Goal: Task Accomplishment & Management: Manage account settings

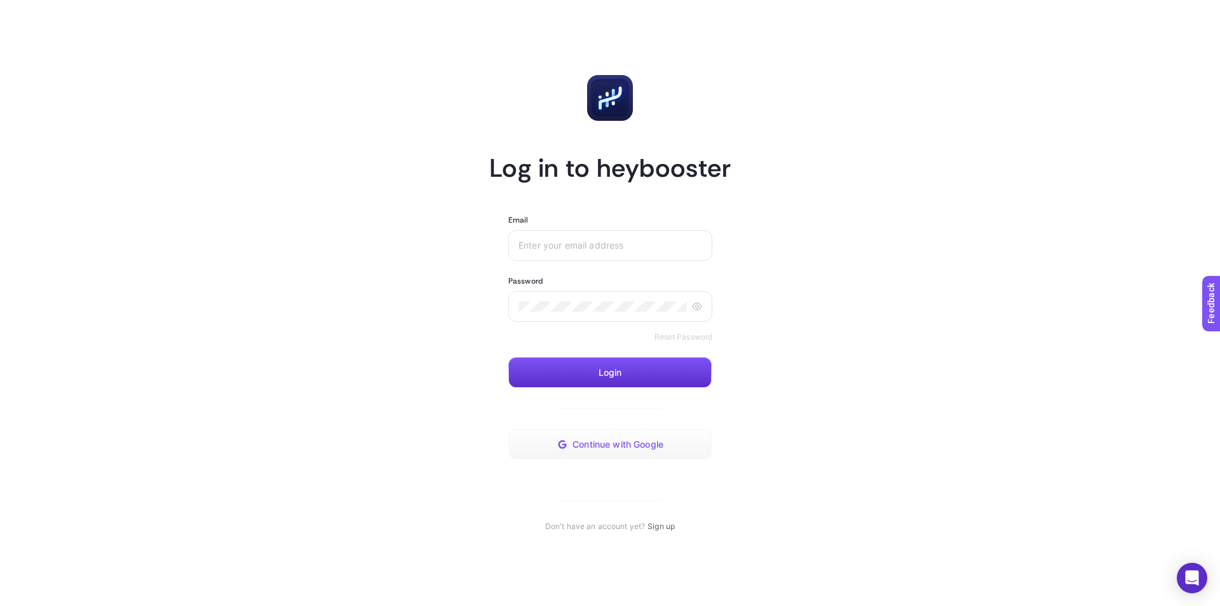
click at [595, 441] on span "Continue with Google" at bounding box center [618, 444] width 91 height 10
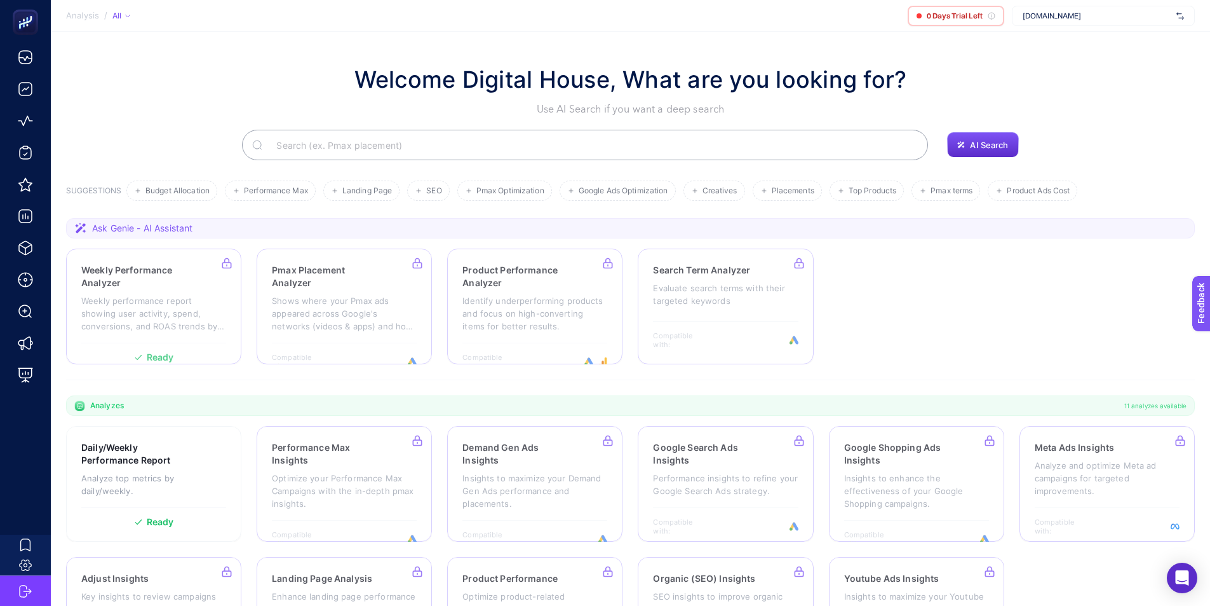
click at [1075, 15] on span "[DOMAIN_NAME]" at bounding box center [1097, 16] width 149 height 10
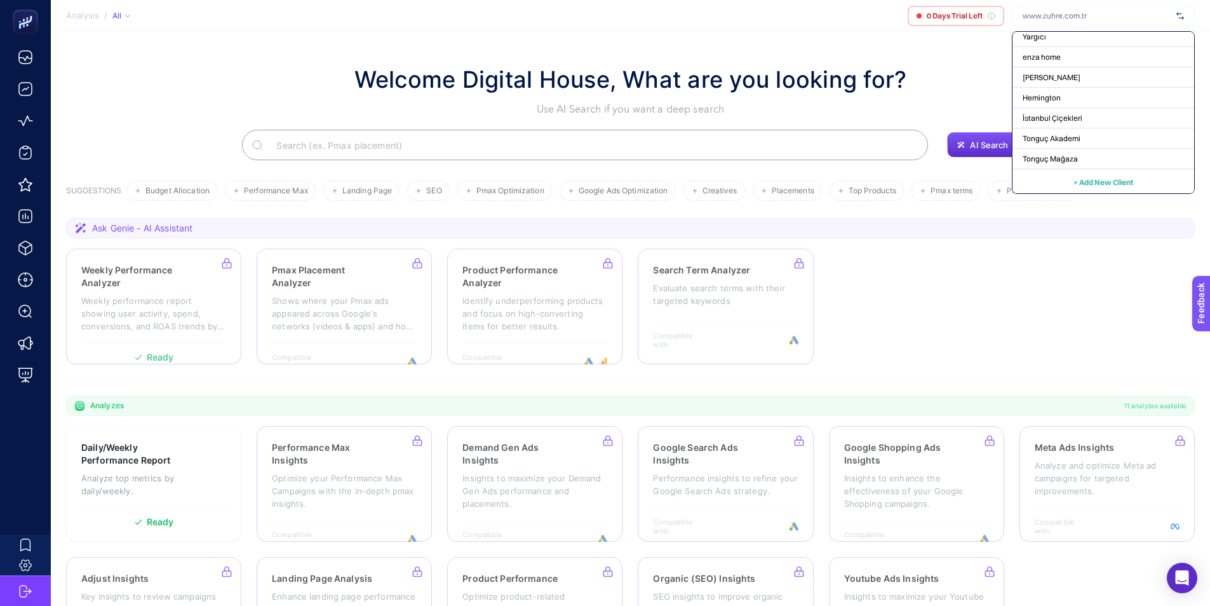
scroll to position [149, 0]
click at [1102, 177] on span "+ Add New Client" at bounding box center [1104, 181] width 60 height 10
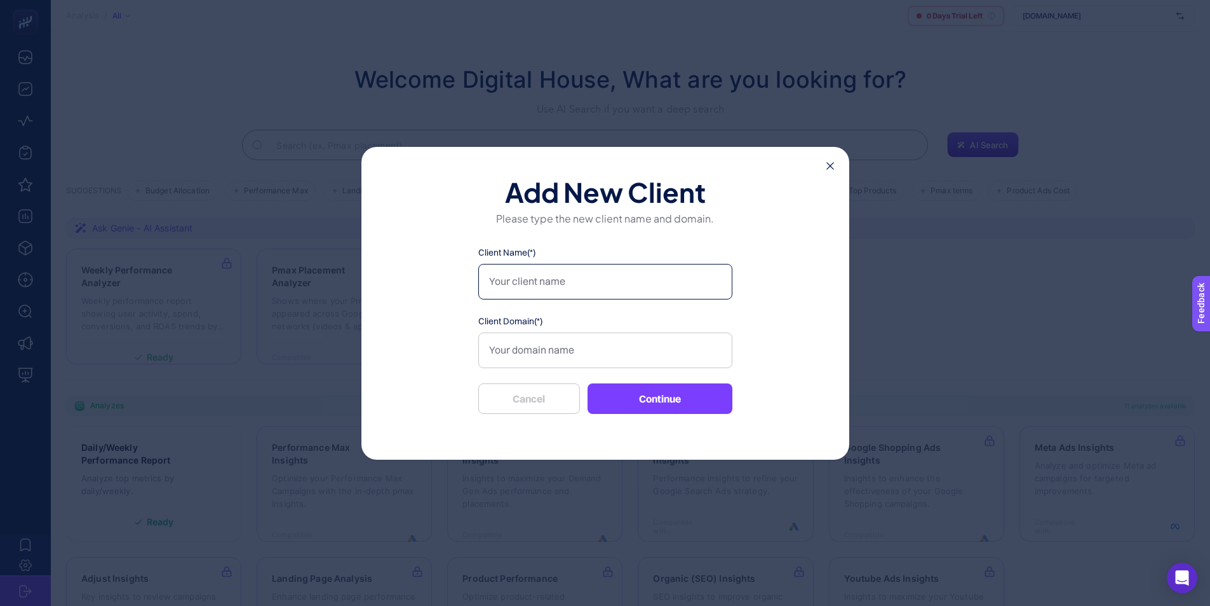
click at [553, 285] on input "Client Name(*)" at bounding box center [605, 282] width 254 height 36
type input "Adore Mobilya"
click at [555, 333] on input "Client Domain(*)" at bounding box center [605, 350] width 254 height 36
click at [602, 344] on input "Client Domain(*)" at bounding box center [605, 350] width 254 height 36
paste input "[URL][DOMAIN_NAME]"
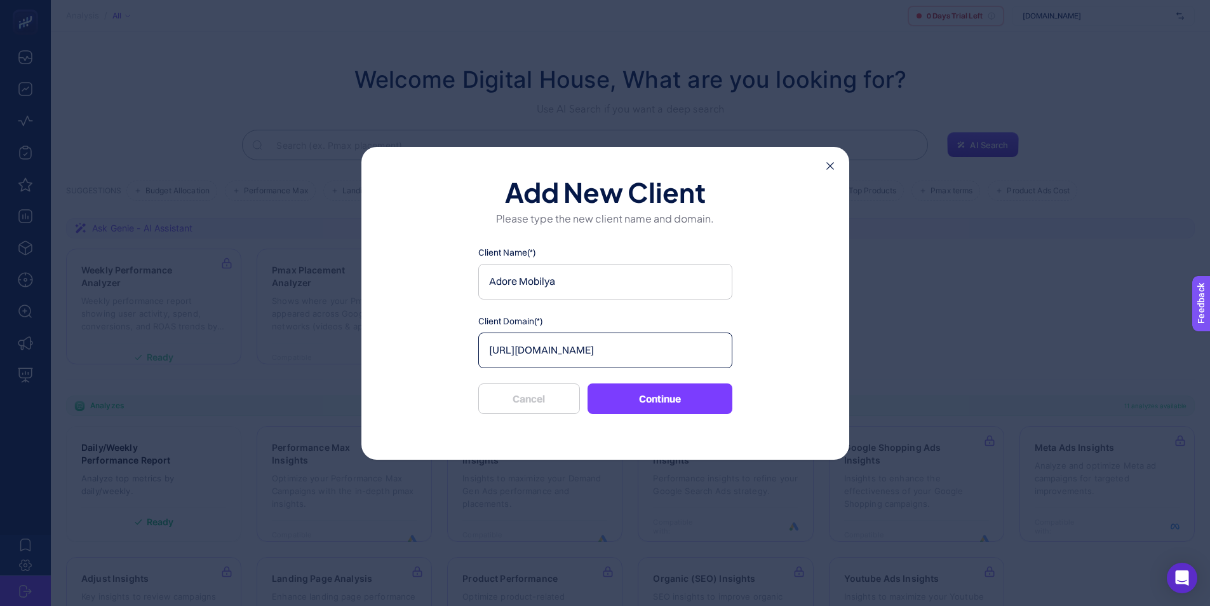
type input "[URL][DOMAIN_NAME]"
click at [656, 402] on button "Continue" at bounding box center [660, 398] width 145 height 31
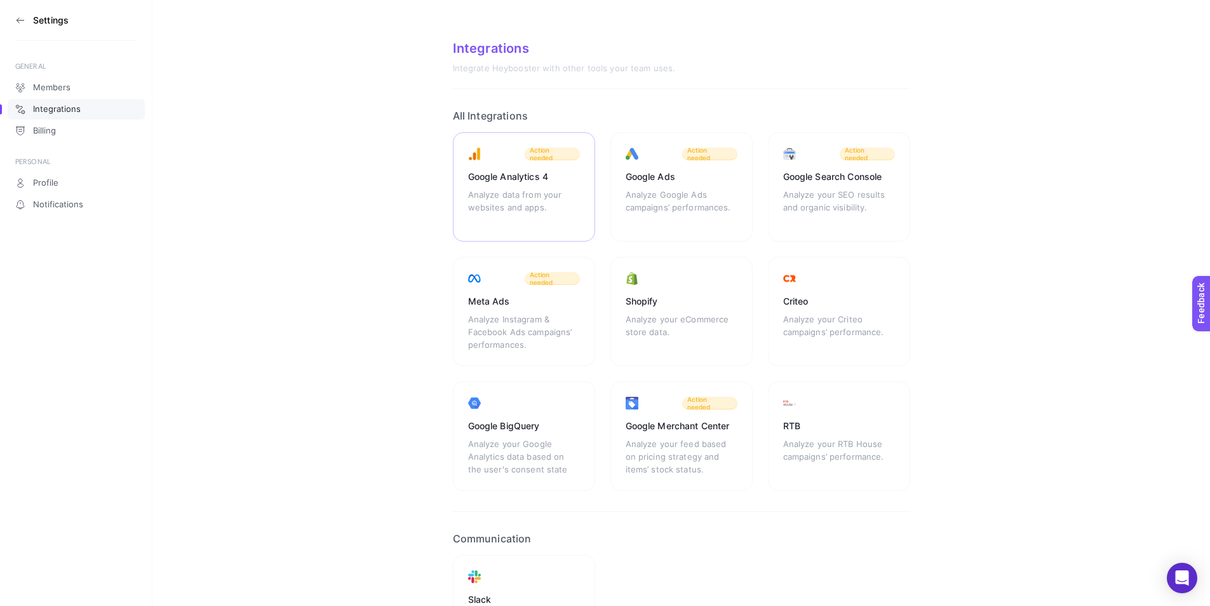
click at [548, 200] on div "Analyze data from your websites and apps." at bounding box center [524, 207] width 112 height 38
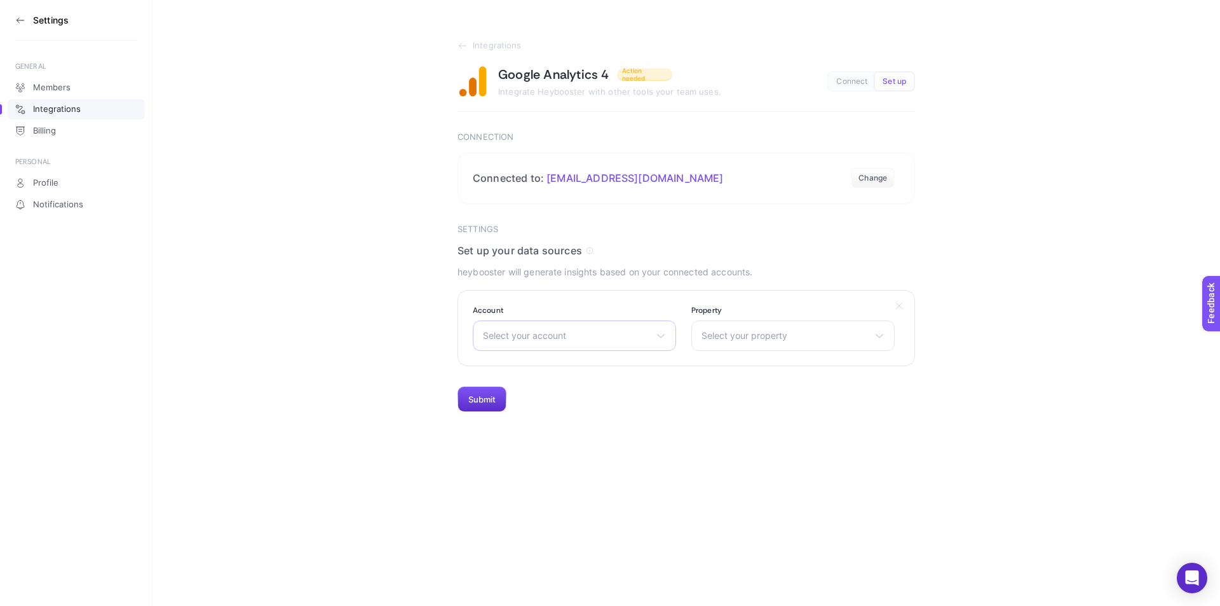
click at [604, 334] on span "Select your account" at bounding box center [567, 335] width 168 height 10
click at [607, 356] on input "text" at bounding box center [574, 365] width 202 height 25
type input "ad"
click at [595, 381] on li "Adore Mobilya" at bounding box center [574, 391] width 197 height 20
click at [729, 336] on span "Select your property" at bounding box center [786, 335] width 168 height 10
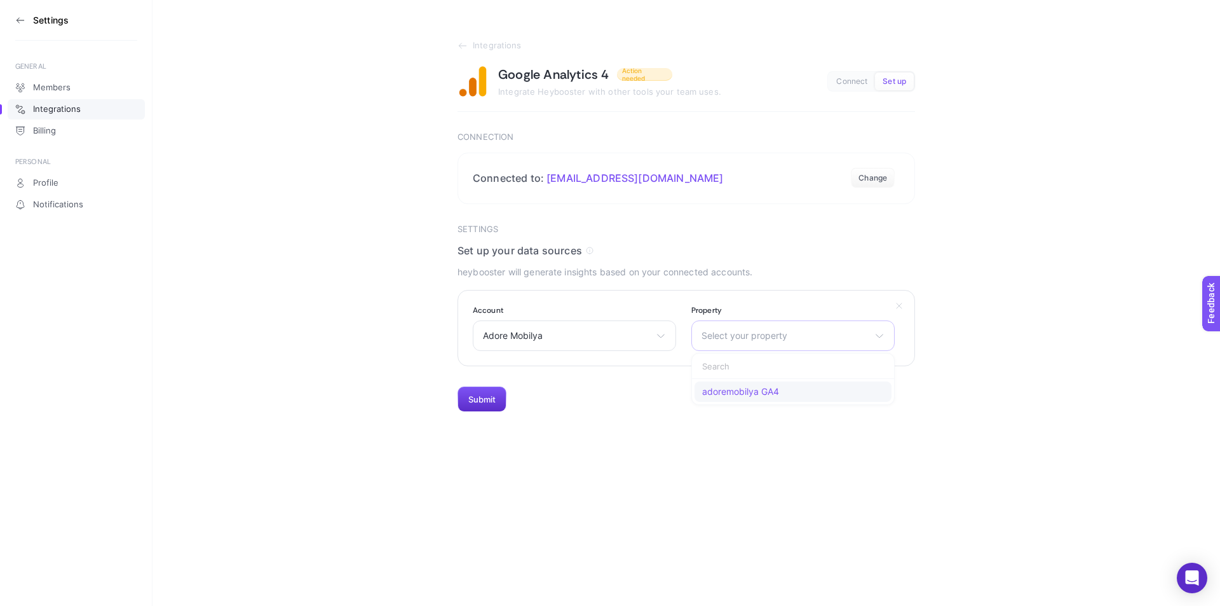
click at [745, 389] on span "adoremobilya GA4" at bounding box center [740, 391] width 77 height 10
click at [489, 398] on button "Submit" at bounding box center [482, 398] width 49 height 25
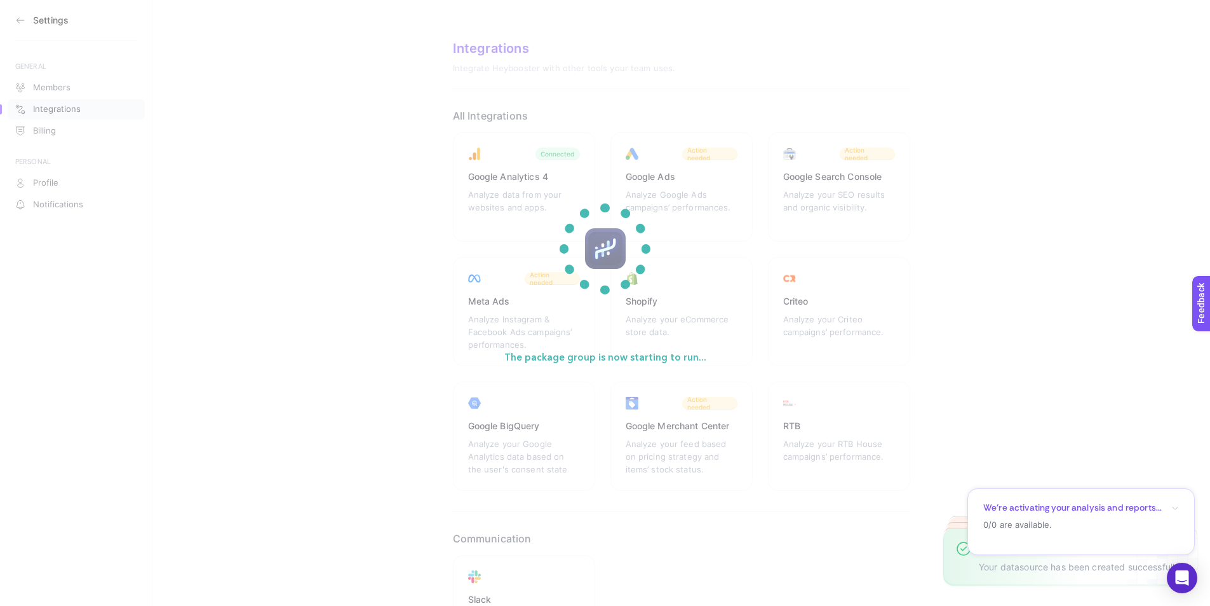
click at [1172, 506] on icon "button" at bounding box center [1176, 508] width 8 height 8
click at [1172, 496] on icon "button" at bounding box center [1176, 495] width 8 height 8
click at [1174, 502] on div "We’re activating your analysis and reports..." at bounding box center [1082, 507] width 196 height 12
click at [1174, 498] on icon "button" at bounding box center [1176, 495] width 8 height 8
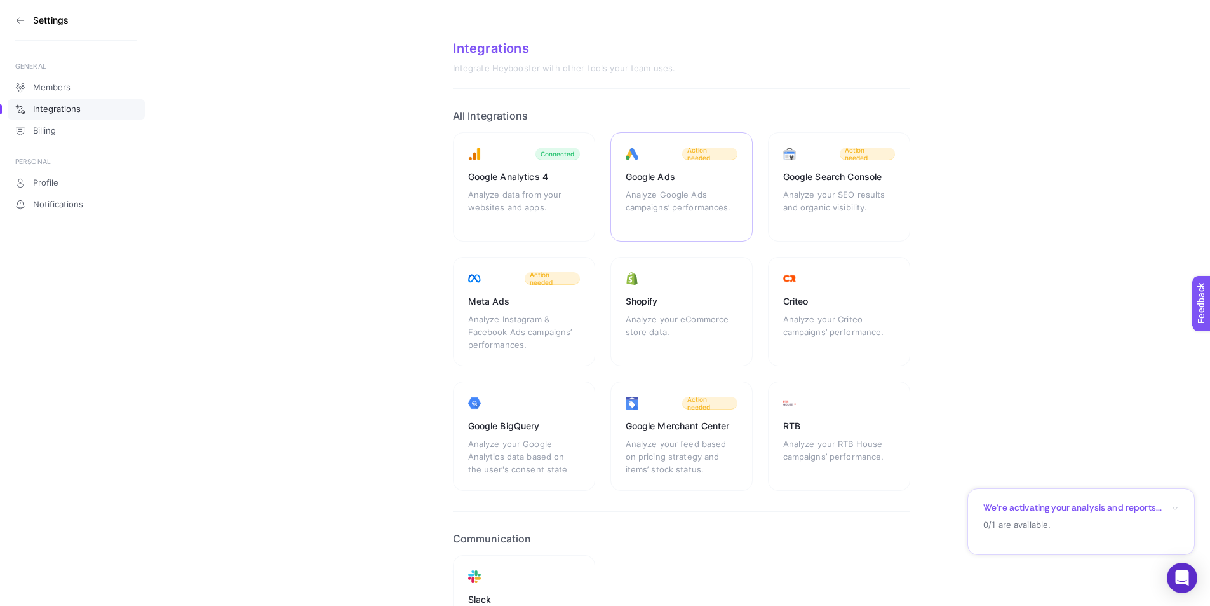
click at [675, 197] on div "Analyze Google Ads campaigns’ performances." at bounding box center [682, 207] width 112 height 38
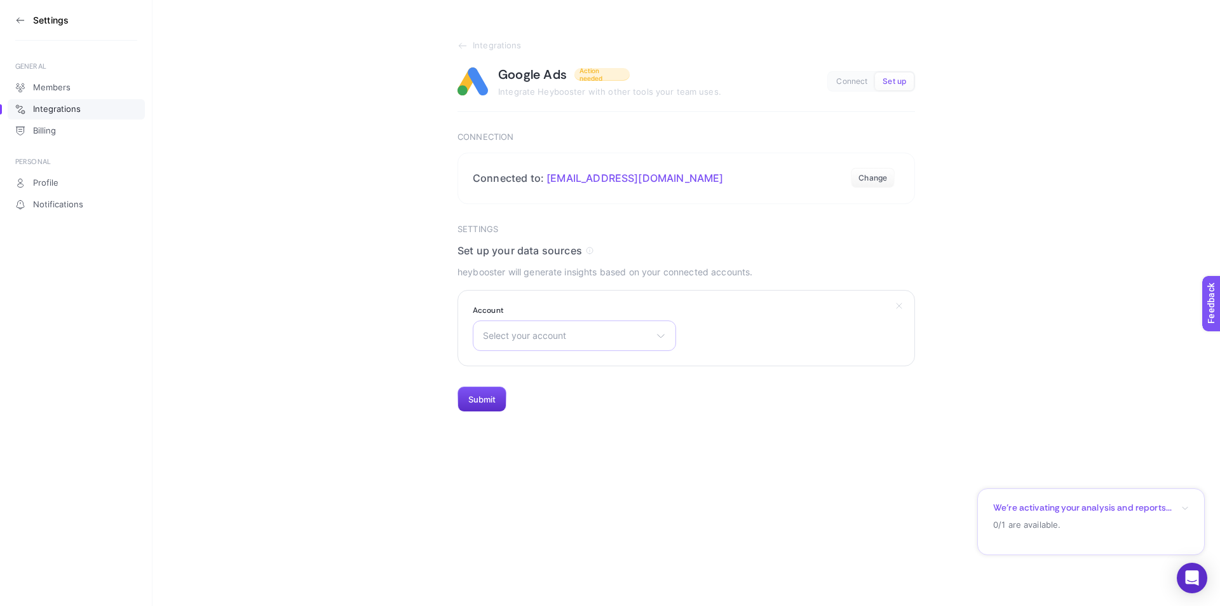
click at [609, 339] on span "Select your account" at bounding box center [567, 335] width 168 height 10
click at [576, 365] on input "text" at bounding box center [574, 365] width 202 height 25
type input "adore"
click at [539, 457] on span "AdoreMobilya" at bounding box center [512, 452] width 57 height 10
click at [478, 410] on button "Submit" at bounding box center [482, 398] width 49 height 25
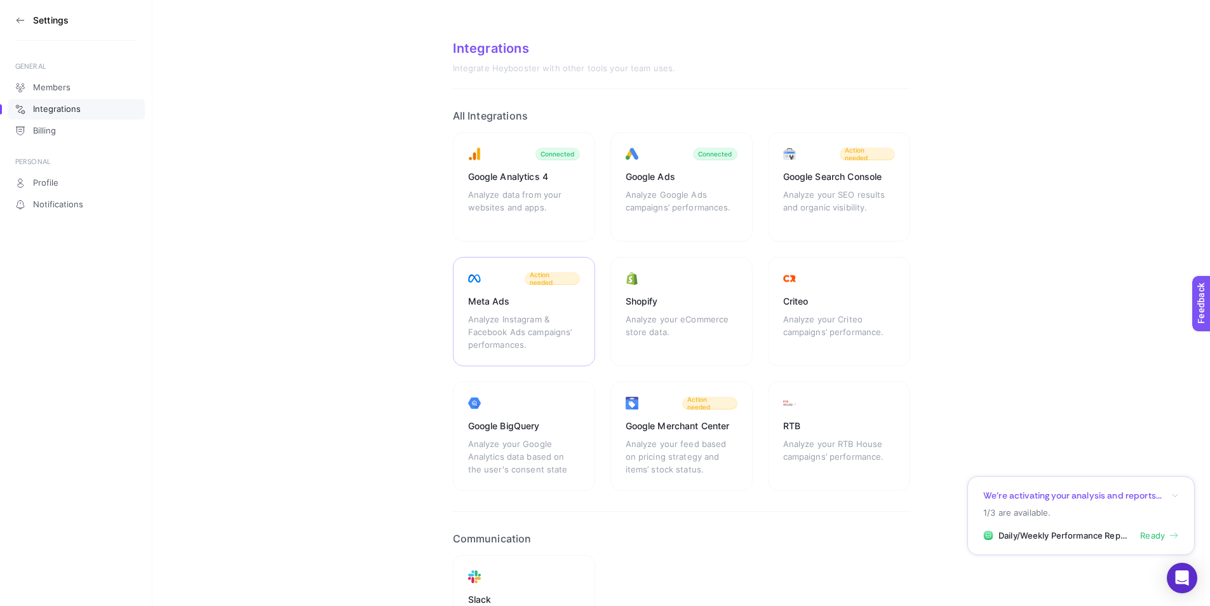
click at [545, 322] on div "Analyze Instagram & Facebook Ads campaigns’ performances." at bounding box center [524, 332] width 112 height 38
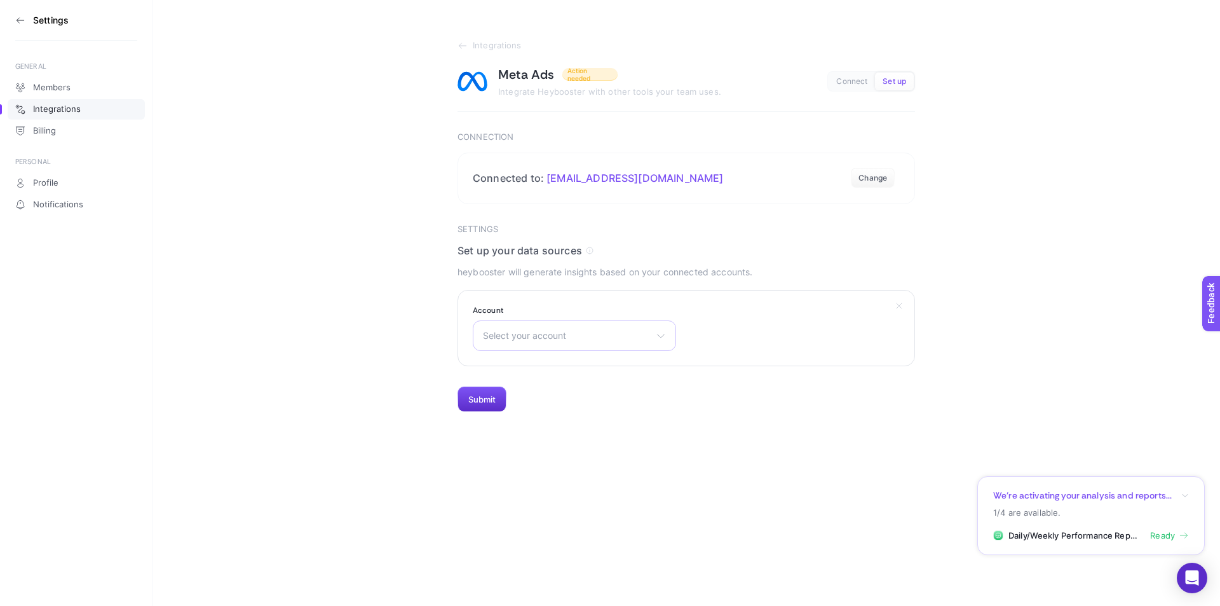
click at [581, 340] on span "Select your account" at bounding box center [567, 335] width 168 height 10
click at [585, 356] on input "text" at bounding box center [574, 365] width 202 height 25
type input "w"
type input "adore"
click at [644, 393] on li "Adore Reklam 2019" at bounding box center [574, 391] width 197 height 20
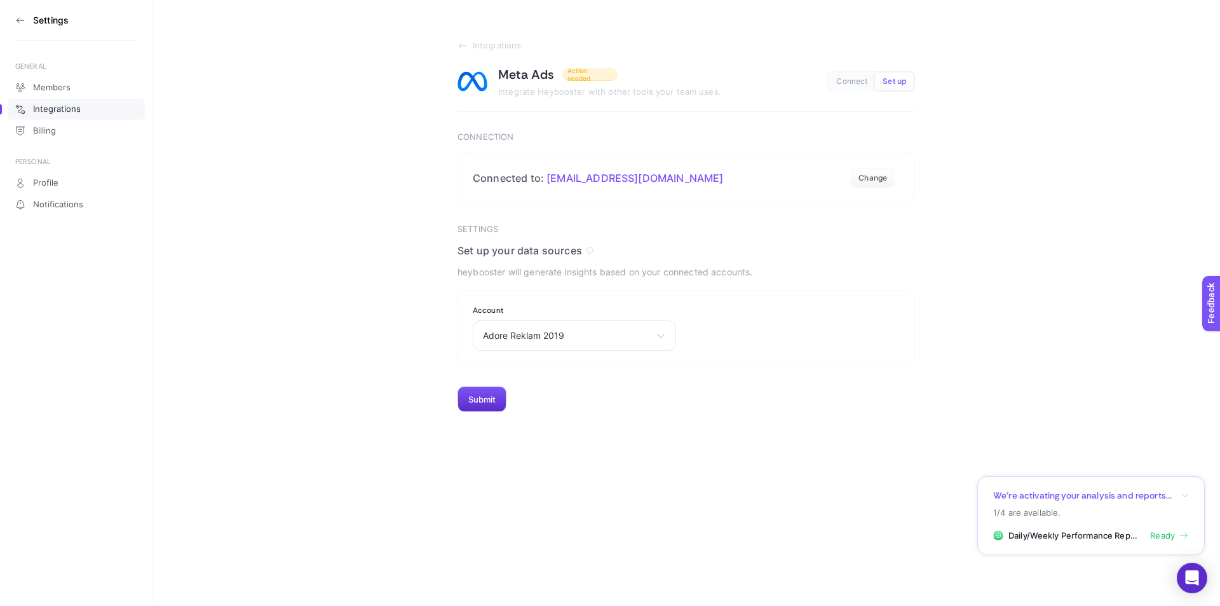
click at [517, 391] on section "Settings Set up your data sources heybooster will generate insights based on yo…" at bounding box center [687, 318] width 458 height 188
click at [491, 398] on button "Submit" at bounding box center [482, 398] width 49 height 25
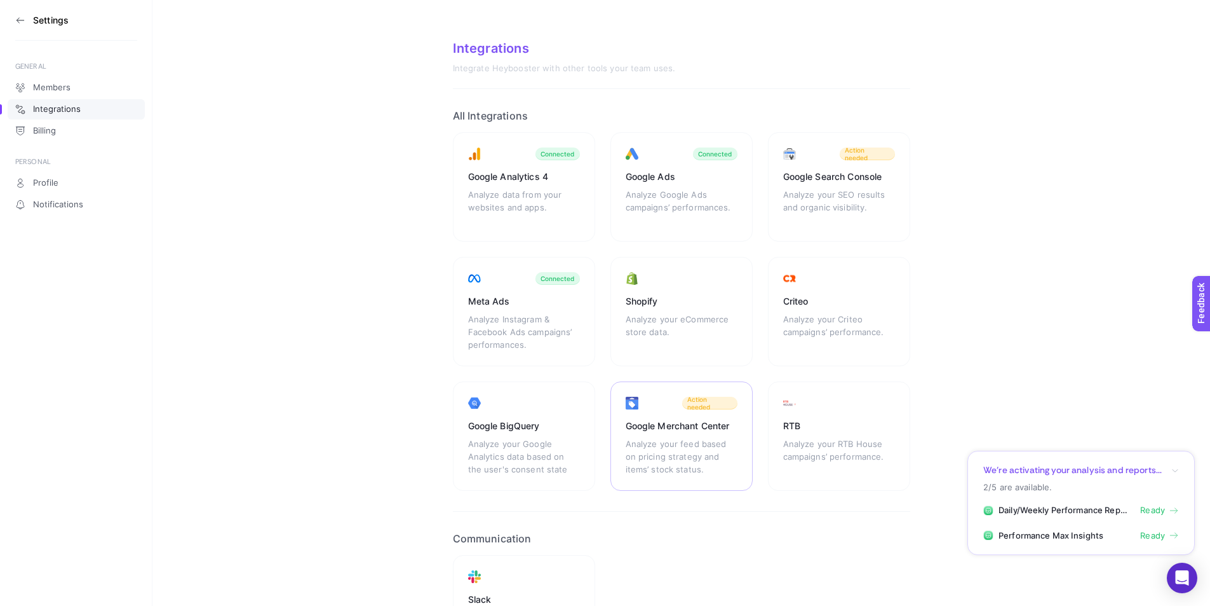
click at [682, 428] on div "Google Merchant Center" at bounding box center [682, 425] width 112 height 13
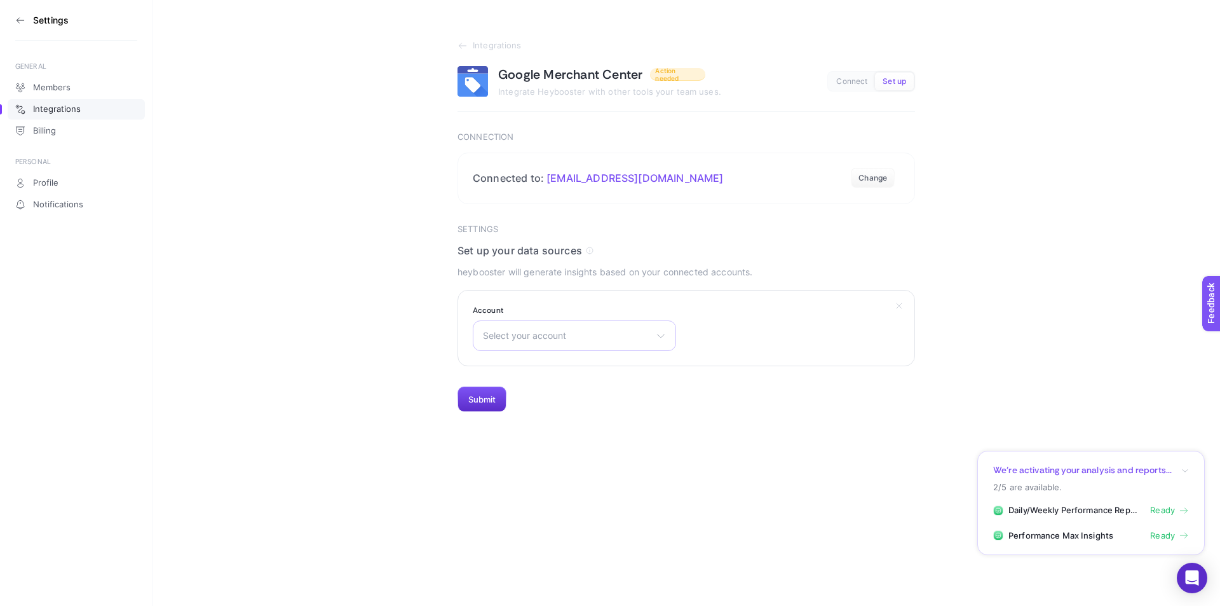
click at [609, 342] on div "Select your account There are no matching options available." at bounding box center [574, 335] width 203 height 31
click at [600, 359] on input "text" at bounding box center [574, 365] width 202 height 25
type input "q"
type input "a"
type input "s"
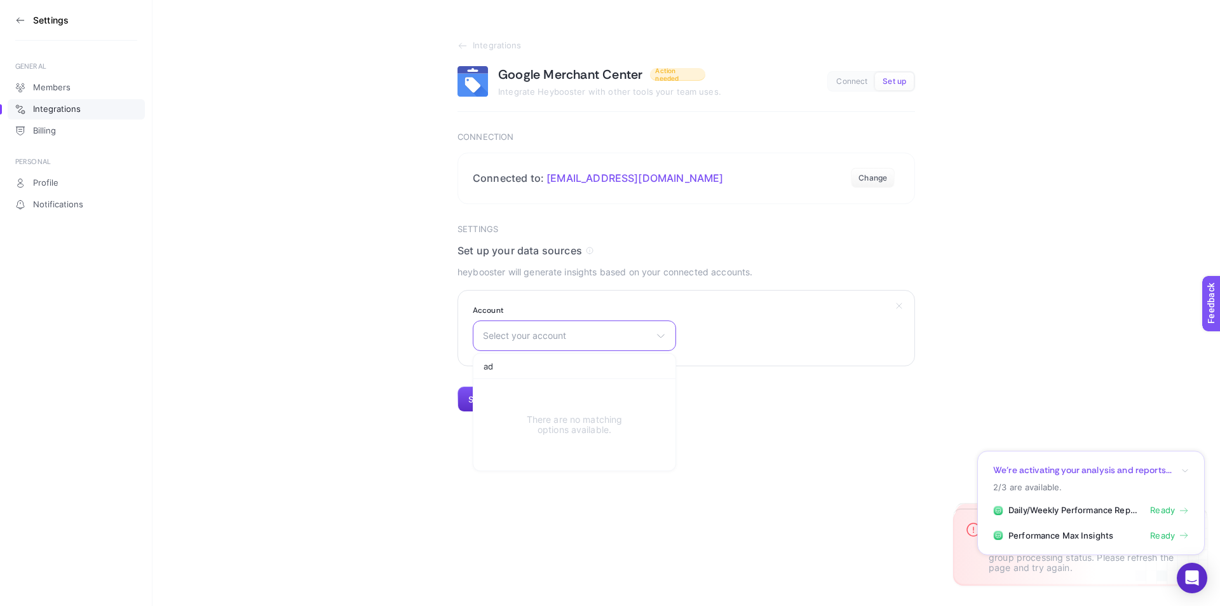
type input "a"
click at [647, 241] on section "Settings Set up your data sources heybooster will generate insights based on yo…" at bounding box center [687, 318] width 458 height 188
click at [631, 336] on span "Select your account" at bounding box center [567, 335] width 168 height 10
click at [630, 336] on span "Select your account" at bounding box center [567, 335] width 168 height 10
click at [878, 172] on button "Change" at bounding box center [873, 178] width 44 height 20
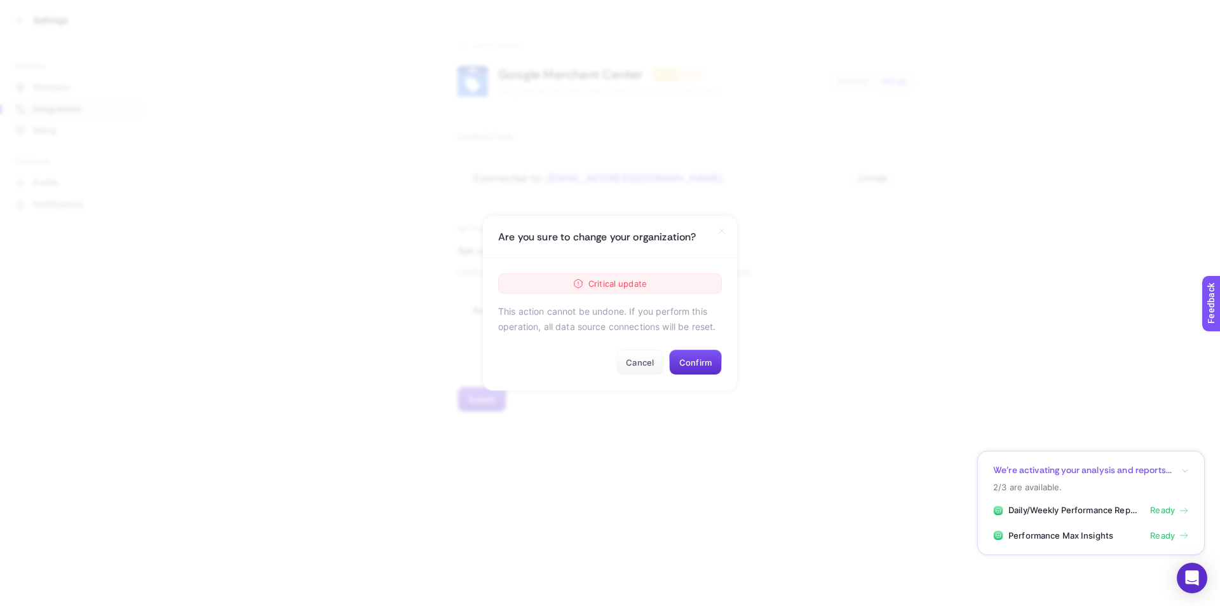
click at [715, 233] on div "Are you sure to change your organization?" at bounding box center [610, 236] width 254 height 43
click at [724, 231] on icon at bounding box center [722, 231] width 10 height 10
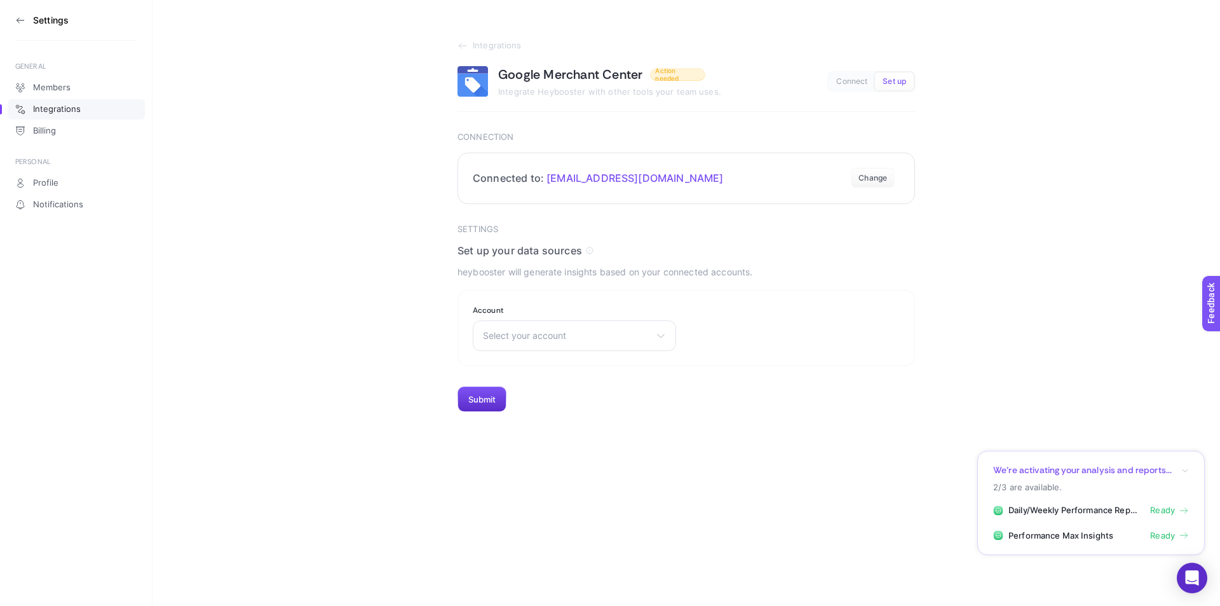
click at [646, 173] on span "[EMAIL_ADDRESS][DOMAIN_NAME]" at bounding box center [634, 178] width 177 height 13
click at [595, 328] on div "Select your account There are no matching options available." at bounding box center [574, 335] width 203 height 31
click at [595, 338] on span "Select your account" at bounding box center [567, 335] width 168 height 10
click at [837, 82] on span "Connect" at bounding box center [851, 82] width 31 height 10
click at [888, 87] on button "Set up" at bounding box center [894, 81] width 39 height 18
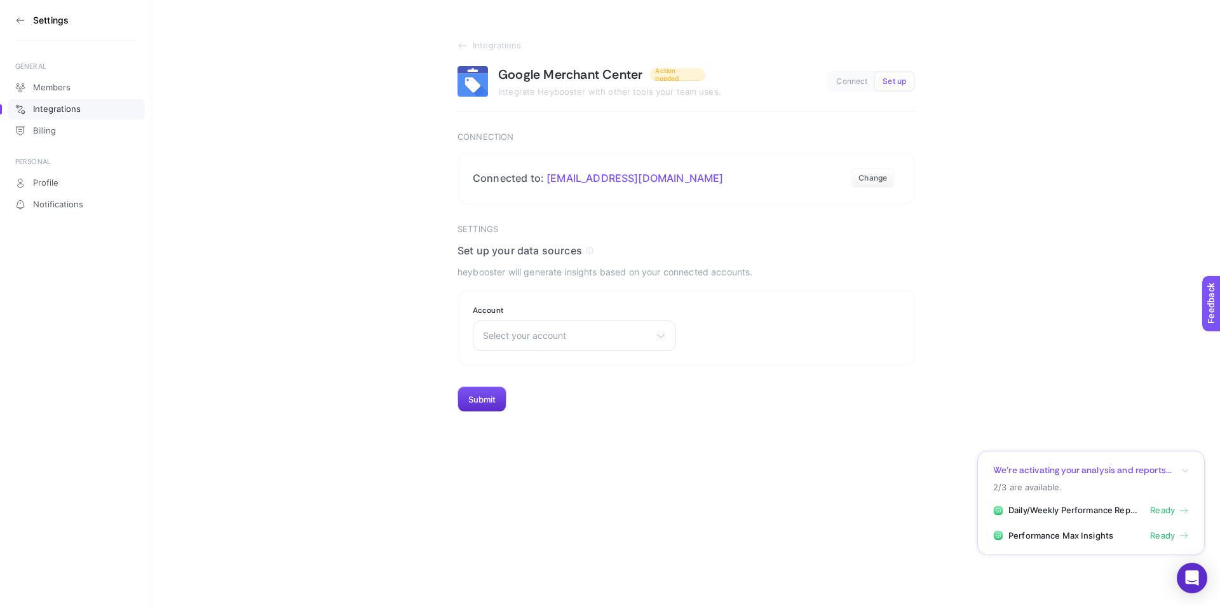
click at [855, 81] on span "Connect" at bounding box center [851, 82] width 31 height 10
click at [891, 86] on button "Set up" at bounding box center [894, 81] width 39 height 18
click at [852, 85] on span "Connect" at bounding box center [851, 82] width 31 height 10
click at [461, 47] on icon at bounding box center [463, 46] width 10 height 10
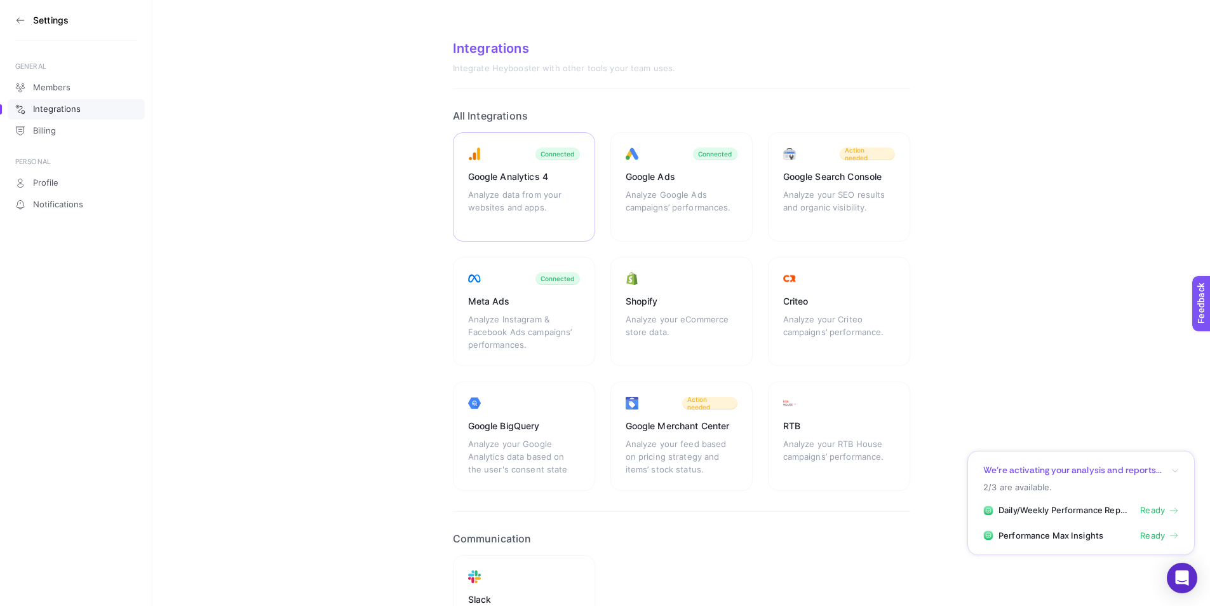
click at [564, 176] on div "Google Analytics 4" at bounding box center [524, 176] width 112 height 13
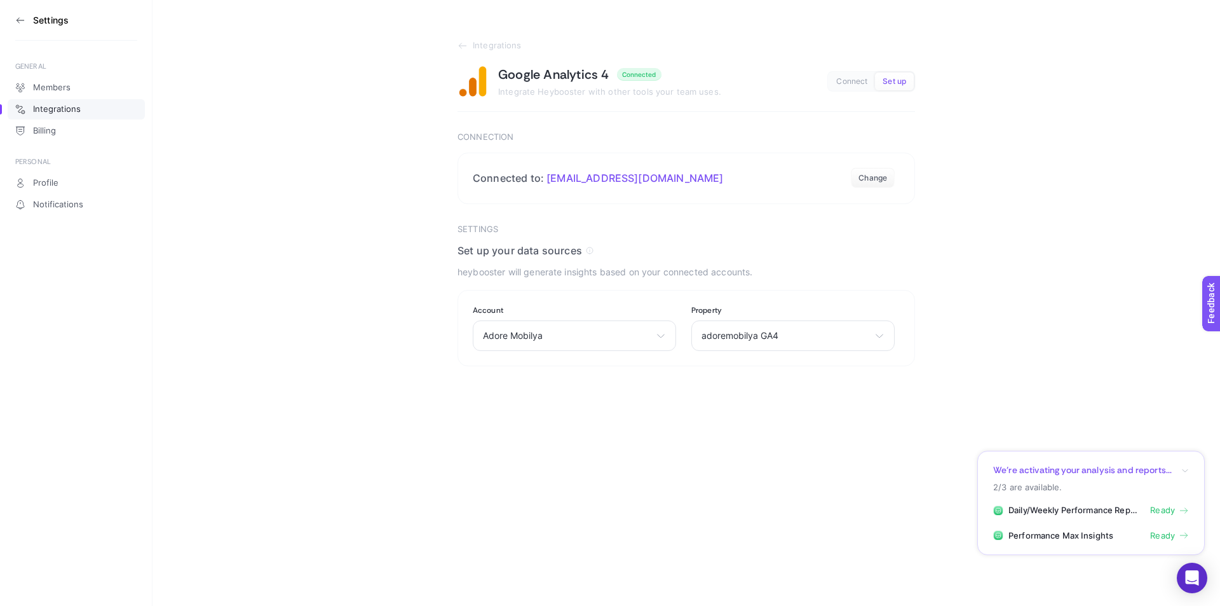
click at [847, 79] on span "Connect" at bounding box center [851, 82] width 31 height 10
click at [455, 49] on section "Integrations Google Analytics 4 Connected Integrate Heybooster with other tools…" at bounding box center [687, 183] width 1068 height 366
click at [458, 45] on icon at bounding box center [463, 46] width 10 height 10
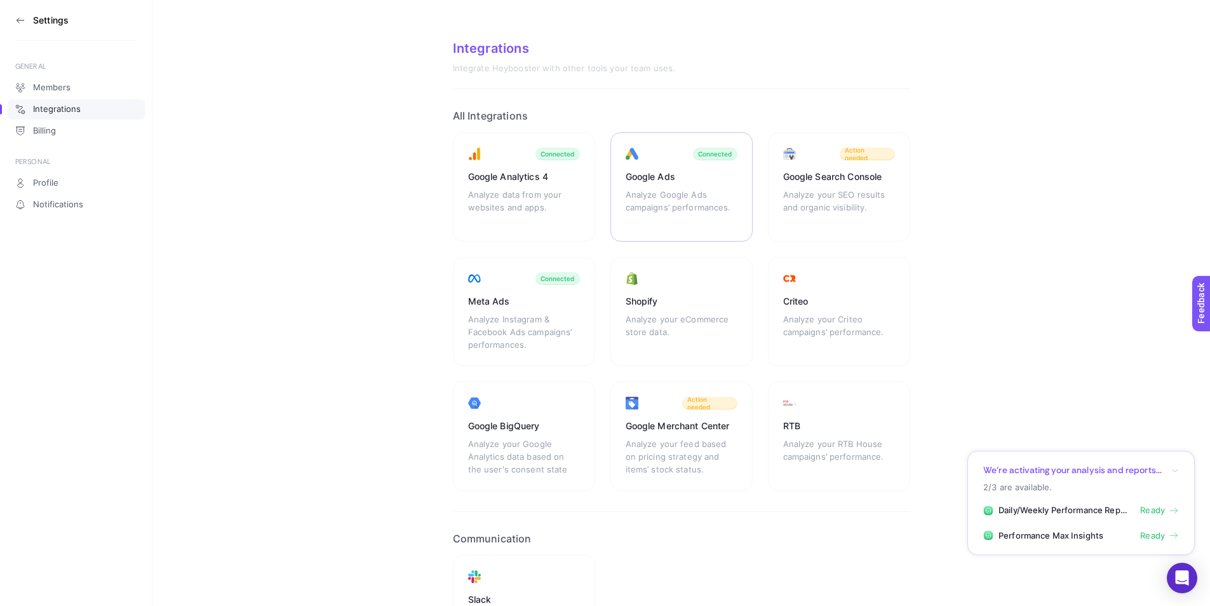
click at [654, 190] on div "Analyze Google Ads campaigns’ performances." at bounding box center [682, 207] width 112 height 38
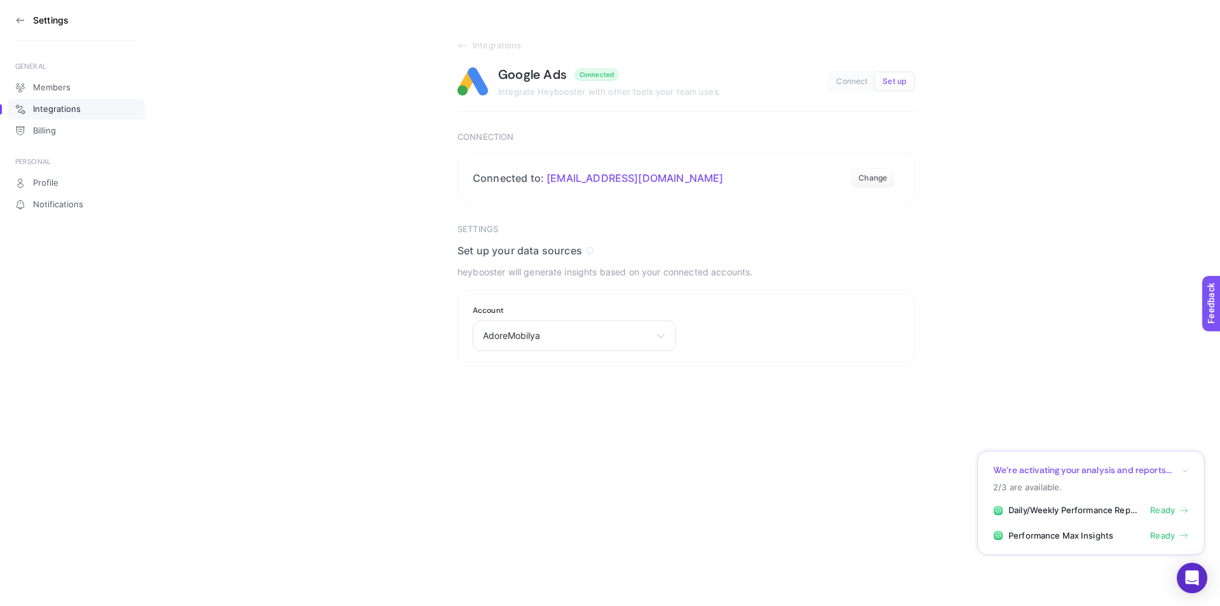
click at [854, 77] on span "Connect" at bounding box center [851, 82] width 31 height 10
click at [463, 44] on icon at bounding box center [463, 46] width 10 height 10
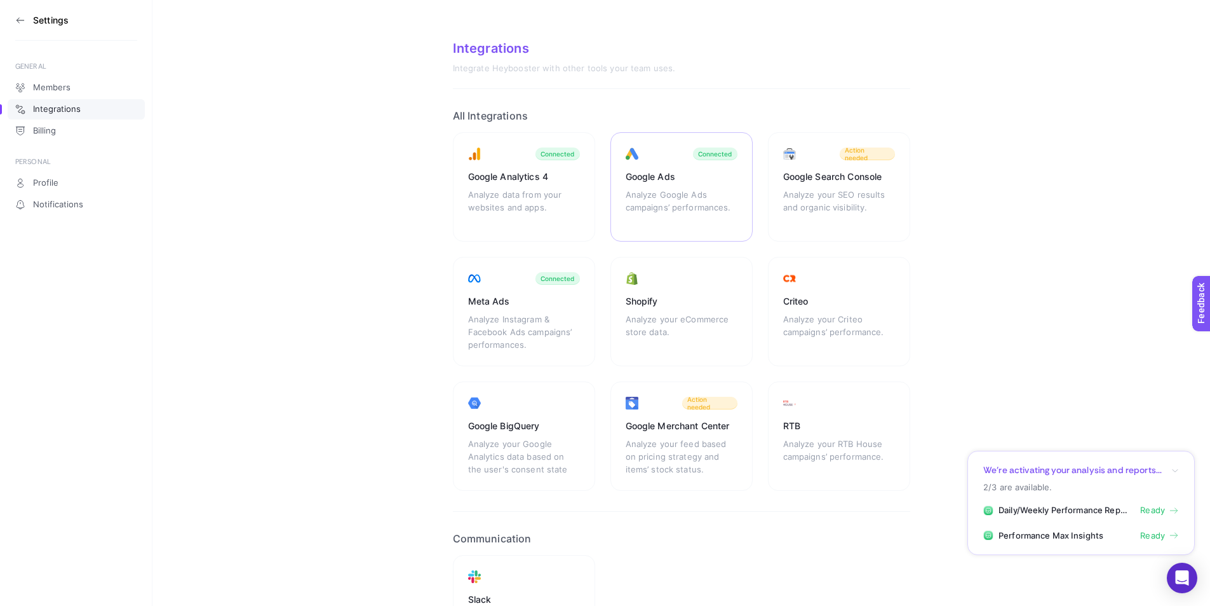
click at [696, 172] on div "Google Ads" at bounding box center [682, 176] width 112 height 13
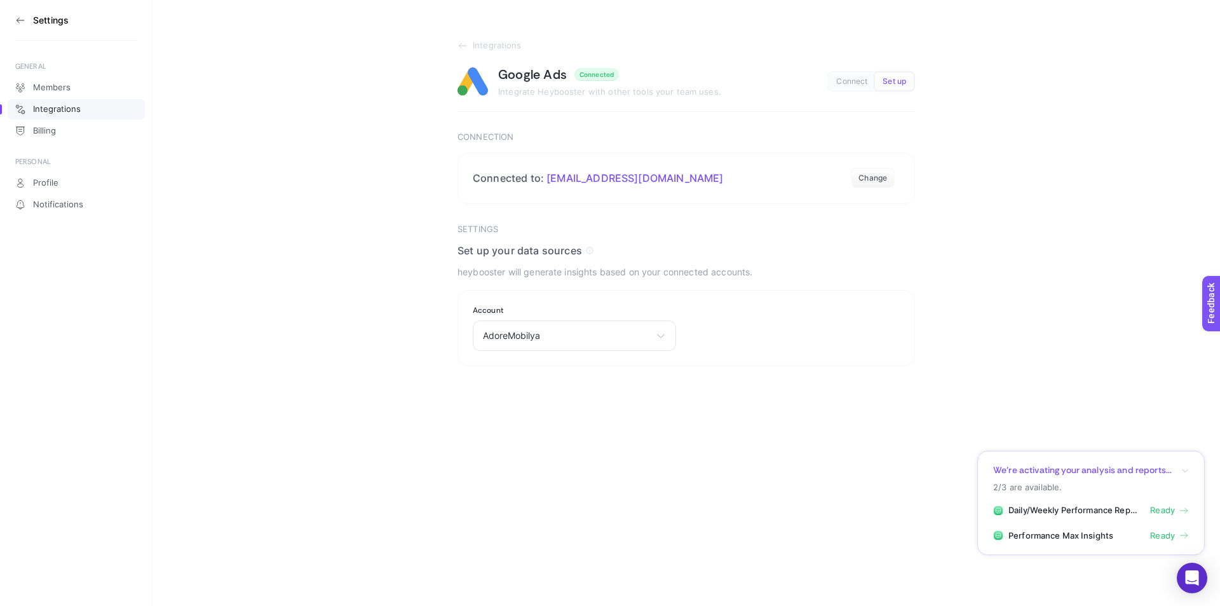
click at [829, 85] on button "Connect" at bounding box center [852, 81] width 46 height 18
click at [888, 84] on span "Set up" at bounding box center [895, 82] width 24 height 10
click at [860, 83] on span "Connect" at bounding box center [851, 82] width 31 height 10
click at [452, 51] on section "Integrations Google Ads Connected Integrate Heybooster with other tools your te…" at bounding box center [687, 183] width 1068 height 366
drag, startPoint x: 450, startPoint y: 56, endPoint x: 457, endPoint y: 52, distance: 8.0
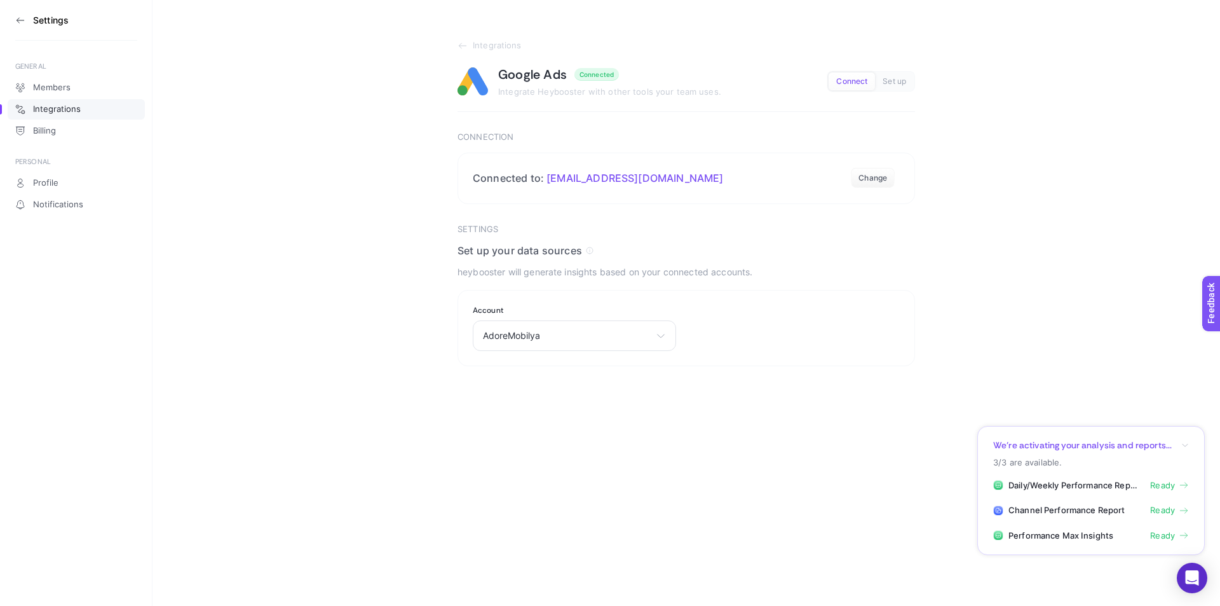
click at [449, 56] on section "Integrations Google Ads Connected Integrate Heybooster with other tools your te…" at bounding box center [687, 183] width 1068 height 366
click at [461, 49] on icon at bounding box center [463, 46] width 10 height 10
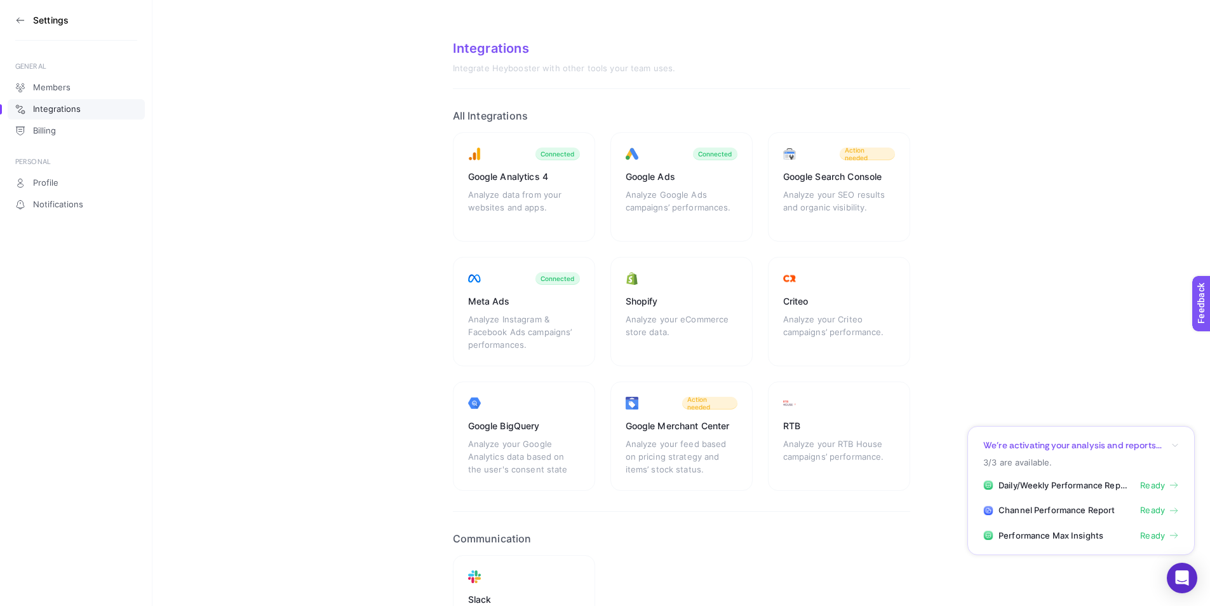
click at [649, 423] on div "Google Merchant Center" at bounding box center [682, 425] width 112 height 13
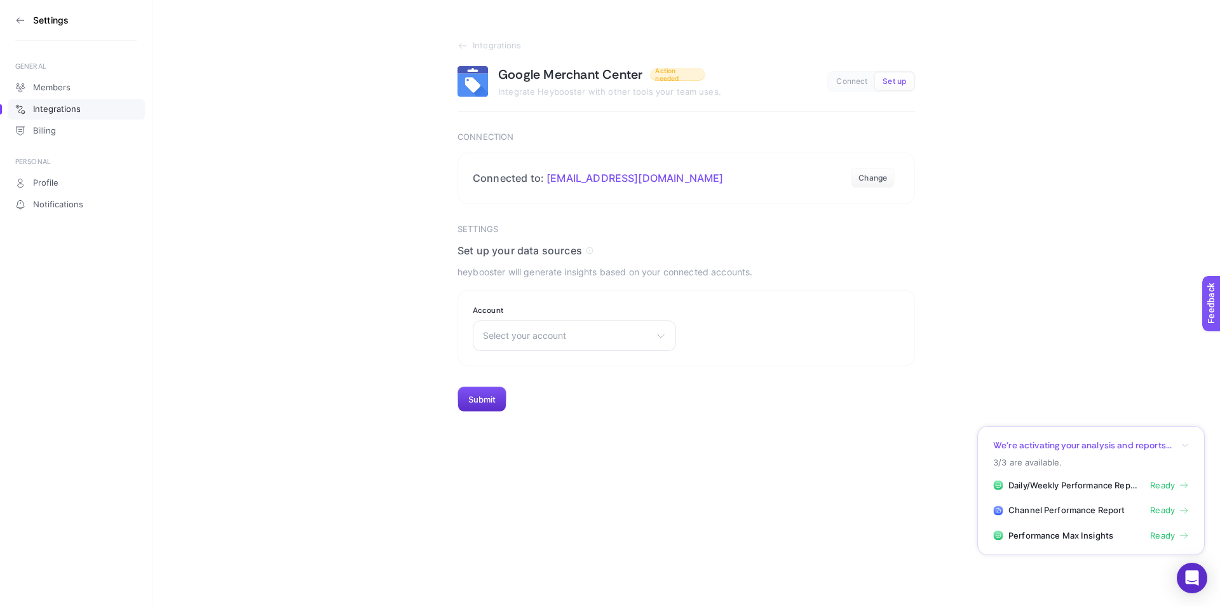
click at [856, 76] on button "Connect" at bounding box center [852, 81] width 46 height 18
click at [546, 348] on div "Select your account There are no matching options available." at bounding box center [574, 335] width 203 height 31
click at [550, 361] on input "text" at bounding box center [574, 365] width 202 height 25
type input "a"
type input "A"
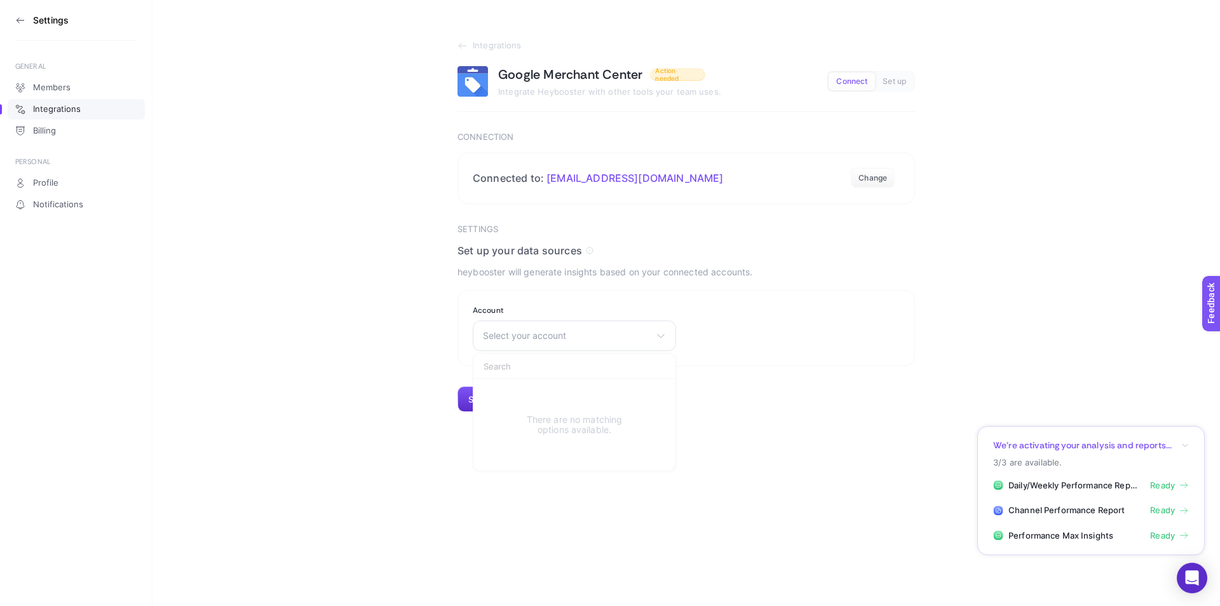
click at [686, 208] on article "Integrations Google Merchant Center Action needed Integrate Heybooster with oth…" at bounding box center [687, 226] width 458 height 371
click at [473, 45] on span "Integrations" at bounding box center [497, 46] width 49 height 10
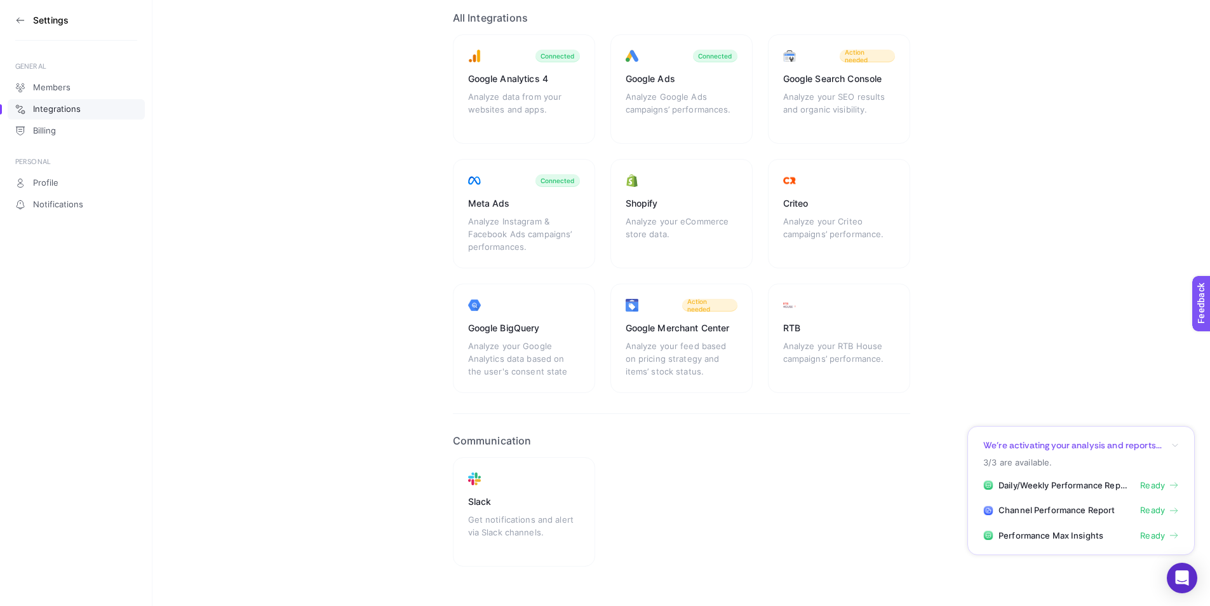
scroll to position [119, 0]
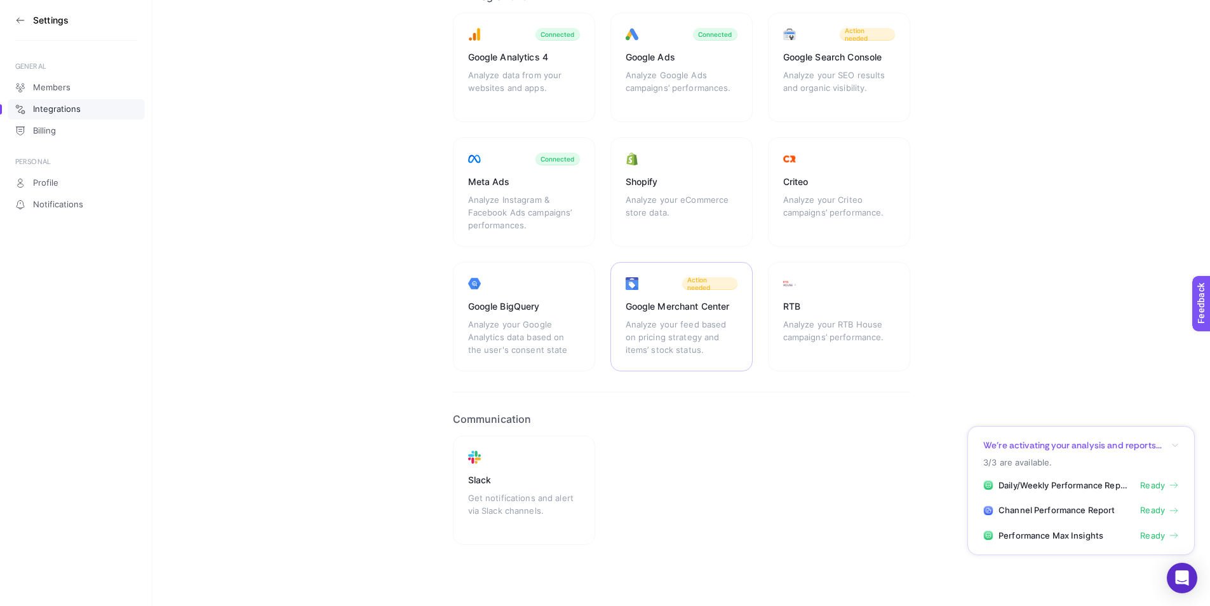
click at [679, 324] on div "Analyze your feed based on pricing strategy and items’ stock status." at bounding box center [682, 337] width 112 height 38
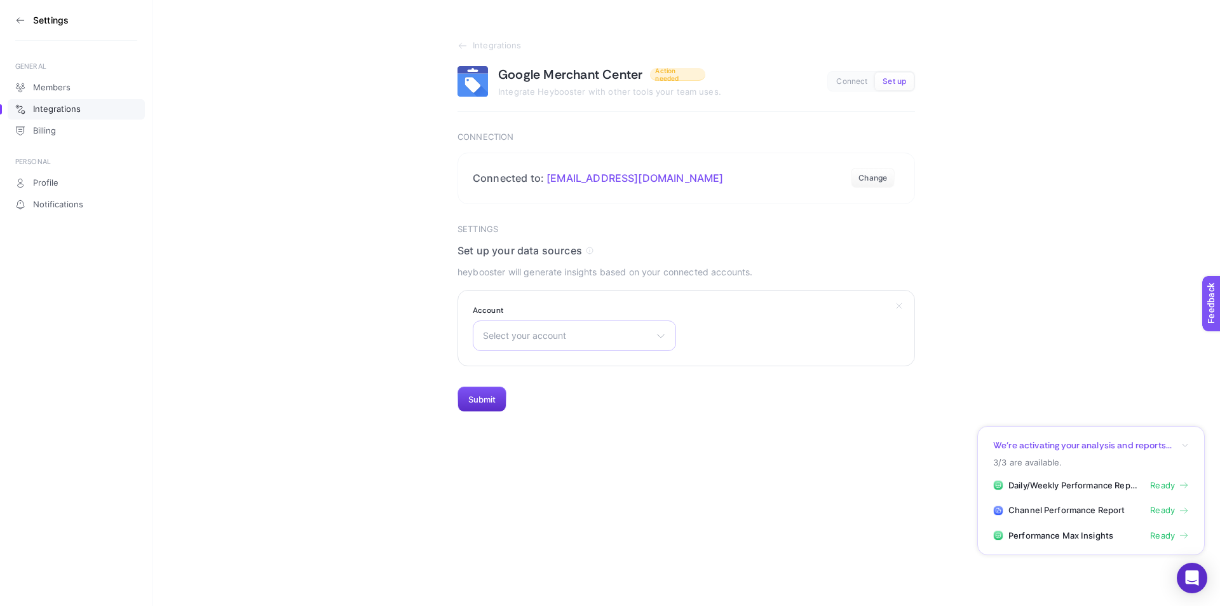
click at [593, 325] on div "Select your account There are no matching options available." at bounding box center [574, 335] width 203 height 31
click at [595, 341] on div "Select your account There are no matching options available." at bounding box center [574, 335] width 203 height 31
click at [464, 44] on icon at bounding box center [463, 46] width 10 height 10
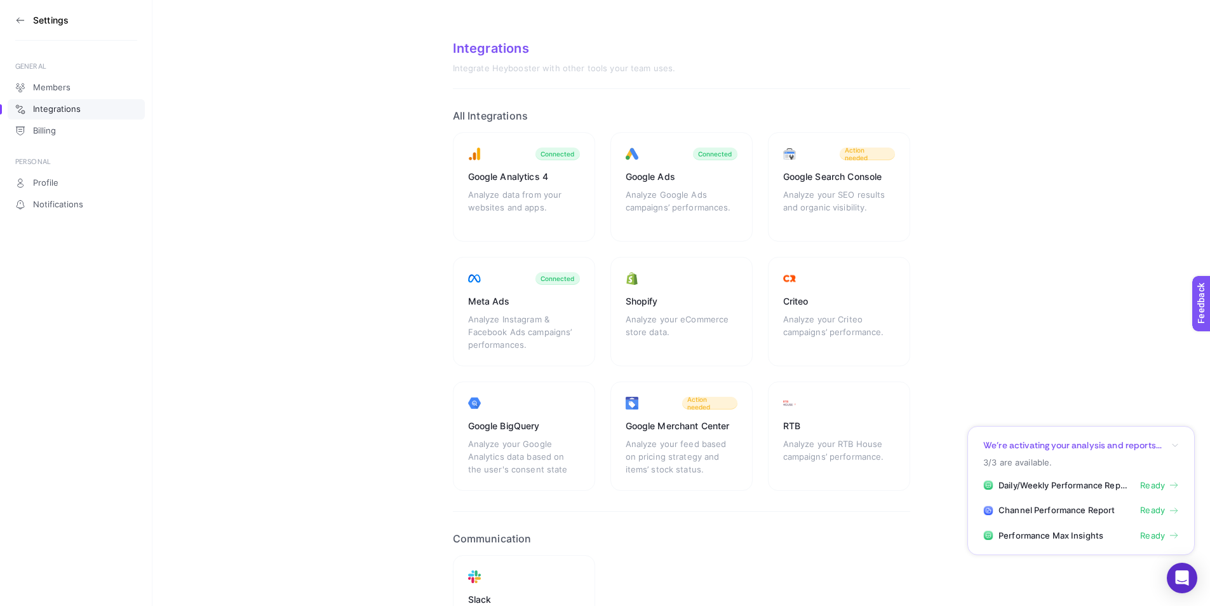
click at [13, 20] on aside "Settings GENERAL Members Integrations Billing PERSONAL Profile Notifications" at bounding box center [76, 303] width 153 height 606
click at [18, 17] on icon at bounding box center [20, 20] width 10 height 10
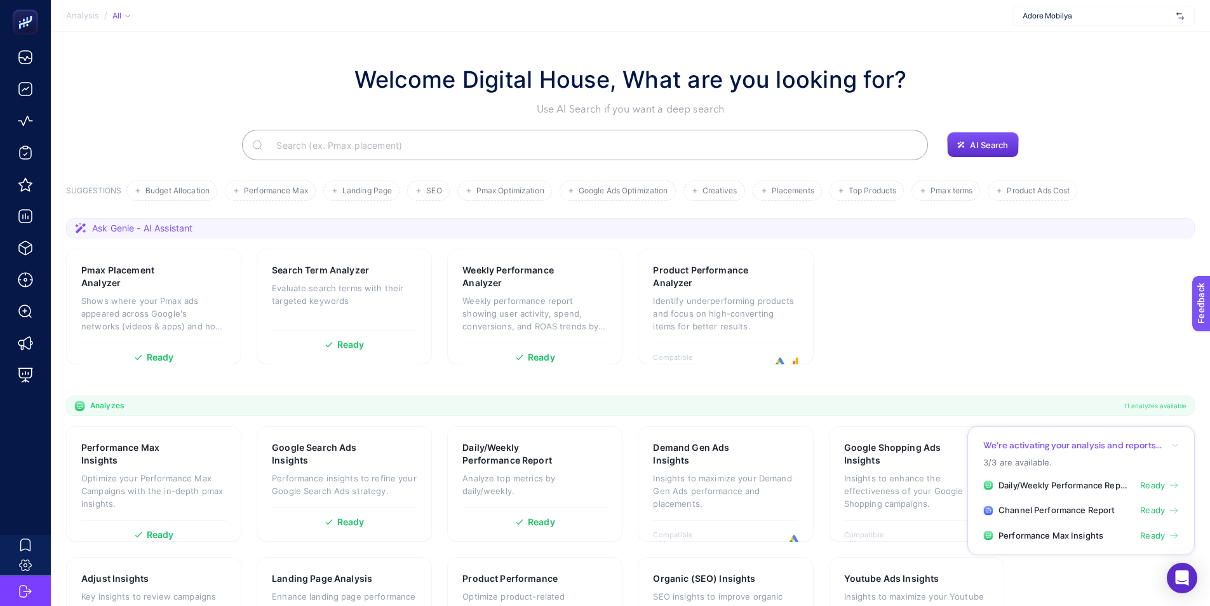
click at [1116, 15] on span "Adore Mobilya" at bounding box center [1097, 16] width 149 height 10
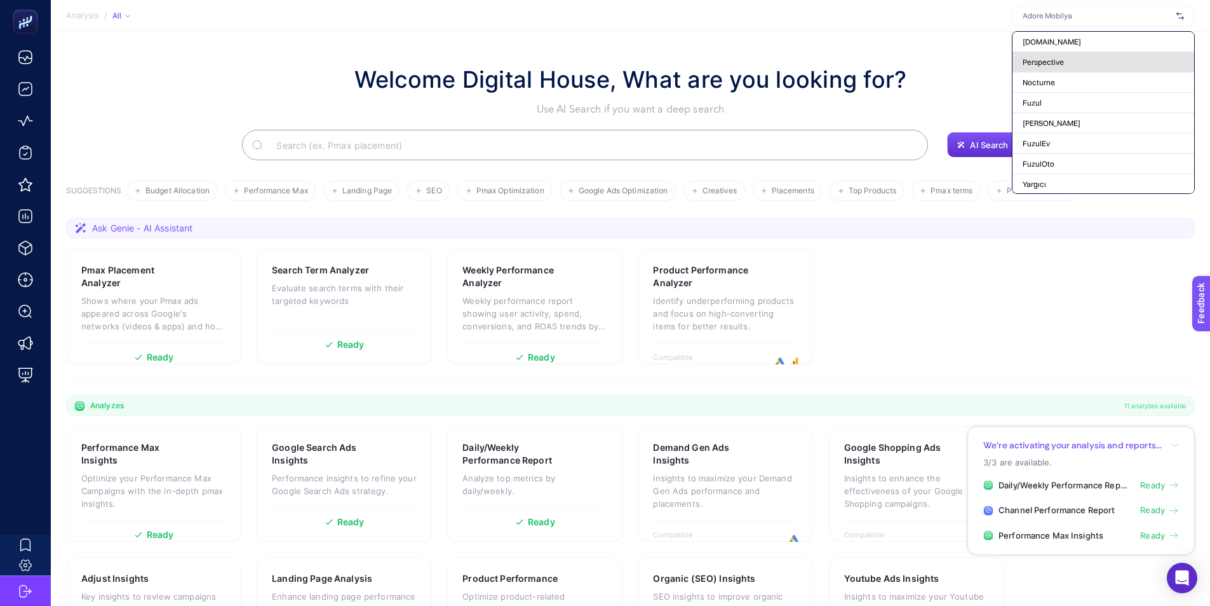
click at [1094, 59] on div "Perspective" at bounding box center [1104, 62] width 182 height 20
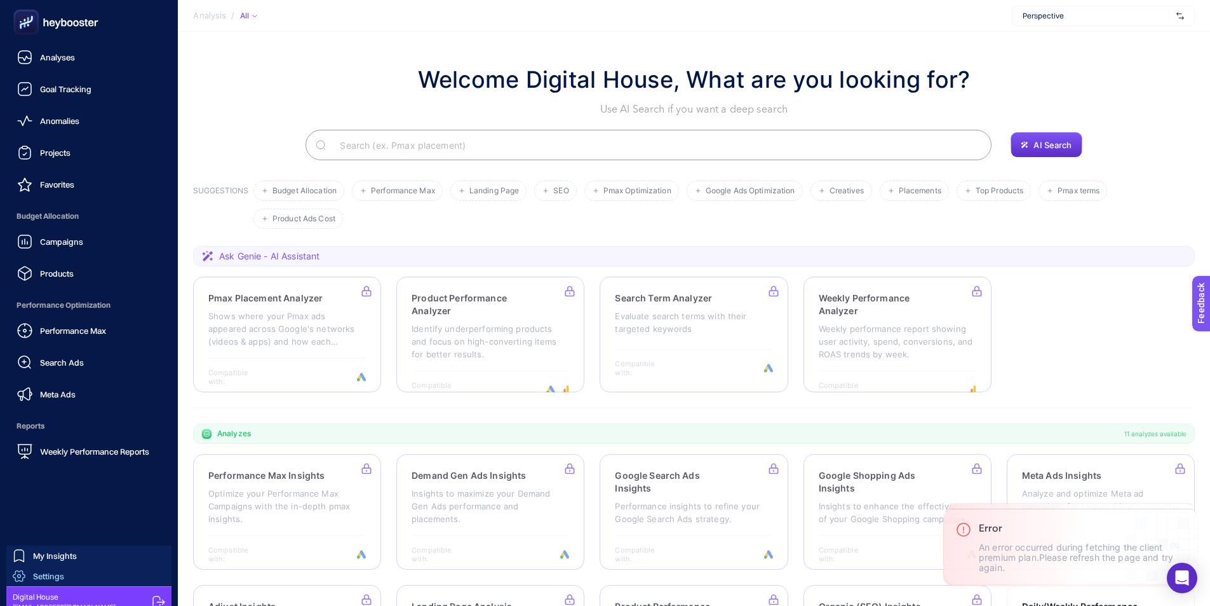
click at [80, 575] on link "Settings" at bounding box center [88, 576] width 165 height 20
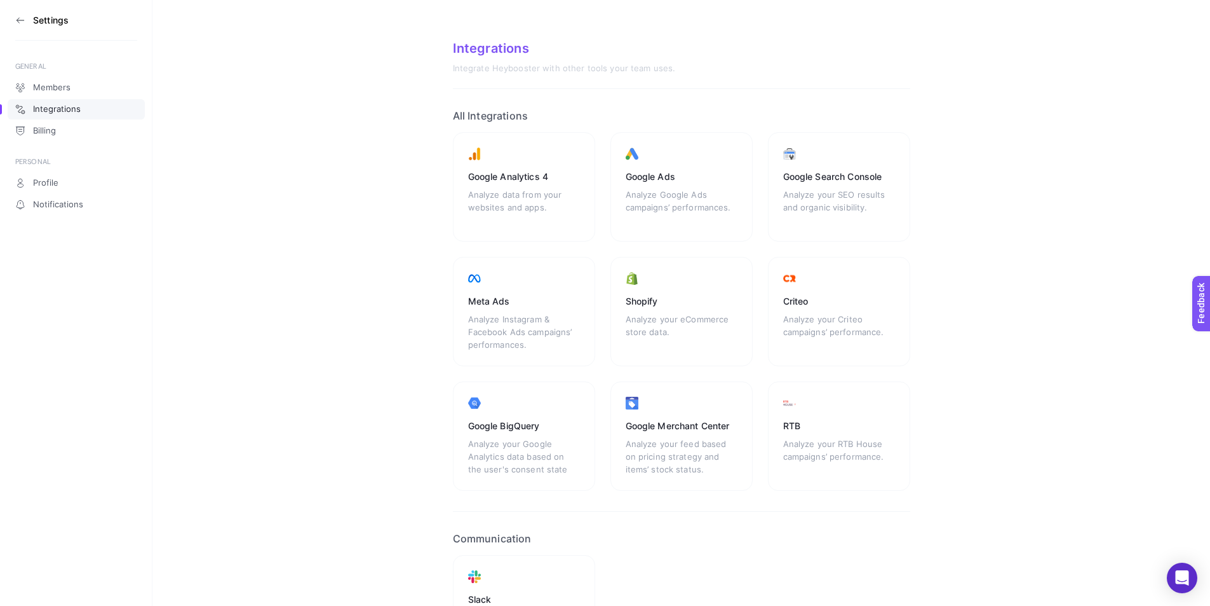
click at [7, 20] on aside "Settings GENERAL Members Integrations Billing PERSONAL Profile Notifications" at bounding box center [76, 303] width 153 height 606
click at [15, 20] on icon at bounding box center [20, 20] width 10 height 10
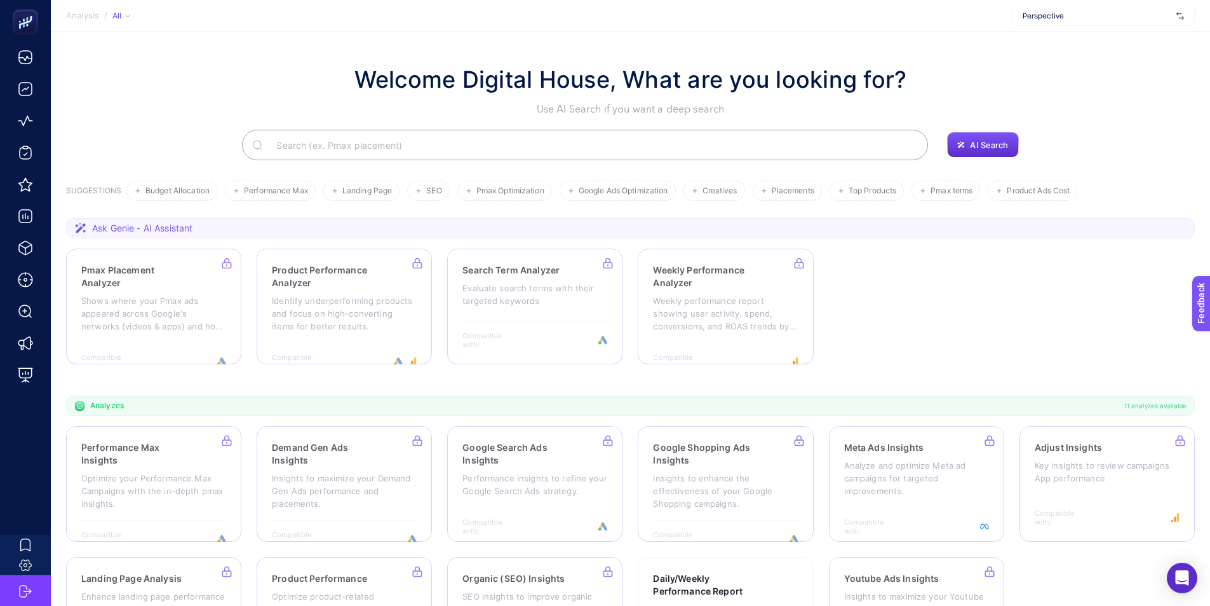
click at [1154, 11] on span "Perspective" at bounding box center [1097, 16] width 149 height 10
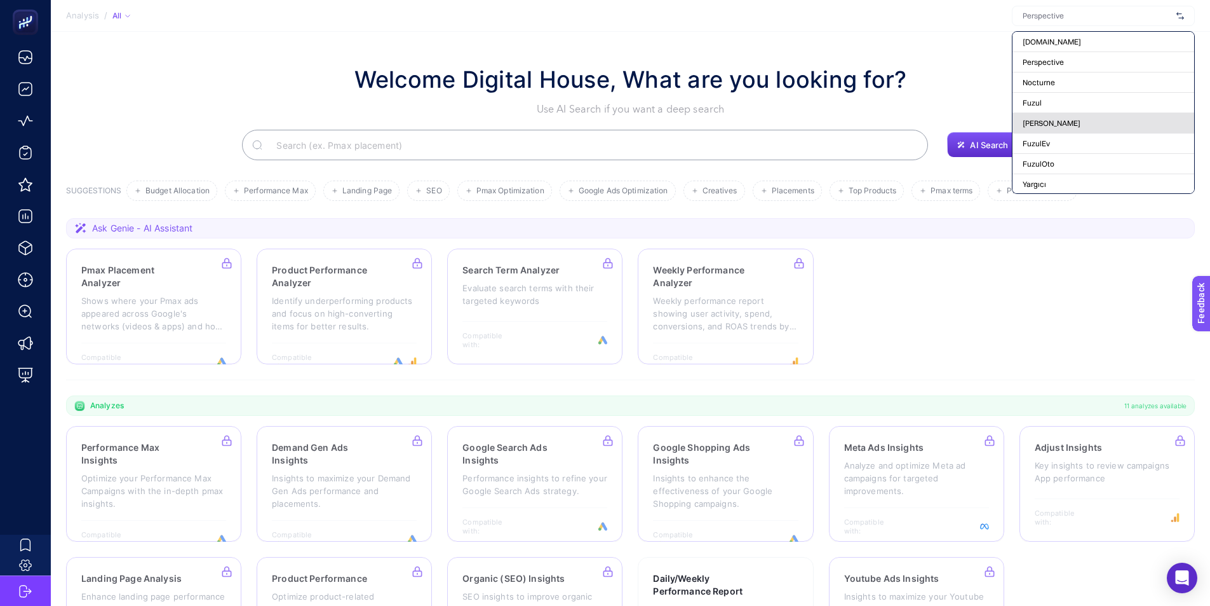
click at [1103, 119] on div "[PERSON_NAME]" at bounding box center [1104, 123] width 182 height 20
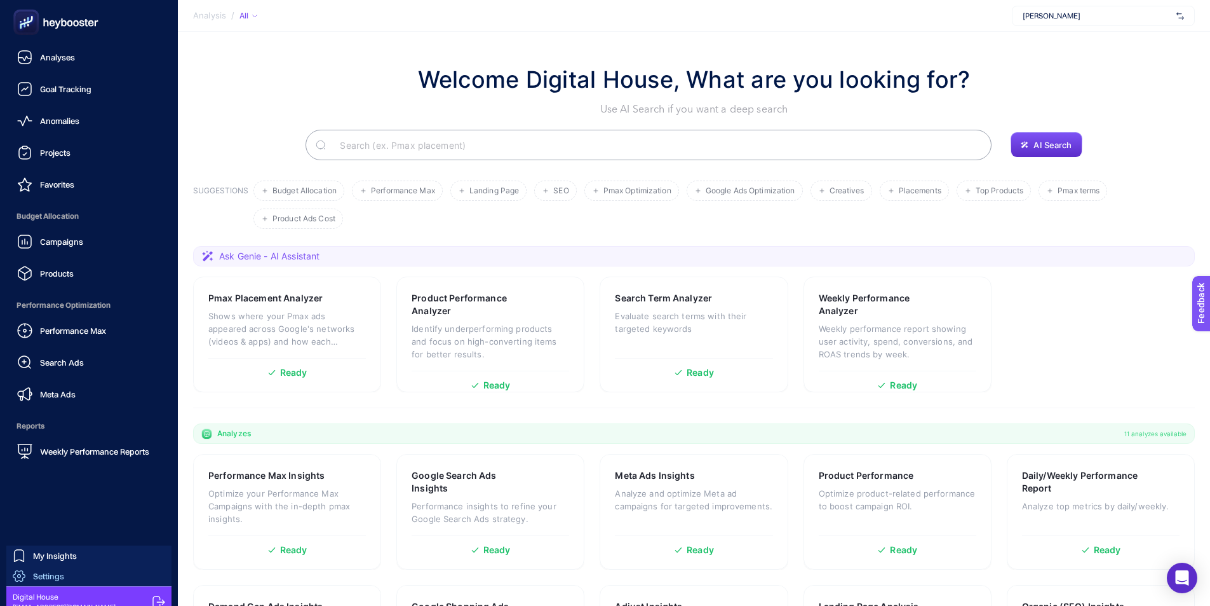
click at [46, 572] on span "Settings" at bounding box center [48, 576] width 31 height 10
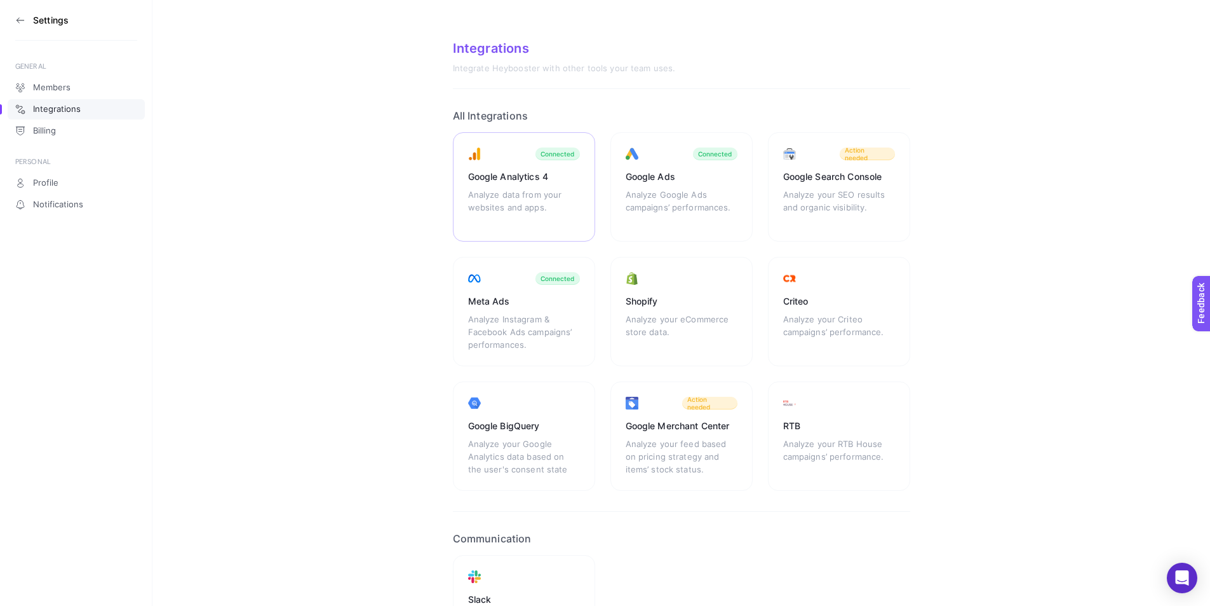
click at [537, 196] on div "Analyze data from your websites and apps." at bounding box center [524, 207] width 112 height 38
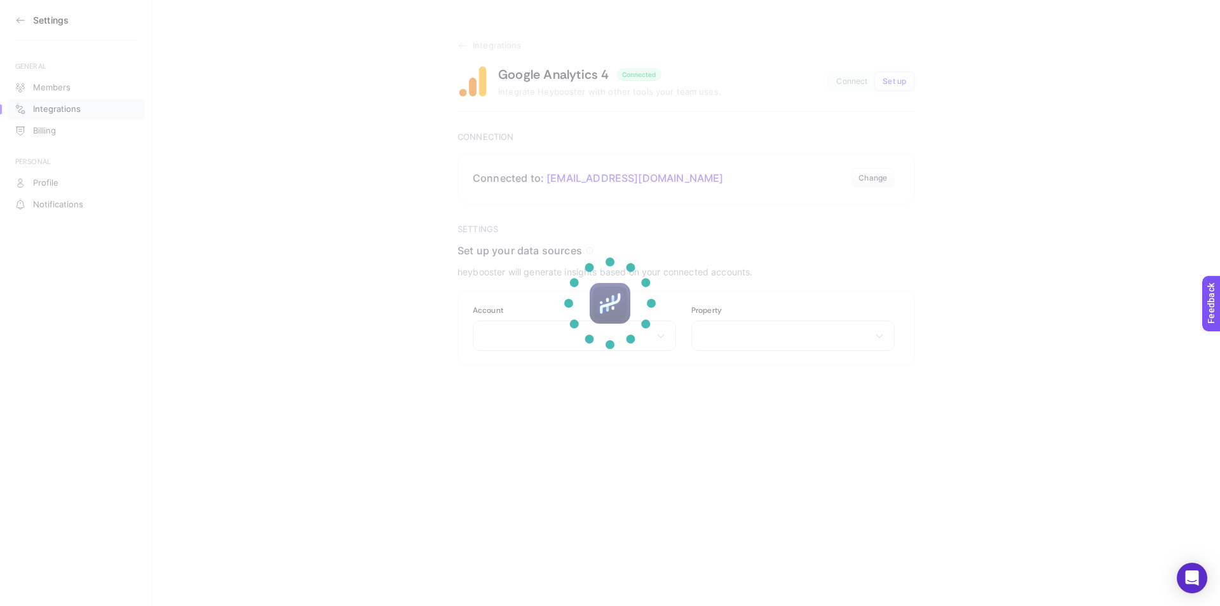
click at [23, 22] on section at bounding box center [610, 303] width 1220 height 606
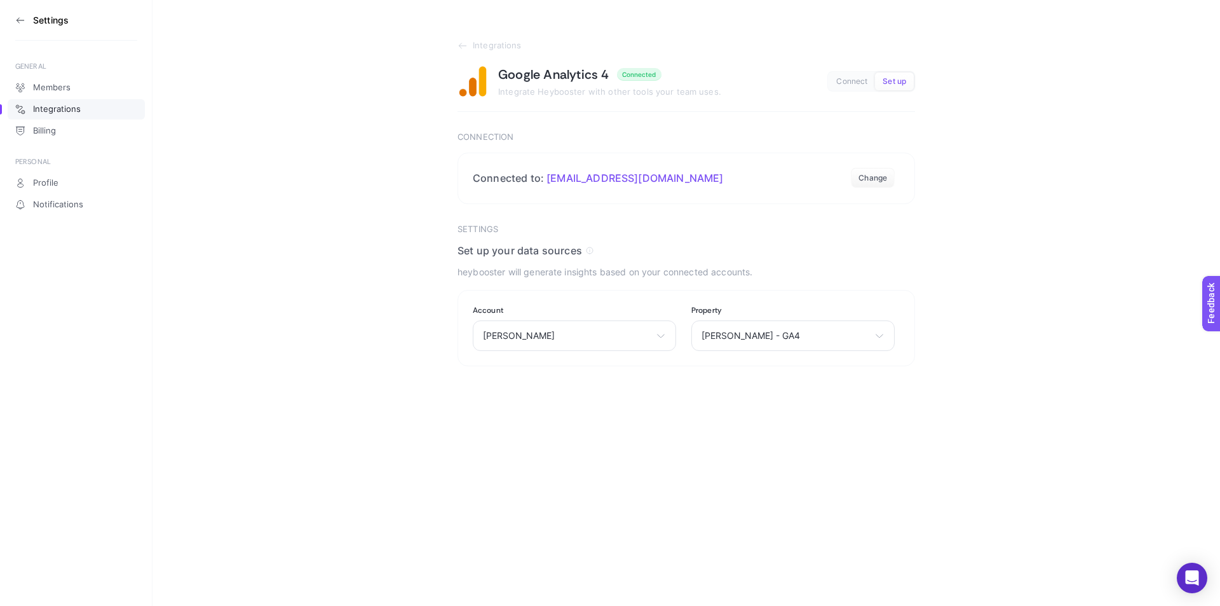
click at [22, 14] on section "Settings" at bounding box center [76, 20] width 122 height 41
click at [17, 26] on section "Settings" at bounding box center [76, 20] width 122 height 41
click at [24, 21] on icon at bounding box center [20, 20] width 10 height 10
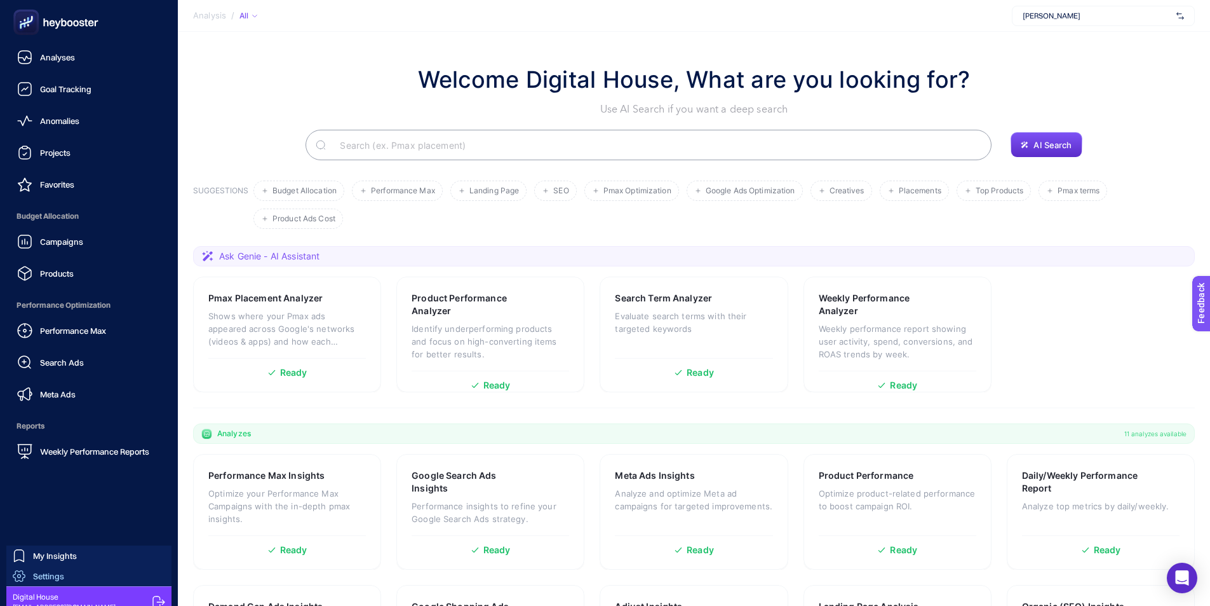
click at [38, 575] on span "Settings" at bounding box center [48, 576] width 31 height 10
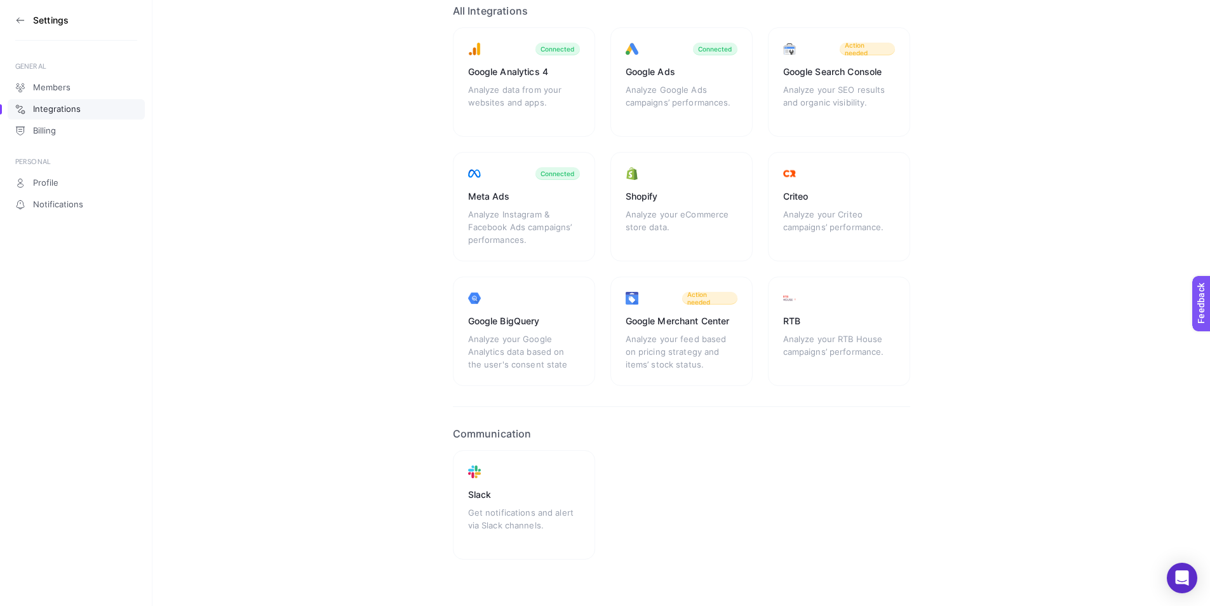
scroll to position [119, 0]
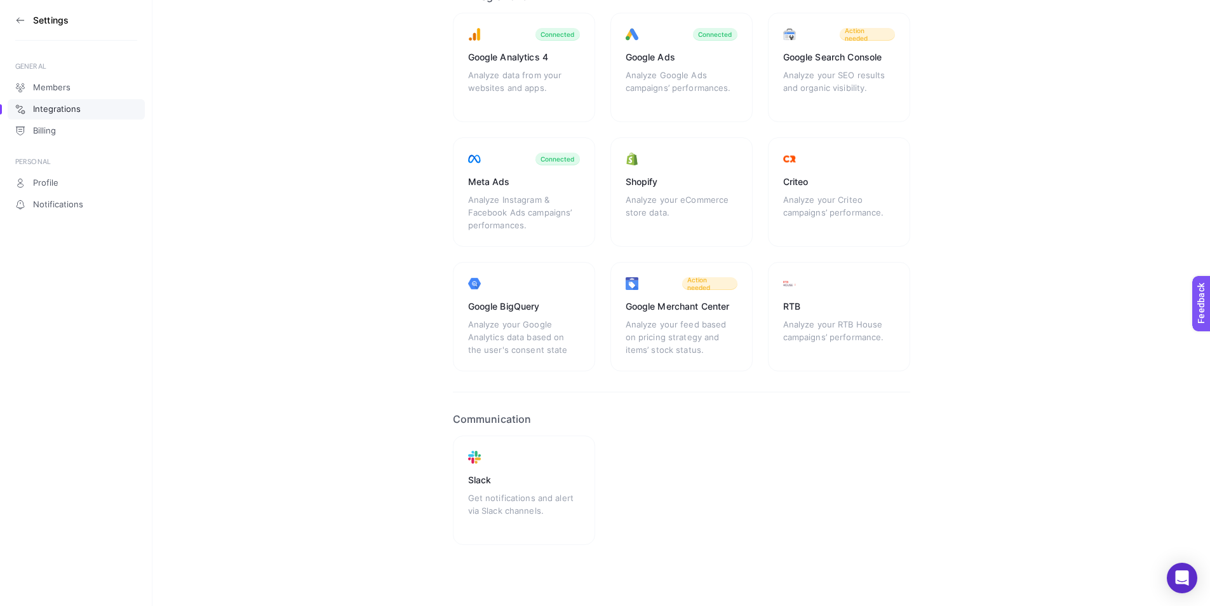
click at [28, 27] on section "Settings" at bounding box center [76, 20] width 122 height 41
click at [21, 20] on icon at bounding box center [20, 20] width 7 height 0
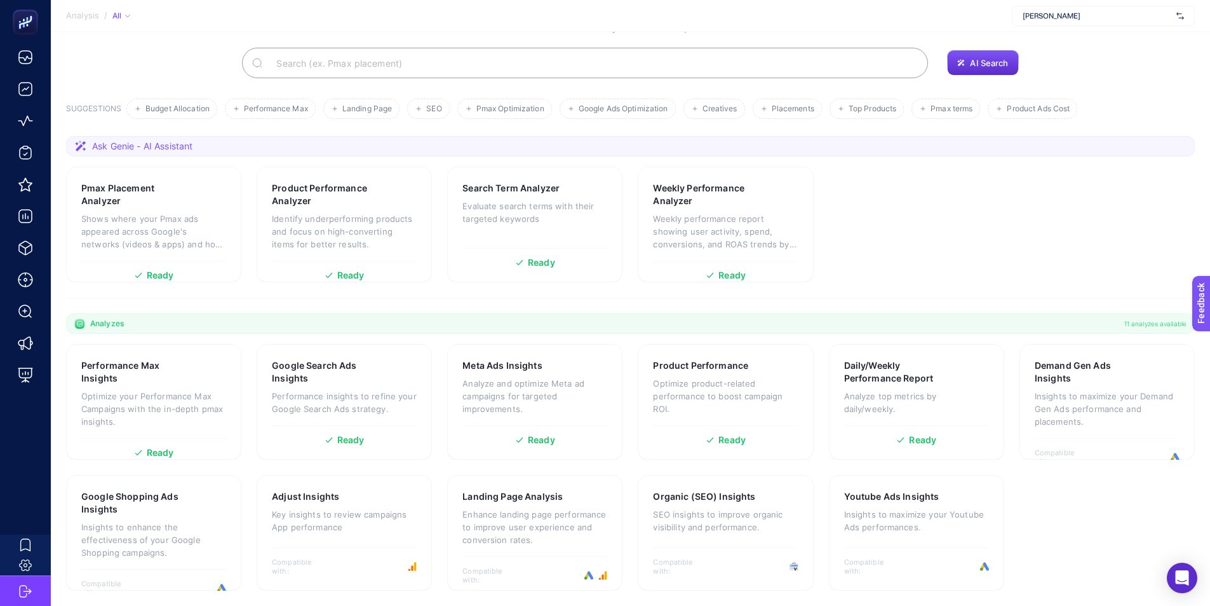
scroll to position [82, 0]
click at [1137, 26] on section "Analysis / All [PERSON_NAME]" at bounding box center [631, 16] width 1160 height 32
click at [1134, 20] on span "[PERSON_NAME]" at bounding box center [1097, 16] width 149 height 10
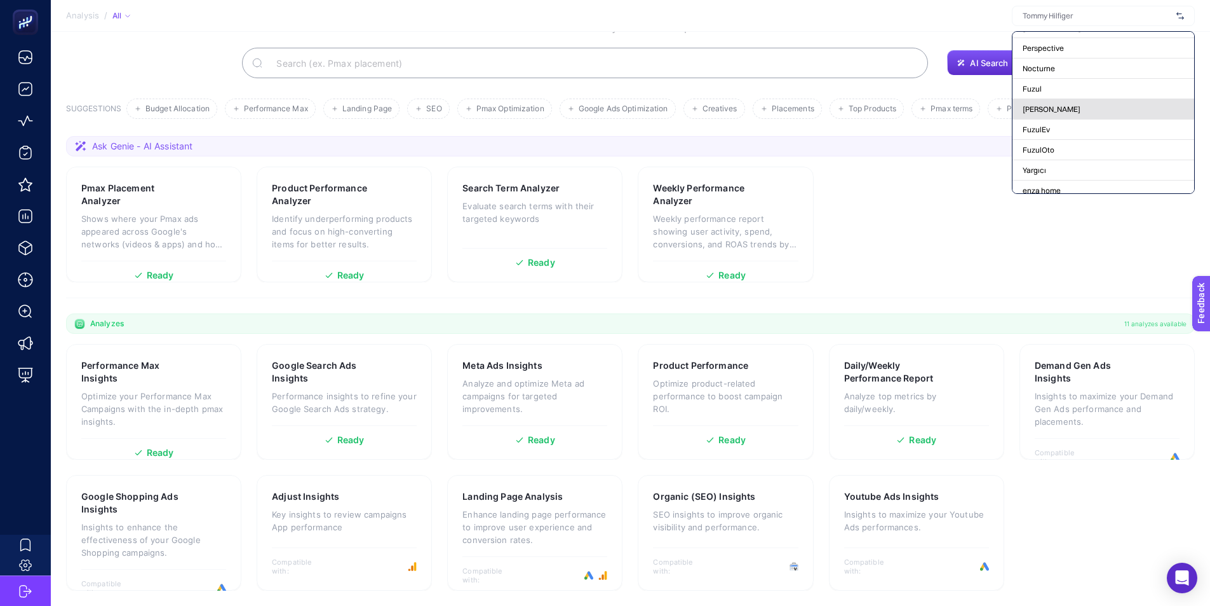
scroll to position [0, 0]
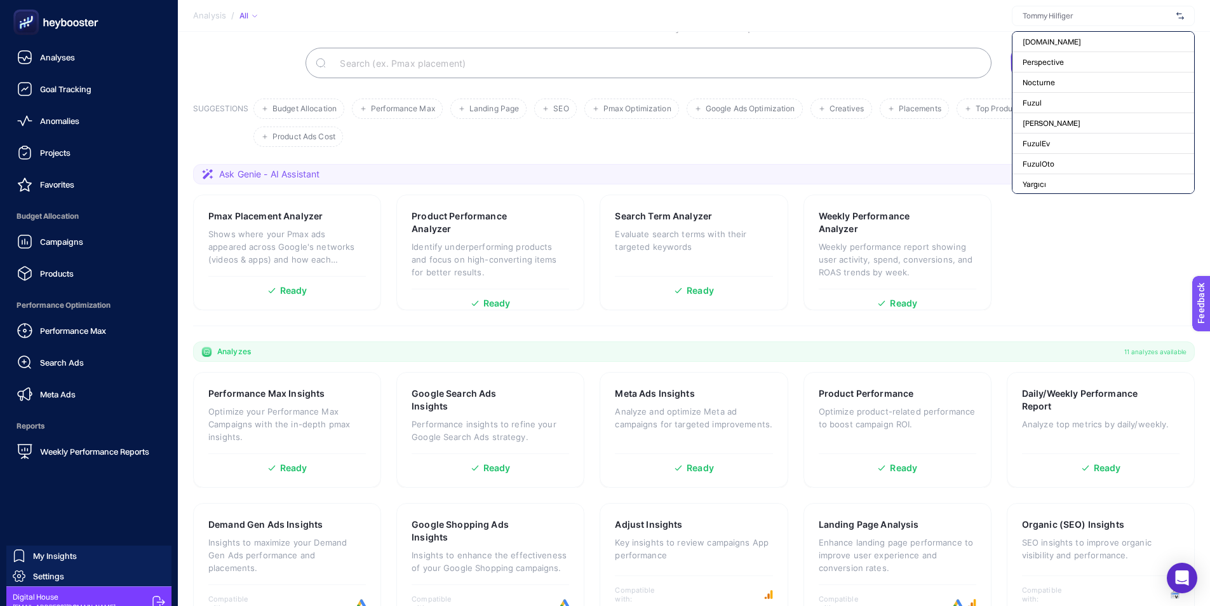
click at [38, 17] on rect at bounding box center [25, 22] width 25 height 25
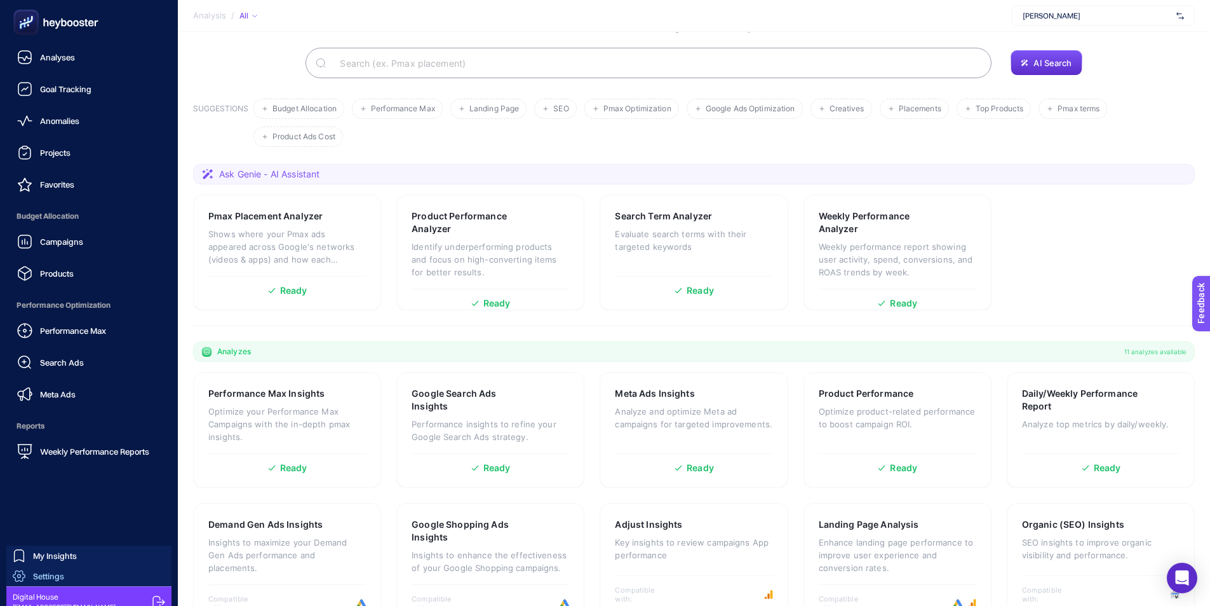
click at [55, 580] on span "Settings" at bounding box center [48, 576] width 31 height 10
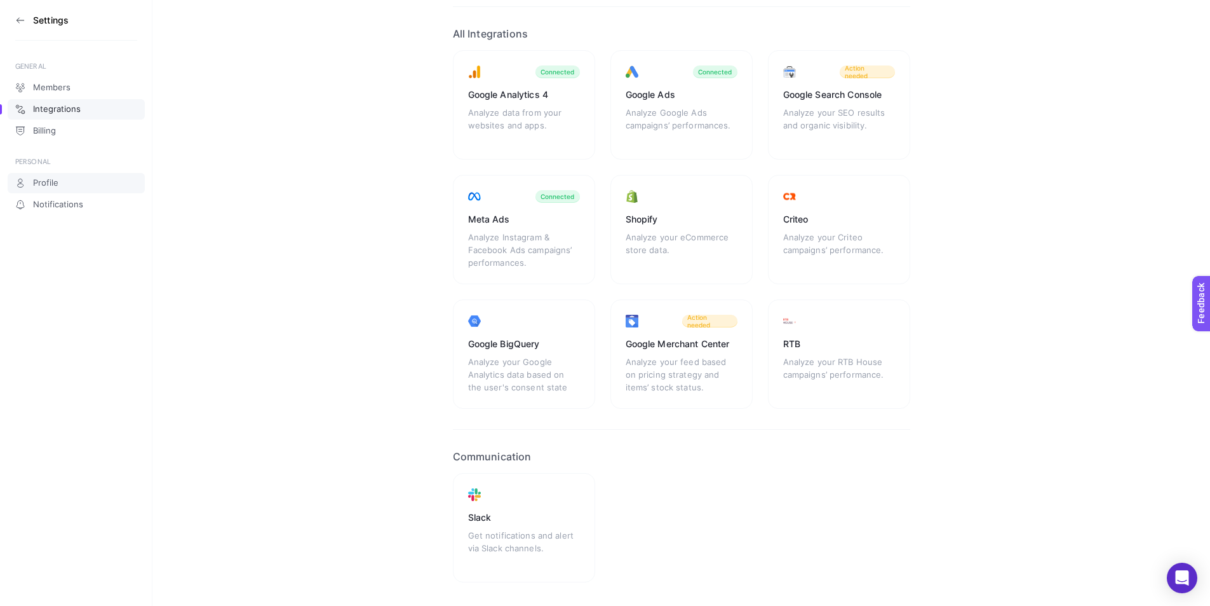
click at [42, 180] on span "Profile" at bounding box center [45, 183] width 25 height 10
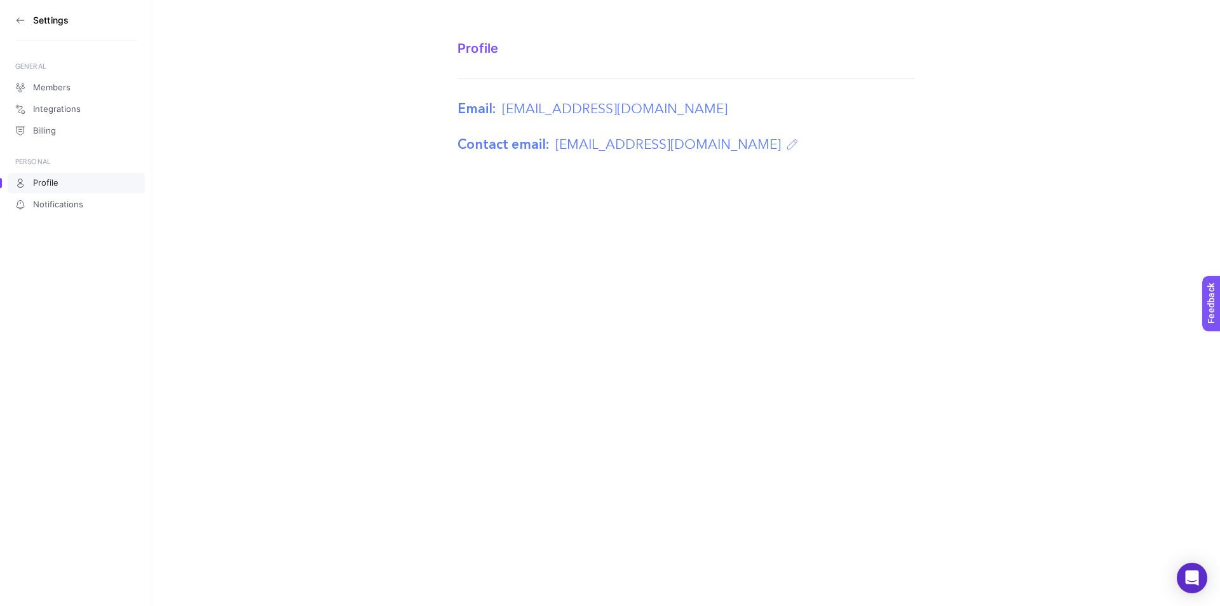
click at [29, 22] on section "Settings" at bounding box center [76, 20] width 122 height 41
click at [22, 20] on icon at bounding box center [20, 20] width 7 height 0
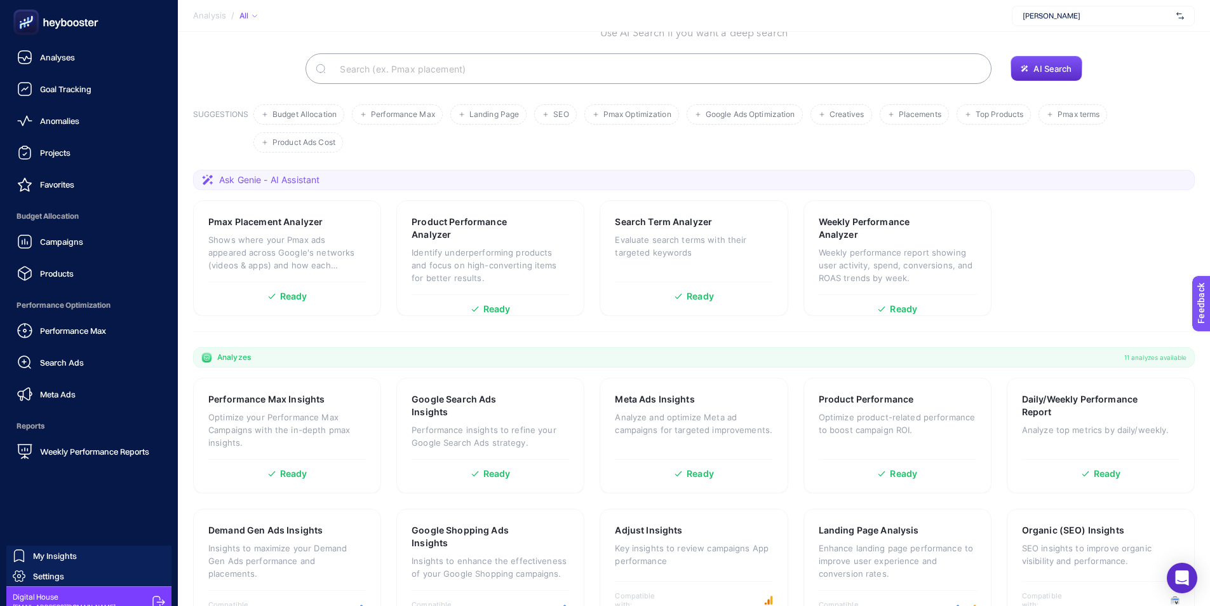
scroll to position [82, 0]
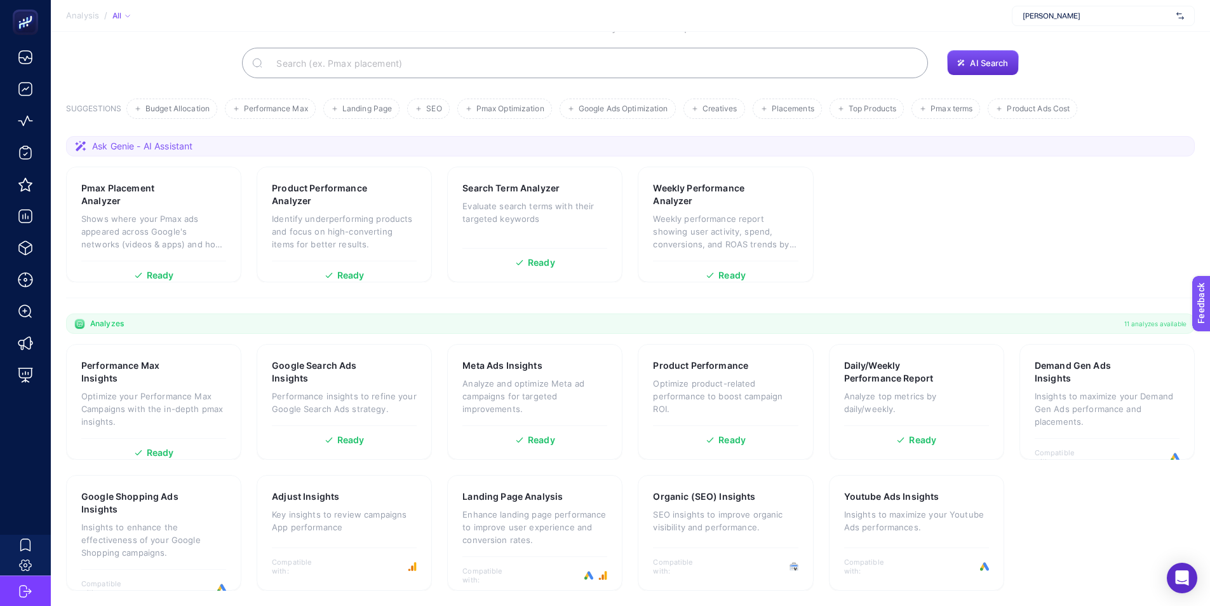
click at [1142, 11] on span "[PERSON_NAME]" at bounding box center [1097, 16] width 149 height 10
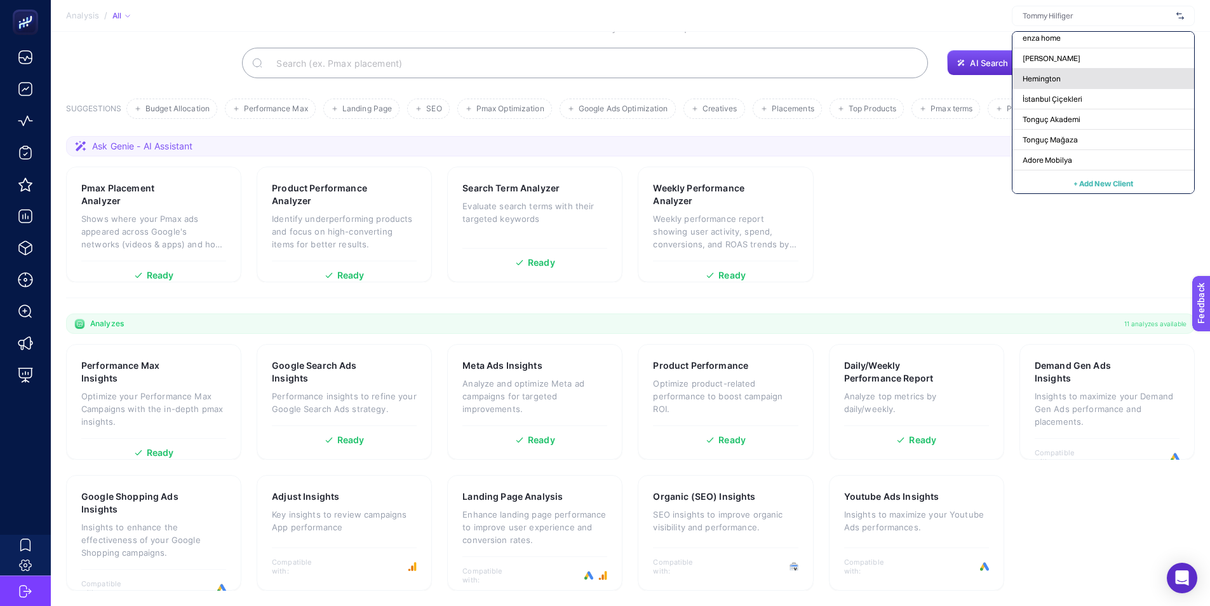
scroll to position [169, 0]
click at [1094, 158] on div "Adore Mobilya" at bounding box center [1104, 157] width 182 height 20
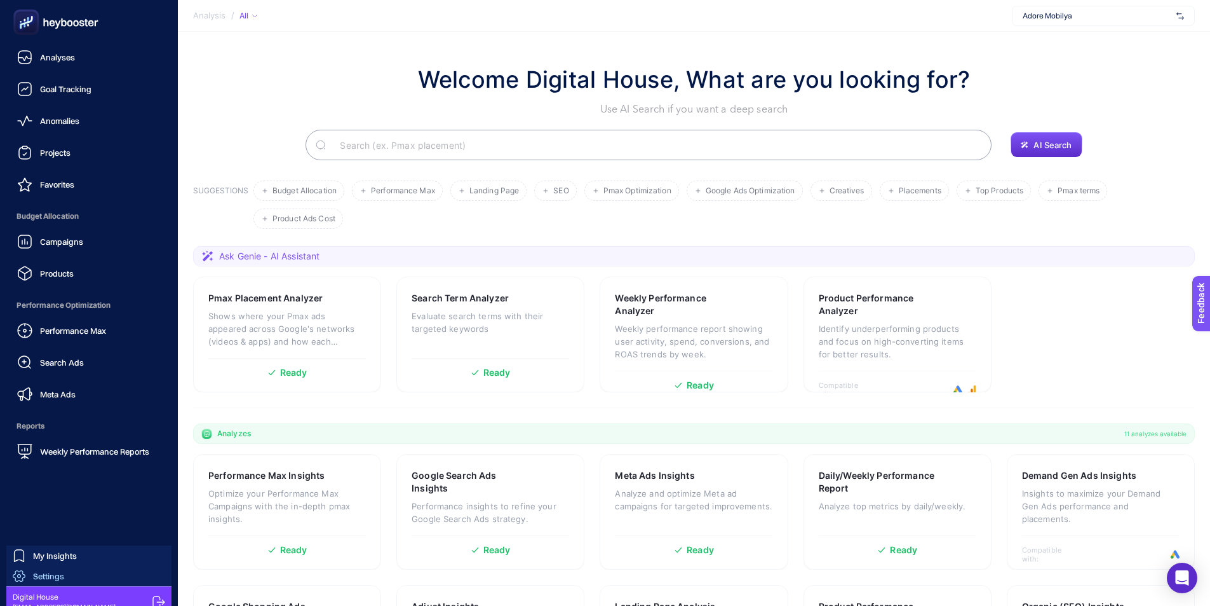
click at [78, 579] on link "Settings" at bounding box center [88, 576] width 165 height 20
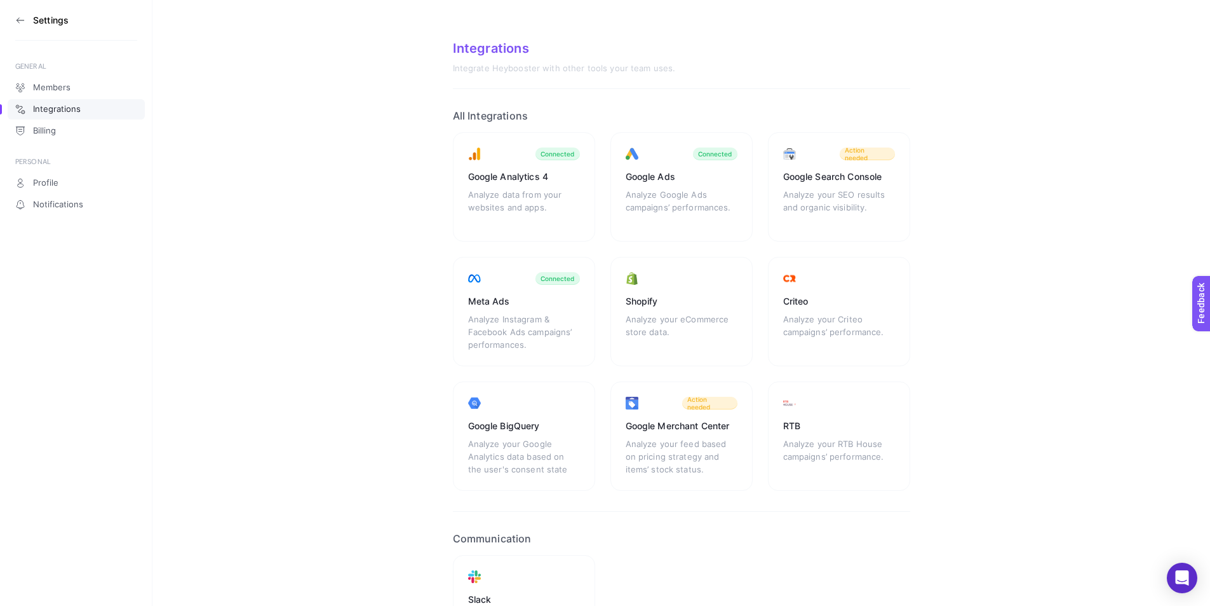
click at [674, 452] on div "Analyze your feed based on pricing strategy and items’ stock status." at bounding box center [682, 456] width 112 height 38
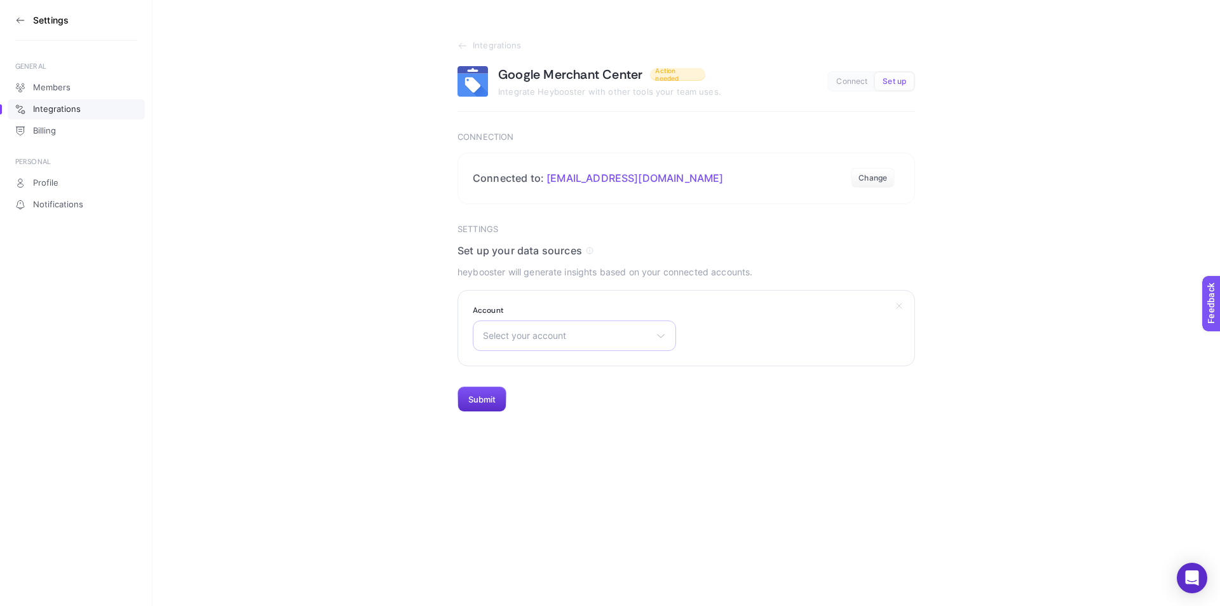
click at [644, 334] on span "Select your account" at bounding box center [567, 335] width 168 height 10
click at [644, 326] on div "Select your account There are no matching options available." at bounding box center [574, 335] width 203 height 31
click at [18, 12] on section "Settings" at bounding box center [76, 20] width 122 height 41
click at [18, 17] on icon at bounding box center [20, 20] width 10 height 10
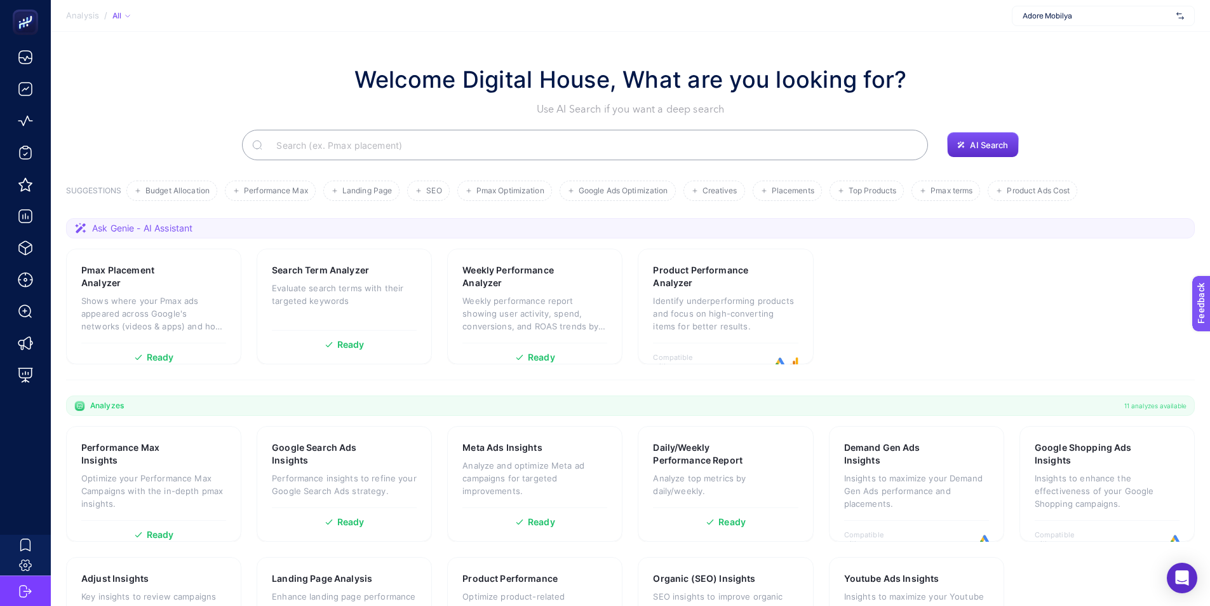
click at [173, 227] on span "Ask Genie - AI Assistant" at bounding box center [142, 228] width 100 height 13
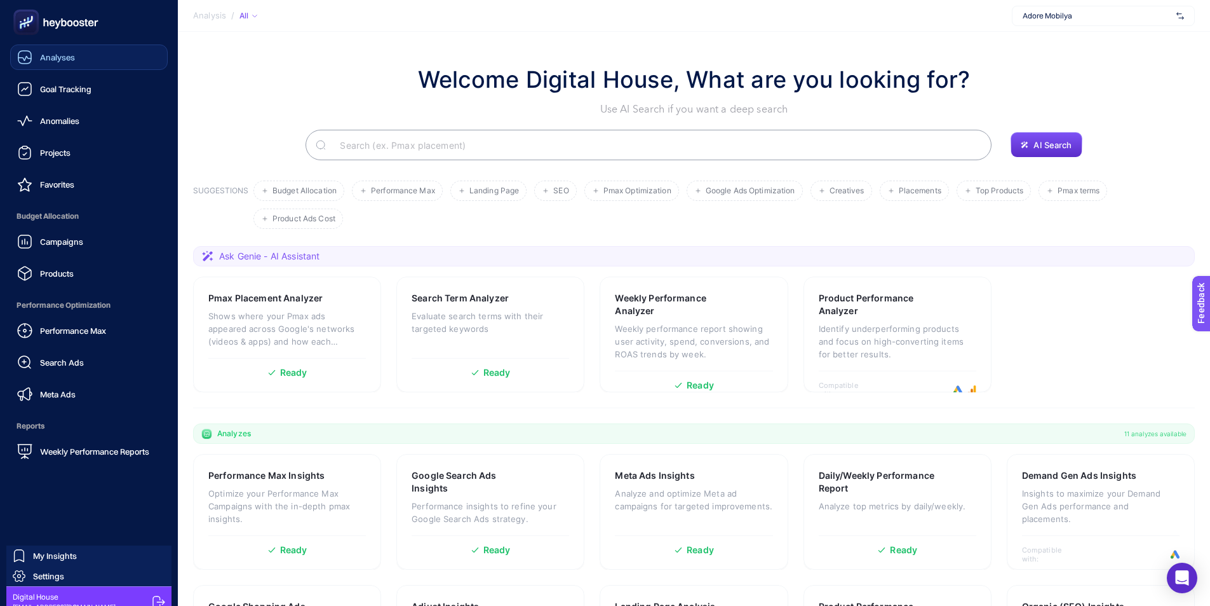
click at [112, 58] on link "Analyses" at bounding box center [89, 56] width 158 height 25
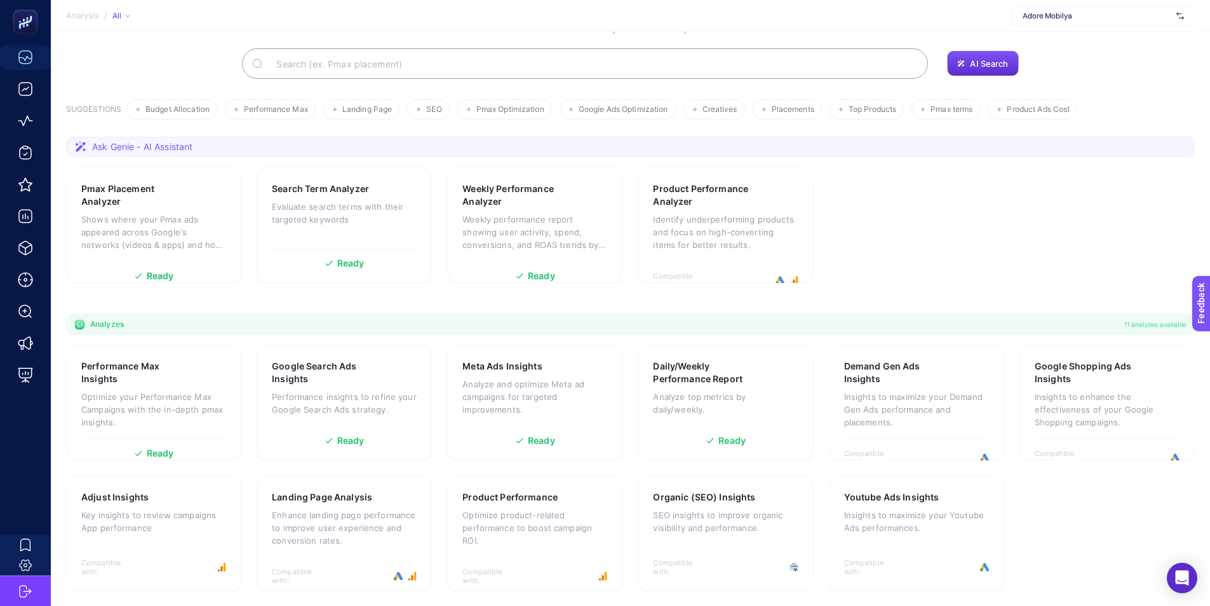
scroll to position [82, 0]
click at [219, 198] on div "Pmax Placement Analyzer" at bounding box center [153, 194] width 145 height 25
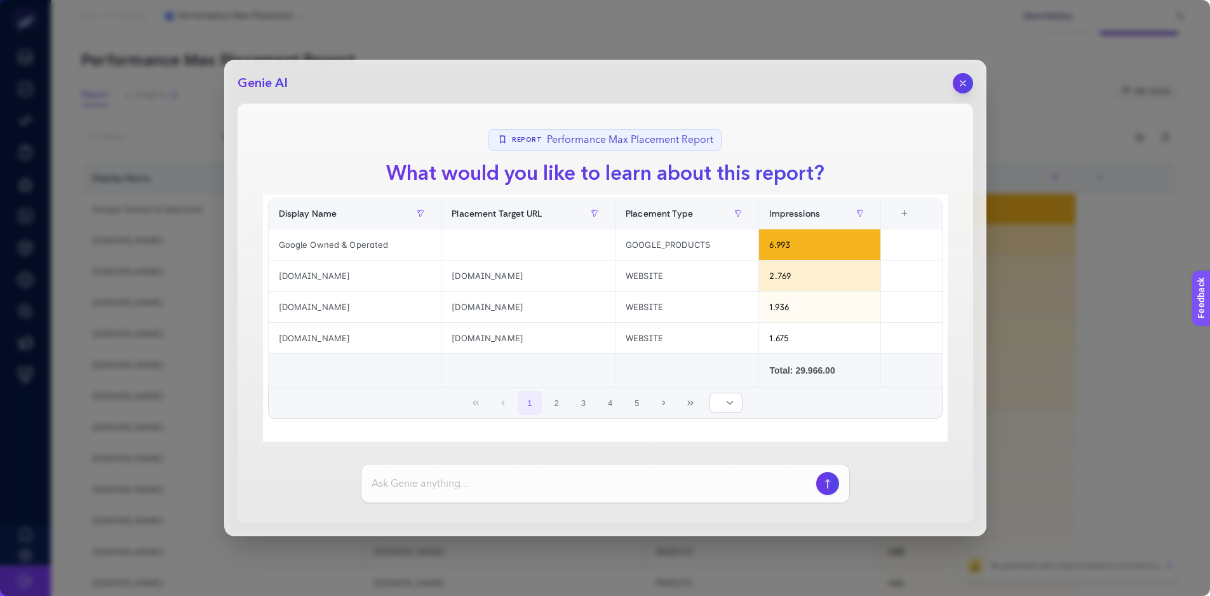
scroll to position [64, 0]
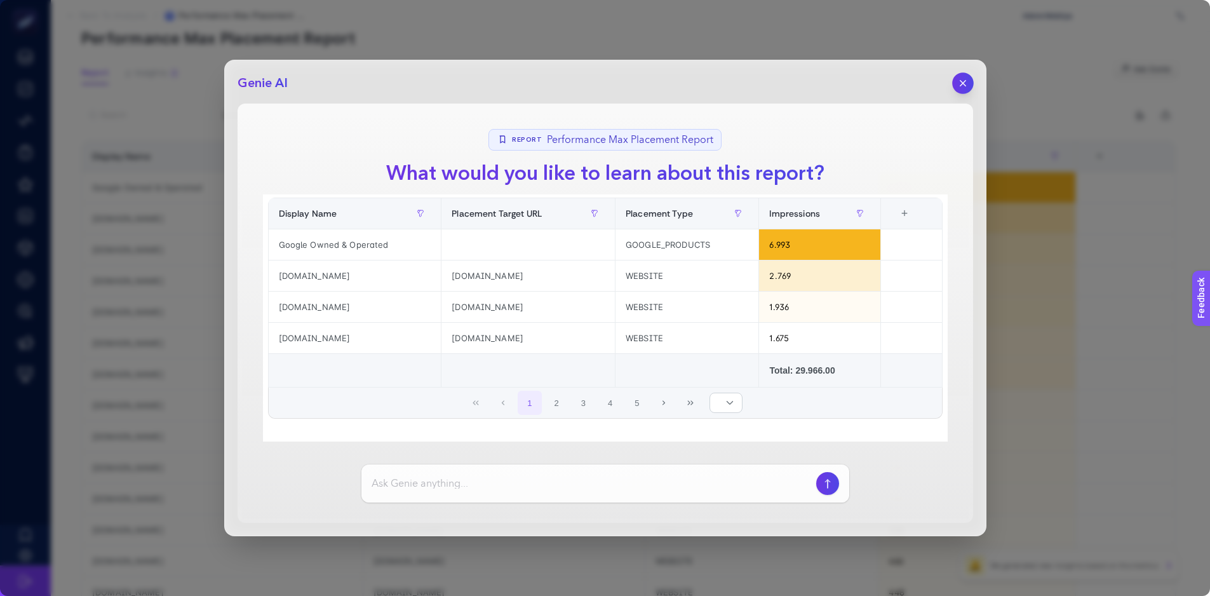
click at [957, 87] on button "button" at bounding box center [963, 83] width 22 height 22
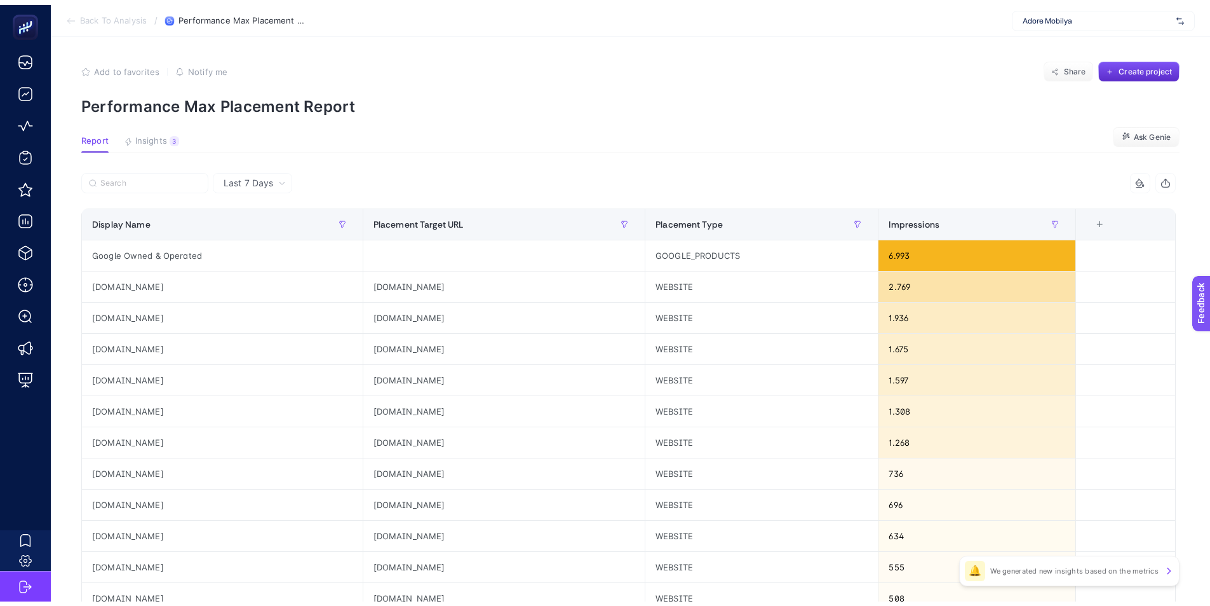
scroll to position [0, 0]
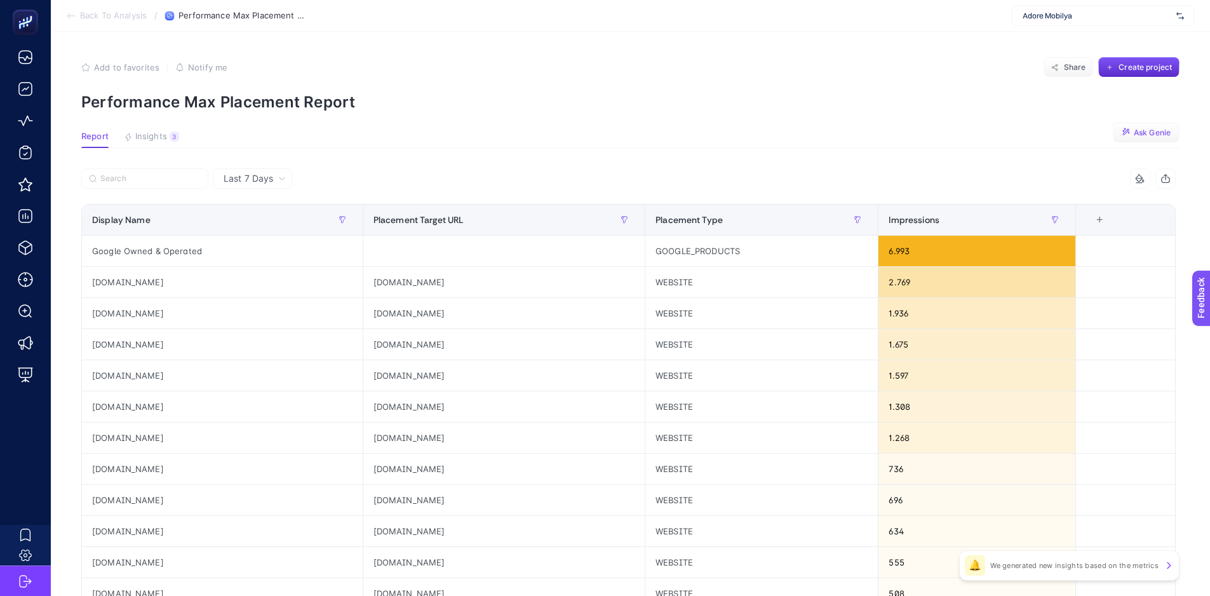
click at [1132, 135] on icon "button" at bounding box center [1127, 133] width 10 height 10
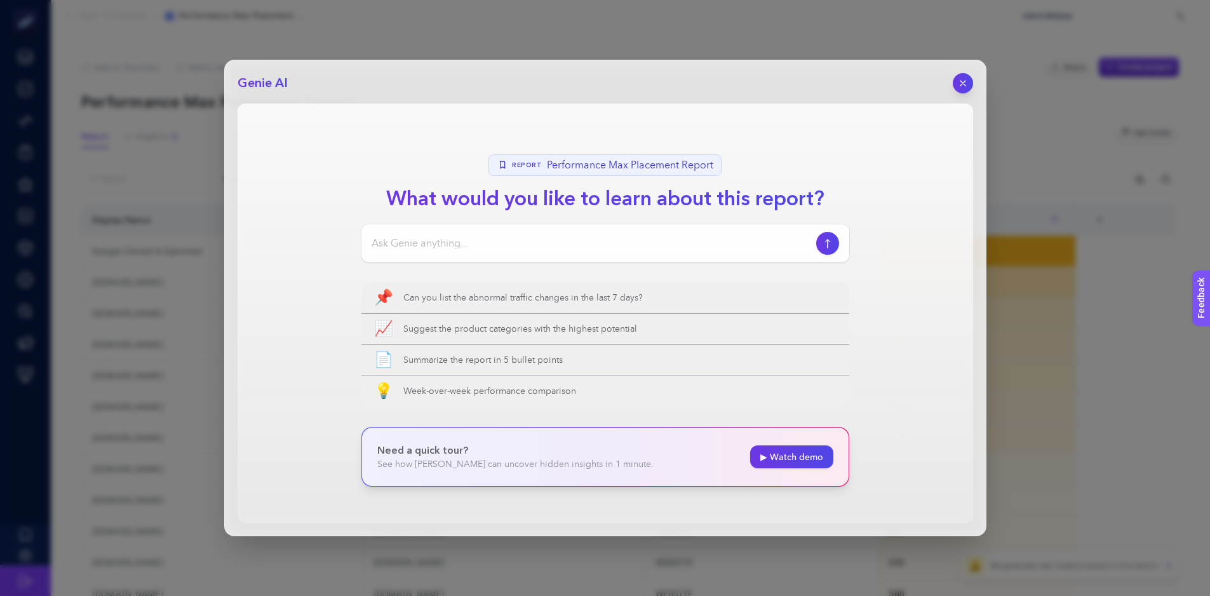
click at [963, 90] on button "button" at bounding box center [963, 83] width 20 height 20
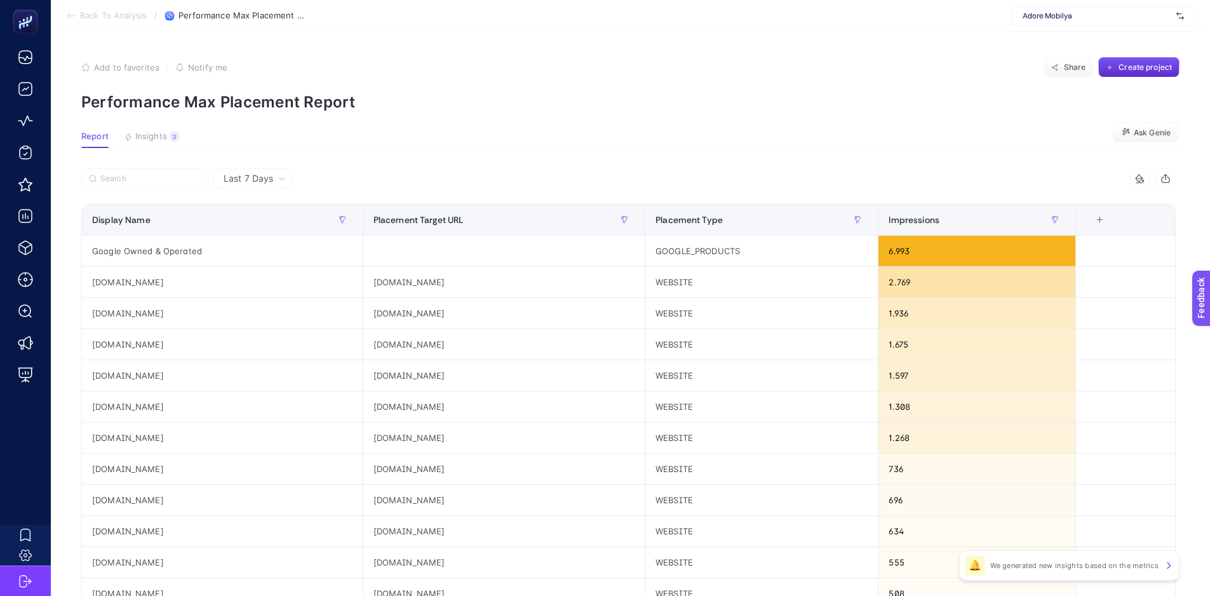
click at [159, 137] on span "Insights" at bounding box center [151, 137] width 32 height 10
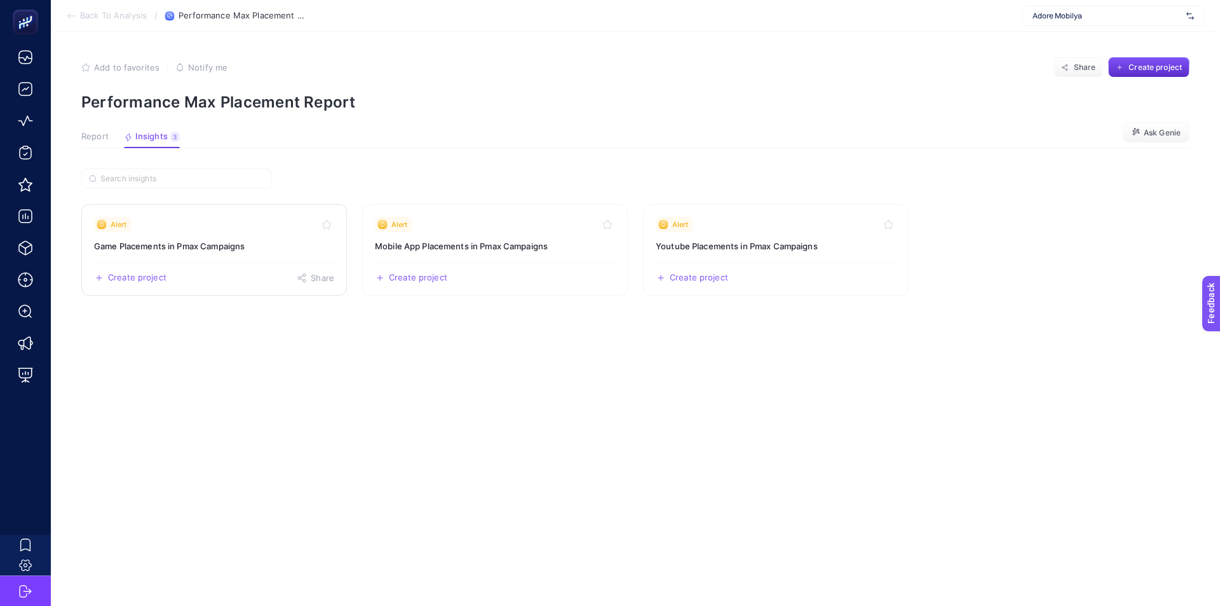
click at [270, 236] on link "Alert Game Placements in Pmax Campaigns Create project Share" at bounding box center [214, 250] width 266 height 92
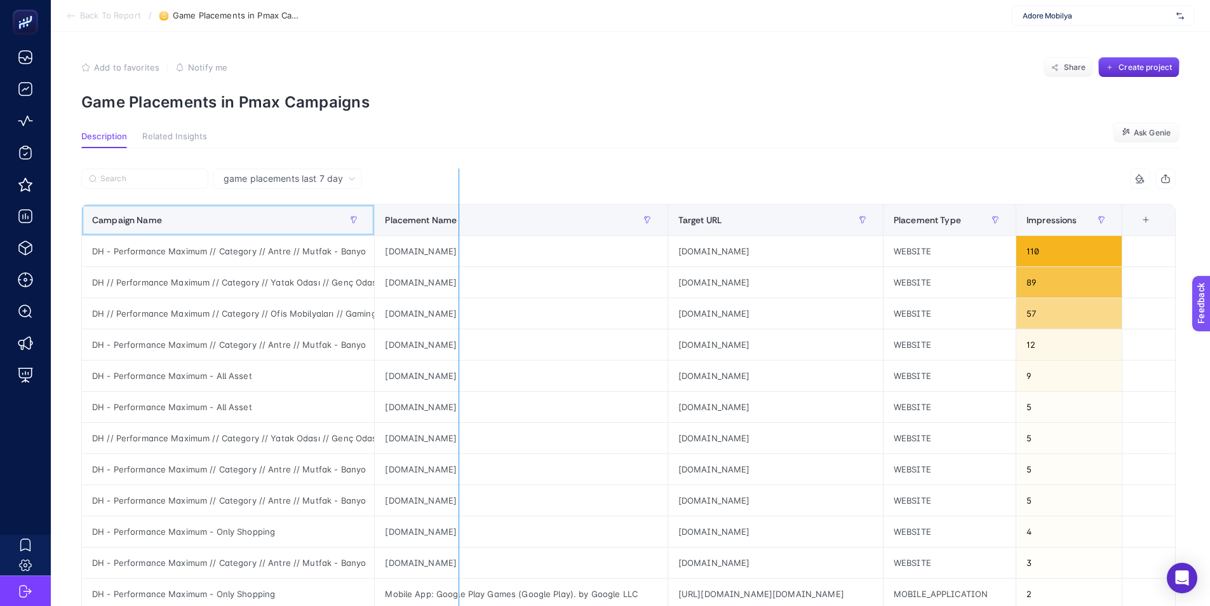
drag, startPoint x: 355, startPoint y: 216, endPoint x: 459, endPoint y: 216, distance: 104.2
click at [459, 216] on div "Impressions Campaign Name Placement Name Target URL Placement Type Impressions …" at bounding box center [628, 452] width 1095 height 568
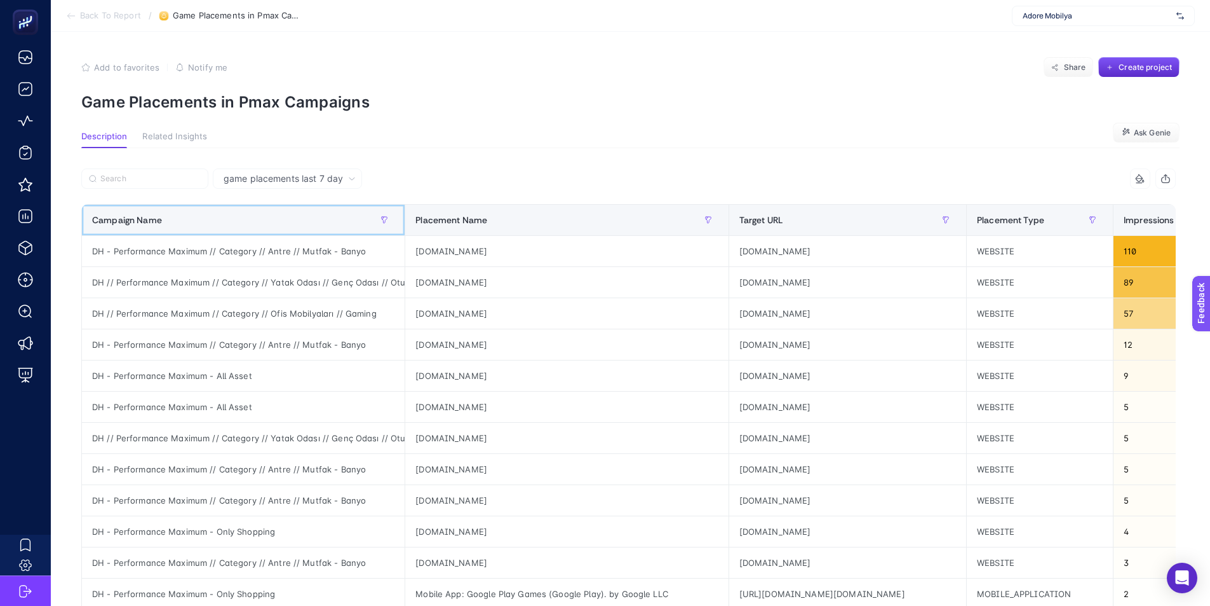
drag, startPoint x: 383, startPoint y: 219, endPoint x: 499, endPoint y: 222, distance: 117.0
click at [499, 222] on div "Impressions Campaign Name Placement Name Target URL Placement Type Impressions …" at bounding box center [628, 452] width 1095 height 568
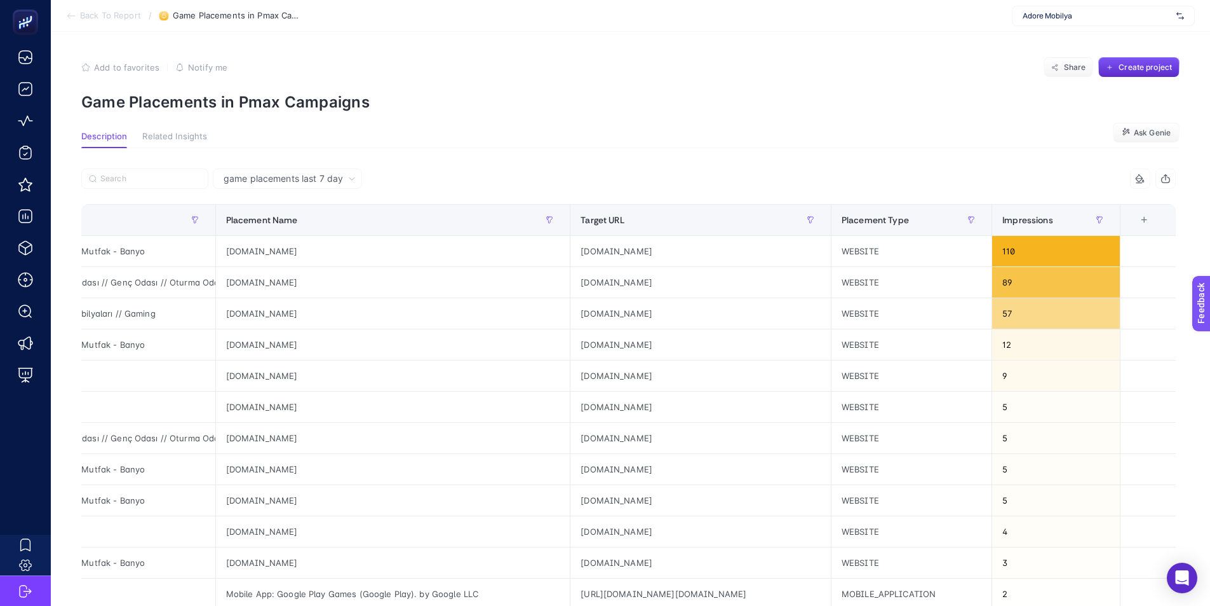
click at [272, 186] on div "game placements last 7 day" at bounding box center [287, 178] width 149 height 20
click at [348, 226] on li "game placements last 30 day" at bounding box center [288, 228] width 142 height 23
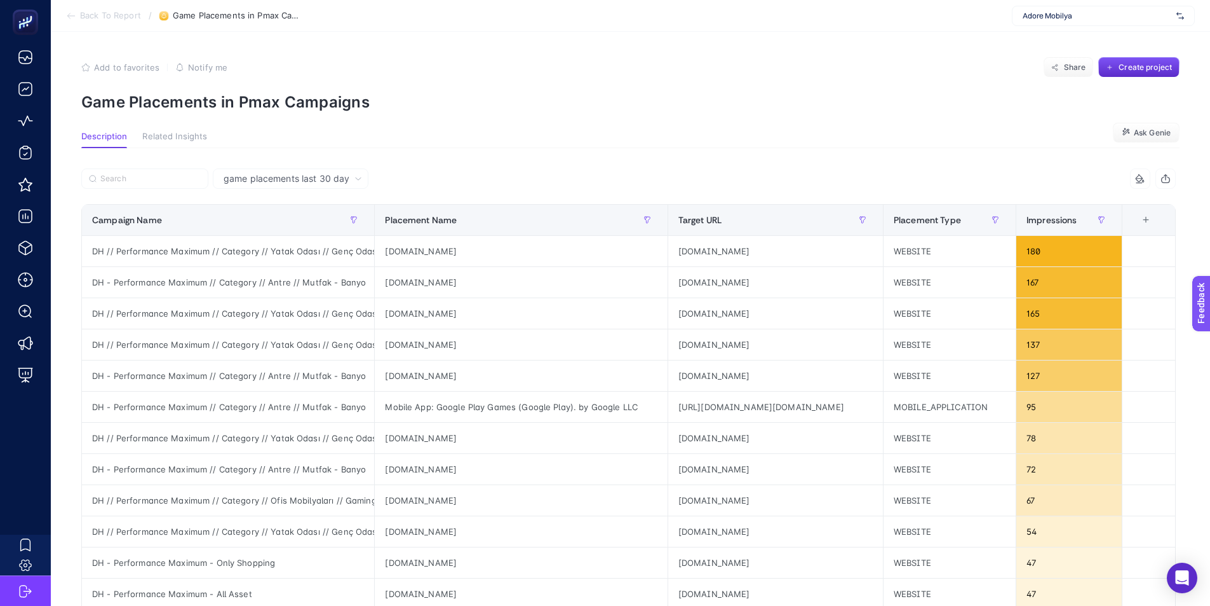
click at [1158, 219] on div "+" at bounding box center [1146, 220] width 24 height 10
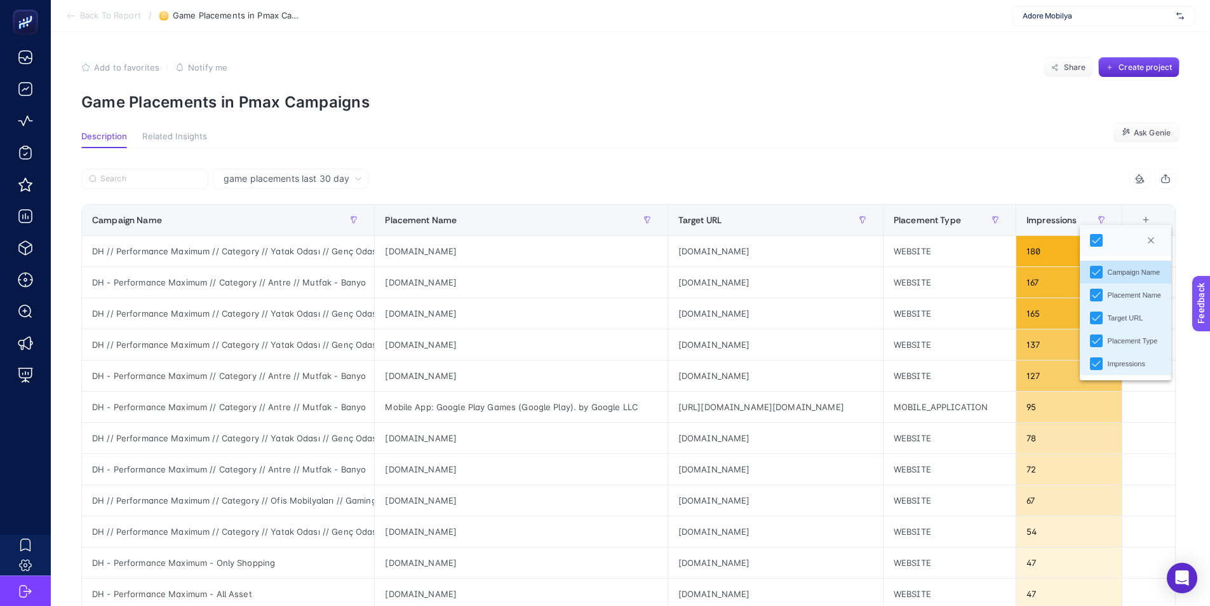
click at [651, 112] on article "Add to favorites false Notify me Share Create project Game Placements in Pmax C…" at bounding box center [631, 533] width 1160 height 1003
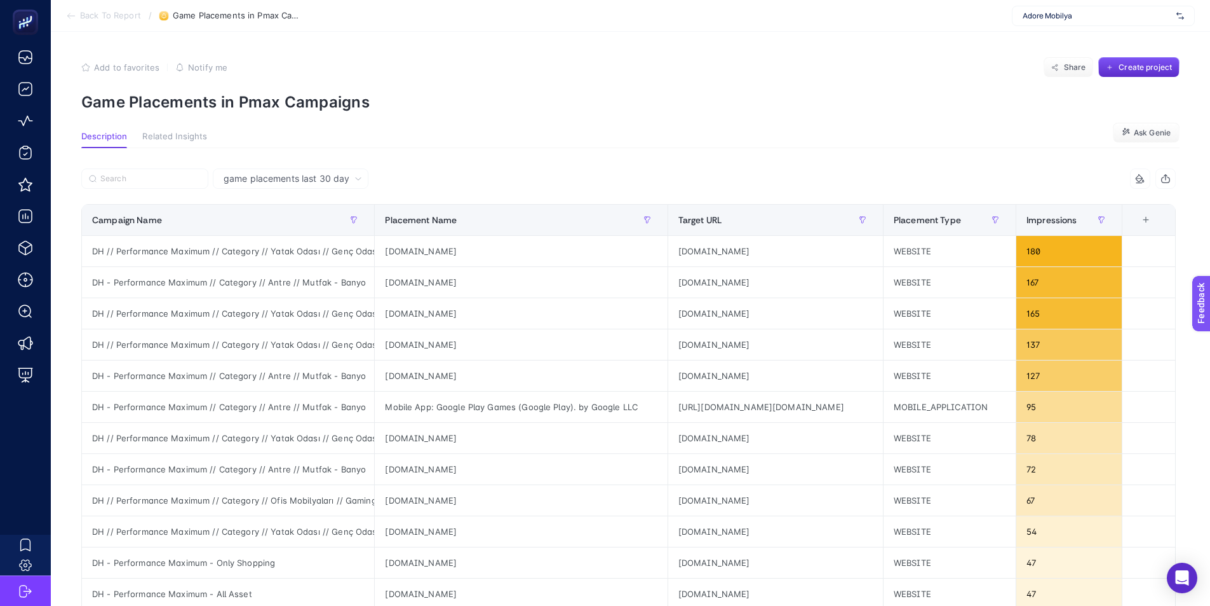
click at [107, 130] on article "Add to favorites false Notify me Share Create project Game Placements in Pmax C…" at bounding box center [631, 533] width 1160 height 1003
click at [107, 140] on span "Description" at bounding box center [104, 137] width 46 height 10
click at [112, 17] on span "Back To Report" at bounding box center [110, 16] width 61 height 10
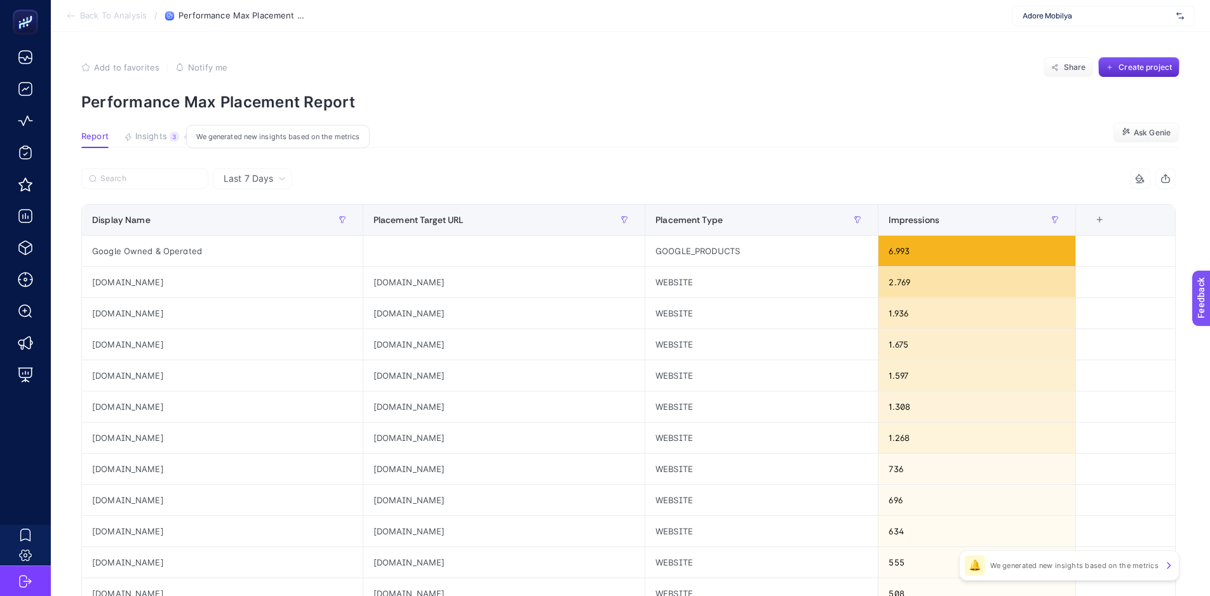
click at [162, 133] on span "Insights" at bounding box center [151, 137] width 32 height 10
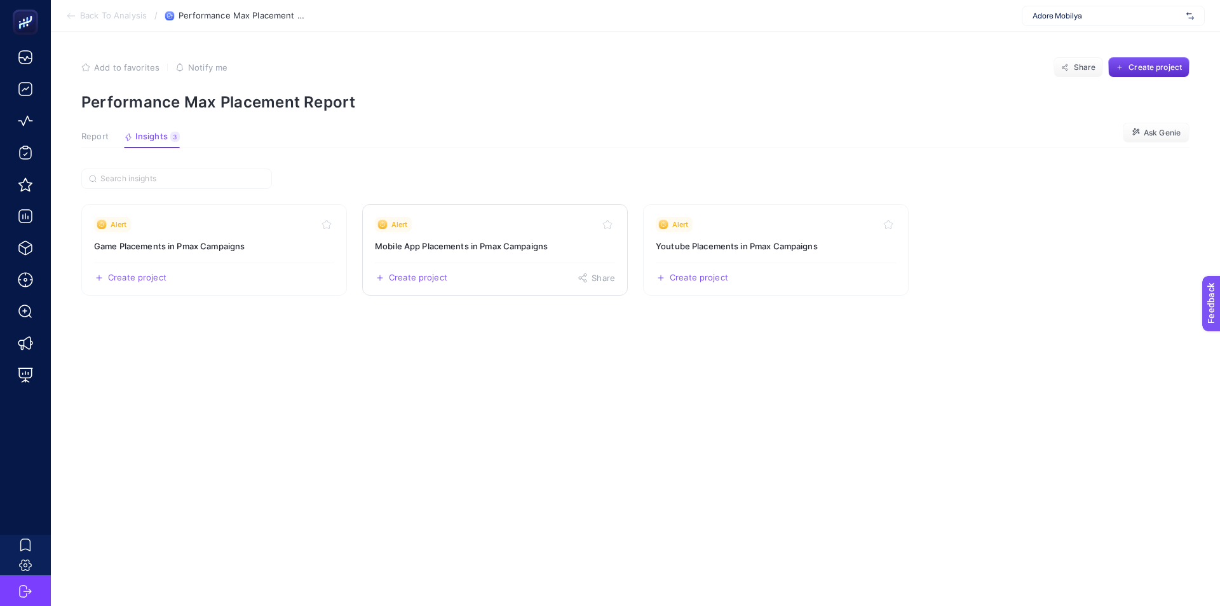
click at [469, 234] on link "Alert Mobile App Placements in Pmax Campaigns Create project Share" at bounding box center [495, 250] width 266 height 92
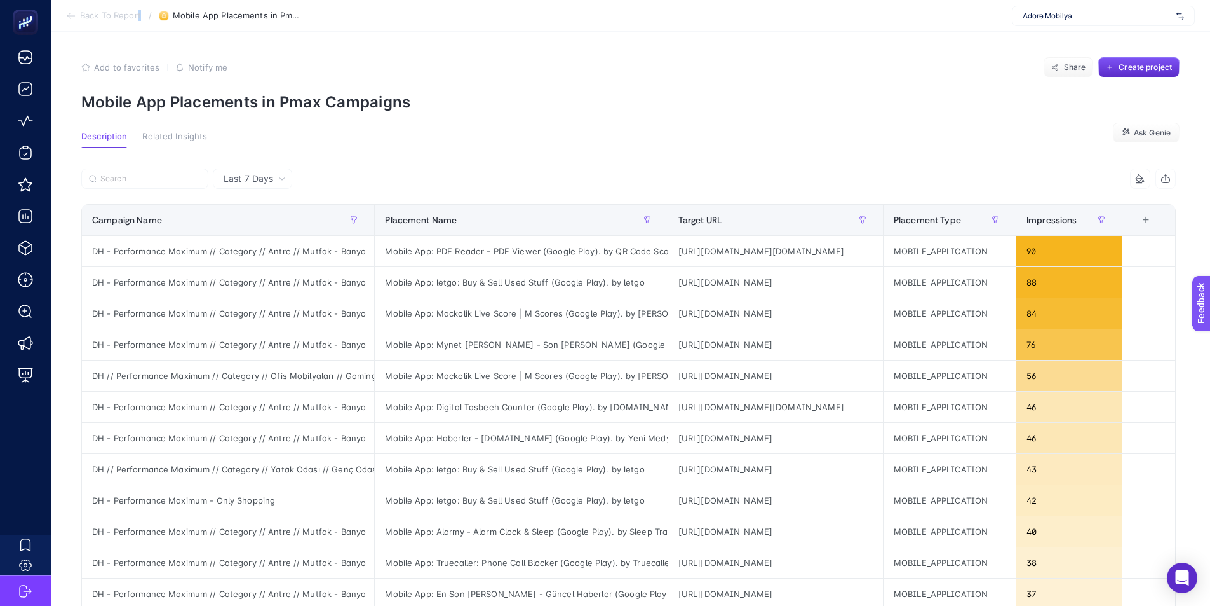
click at [139, 22] on section "Back To Report / Mobile App Placements in Pmax Campaigns Adore Mobilya" at bounding box center [631, 16] width 1160 height 32
click at [133, 17] on span "Back To Report" at bounding box center [110, 16] width 61 height 10
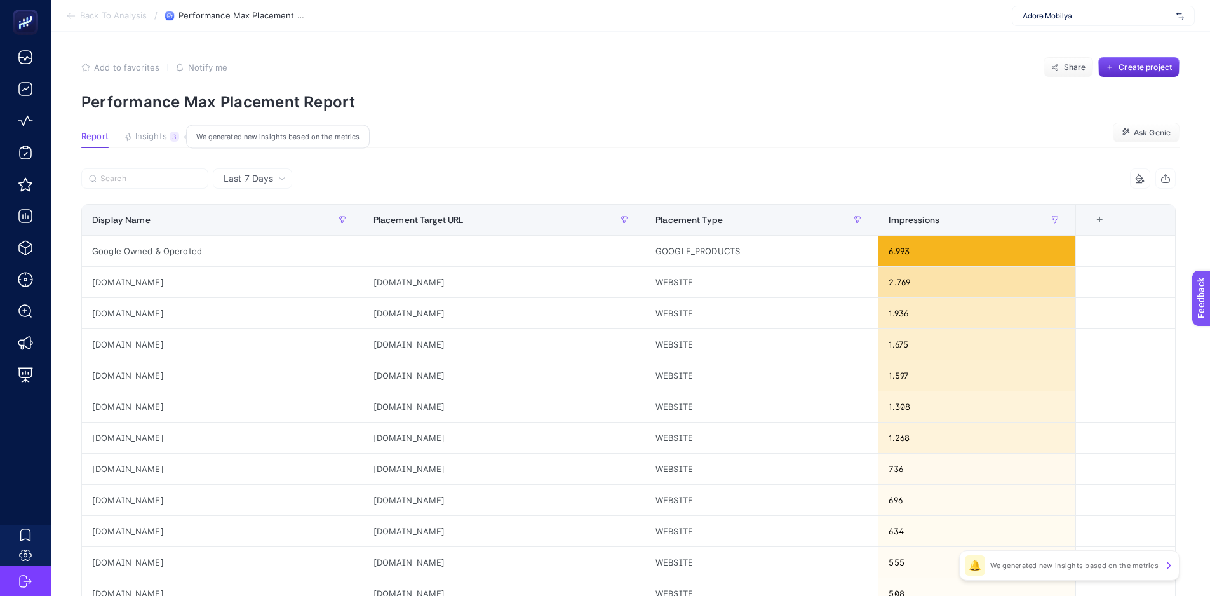
click at [161, 139] on span "Insights" at bounding box center [151, 137] width 32 height 10
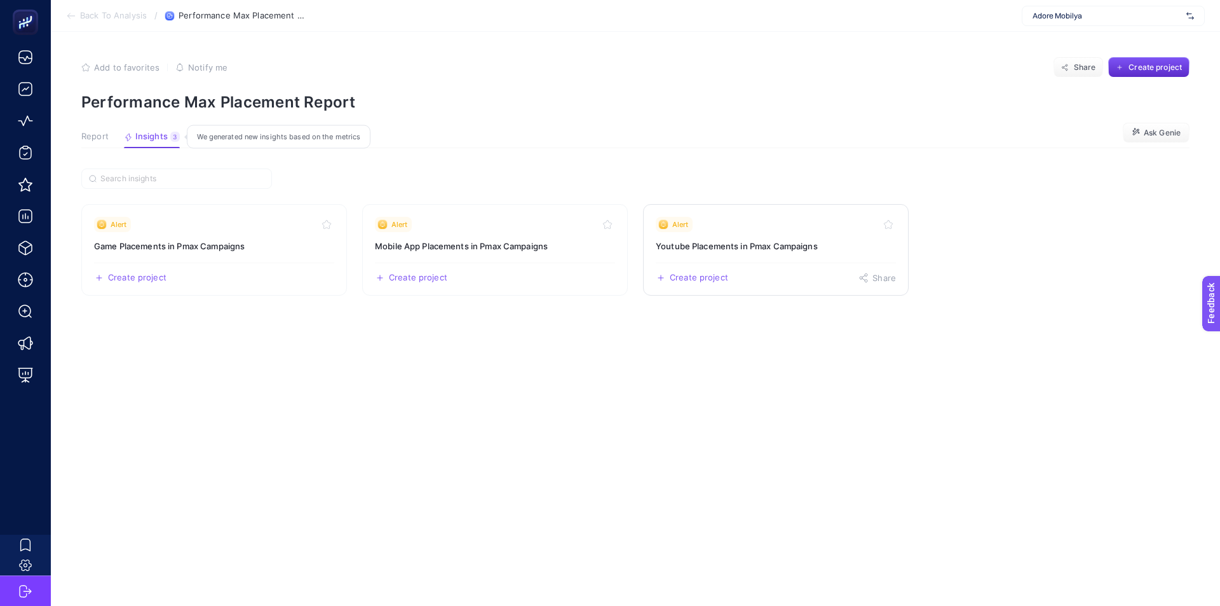
click at [683, 243] on h3 "Youtube Placements in Pmax Campaigns" at bounding box center [776, 246] width 240 height 13
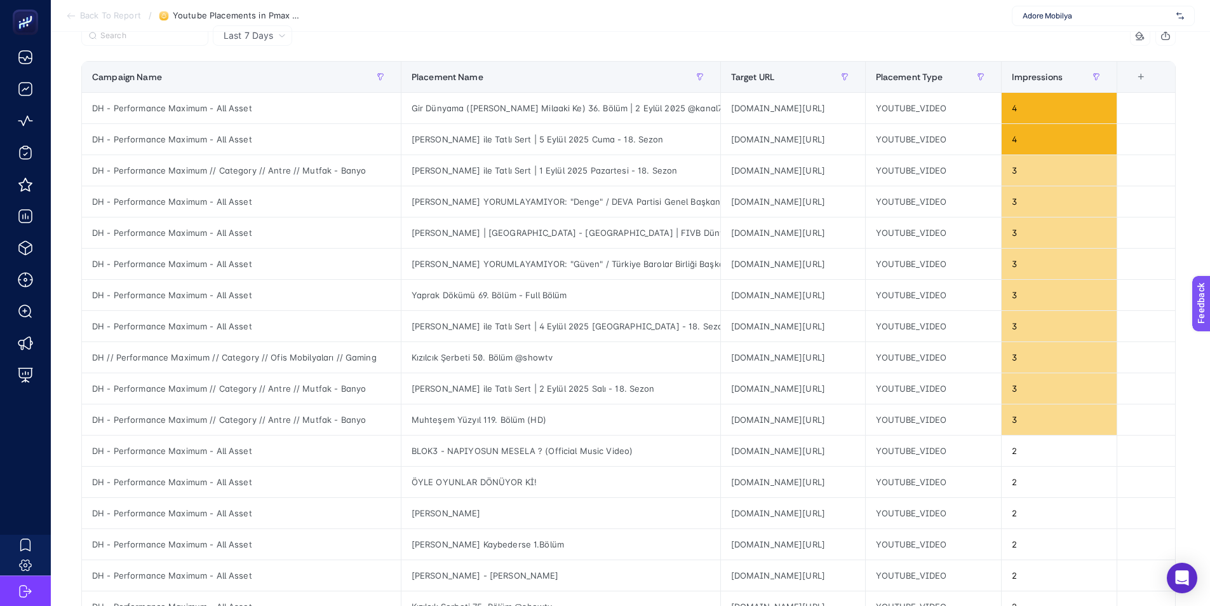
scroll to position [121, 0]
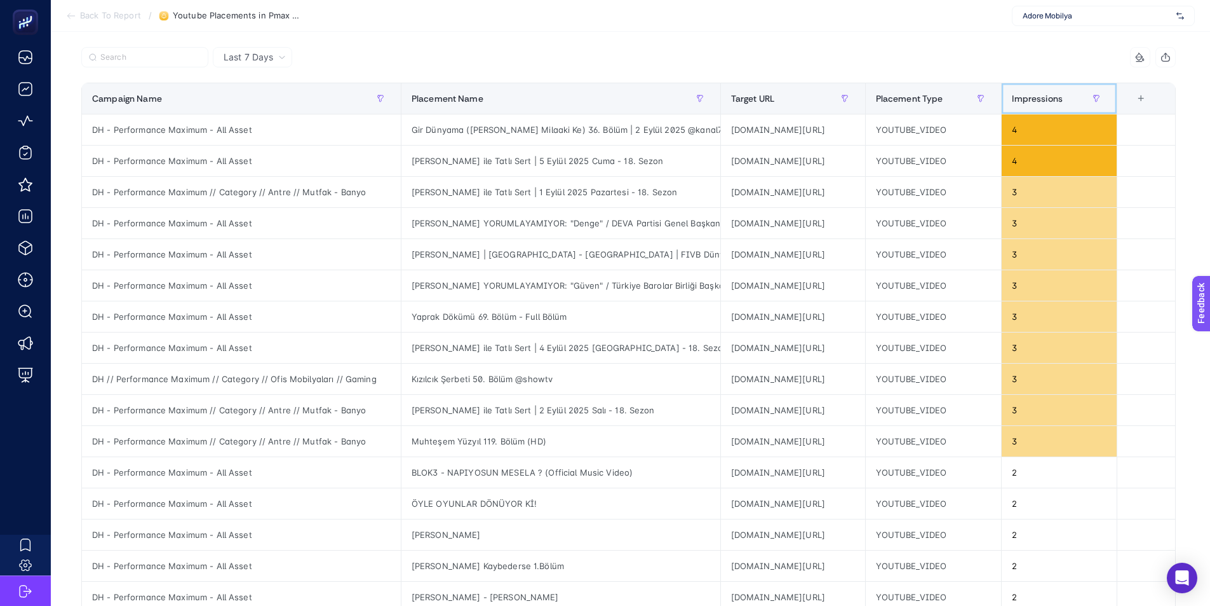
click at [1063, 97] on span "Impressions" at bounding box center [1037, 98] width 51 height 10
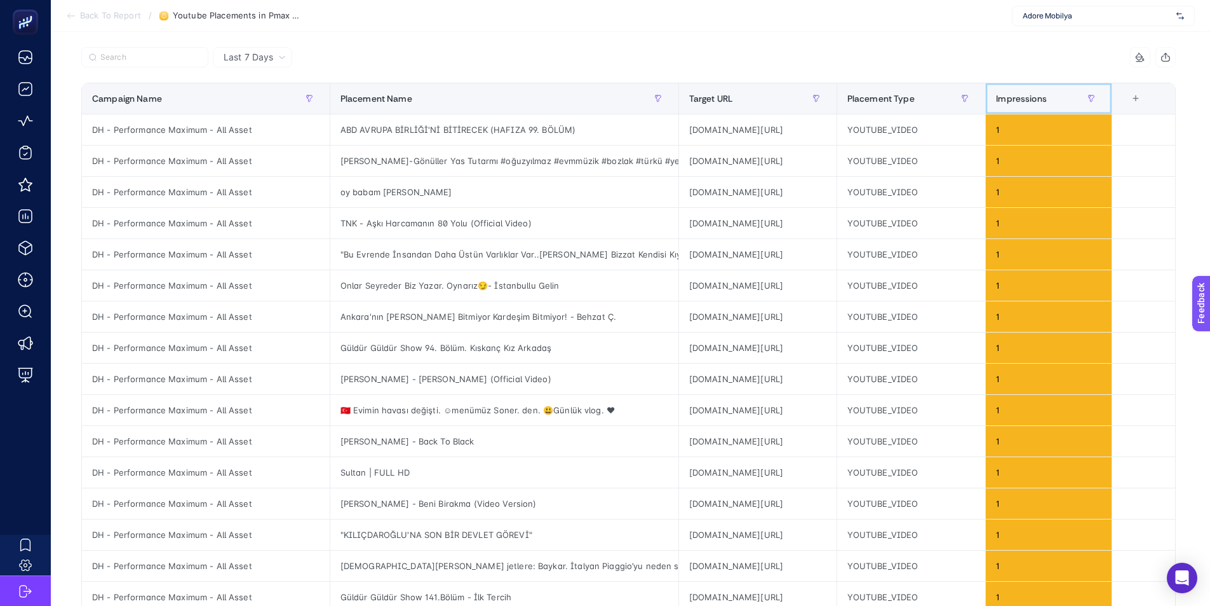
click at [1076, 97] on div "Impressions" at bounding box center [1048, 98] width 105 height 20
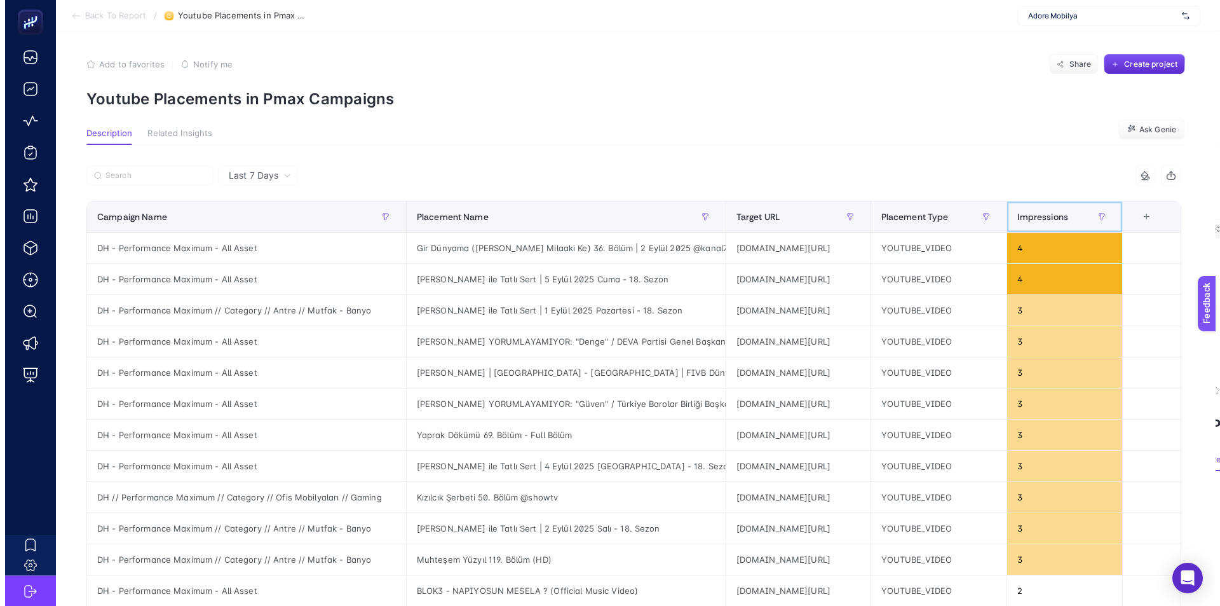
scroll to position [0, 0]
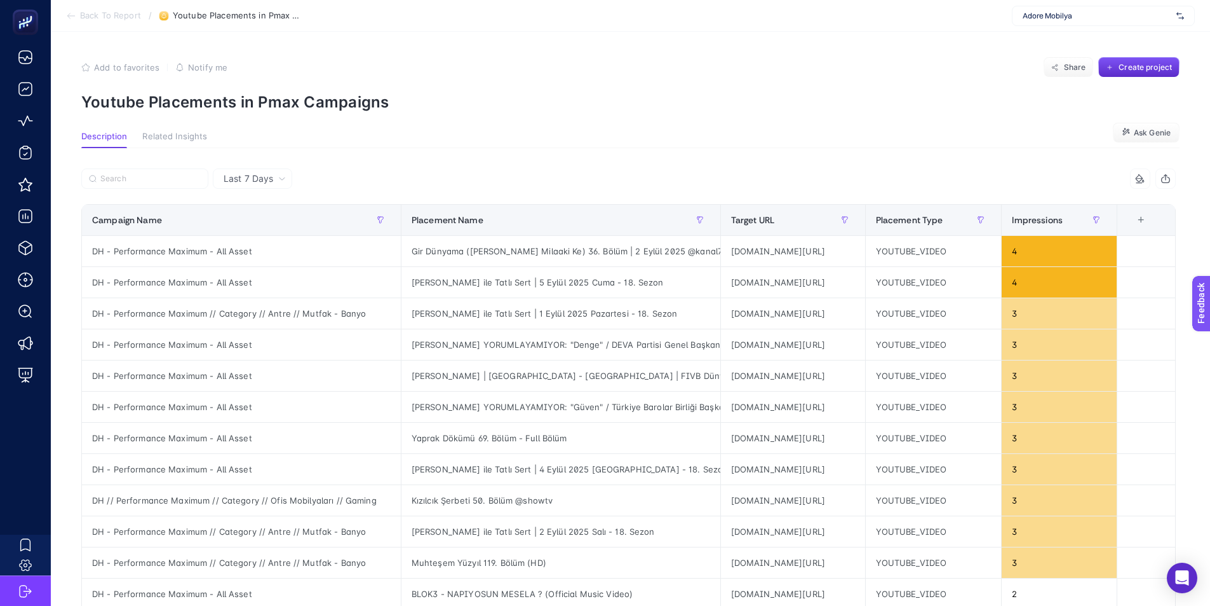
click at [233, 175] on span "Last 7 Days" at bounding box center [249, 178] width 50 height 13
click at [261, 222] on li "Last 30 Days" at bounding box center [253, 228] width 72 height 23
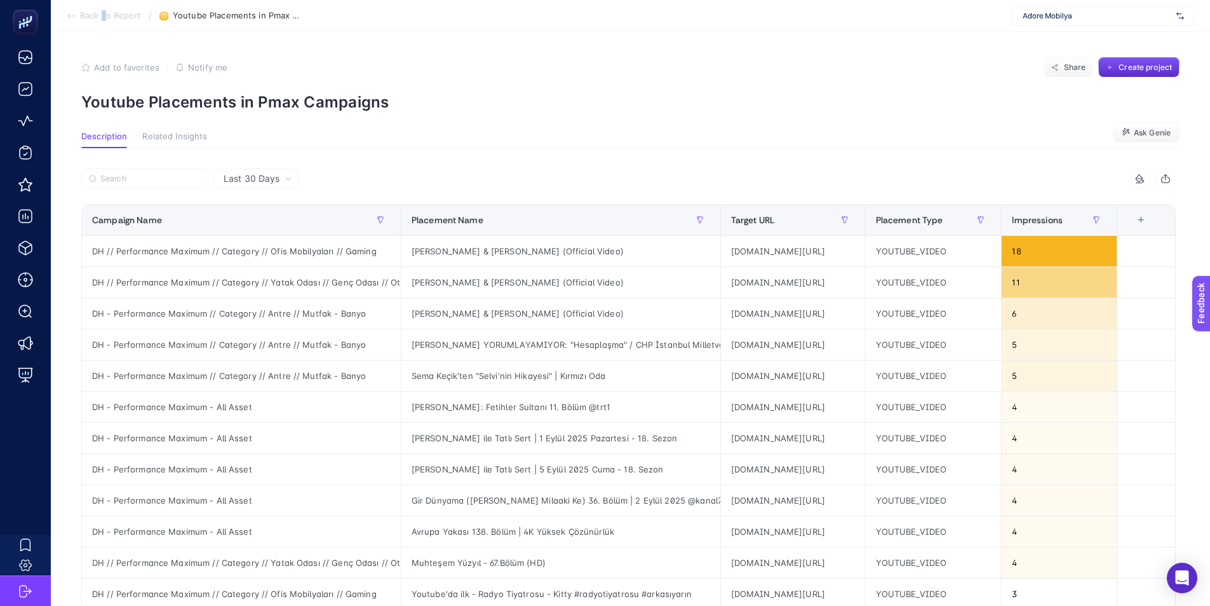
click at [104, 11] on span "Back To Report" at bounding box center [110, 16] width 61 height 10
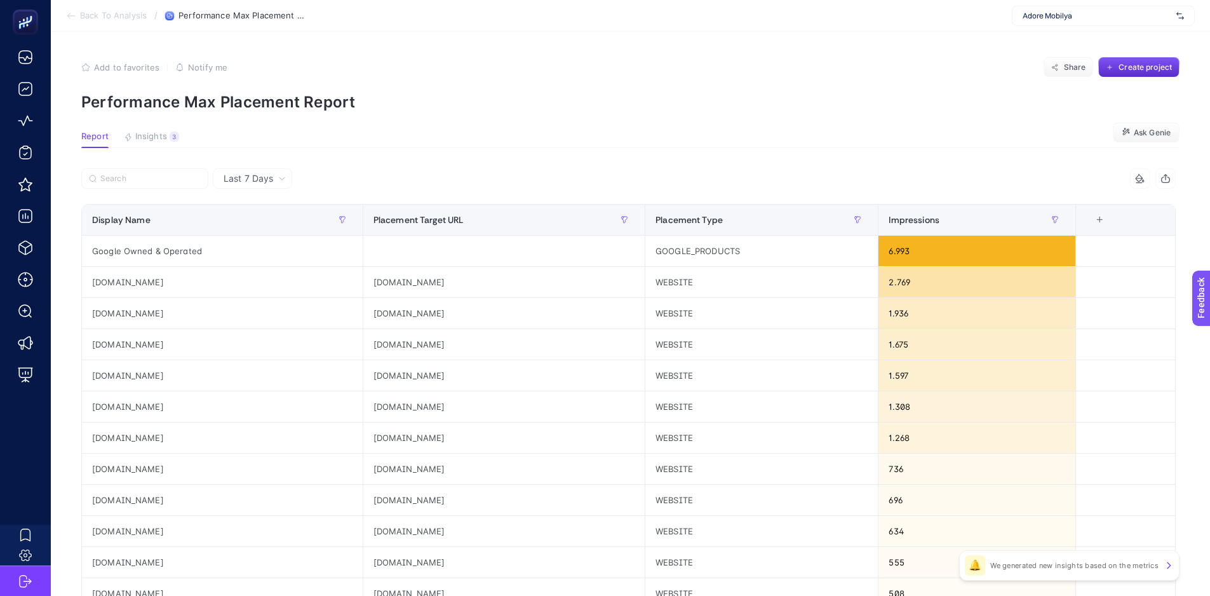
click at [107, 18] on span "Back To Analysis" at bounding box center [113, 16] width 67 height 10
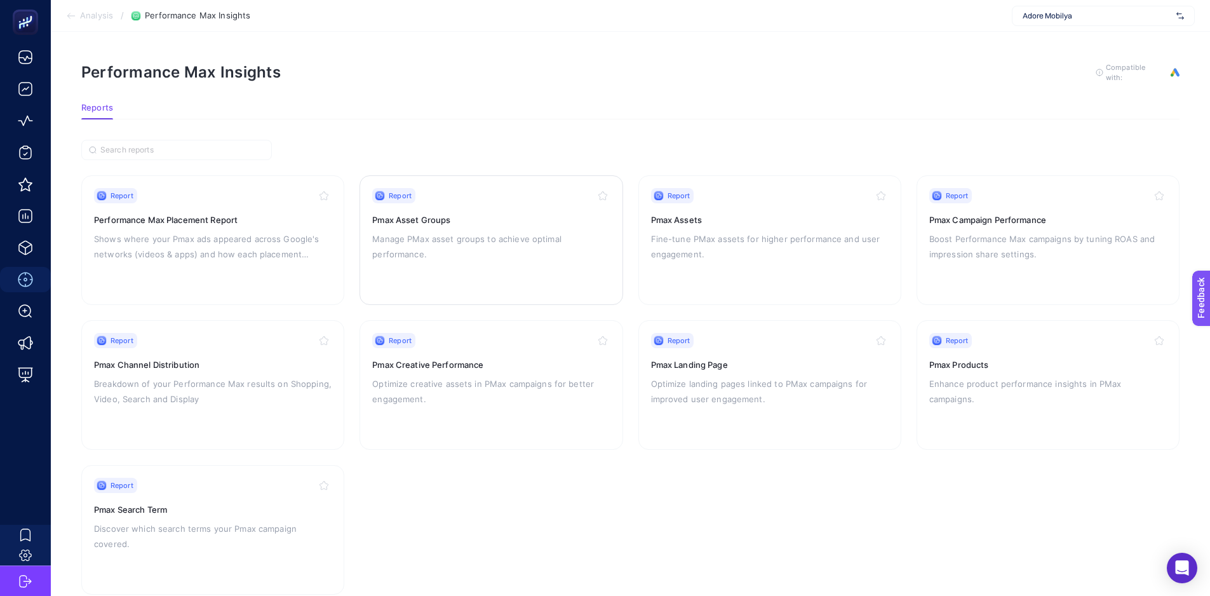
click at [501, 261] on div "Report Pmax Asset Groups Manage PMax asset groups to achieve optimal performanc…" at bounding box center [491, 240] width 238 height 104
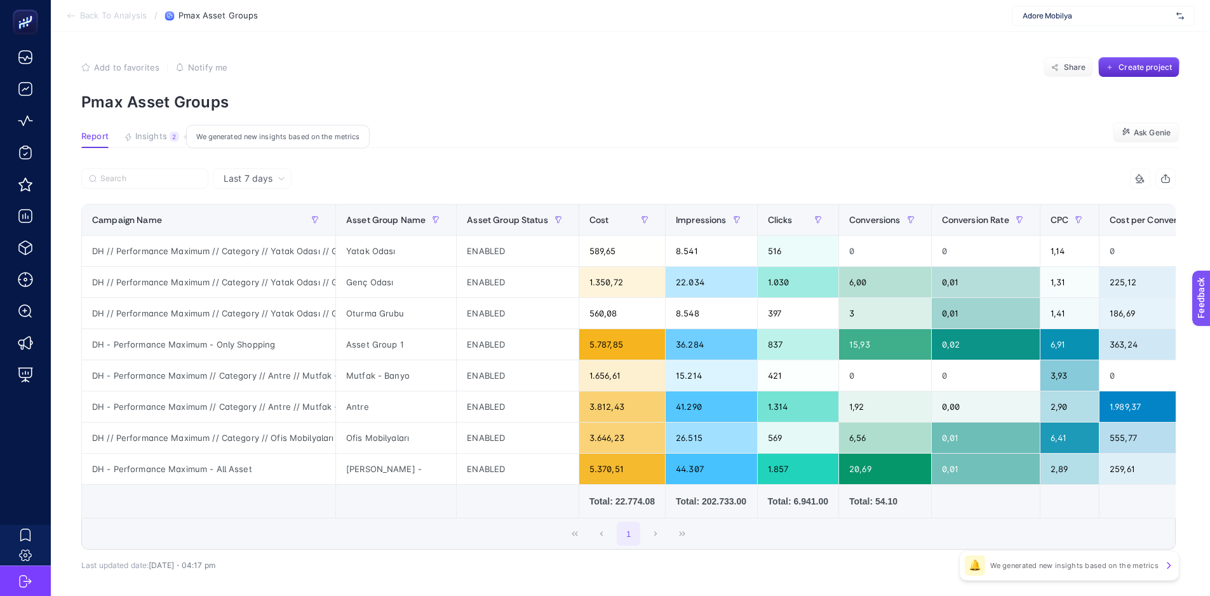
click at [138, 133] on span "Insights" at bounding box center [151, 137] width 32 height 10
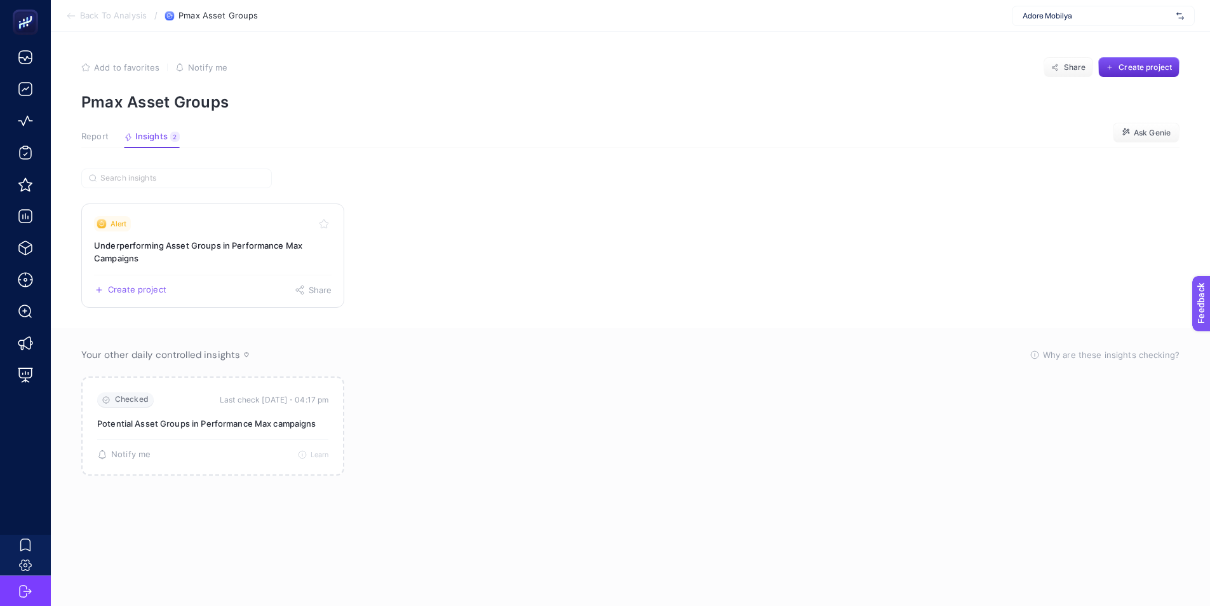
click at [222, 243] on h3 "Underperforming Asset Groups in Performance Max Campaigns" at bounding box center [213, 251] width 238 height 25
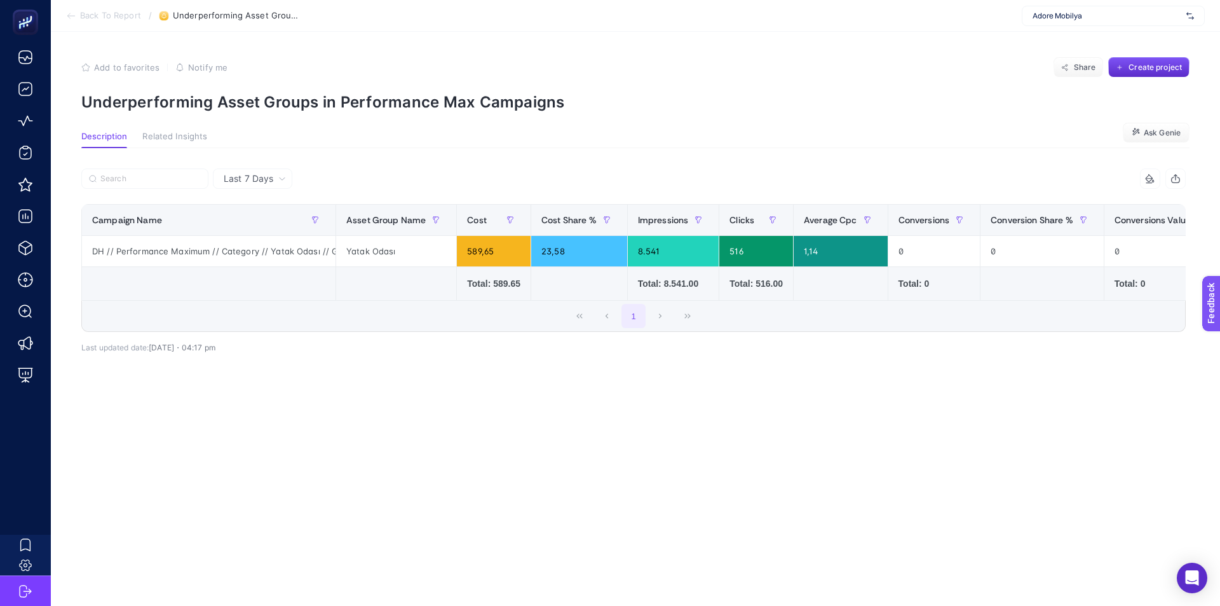
click at [100, 17] on span "Back To Report" at bounding box center [110, 16] width 61 height 10
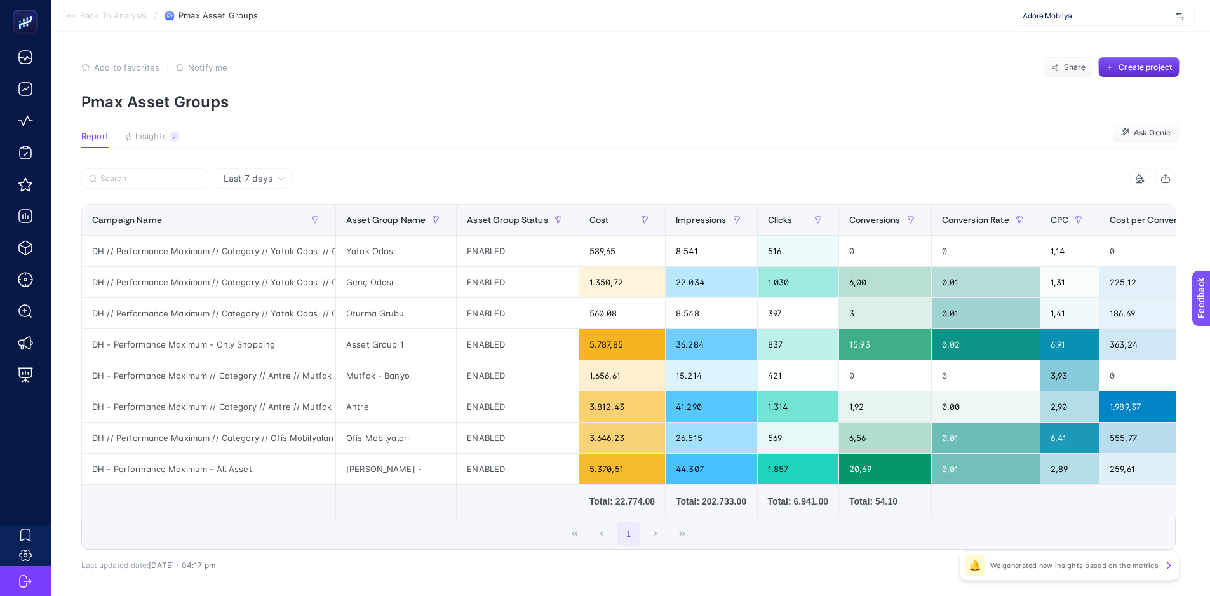
click at [138, 22] on section "Back To Analysis / Pmax Asset Groups Adore Mobilya" at bounding box center [631, 16] width 1160 height 32
click at [135, 18] on span "Back To Analysis" at bounding box center [113, 16] width 67 height 10
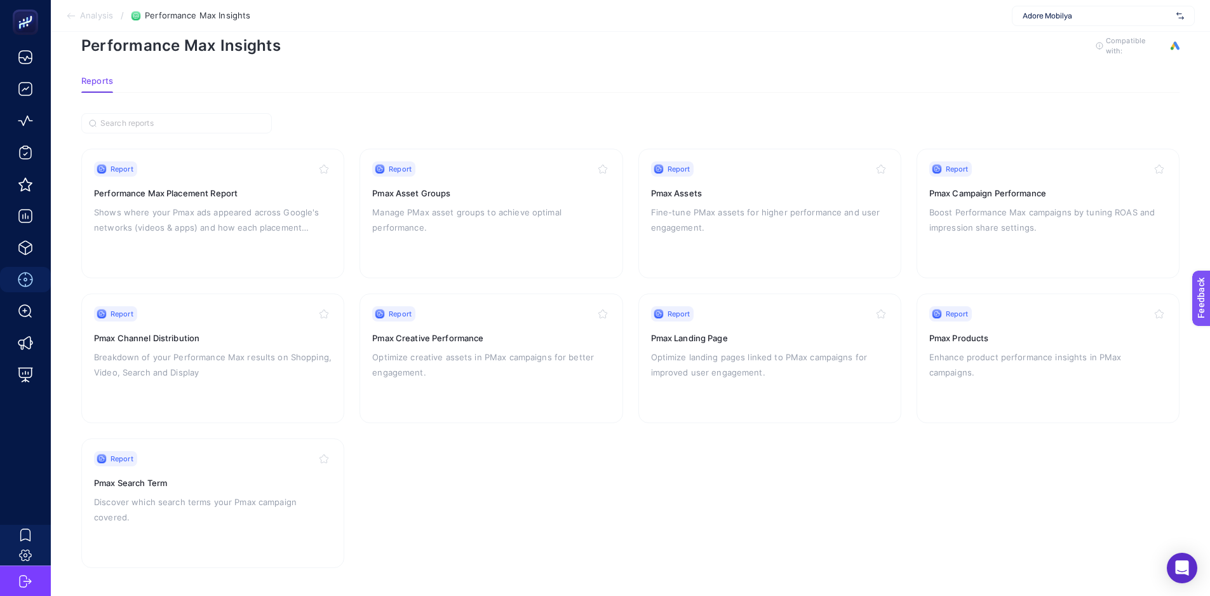
scroll to position [27, 0]
click at [954, 341] on h3 "Pmax Products" at bounding box center [1049, 337] width 238 height 13
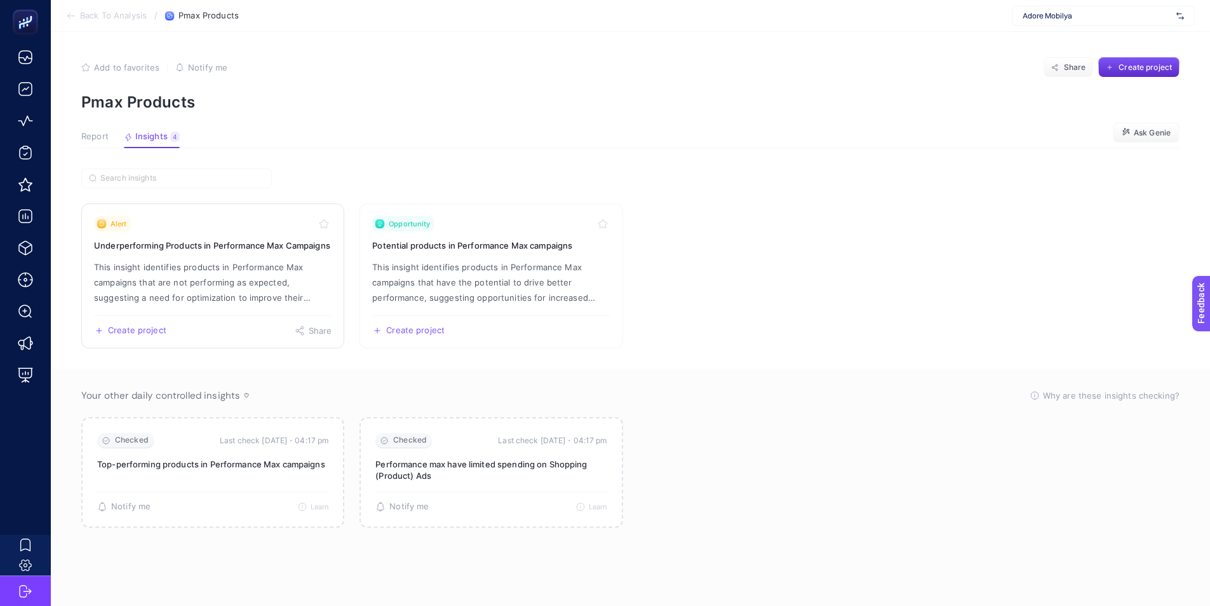
scroll to position [5, 0]
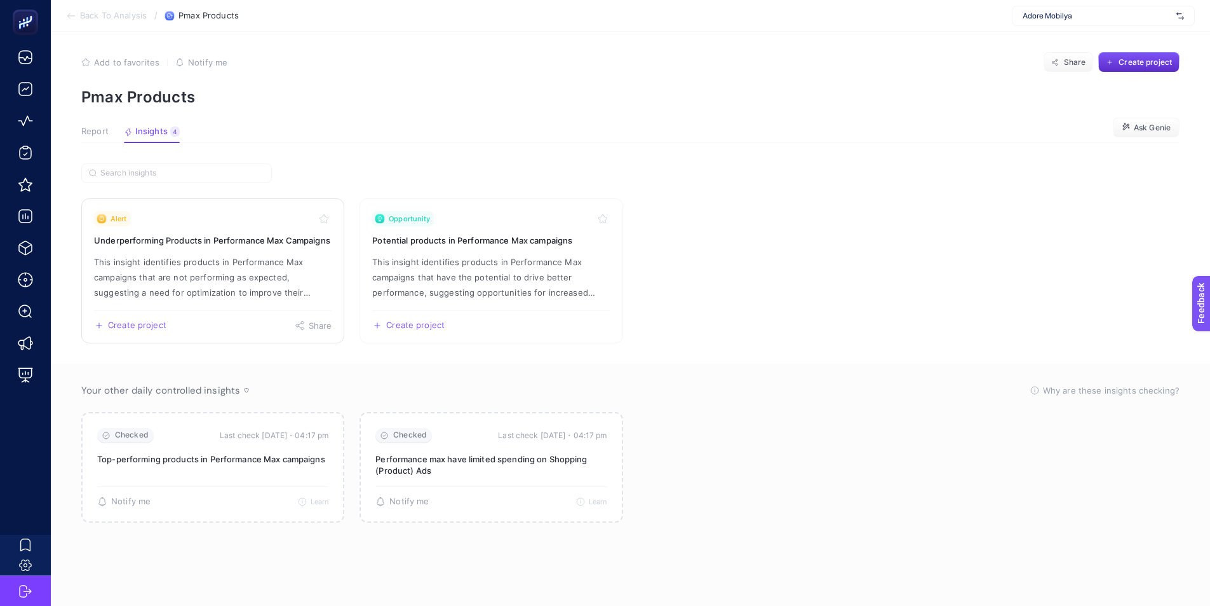
click at [215, 268] on p "This insight identifies products in Performance Max campaigns that are not perf…" at bounding box center [213, 277] width 238 height 46
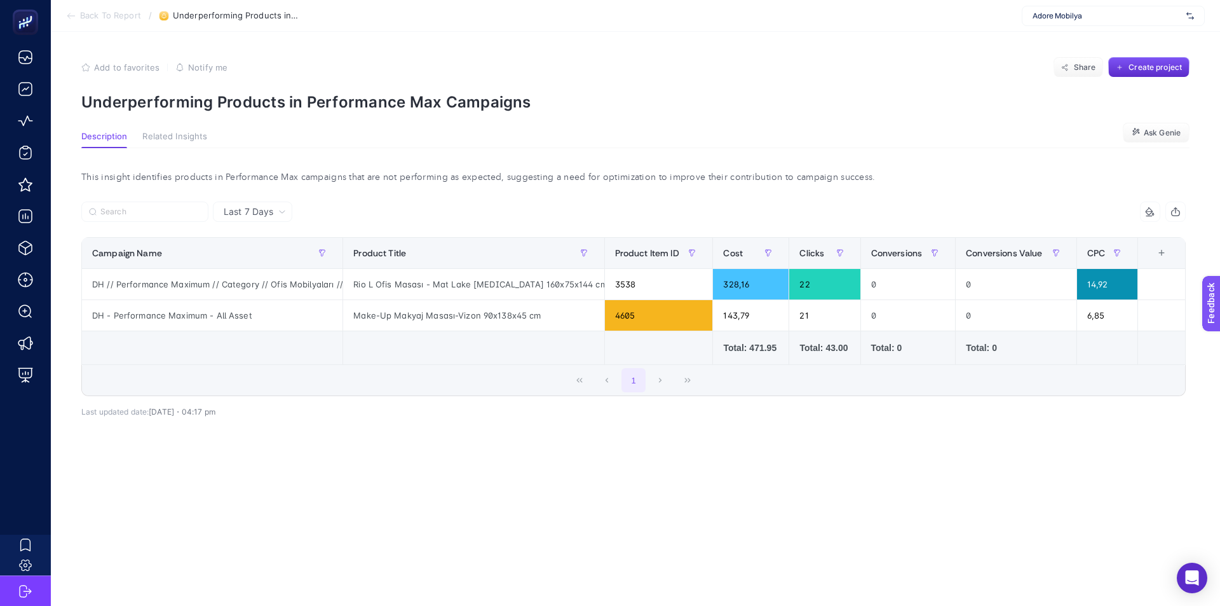
click at [242, 207] on span "Last 7 Days" at bounding box center [249, 211] width 50 height 13
click at [266, 259] on li "Last 30 Days" at bounding box center [253, 261] width 72 height 23
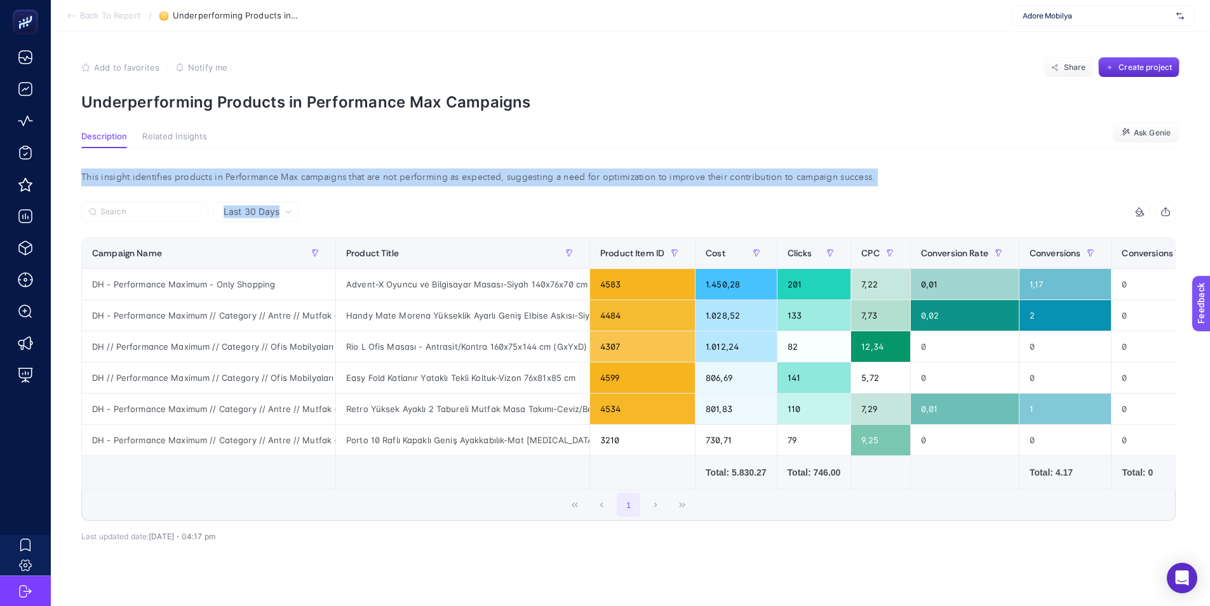
drag, startPoint x: 893, startPoint y: 185, endPoint x: 81, endPoint y: 177, distance: 812.7
click at [81, 177] on div "This insight identifies products in Performance Max campaigns that are not perf…" at bounding box center [628, 377] width 1115 height 459
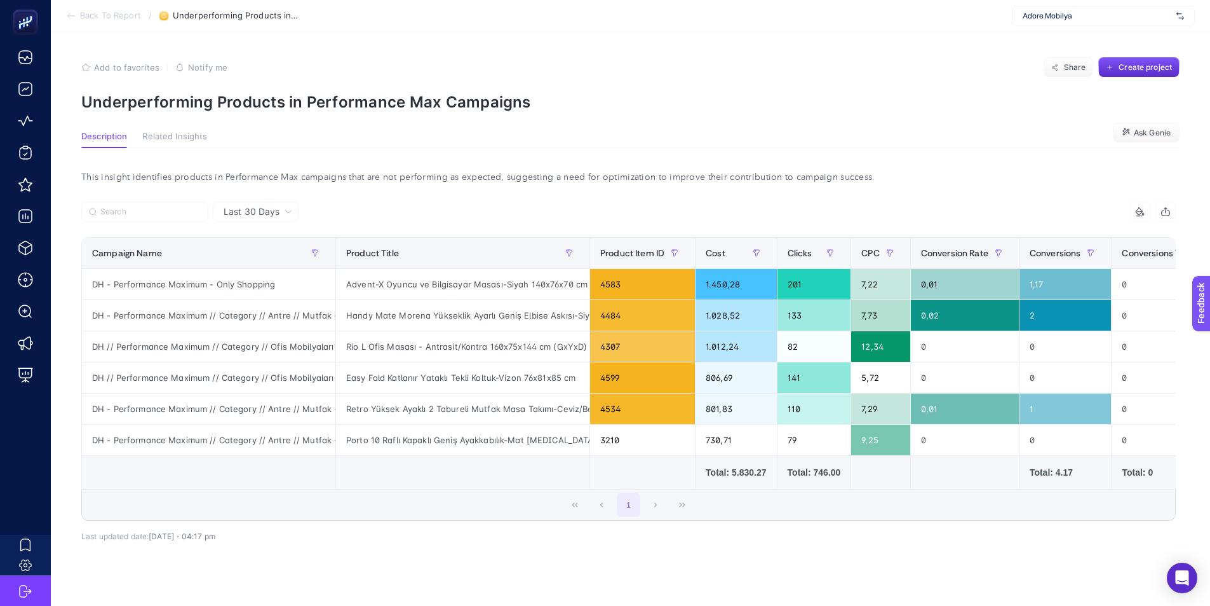
click at [965, 127] on article "Add to favorites false Notify me Share Create project Underperforming Products …" at bounding box center [631, 332] width 1160 height 600
click at [72, 13] on icon at bounding box center [71, 16] width 10 height 10
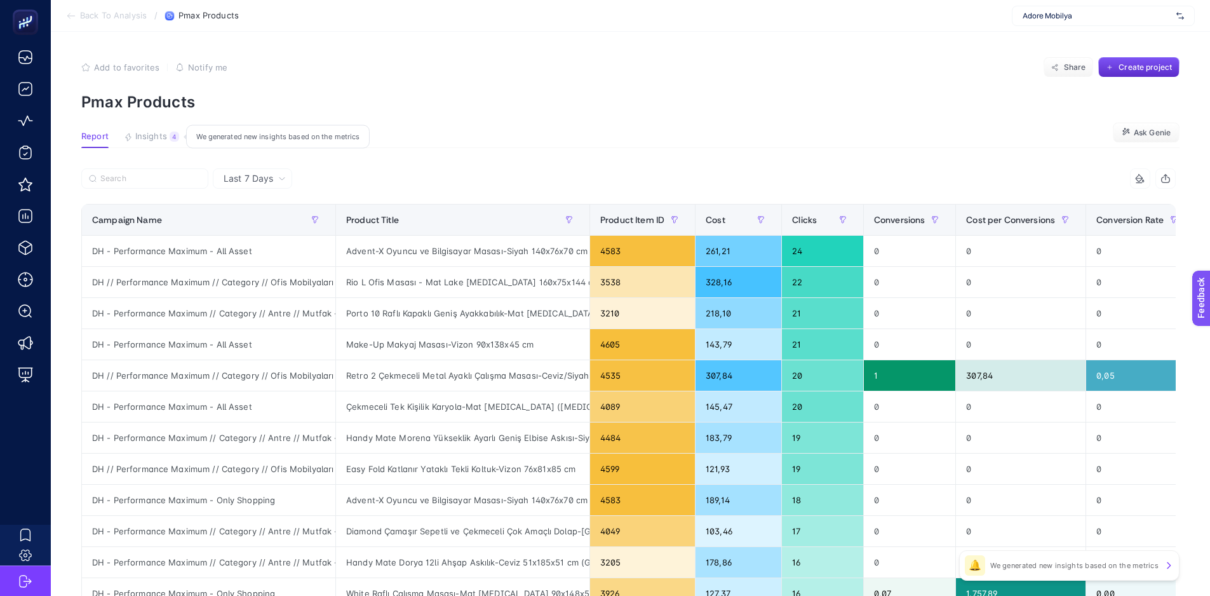
click at [168, 139] on button "Insights 4 We generated new insights based on the metrics" at bounding box center [151, 140] width 55 height 17
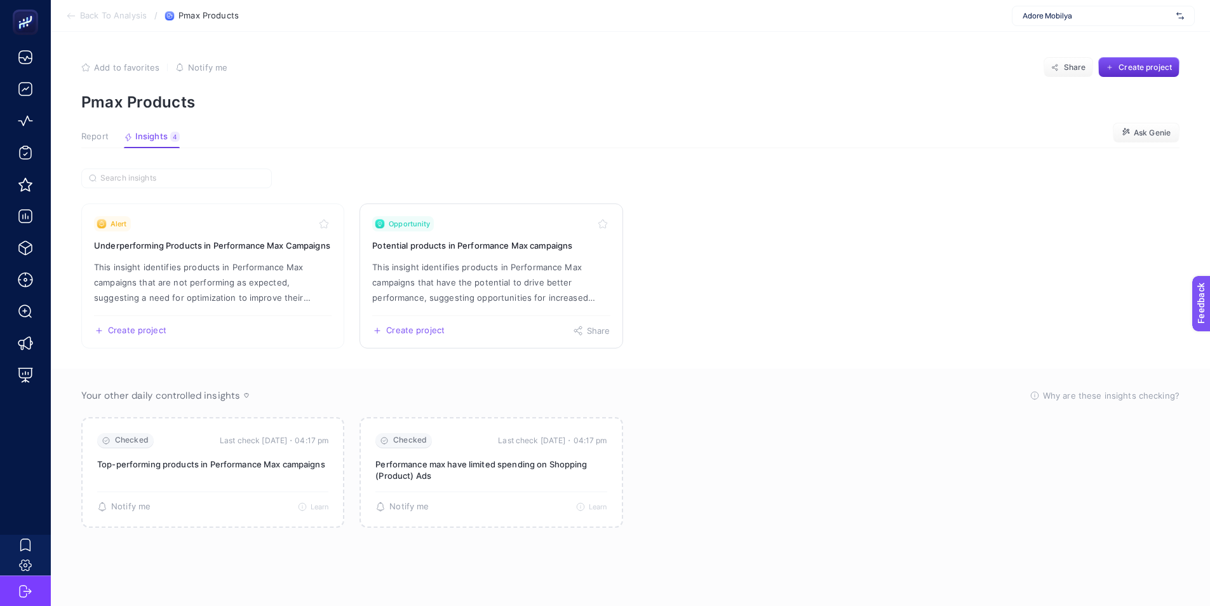
click at [476, 273] on p "This insight identifies products in Performance Max campaigns that have the pot…" at bounding box center [491, 282] width 238 height 46
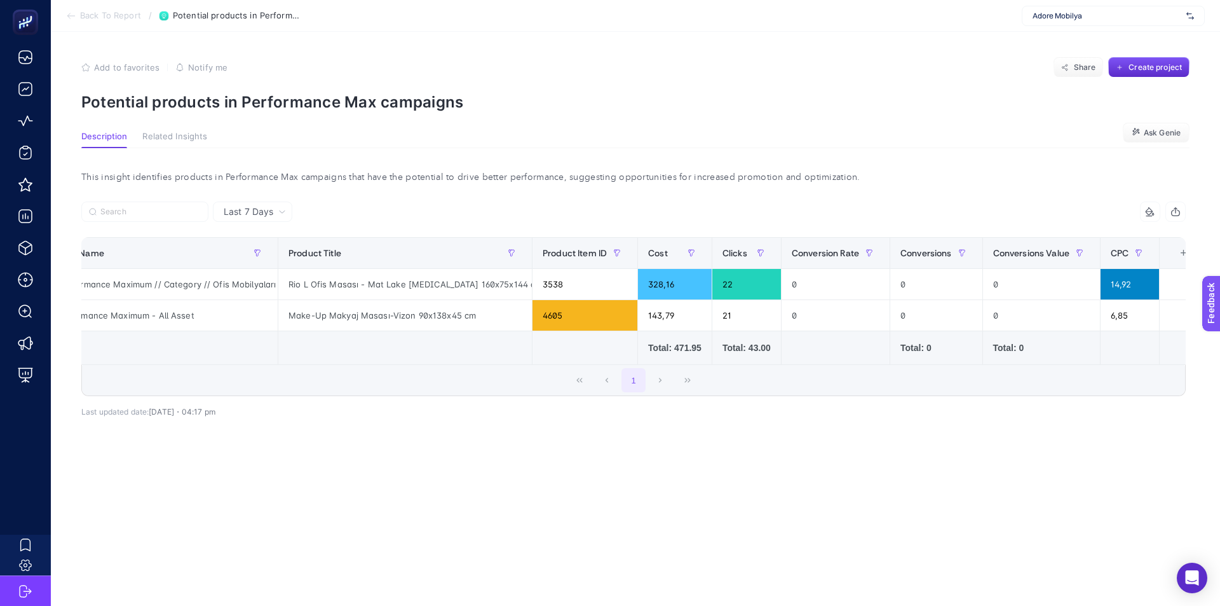
scroll to position [0, 74]
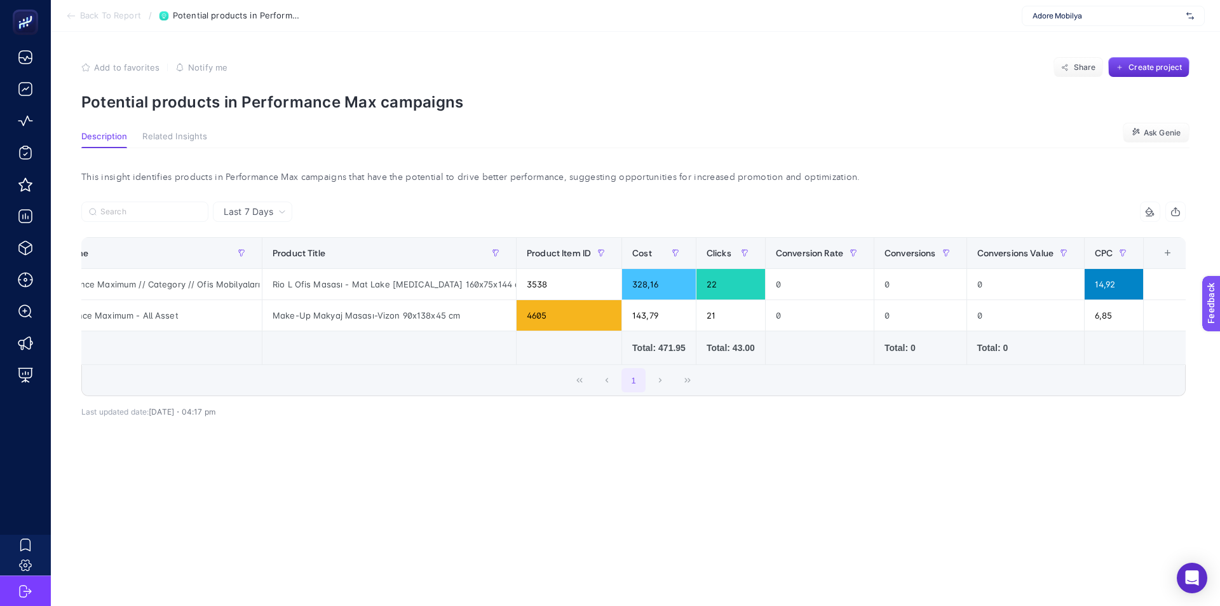
click at [275, 217] on div "Last 7 Days" at bounding box center [252, 211] width 79 height 20
click at [283, 266] on li "Last 30 Days" at bounding box center [253, 261] width 72 height 23
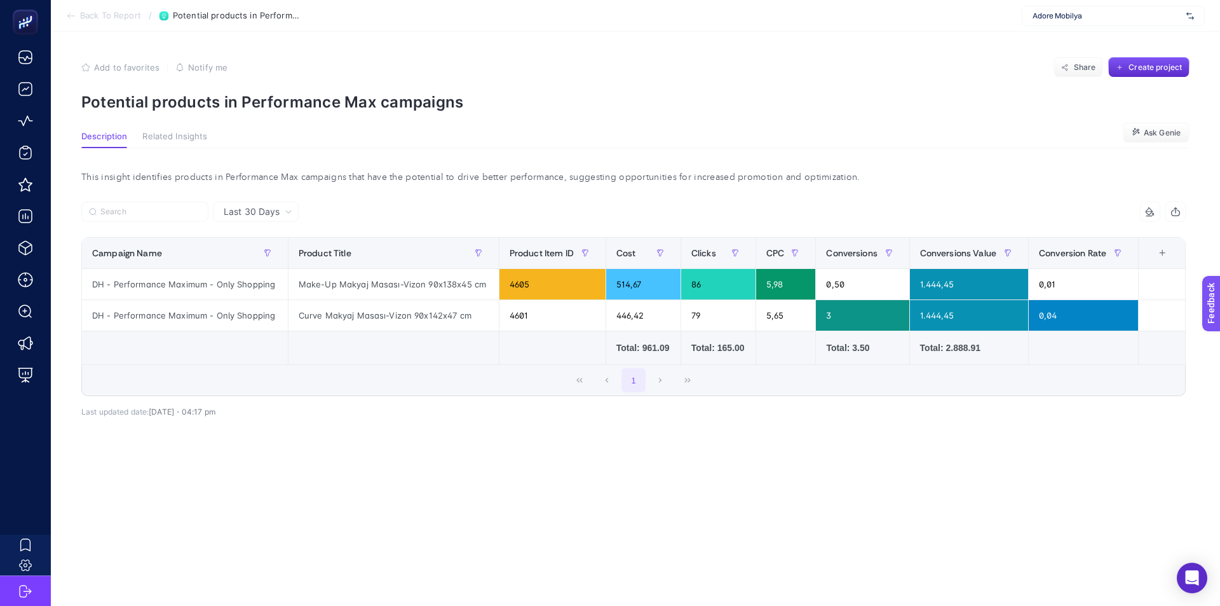
click at [131, 14] on span "Back To Report" at bounding box center [110, 16] width 61 height 10
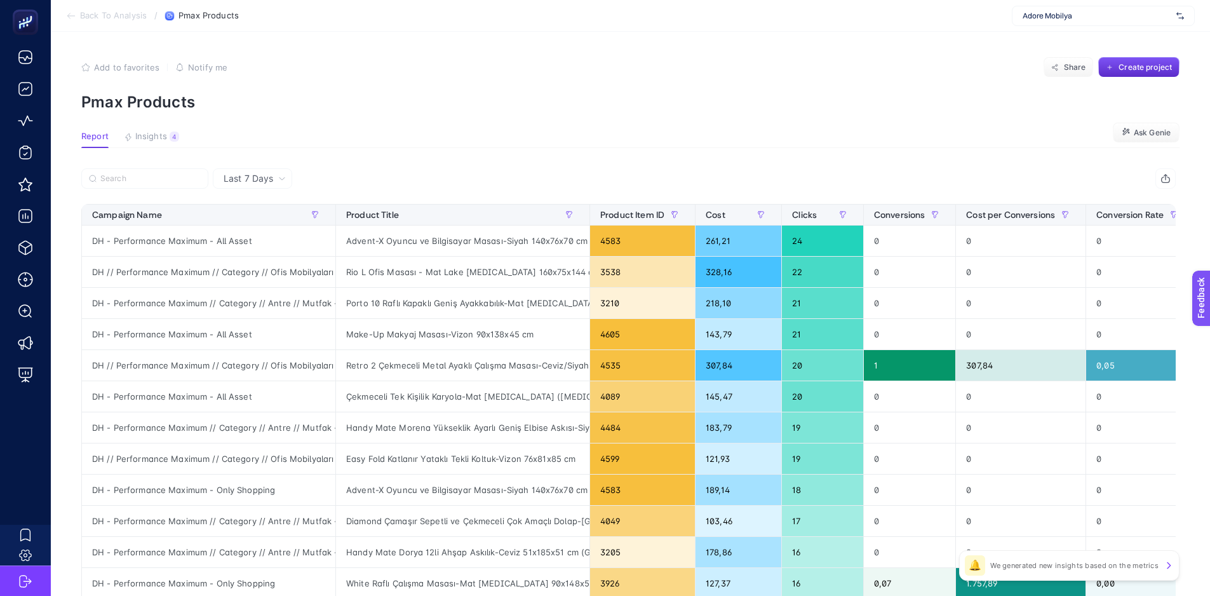
click at [111, 17] on span "Back To Analysis" at bounding box center [113, 16] width 67 height 10
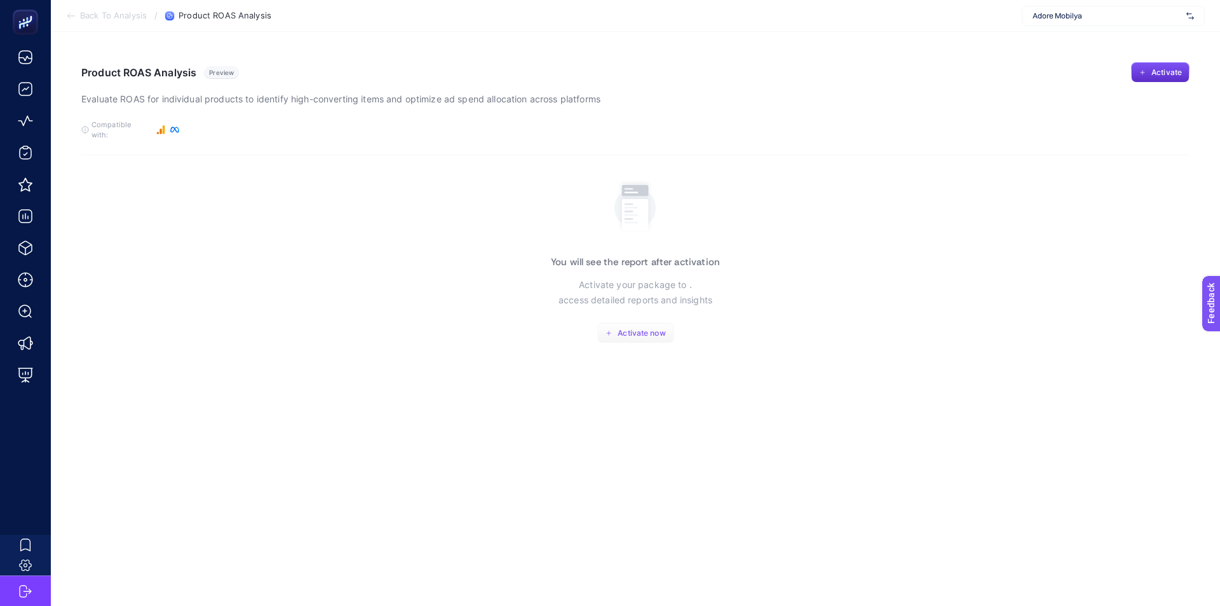
click at [647, 328] on span "Activate now" at bounding box center [642, 333] width 48 height 10
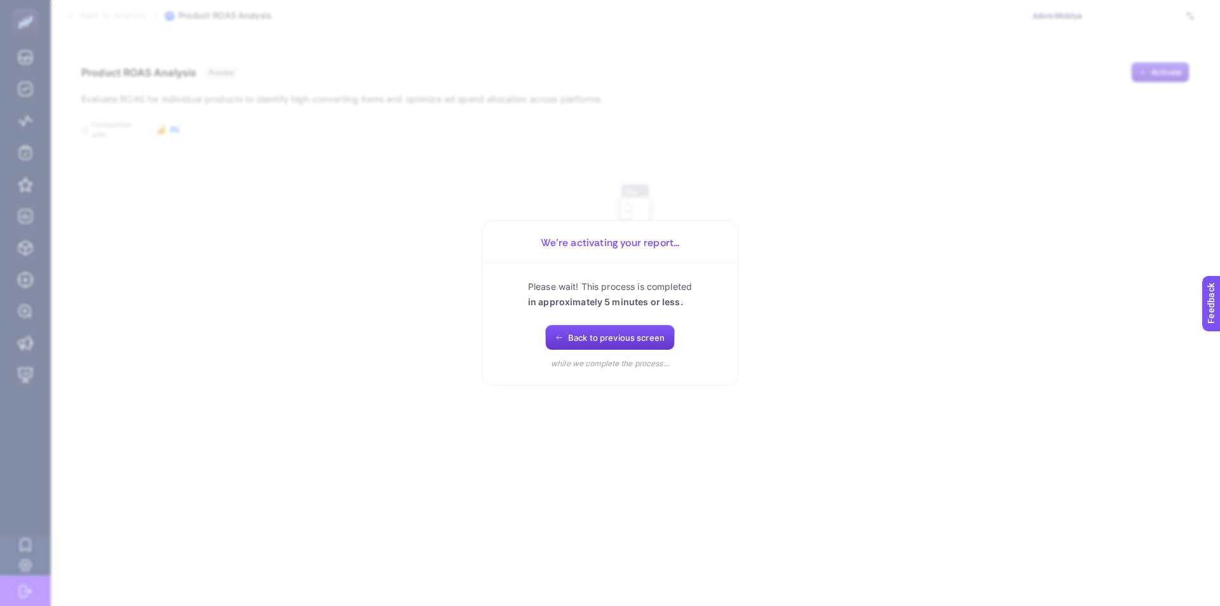
click at [656, 340] on span "Back to previous screen" at bounding box center [616, 337] width 97 height 10
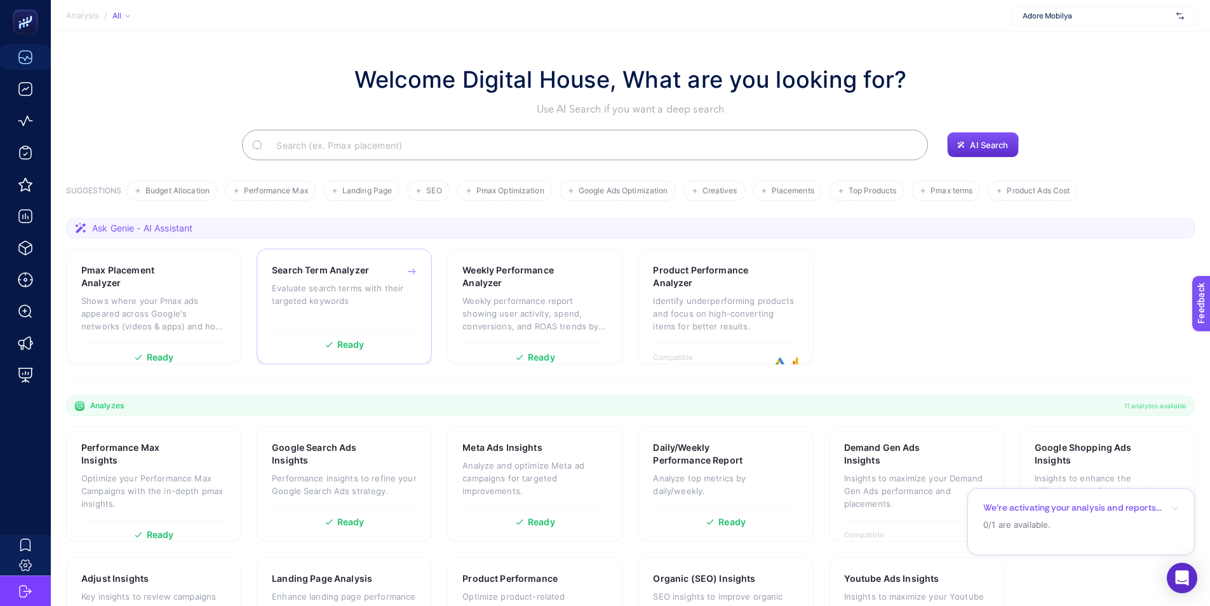
click at [369, 292] on p "Evaluate search terms with their targeted keywords" at bounding box center [344, 293] width 145 height 25
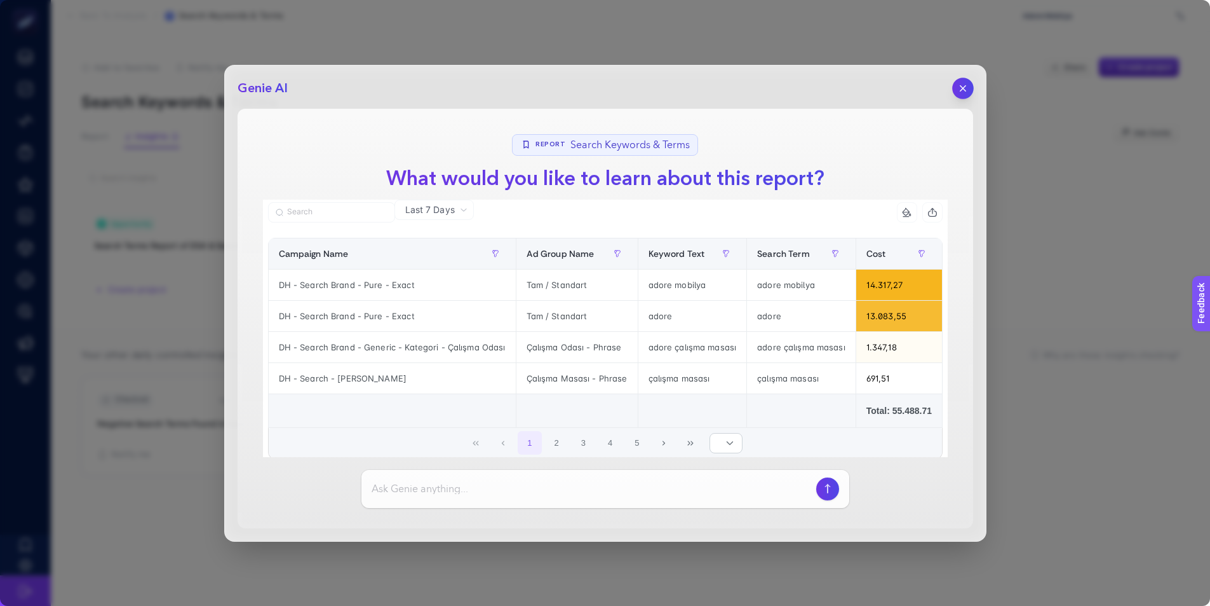
click at [963, 88] on icon "button" at bounding box center [963, 88] width 11 height 11
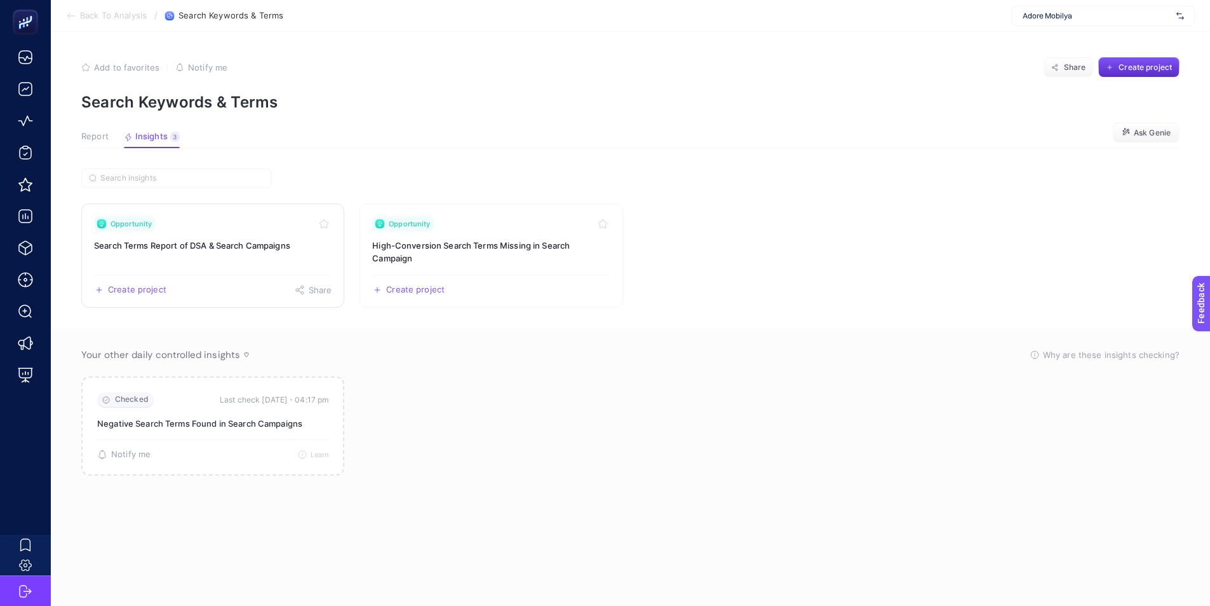
click at [194, 258] on link "Opportunity Search Terms Report of DSA & Search Campaigns Create project Share" at bounding box center [212, 255] width 263 height 104
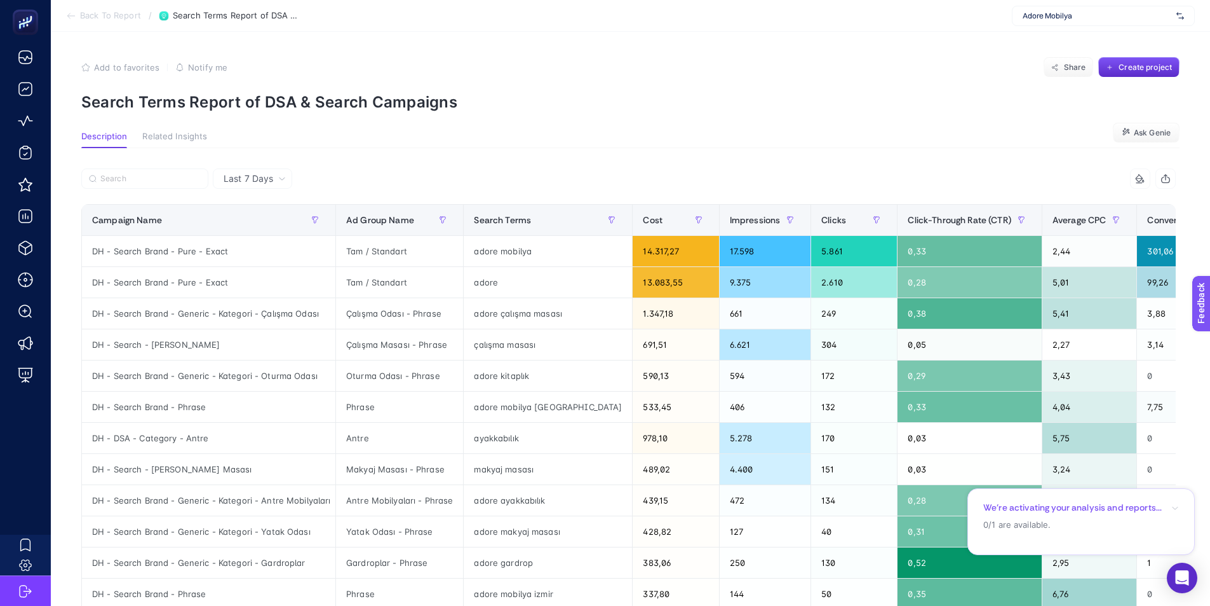
click at [175, 142] on span "Related Insights" at bounding box center [174, 137] width 65 height 10
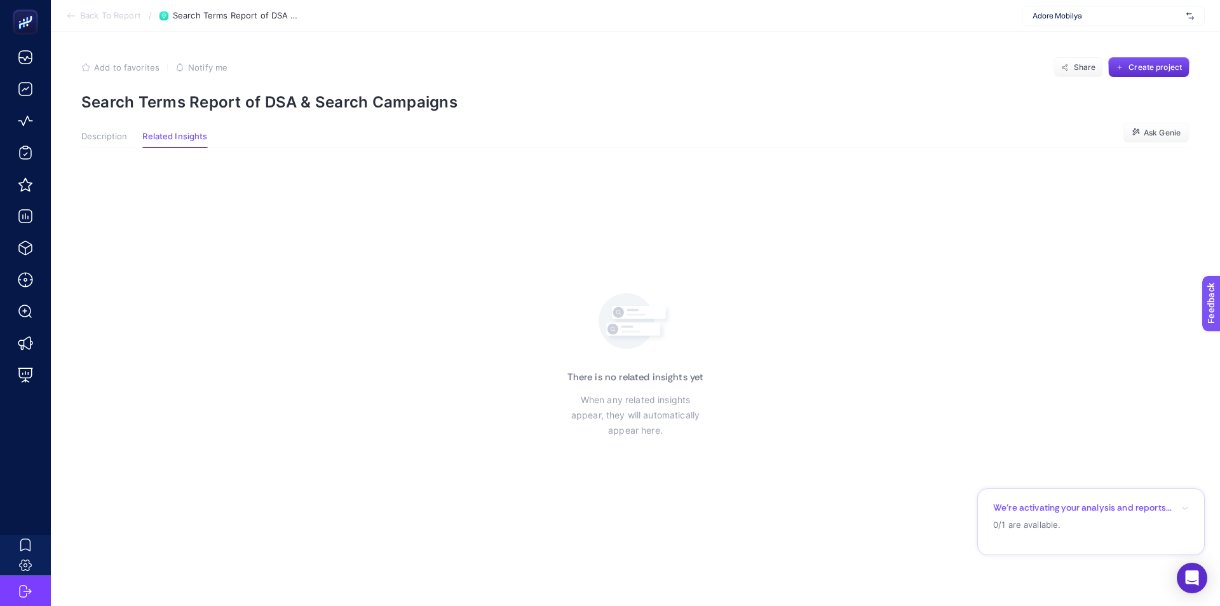
click at [105, 132] on span "Description" at bounding box center [104, 137] width 46 height 10
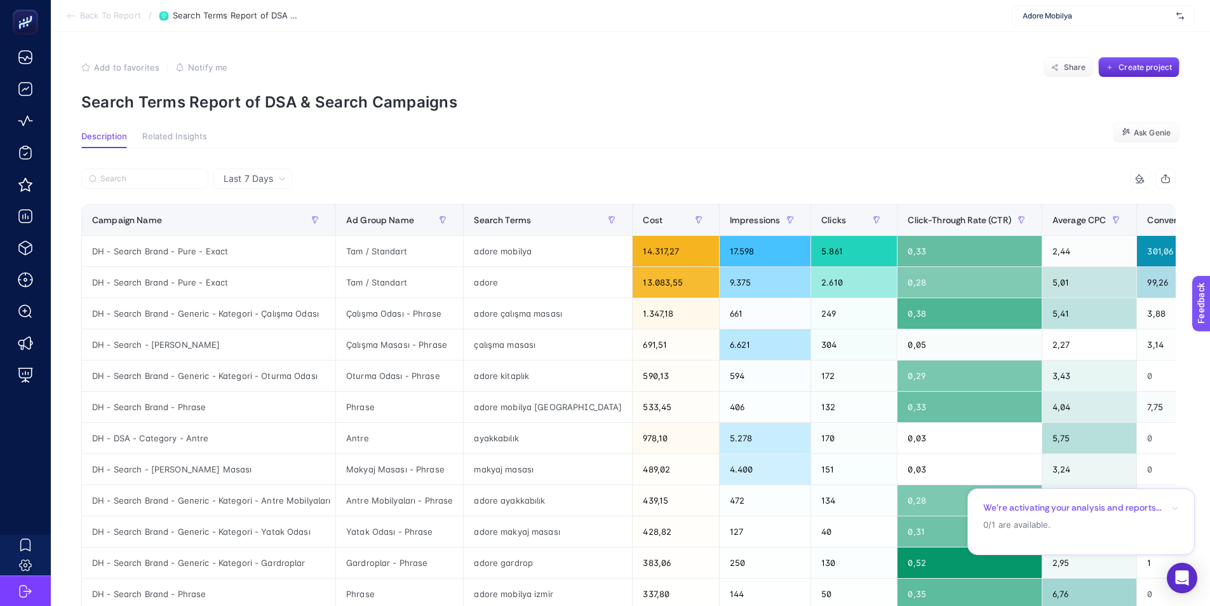
click at [115, 11] on span "Back To Report" at bounding box center [110, 16] width 61 height 10
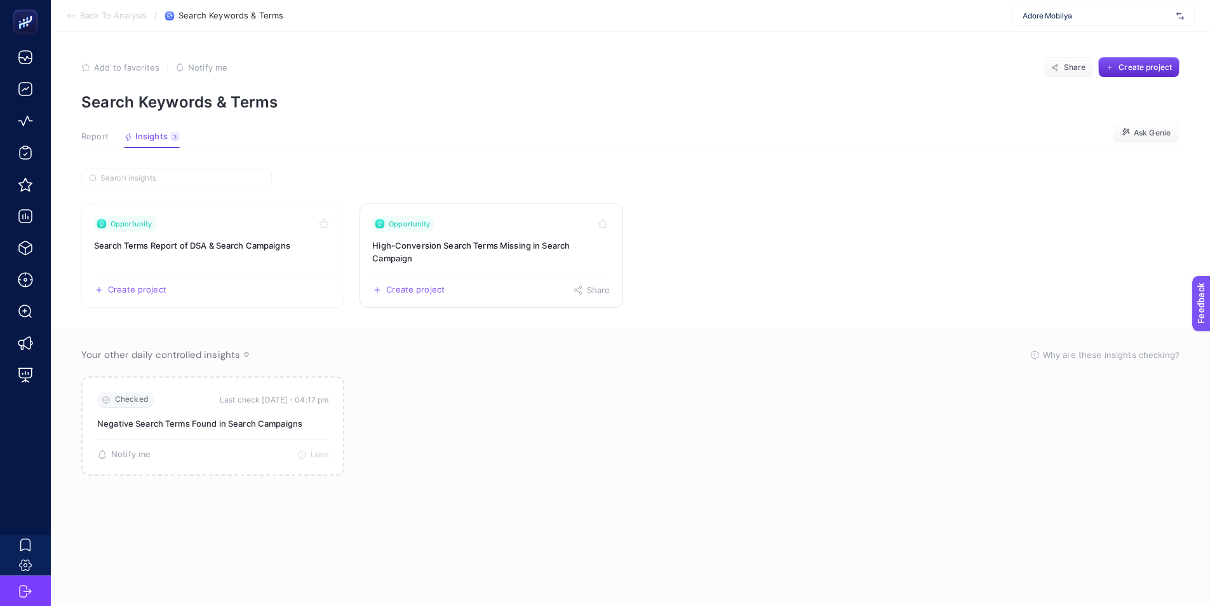
click at [476, 240] on h3 "High-Conversion Search Terms Missing in Search Campaign" at bounding box center [491, 251] width 238 height 25
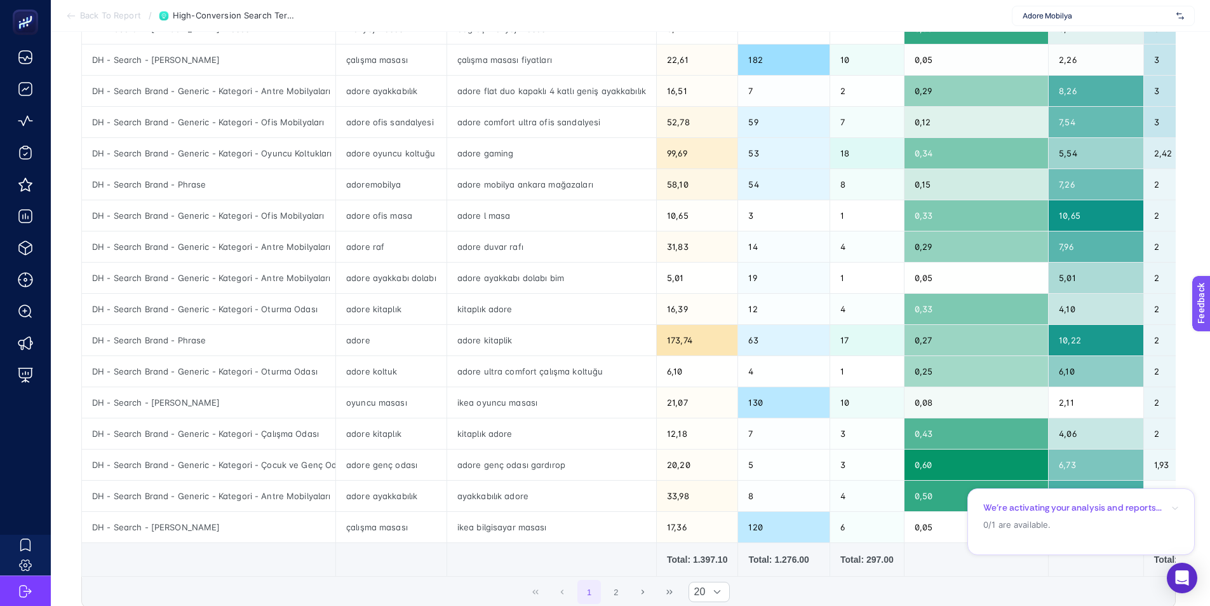
scroll to position [318, 0]
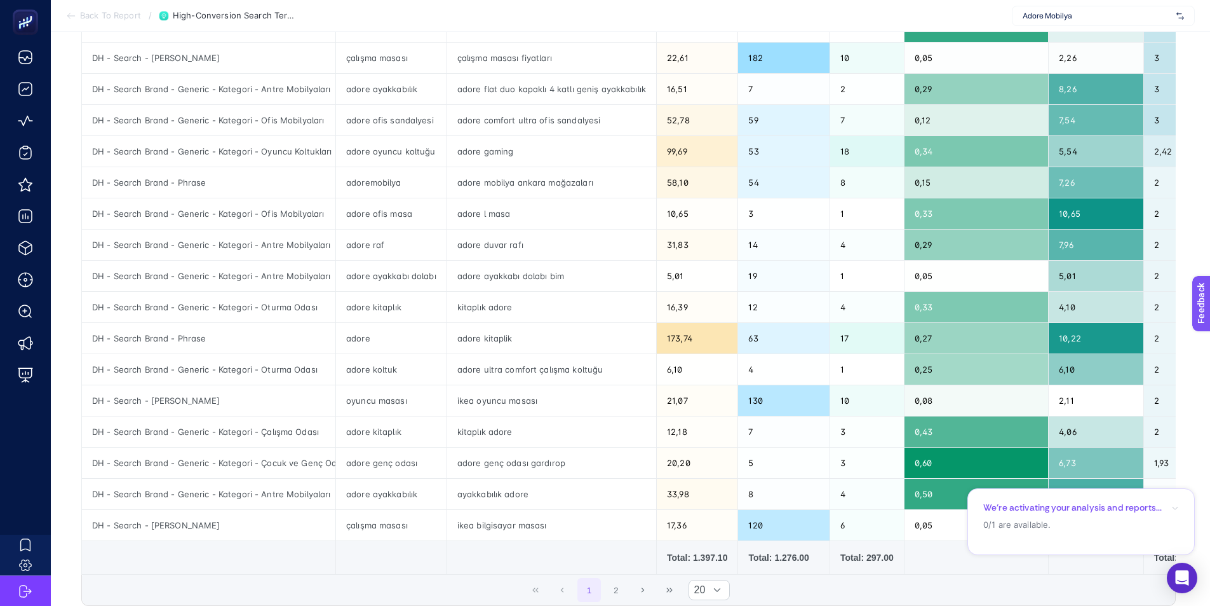
drag, startPoint x: 557, startPoint y: 580, endPoint x: 649, endPoint y: 580, distance: 92.1
click at [649, 574] on div "Campaign Name Keyword Text Search Term Cost Impressions Clicks Click-Through Ra…" at bounding box center [628, 230] width 1095 height 688
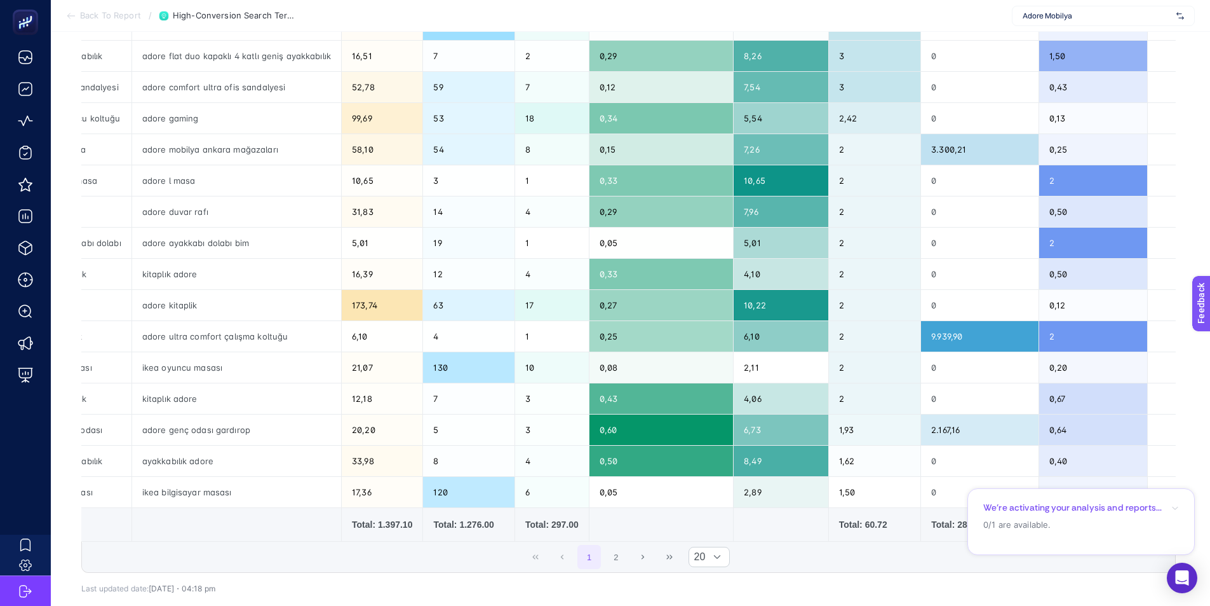
scroll to position [444, 0]
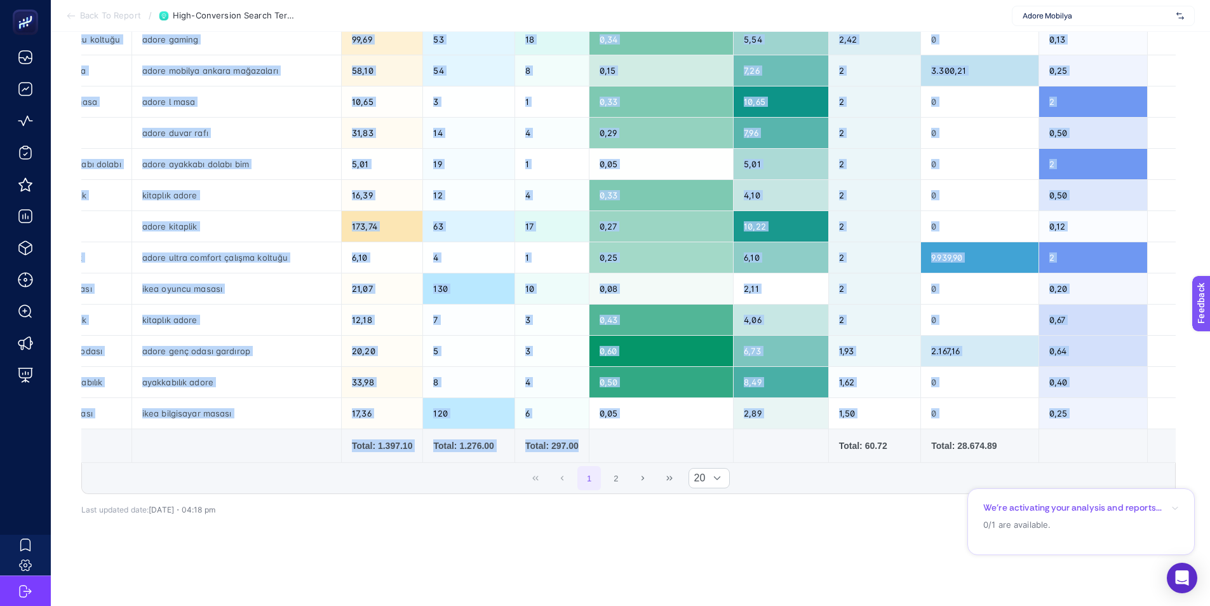
drag, startPoint x: 825, startPoint y: 452, endPoint x: 710, endPoint y: 447, distance: 114.5
click at [710, 445] on div "Campaign Name Keyword Text Search Term Cost Impressions Clicks Click-Through Ra…" at bounding box center [628, 118] width 1095 height 688
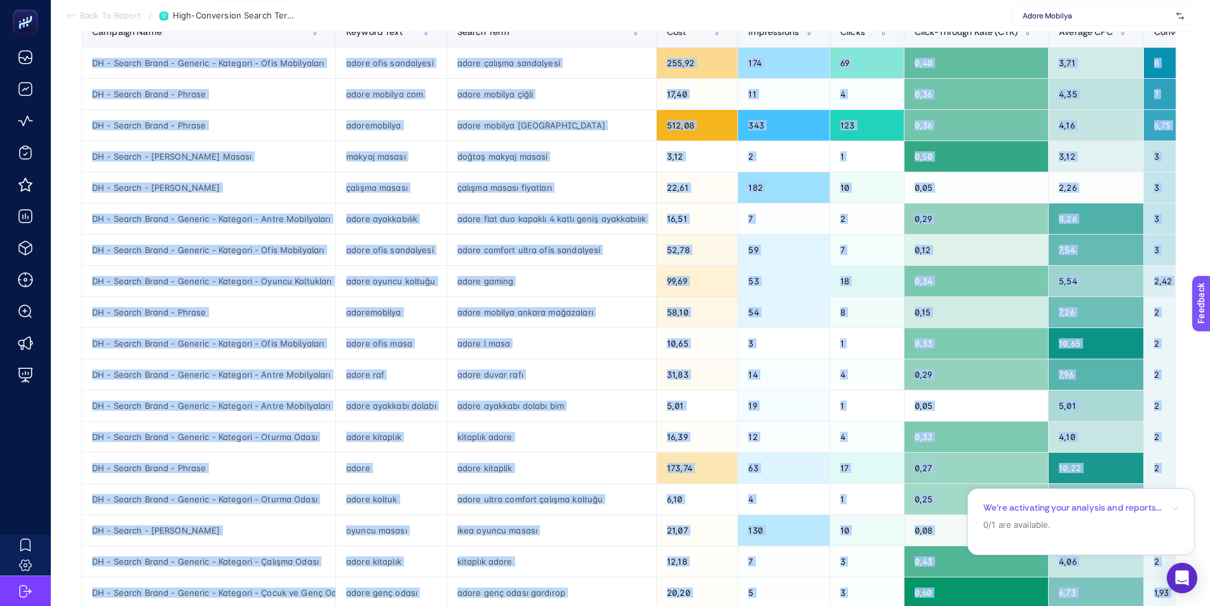
scroll to position [0, 0]
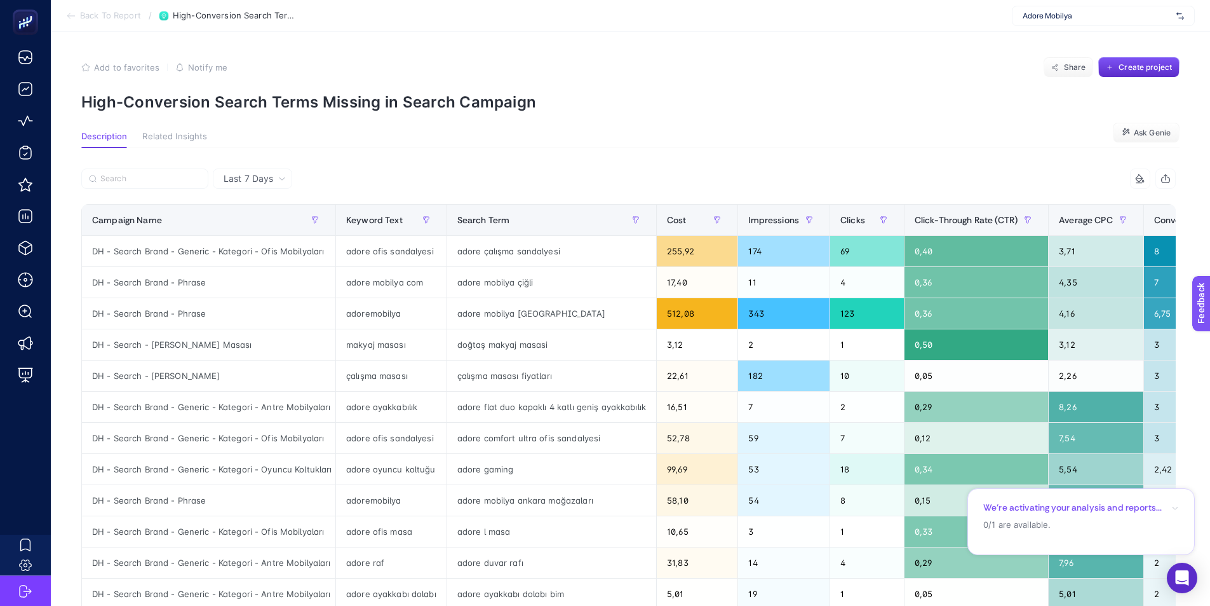
drag, startPoint x: 254, startPoint y: 173, endPoint x: 249, endPoint y: 181, distance: 9.7
click at [253, 173] on span "Last 7 Days" at bounding box center [249, 178] width 50 height 13
click at [247, 181] on span "Last 7 Days" at bounding box center [249, 178] width 50 height 13
click at [249, 181] on span "Last 7 Days" at bounding box center [249, 178] width 50 height 13
click at [253, 180] on span "Last 7 Days" at bounding box center [249, 178] width 50 height 13
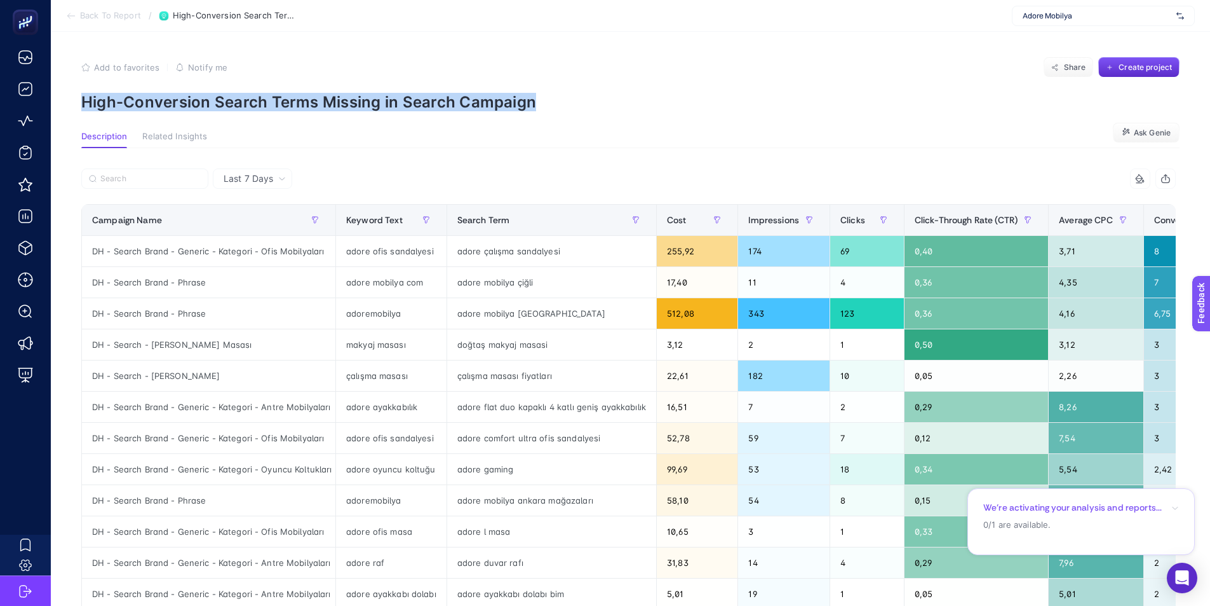
drag, startPoint x: 391, startPoint y: 108, endPoint x: 93, endPoint y: 104, distance: 298.0
click at [87, 107] on p "High-Conversion Search Terms Missing in Search Campaign" at bounding box center [630, 102] width 1099 height 18
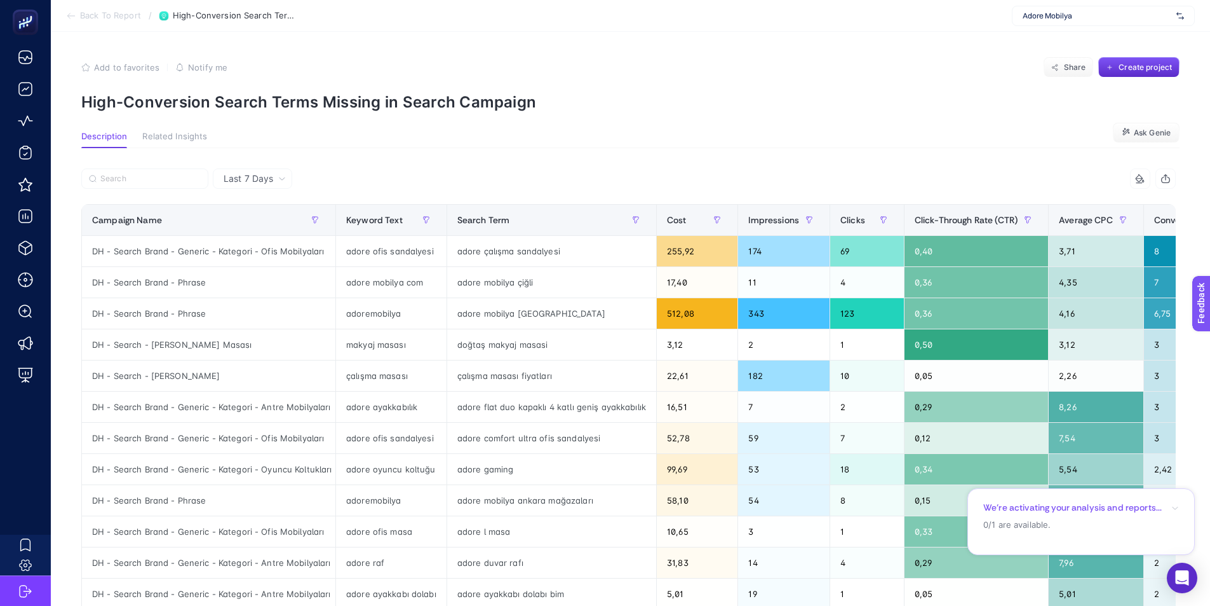
drag, startPoint x: 241, startPoint y: 175, endPoint x: 355, endPoint y: 156, distance: 114.7
click at [241, 174] on span "Last 7 Days" at bounding box center [249, 178] width 50 height 13
click at [246, 177] on span "Last 7 Days" at bounding box center [249, 178] width 50 height 13
click at [348, 164] on div "Last 7 Days 8 items selected Campaign Name Keyword Text Search Term Cost Impres…" at bounding box center [628, 579] width 1115 height 862
click at [198, 136] on span "Related Insights" at bounding box center [174, 137] width 65 height 10
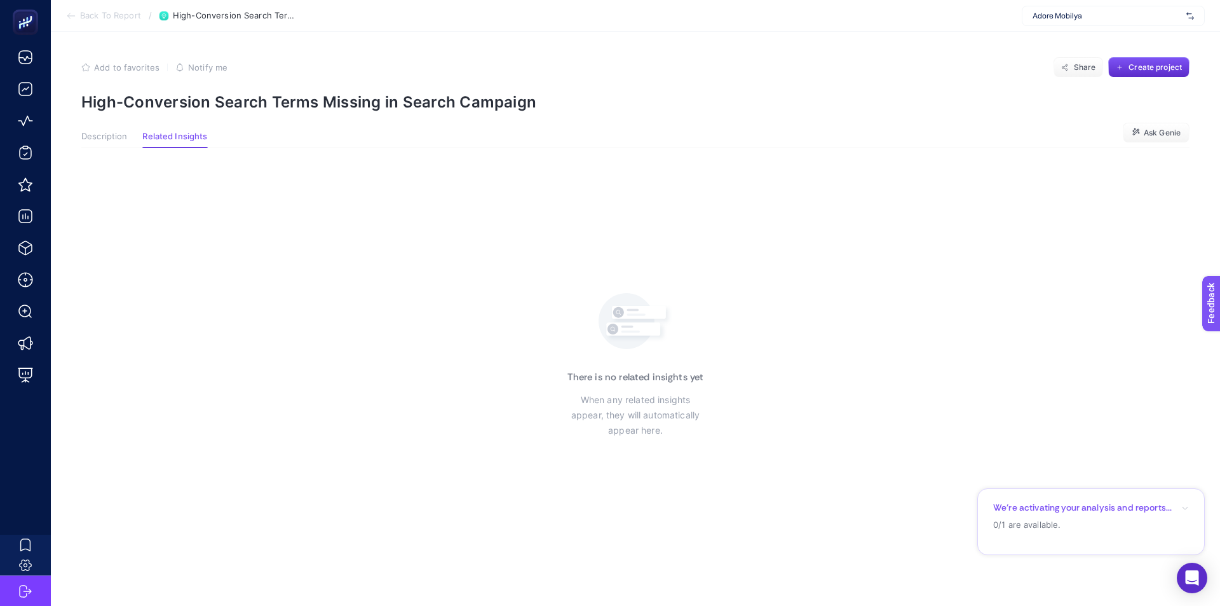
drag, startPoint x: 114, startPoint y: 147, endPoint x: 121, endPoint y: 147, distance: 7.7
click at [114, 146] on button "Description" at bounding box center [104, 140] width 46 height 17
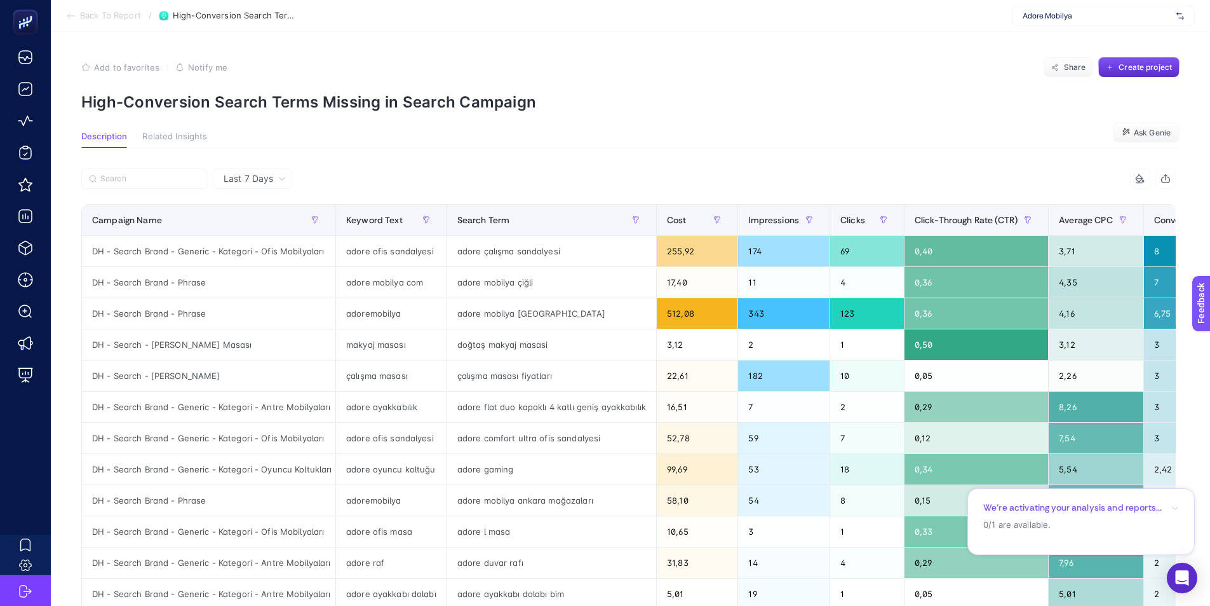
click at [235, 172] on span "Last 7 Days" at bounding box center [249, 178] width 50 height 13
click at [236, 179] on span "Last 7 Days" at bounding box center [249, 178] width 50 height 13
click at [1175, 506] on icon "button" at bounding box center [1176, 508] width 8 height 8
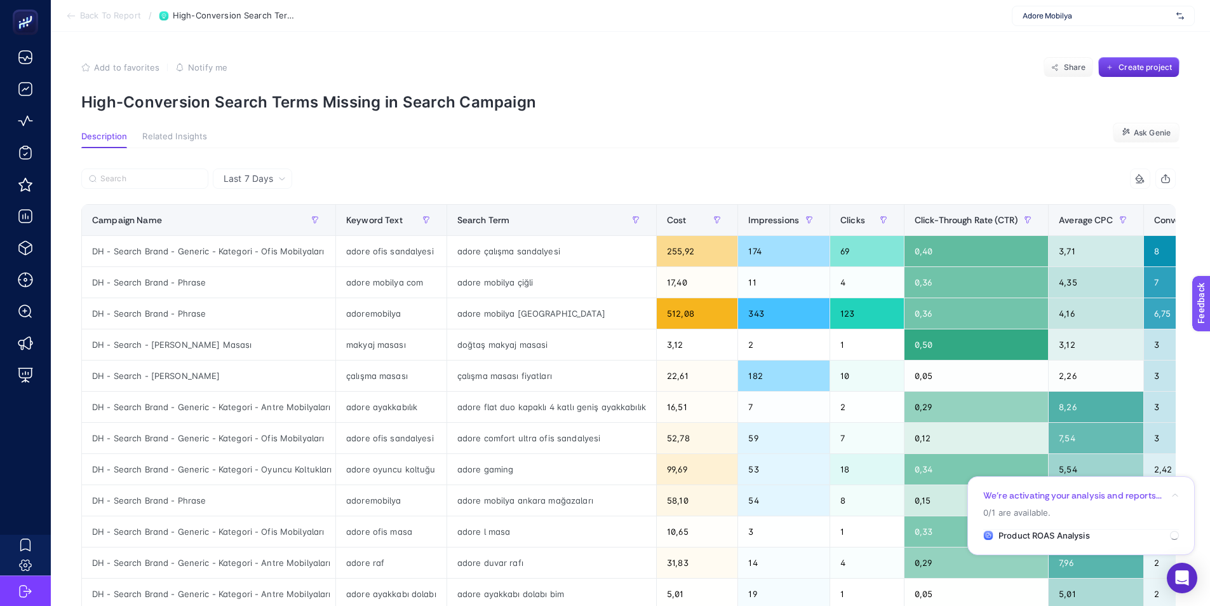
click at [259, 161] on div "Last 7 Days 8 items selected Campaign Name Keyword Text Search Term Cost Impres…" at bounding box center [628, 579] width 1115 height 862
click at [255, 176] on span "Last 7 Days" at bounding box center [249, 178] width 50 height 13
click at [255, 177] on span "Last 7 Days" at bounding box center [249, 178] width 50 height 13
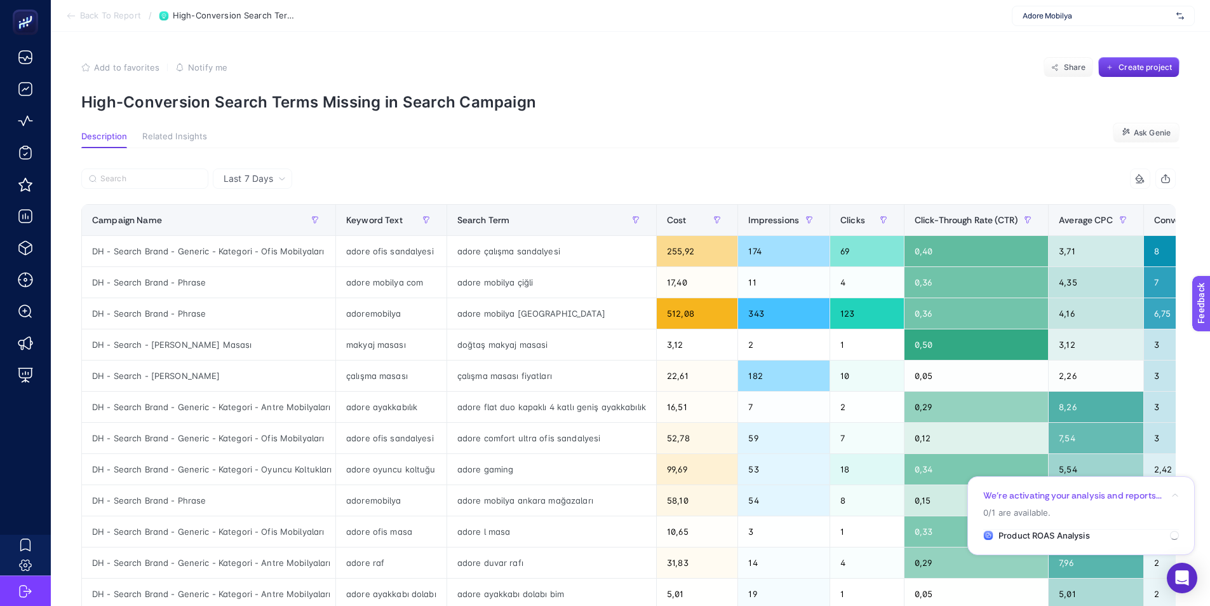
click at [263, 177] on span "Last 7 Days" at bounding box center [249, 178] width 50 height 13
click at [111, 18] on span "Back To Report" at bounding box center [110, 16] width 61 height 10
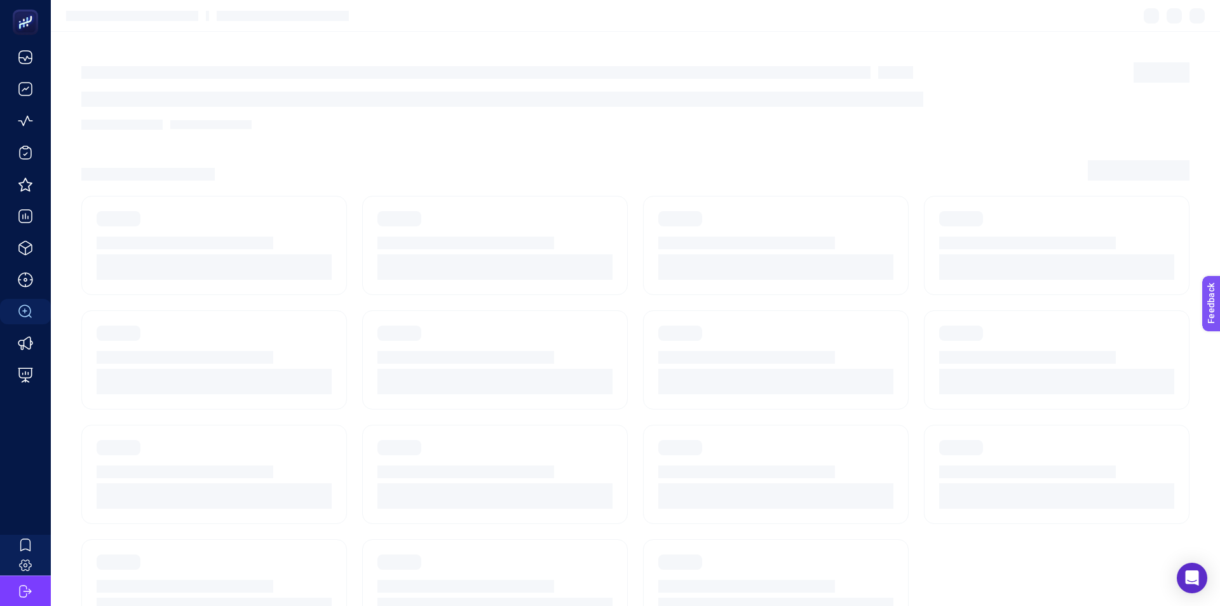
click at [88, 18] on div at bounding box center [132, 16] width 132 height 10
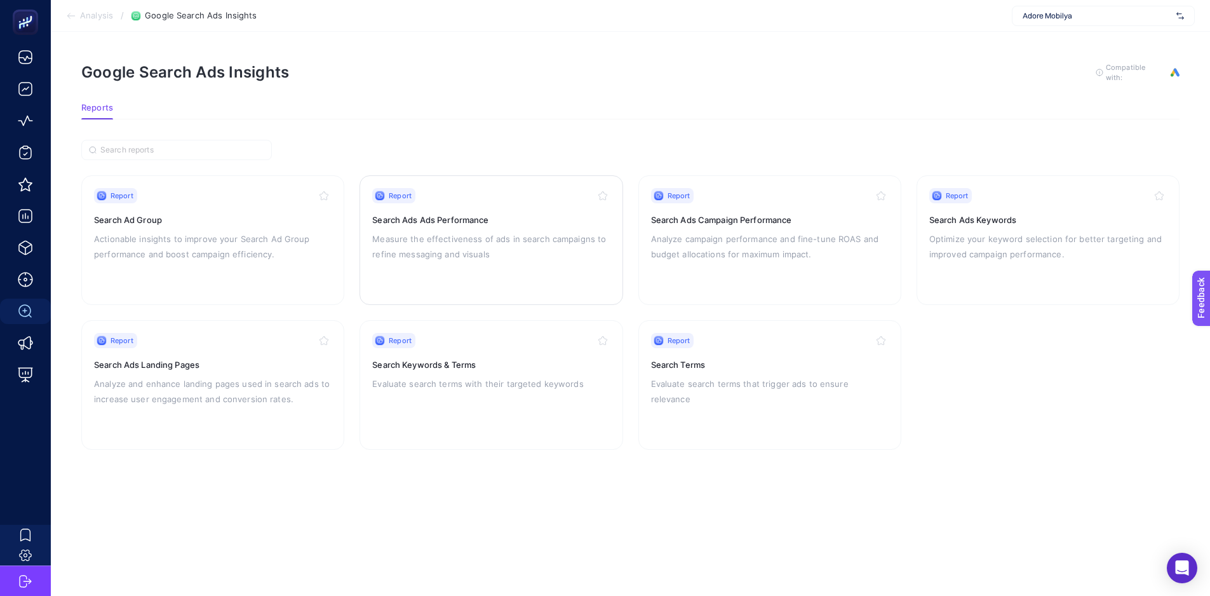
click at [495, 200] on div "Report" at bounding box center [491, 195] width 238 height 15
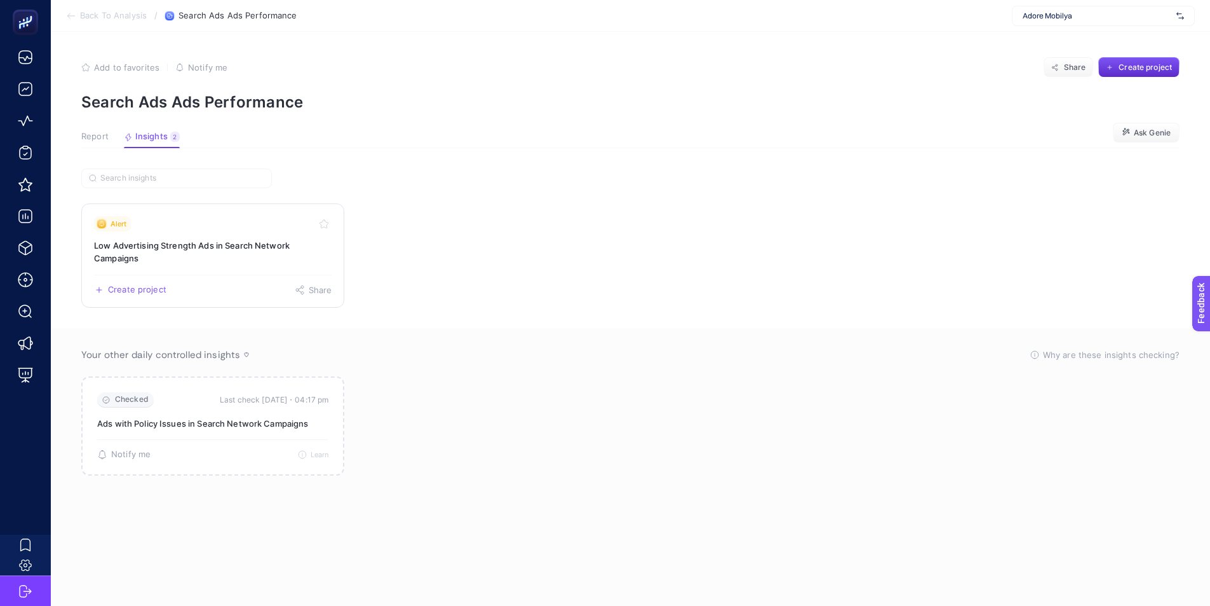
click at [203, 241] on h3 "Low Advertising Strength Ads in Search Network Campaigns" at bounding box center [213, 251] width 238 height 25
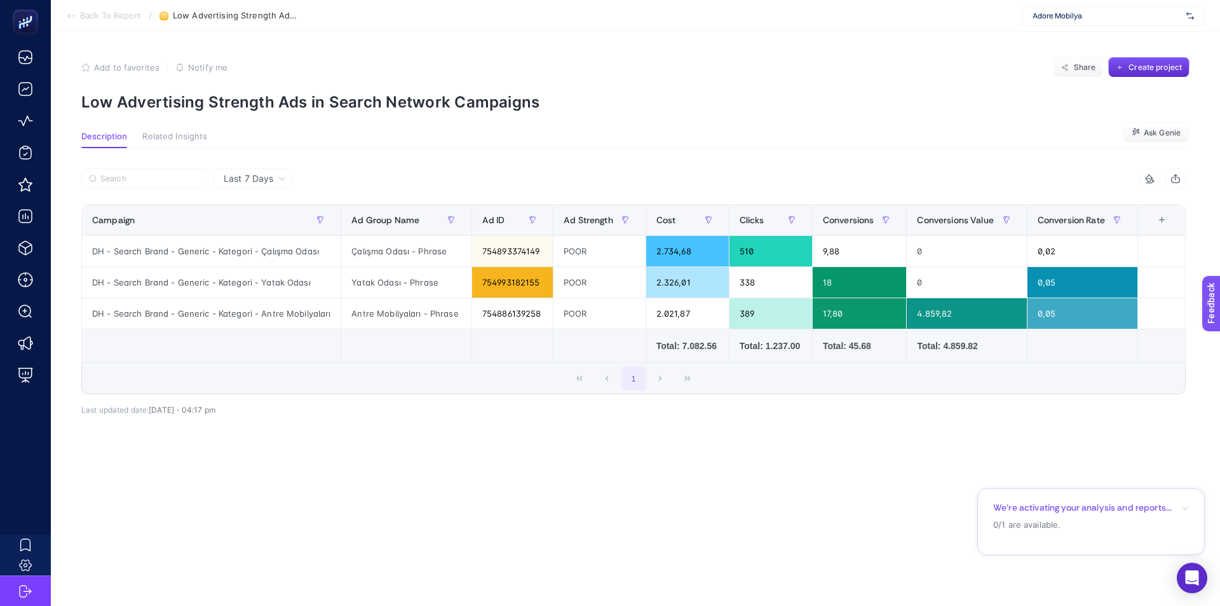
click at [92, 19] on span "Back To Report" at bounding box center [110, 16] width 61 height 10
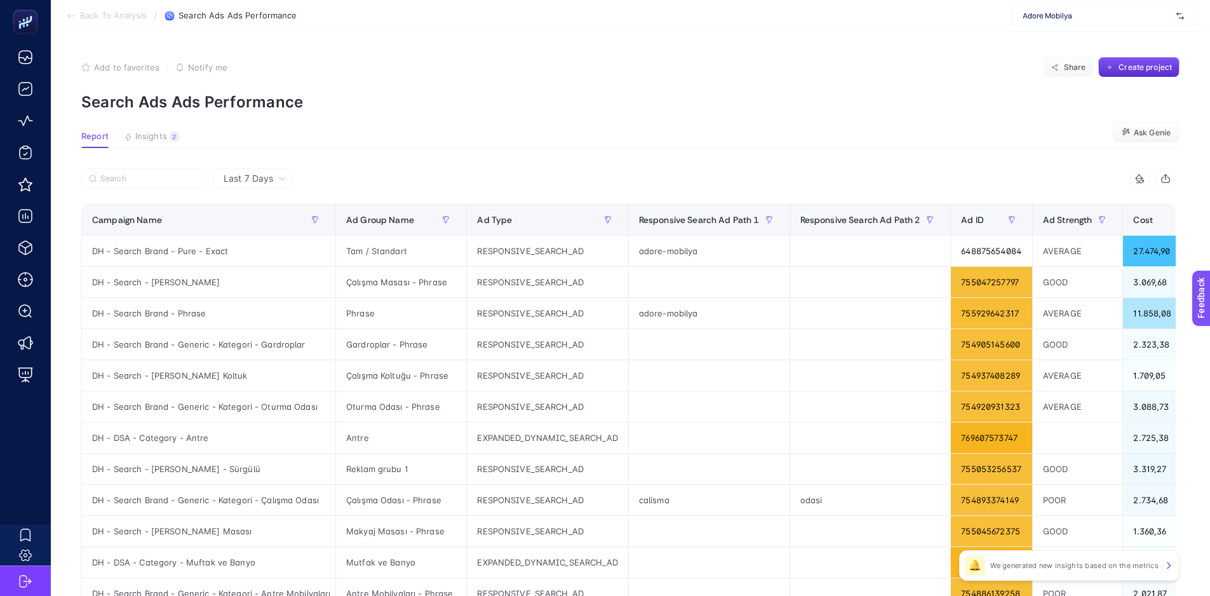
click at [104, 8] on section "Back To Analysis / Search Ads Ads Performance Adore Mobilya" at bounding box center [631, 16] width 1160 height 32
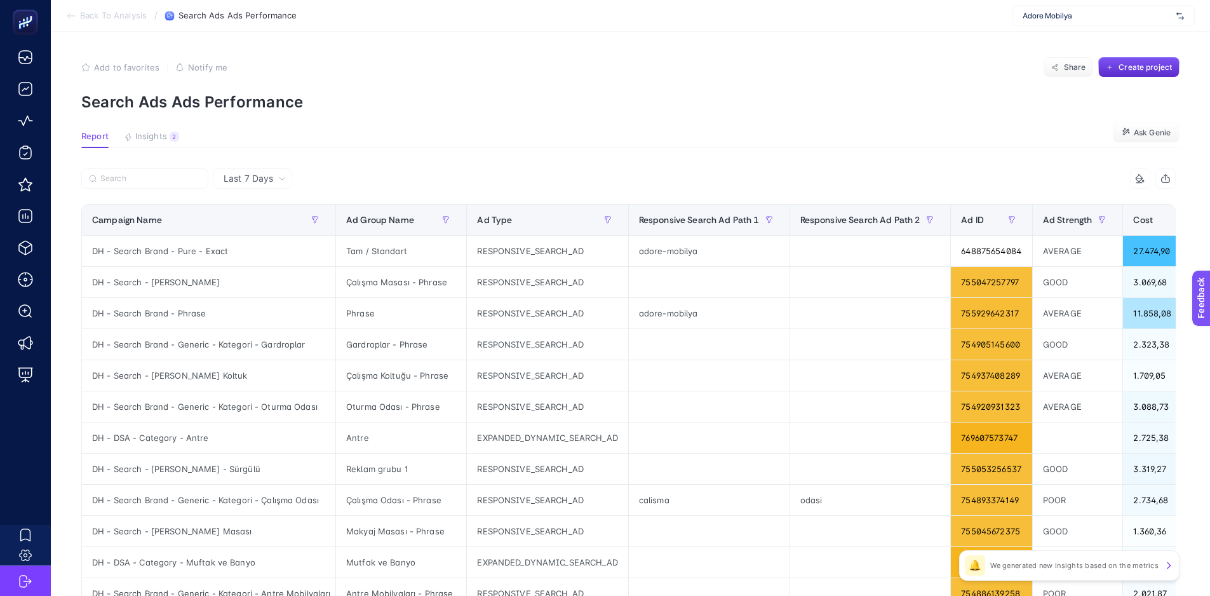
click at [108, 17] on span "Back To Analysis" at bounding box center [113, 16] width 67 height 10
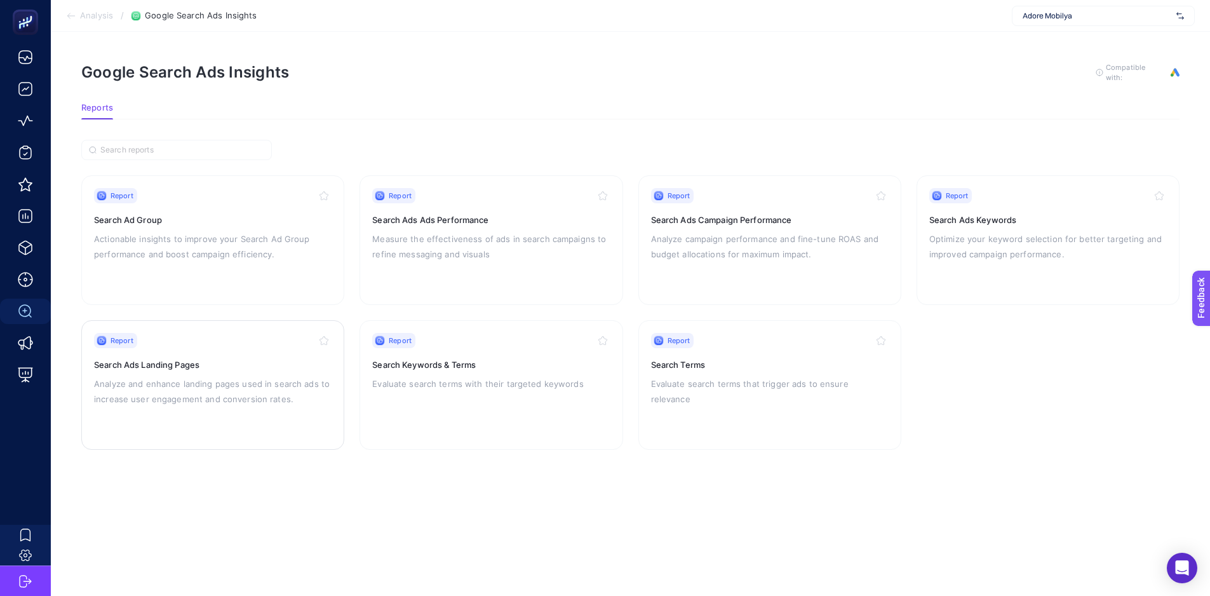
click at [288, 410] on div "Report Search Ads Landing Pages Analyze and enhance landing pages used in searc…" at bounding box center [213, 385] width 238 height 104
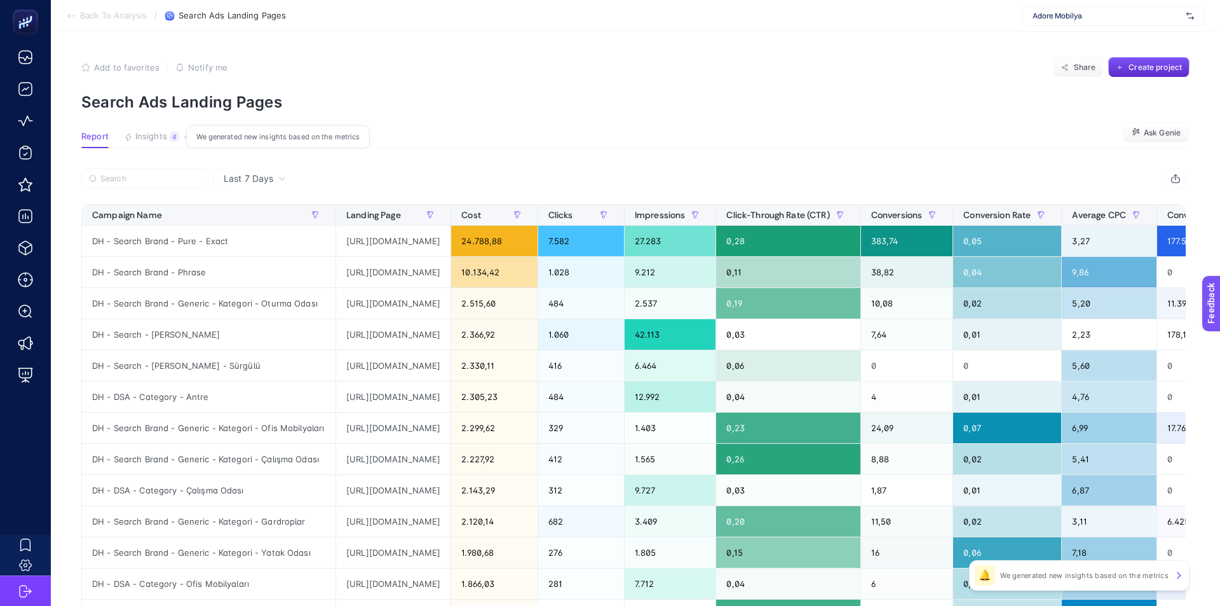
click at [170, 135] on div "4" at bounding box center [175, 137] width 10 height 10
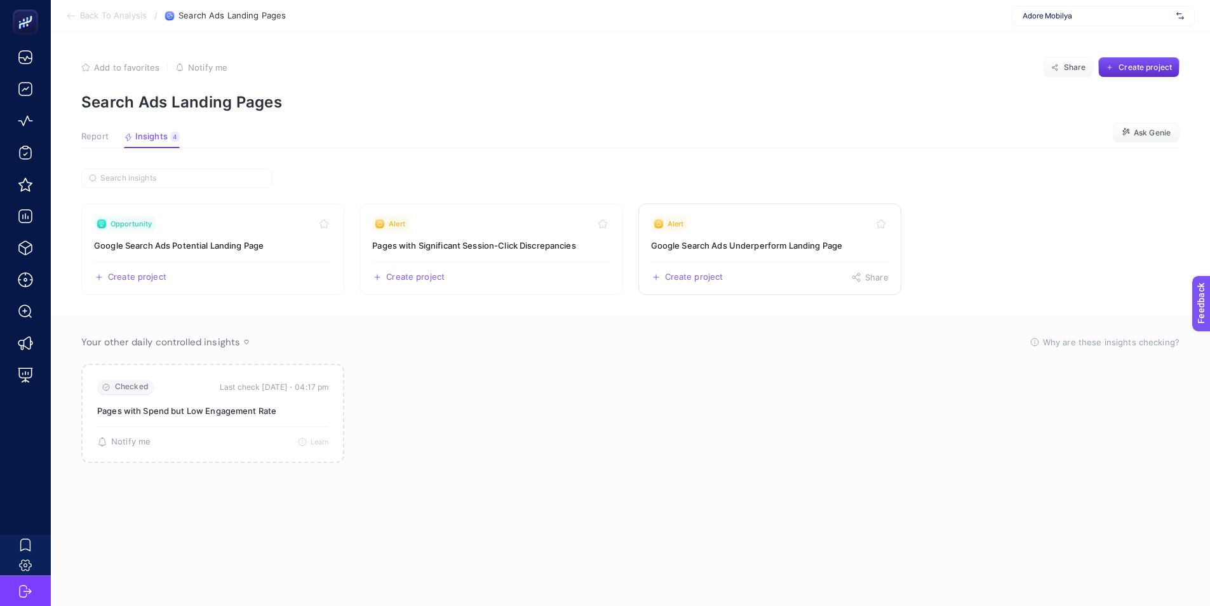
click at [781, 247] on h3 "Google Search Ads Underperform Landing Page" at bounding box center [770, 245] width 238 height 13
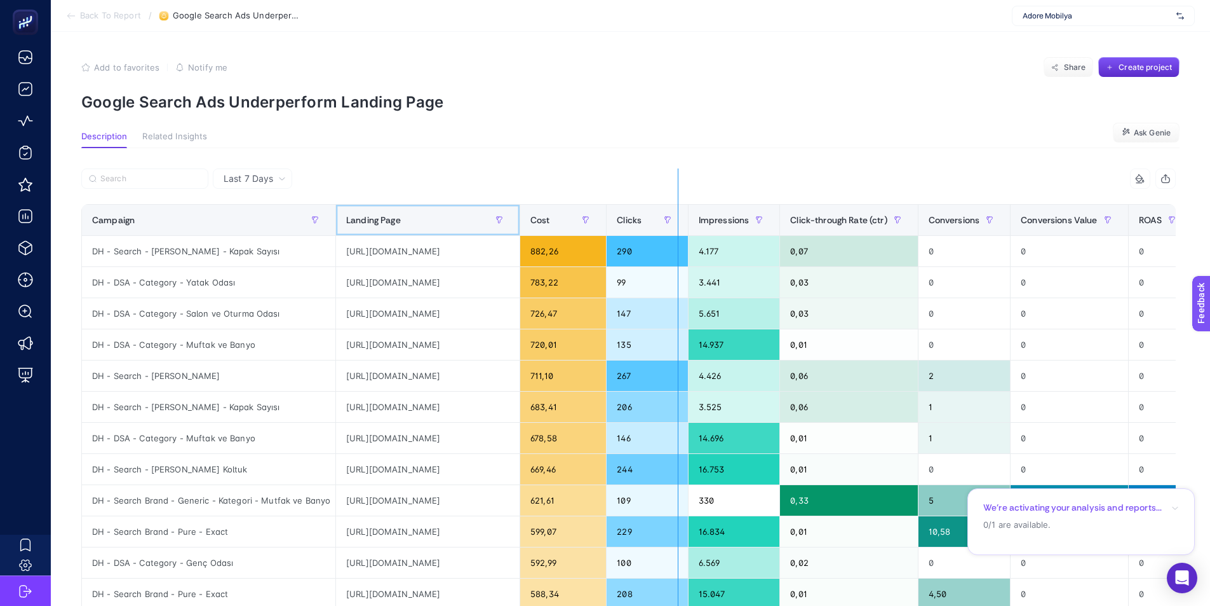
drag, startPoint x: 589, startPoint y: 215, endPoint x: 678, endPoint y: 219, distance: 89.0
click at [678, 219] on div "9 items selected Campaign Landing Page Cost Clicks Impressions Click-through Ra…" at bounding box center [628, 545] width 1095 height 755
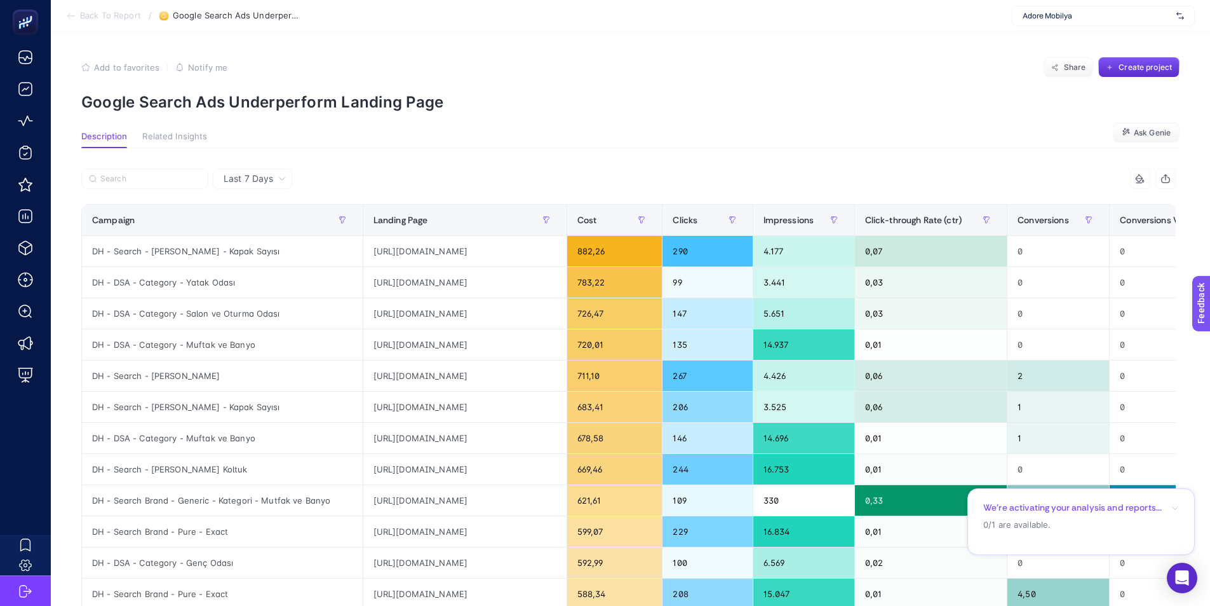
click at [94, 15] on span "Back To Report" at bounding box center [110, 16] width 61 height 10
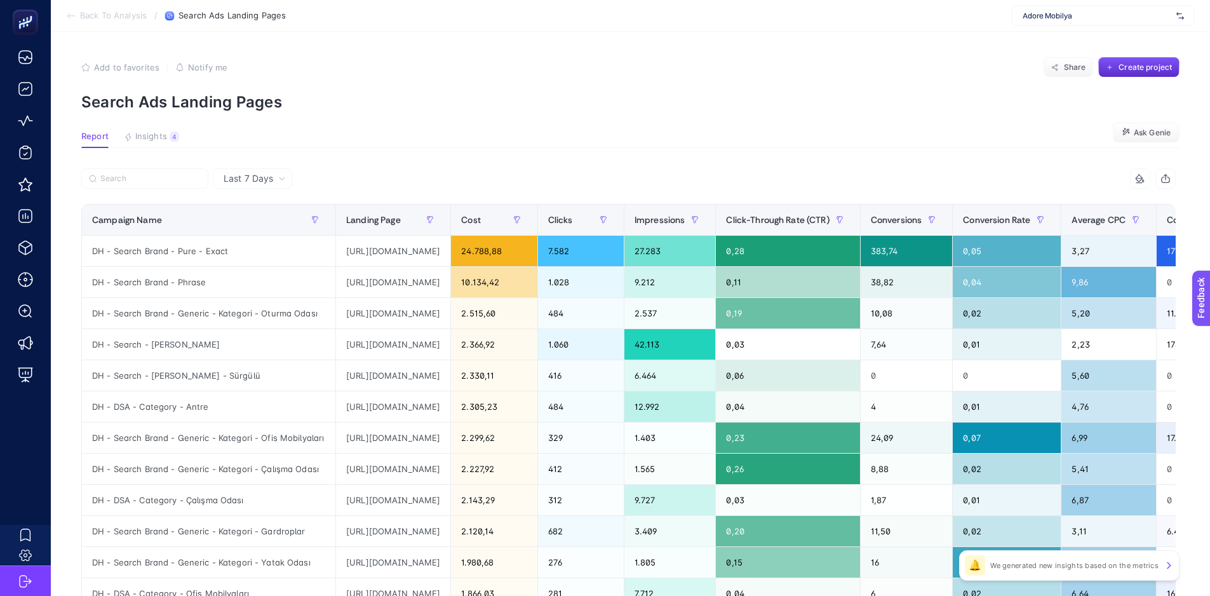
click at [96, 12] on span "Back To Analysis" at bounding box center [113, 16] width 67 height 10
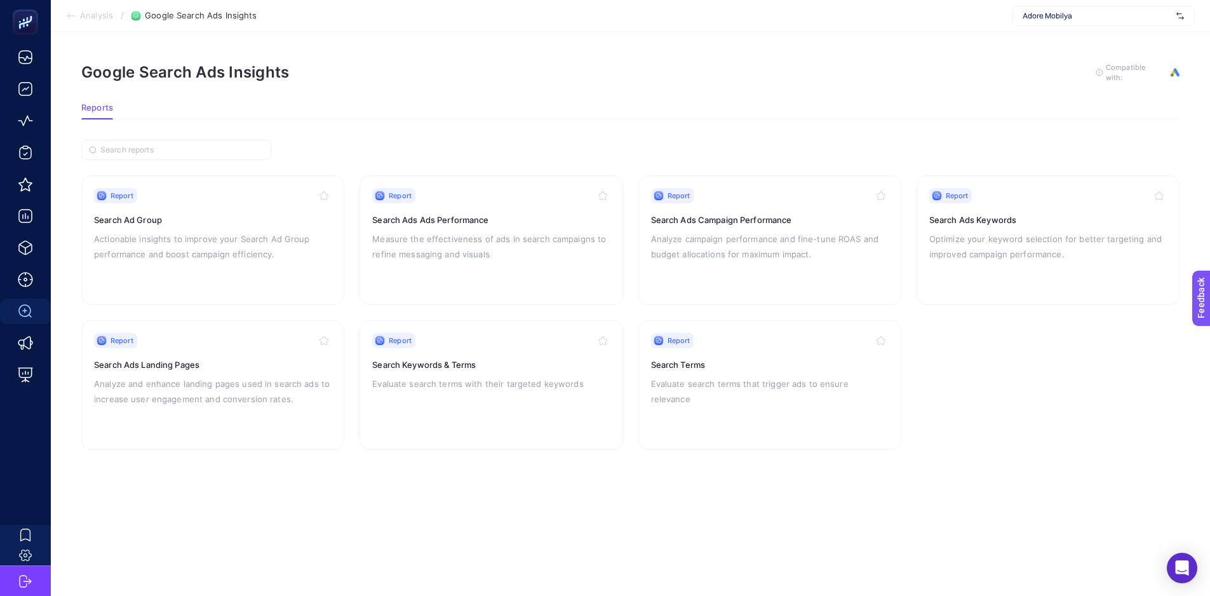
click at [88, 22] on section "Analysis / Google Search Ads Insights [PERSON_NAME]" at bounding box center [631, 16] width 1160 height 32
click at [88, 20] on span "Analysis" at bounding box center [96, 16] width 33 height 10
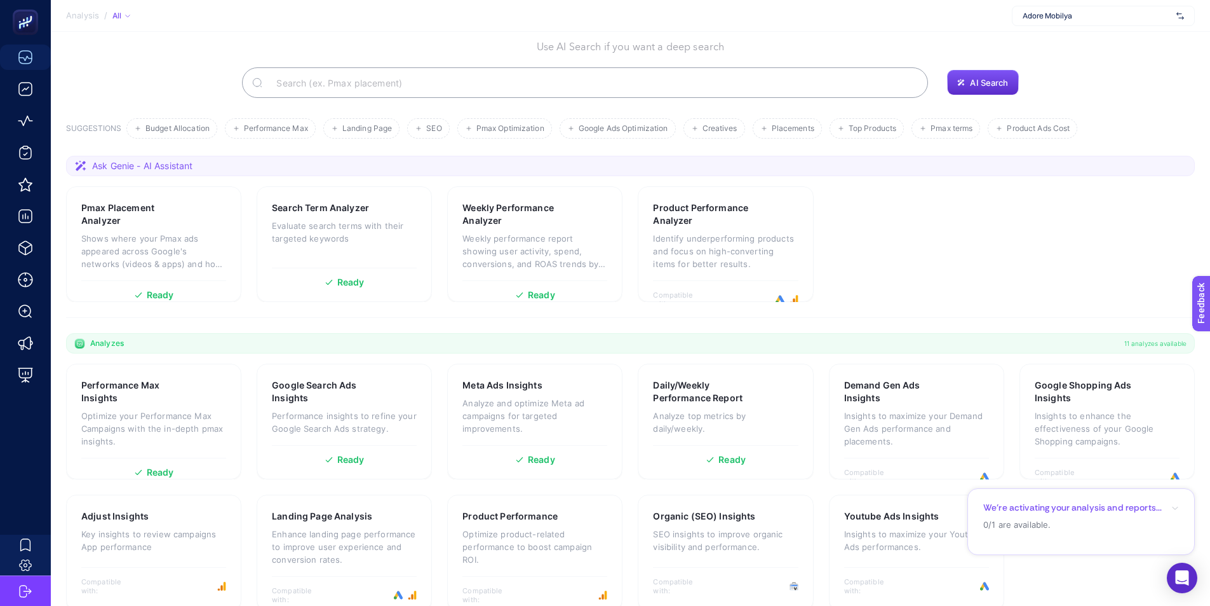
scroll to position [64, 0]
click at [491, 374] on div "Meta Ads Insights Analyze and optimize Meta ad campaigns for targeted improveme…" at bounding box center [534, 420] width 175 height 116
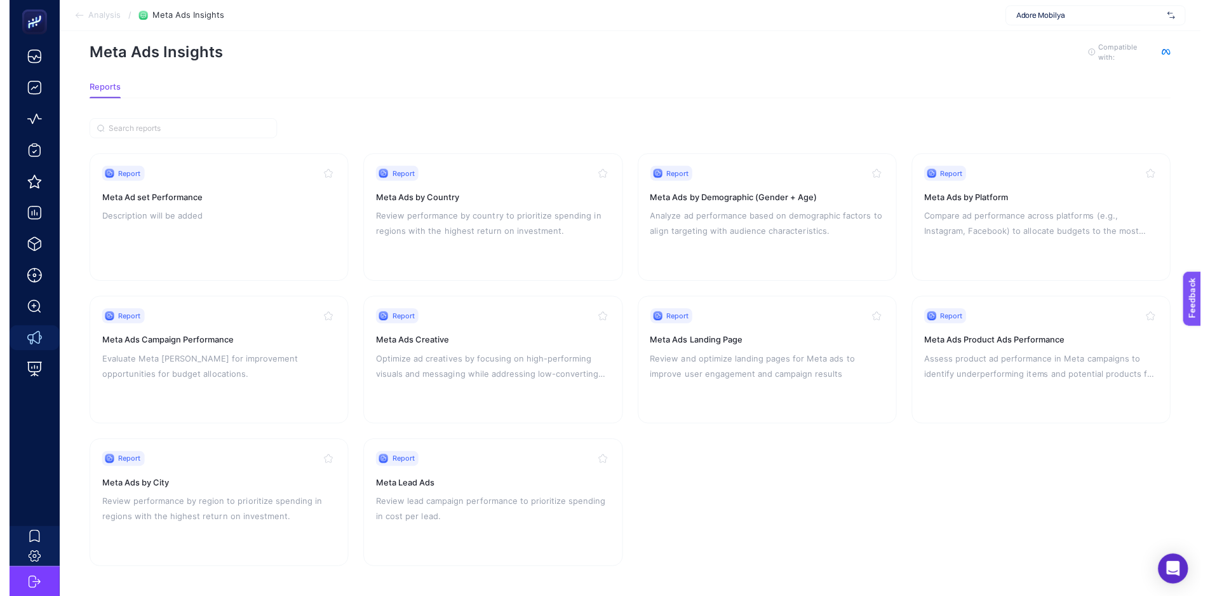
scroll to position [27, 0]
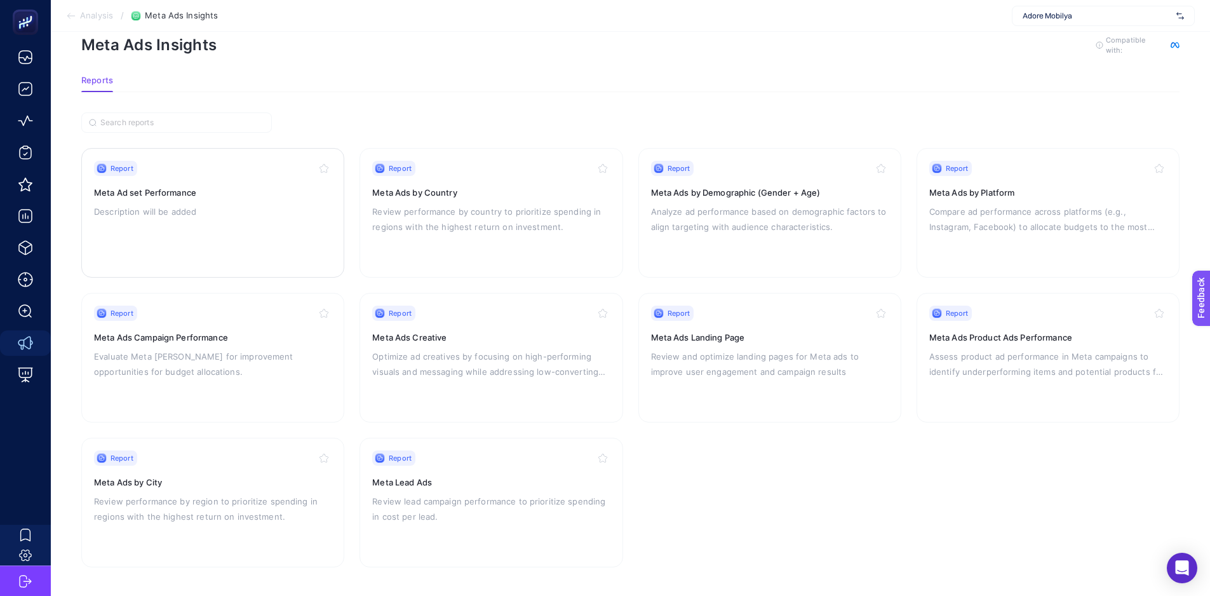
click at [252, 234] on div "Report Meta Ad set Performance Description will be added" at bounding box center [213, 213] width 238 height 104
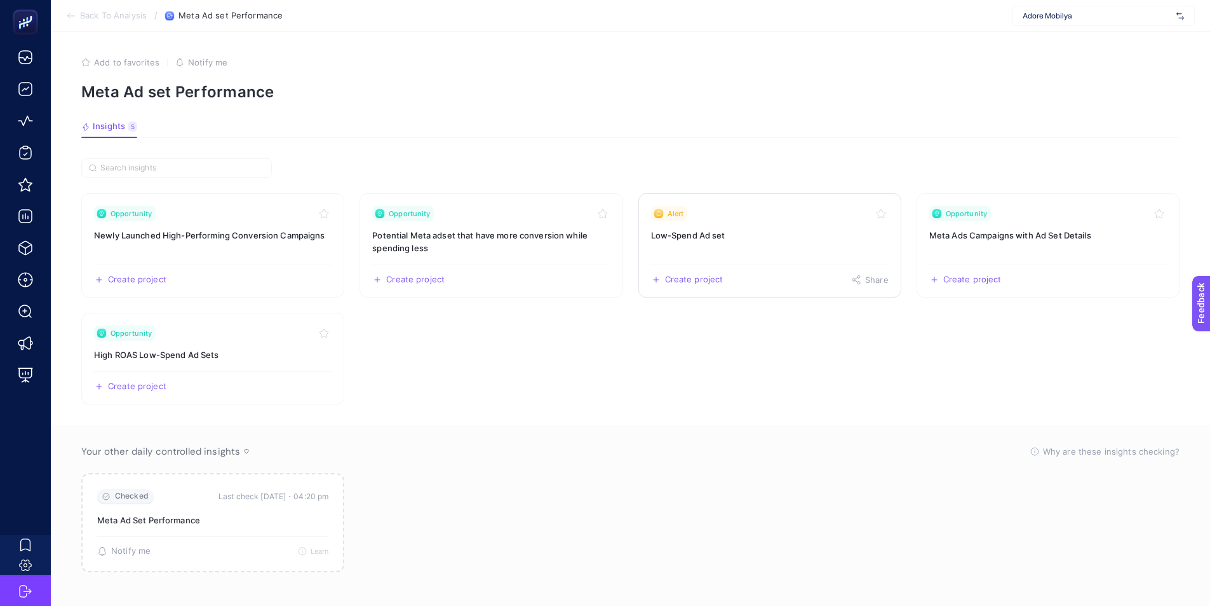
click at [721, 233] on h3 "Low-Spend Ad set" at bounding box center [770, 235] width 238 height 13
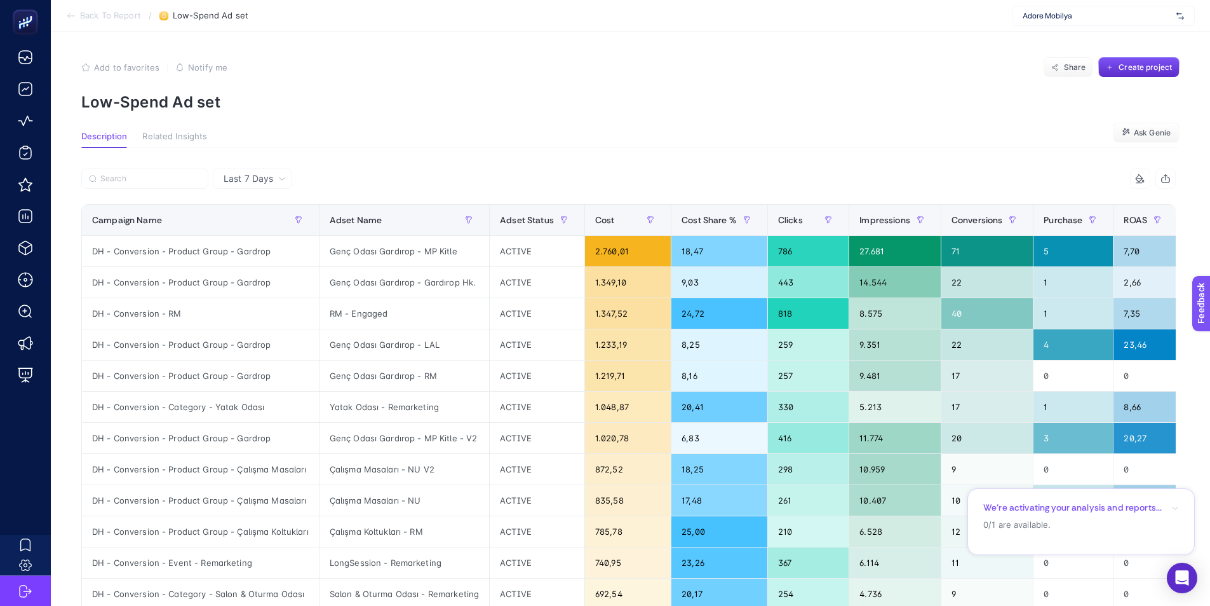
click at [1179, 510] on icon "button" at bounding box center [1176, 508] width 8 height 8
click at [1175, 497] on icon "button" at bounding box center [1176, 495] width 8 height 8
click at [232, 170] on div "Last 7 Days" at bounding box center [252, 178] width 79 height 20
click at [235, 173] on span "Last 7 Days" at bounding box center [249, 178] width 50 height 13
click at [102, 11] on span "Back To Report" at bounding box center [110, 16] width 61 height 10
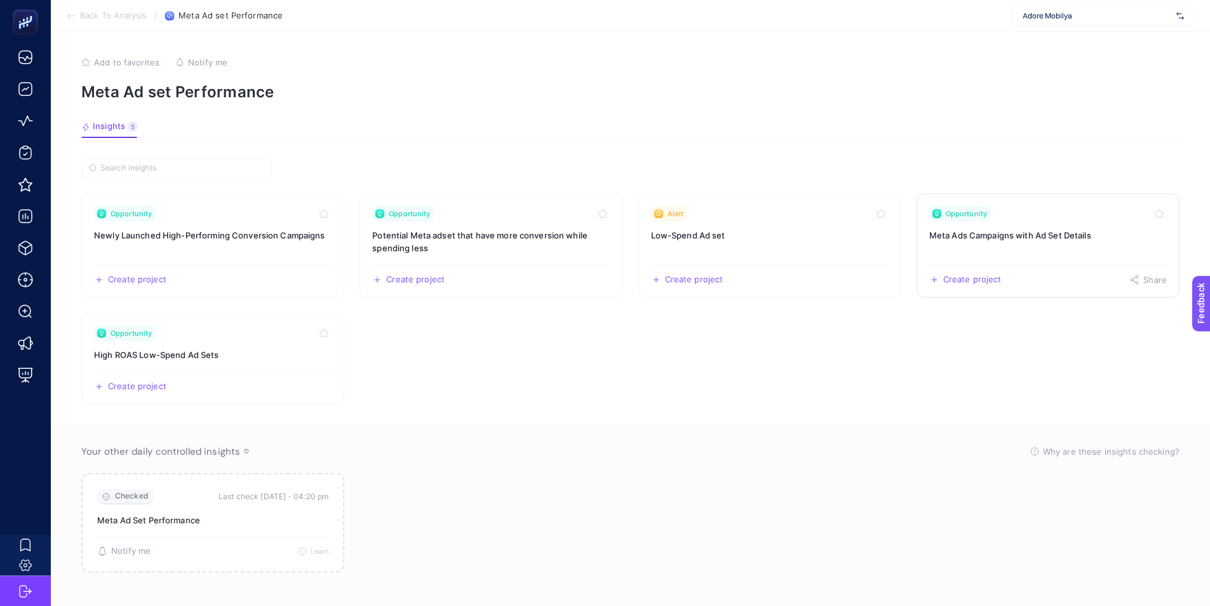
click at [995, 236] on h3 "Meta Ads Campaigns with Ad Set Details" at bounding box center [1049, 235] width 238 height 13
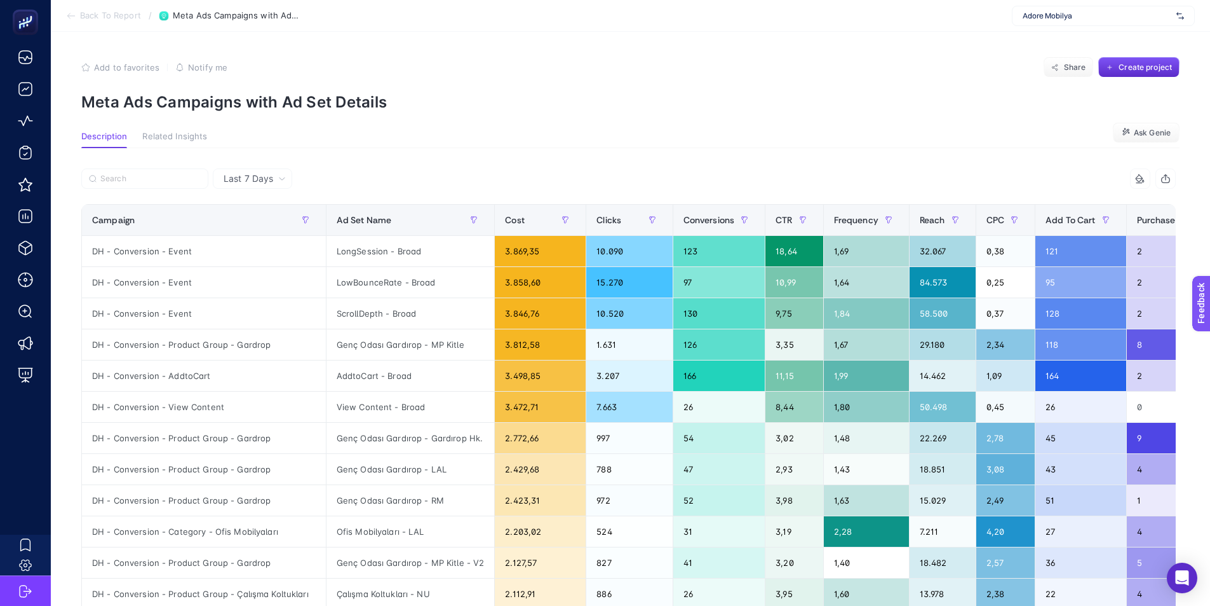
click at [92, 17] on span "Back To Report" at bounding box center [110, 16] width 61 height 10
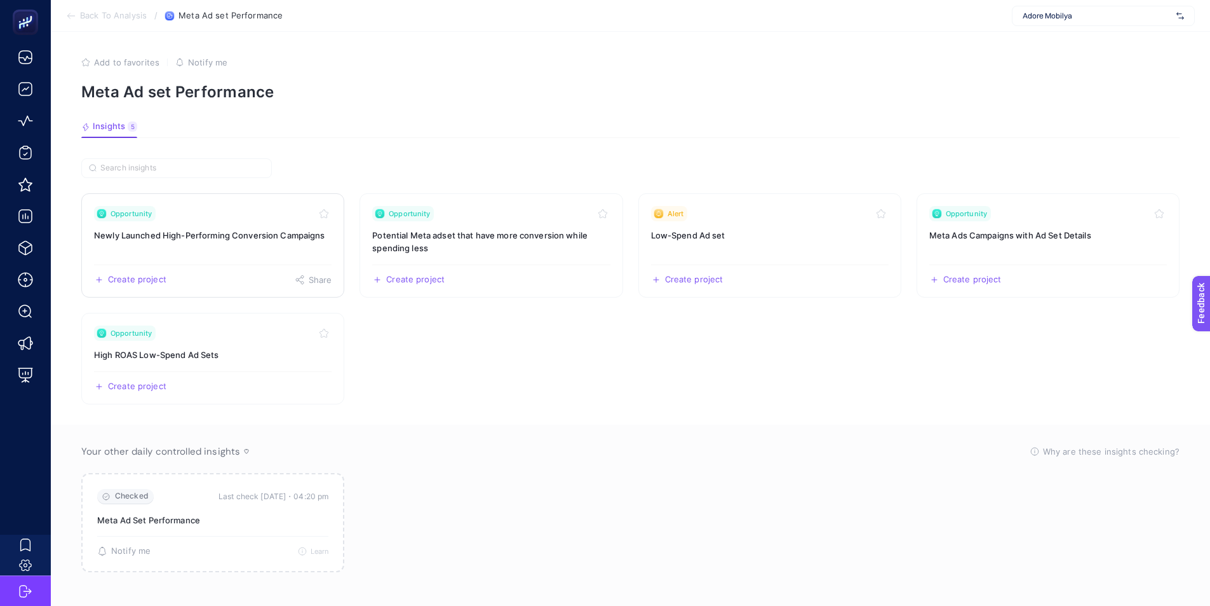
click at [242, 236] on h3 "Newly Launched High-Performing Conversion Campaigns" at bounding box center [213, 235] width 238 height 13
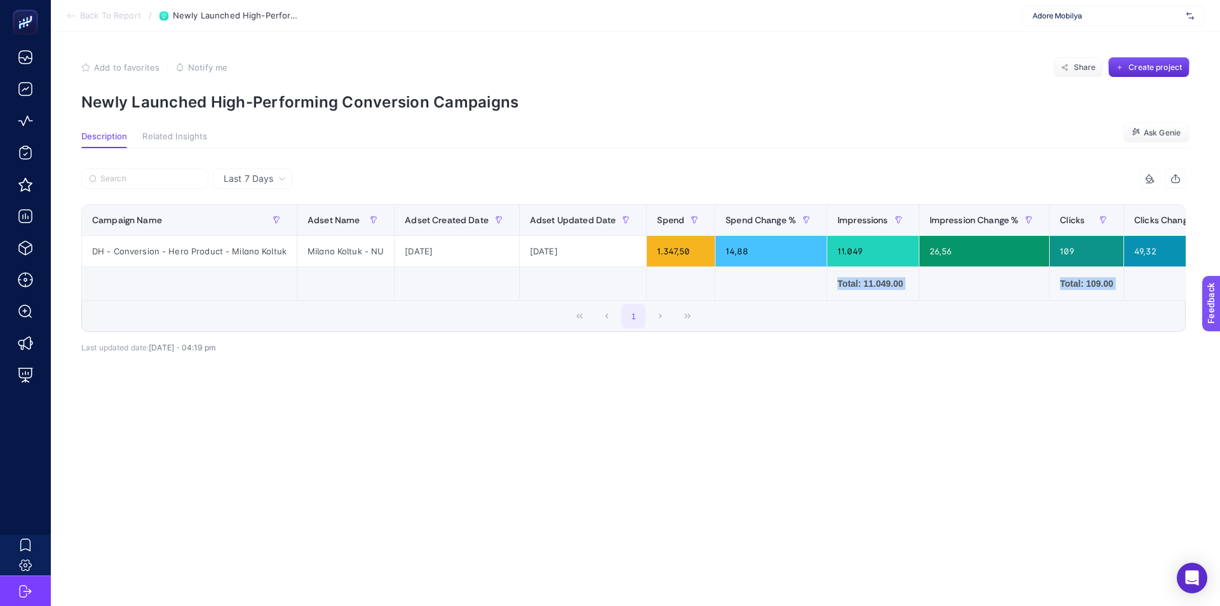
drag, startPoint x: 380, startPoint y: 299, endPoint x: 487, endPoint y: 305, distance: 106.9
click at [487, 301] on div "Campaign Name Adset Name Adset Created Date Adset Updated Date Spend Spend Chan…" at bounding box center [633, 252] width 1104 height 97
drag, startPoint x: 477, startPoint y: 296, endPoint x: 475, endPoint y: 304, distance: 8.0
click at [477, 296] on td at bounding box center [457, 284] width 125 height 34
click at [101, 17] on span "Back To Report" at bounding box center [110, 16] width 61 height 10
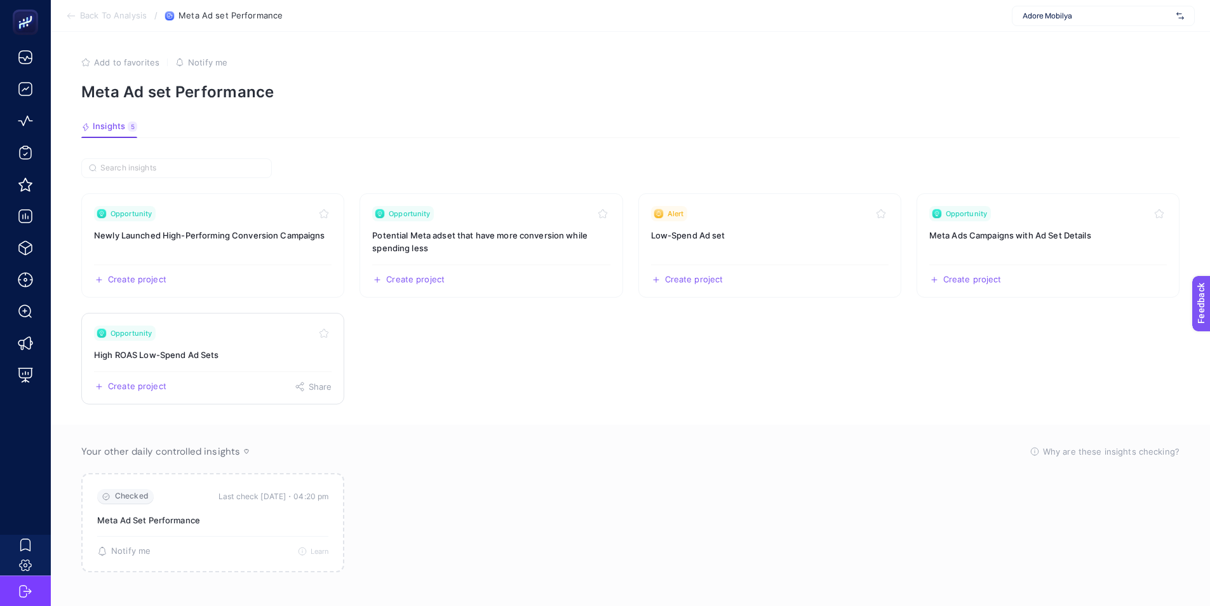
click at [185, 342] on link "Opportunity High ROAS Low-Spend Ad Sets Create project Share" at bounding box center [212, 359] width 263 height 92
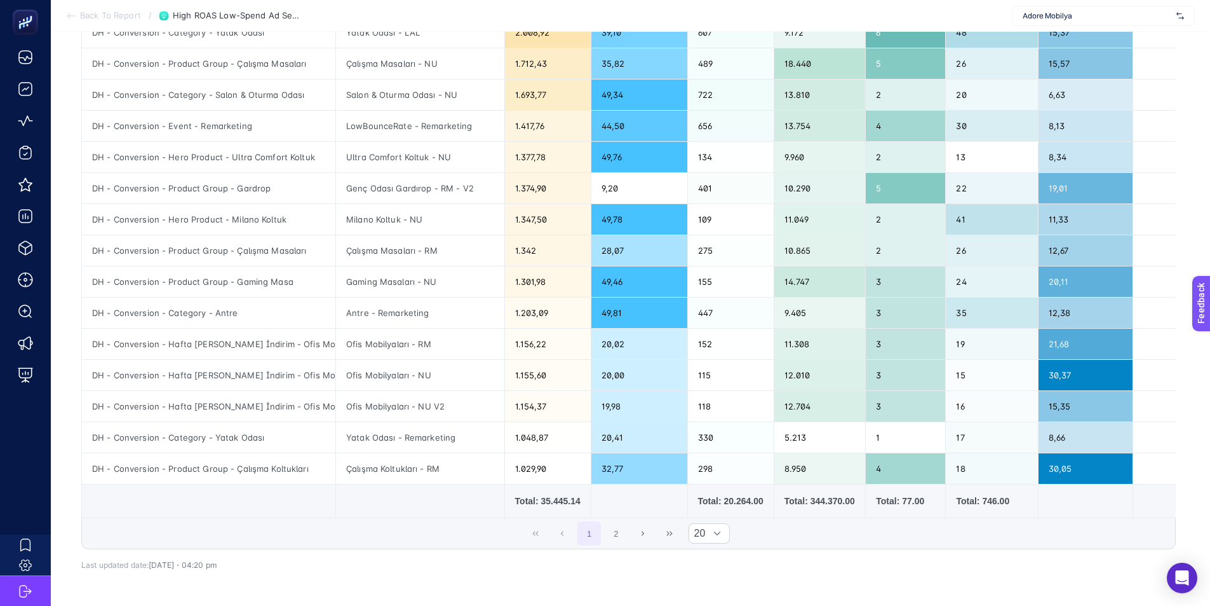
scroll to position [121, 0]
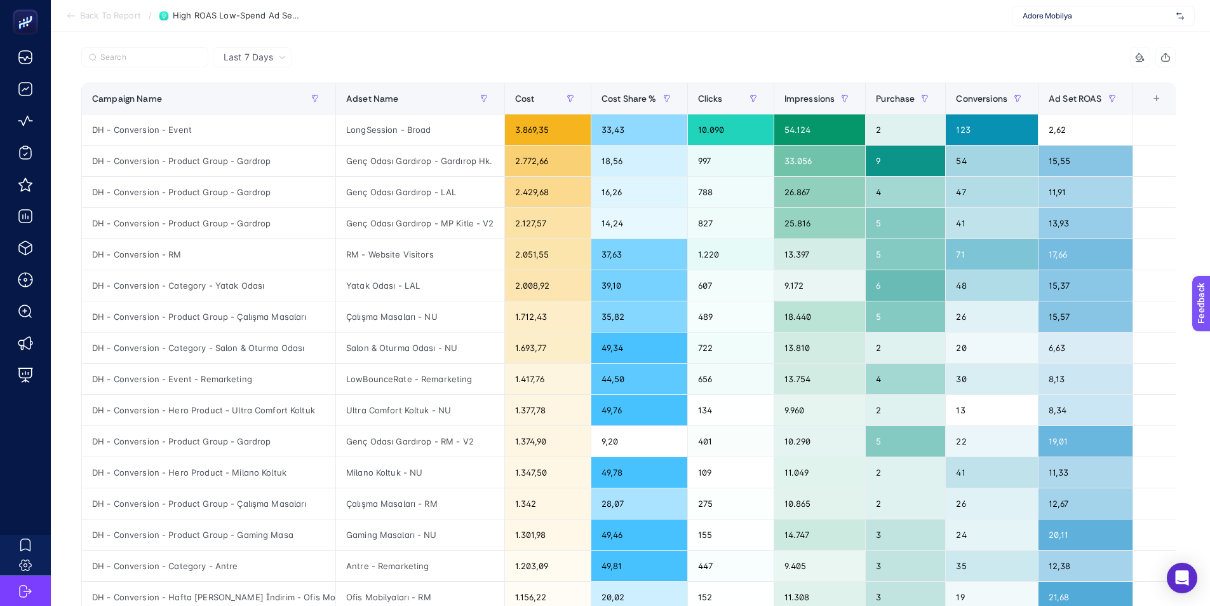
click at [1208, 137] on article "Add to favorites false Notify me Share Create project High ROAS Low-Spend Ad Se…" at bounding box center [631, 411] width 1160 height 1003
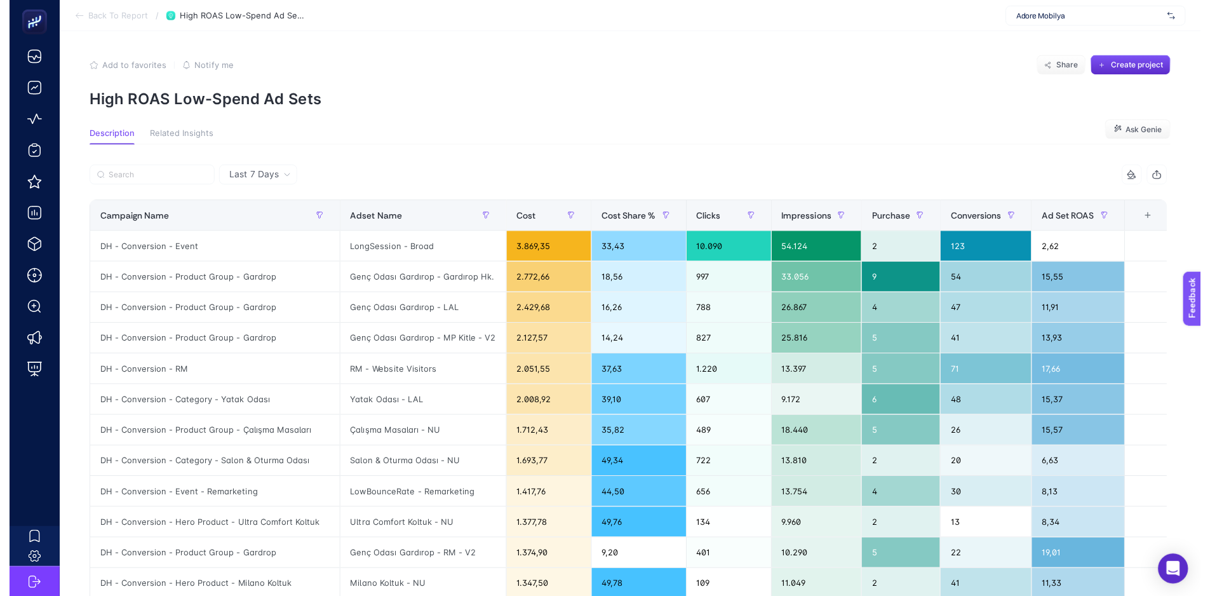
scroll to position [0, 0]
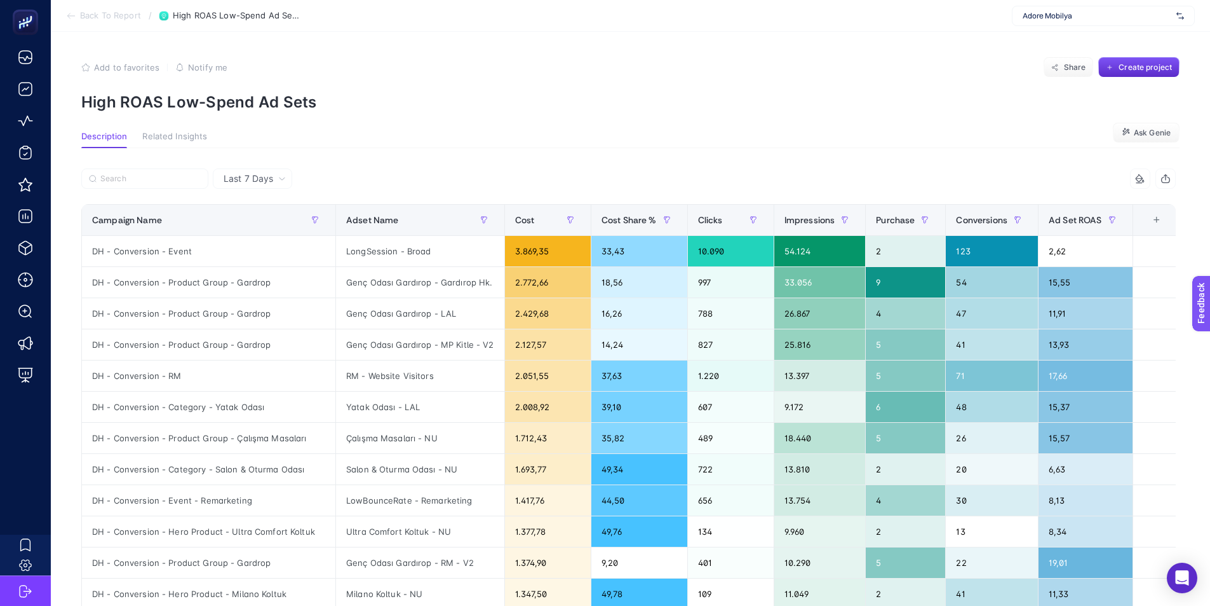
click at [113, 20] on span "Back To Report" at bounding box center [110, 16] width 61 height 10
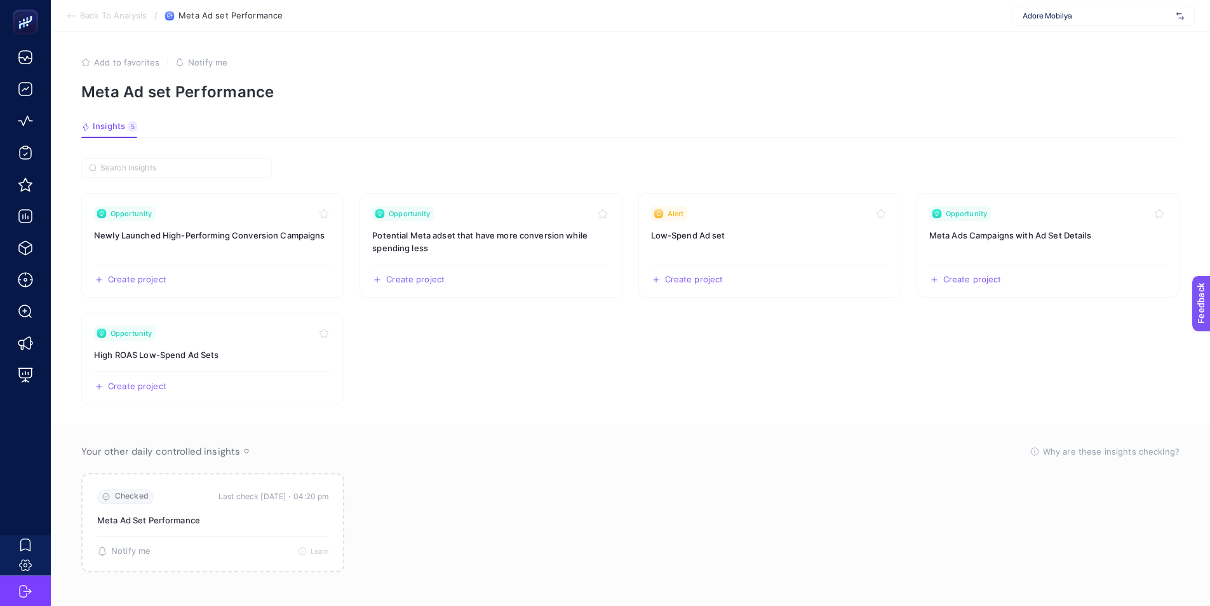
click at [91, 17] on span "Back To Analysis" at bounding box center [113, 16] width 67 height 10
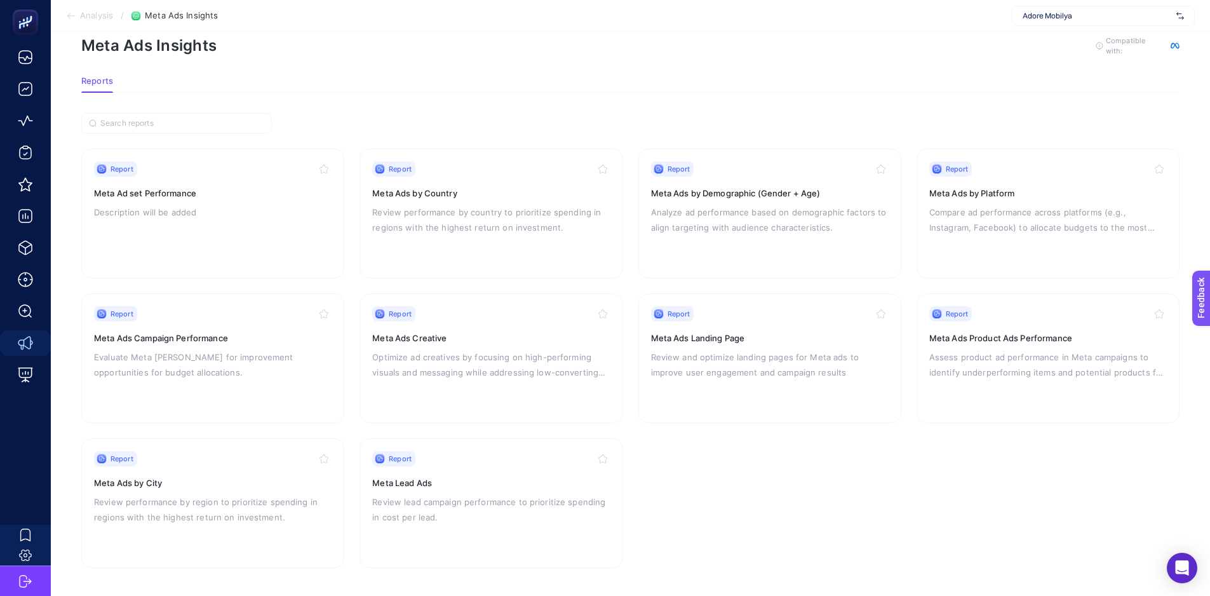
scroll to position [27, 0]
click at [1026, 369] on p "Assess product ad performance in Meta campaigns to identify underperforming ite…" at bounding box center [1049, 364] width 238 height 31
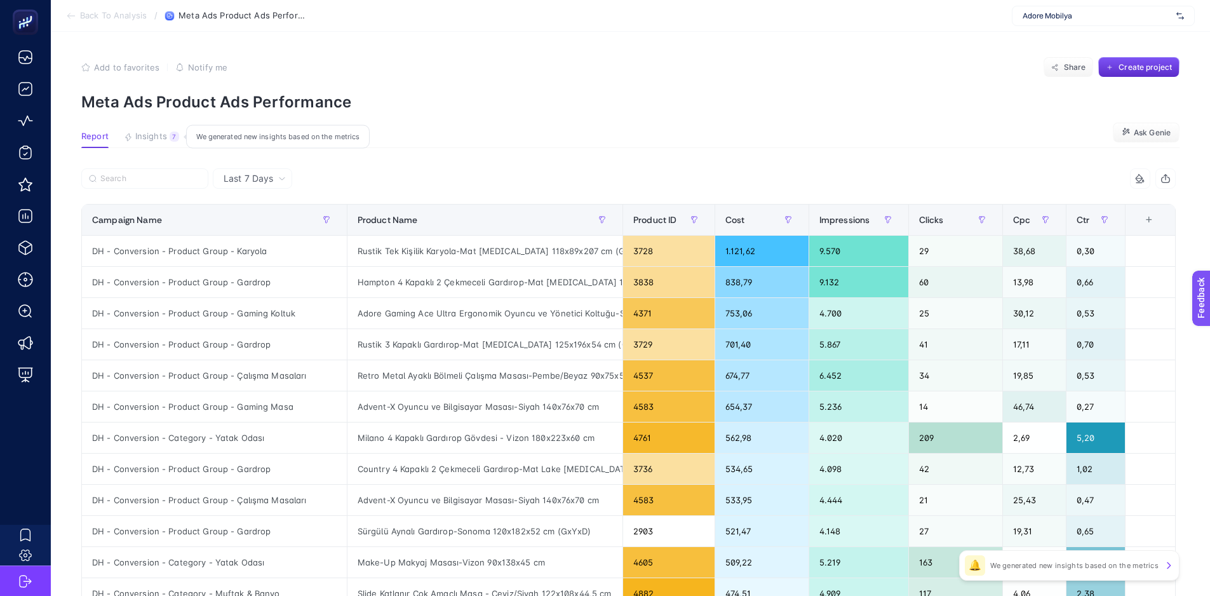
click at [159, 135] on span "Insights" at bounding box center [151, 137] width 32 height 10
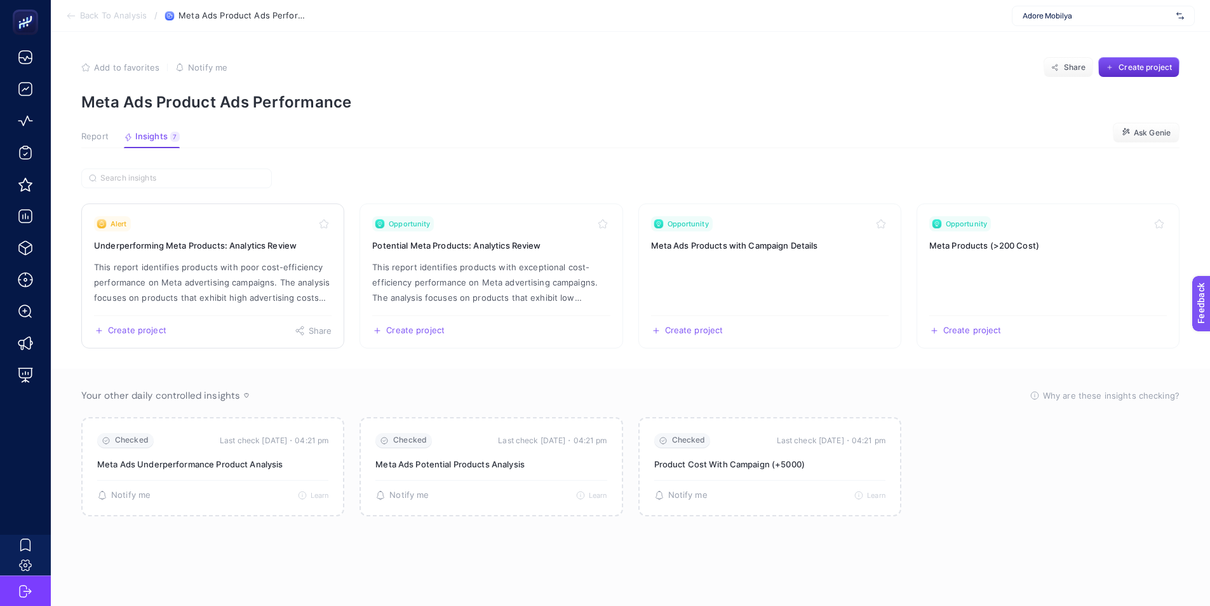
click at [221, 250] on h3 "Underperforming Meta Products: Analytics Review" at bounding box center [213, 245] width 238 height 13
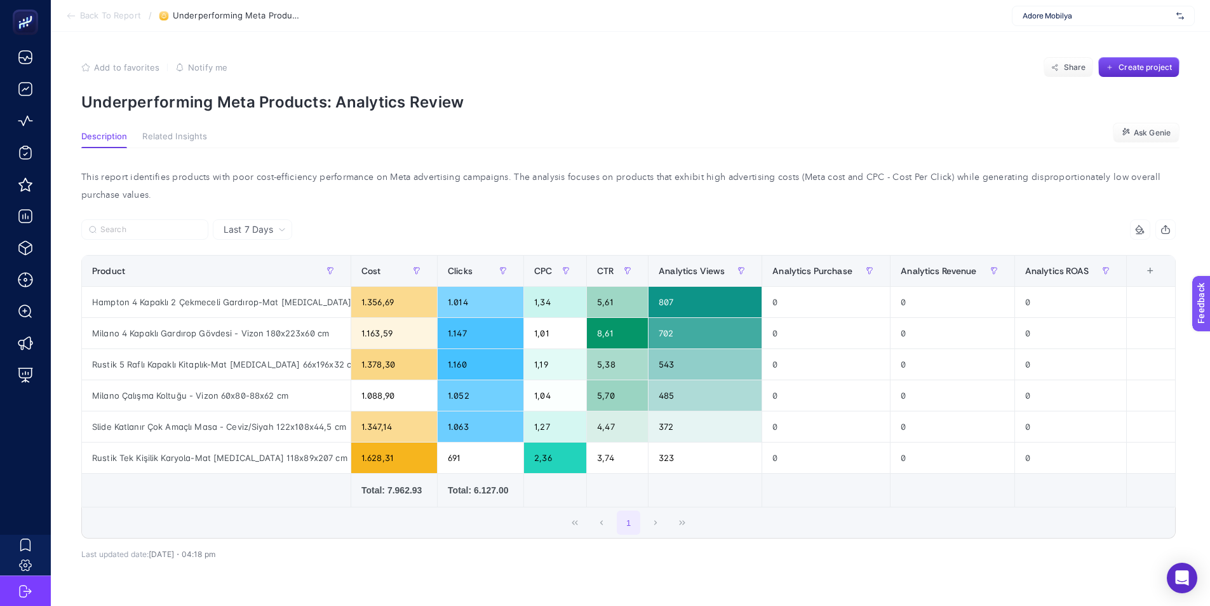
click at [772, 118] on article "Add to favorites false Notify me Share Create project Underperforming Meta Prod…" at bounding box center [631, 341] width 1160 height 618
click at [271, 222] on div "Last 7 Days" at bounding box center [252, 229] width 79 height 20
click at [269, 225] on span "Last 7 Days" at bounding box center [249, 229] width 50 height 13
click at [269, 229] on span "Last 7 Days" at bounding box center [249, 229] width 50 height 13
click at [264, 227] on span "Last 7 Days" at bounding box center [249, 229] width 50 height 13
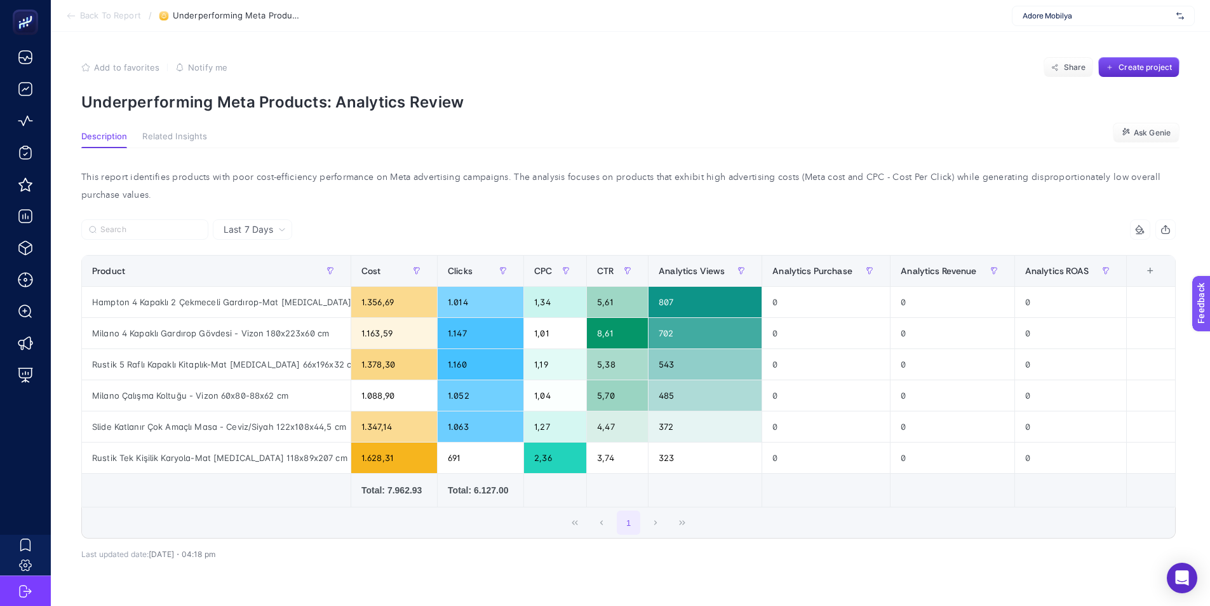
click at [264, 227] on span "Last 7 Days" at bounding box center [249, 229] width 50 height 13
click at [257, 285] on li "Last 30 Days" at bounding box center [253, 279] width 72 height 23
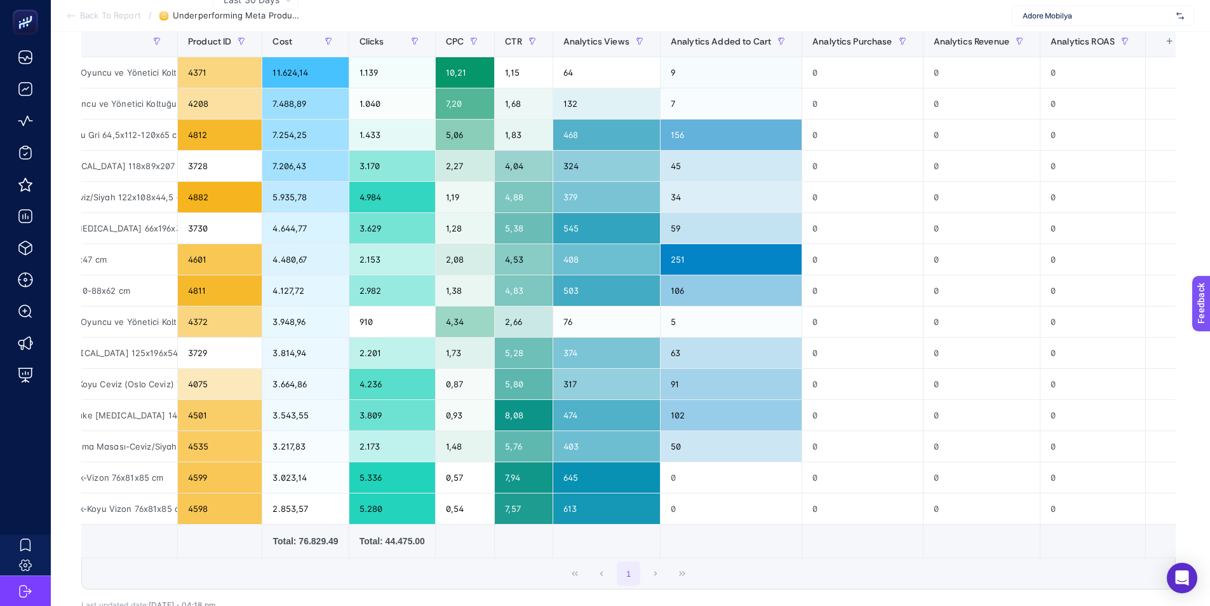
scroll to position [254, 0]
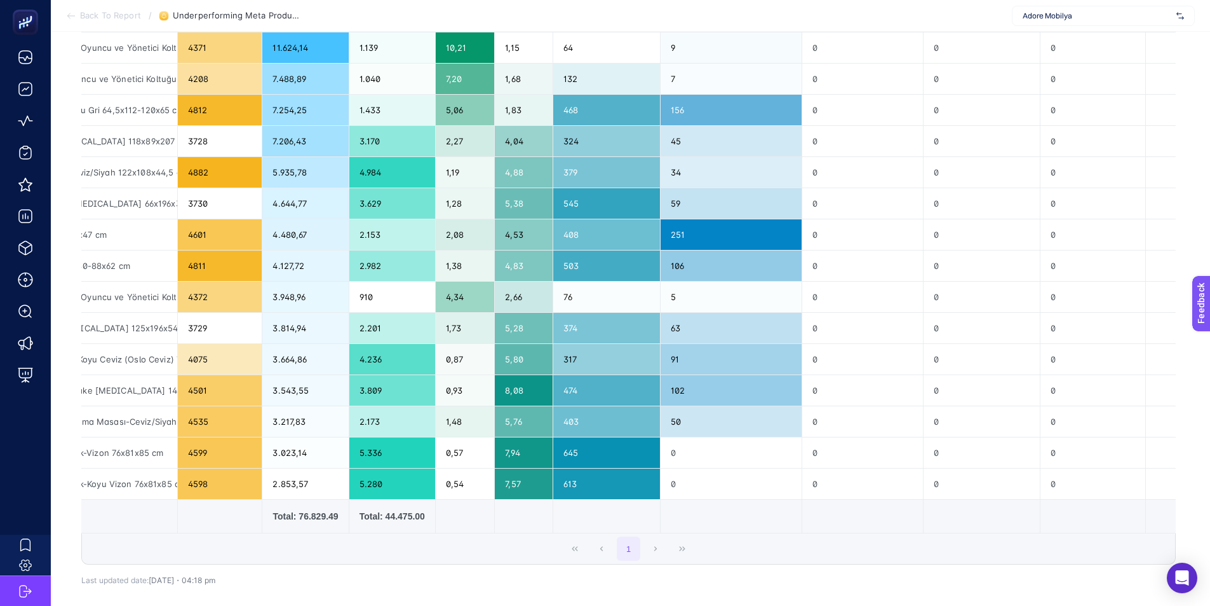
drag, startPoint x: 991, startPoint y: 532, endPoint x: 759, endPoint y: 532, distance: 232.6
click at [759, 532] on tr "Total: 76.829.49 Total: 44.475.00" at bounding box center [558, 516] width 1269 height 34
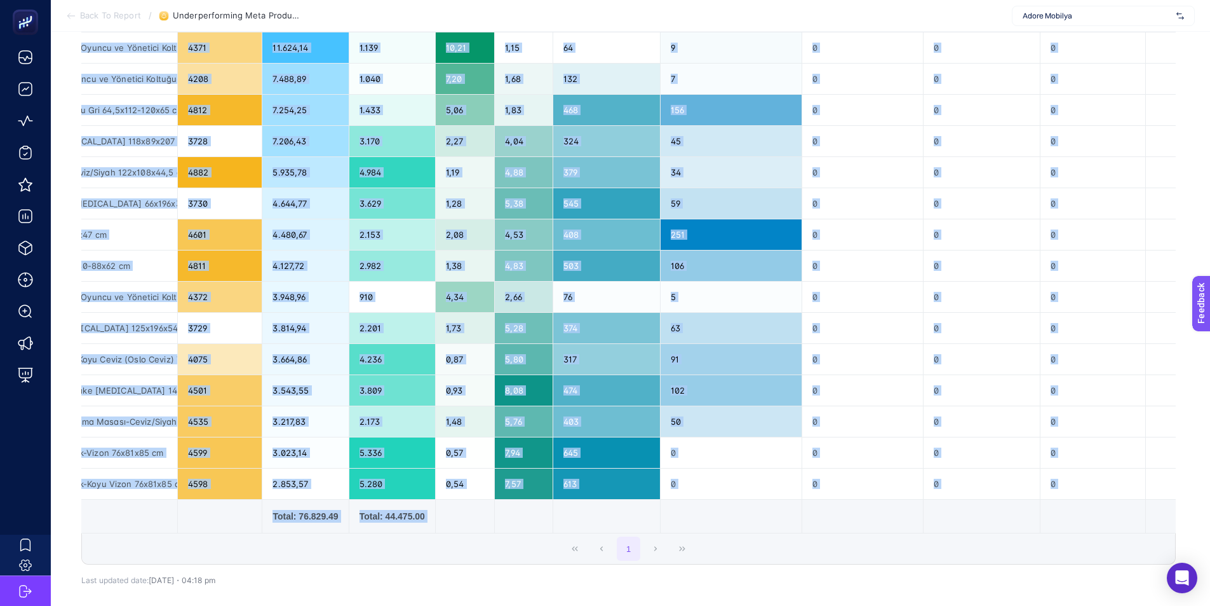
drag, startPoint x: 717, startPoint y: 539, endPoint x: 406, endPoint y: 538, distance: 310.7
click at [406, 538] on div "10 items selected Product Name Product ID Cost Clicks CPC CTR Analytics Views A…" at bounding box center [628, 264] width 1095 height 599
click at [407, 532] on td "Total: 44.475.00" at bounding box center [392, 516] width 86 height 34
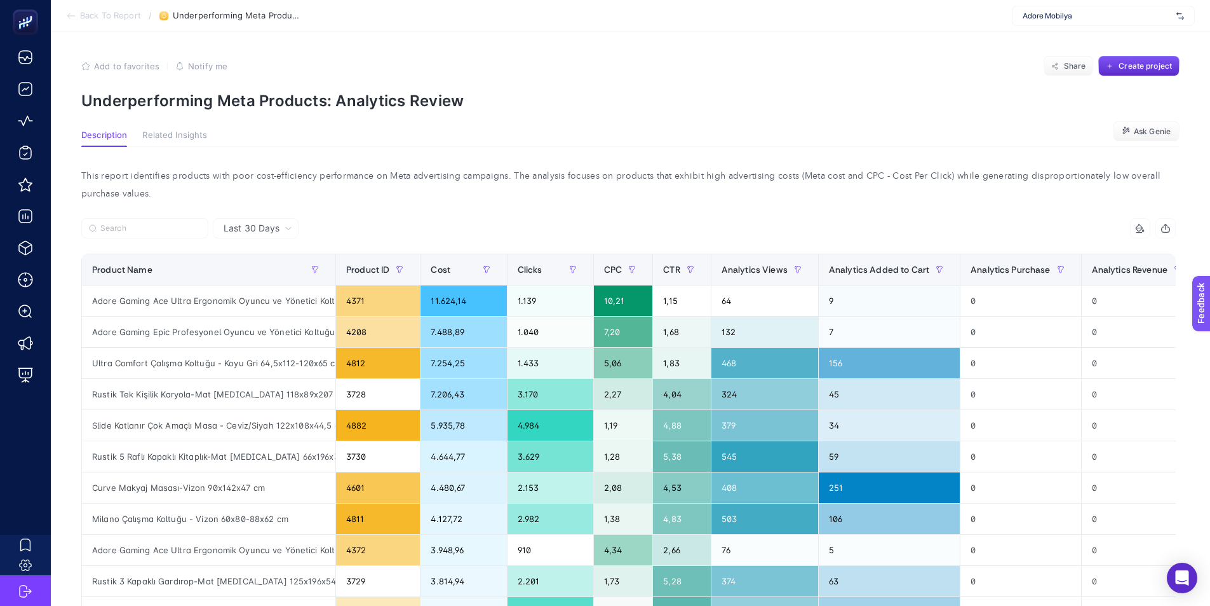
scroll to position [0, 0]
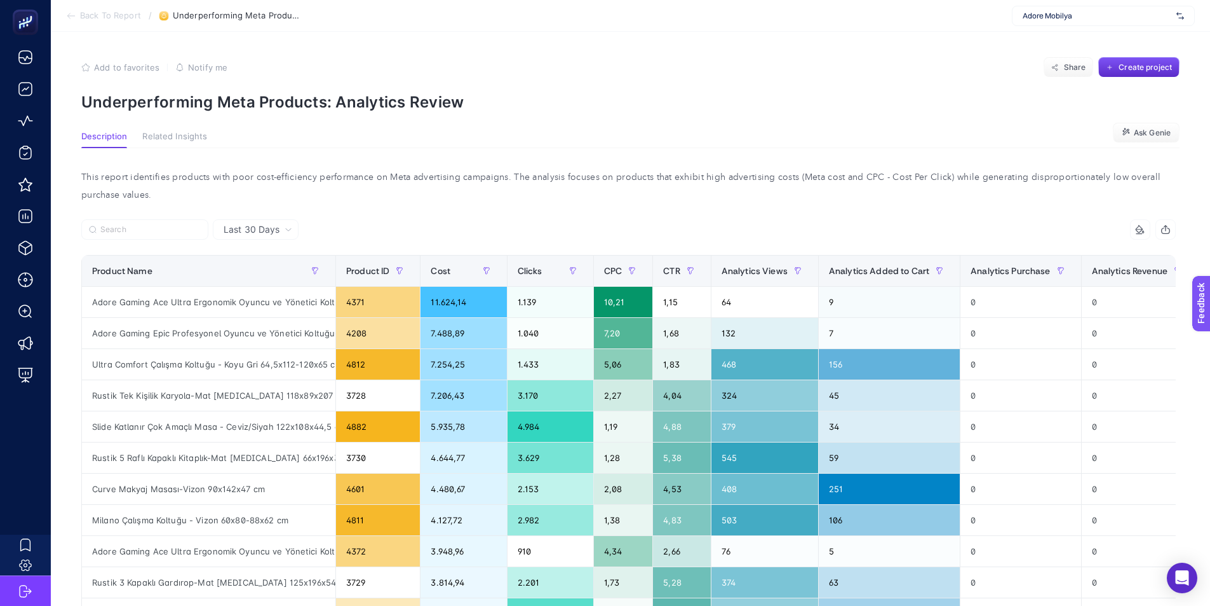
click at [103, 17] on span "Back To Report" at bounding box center [110, 16] width 61 height 10
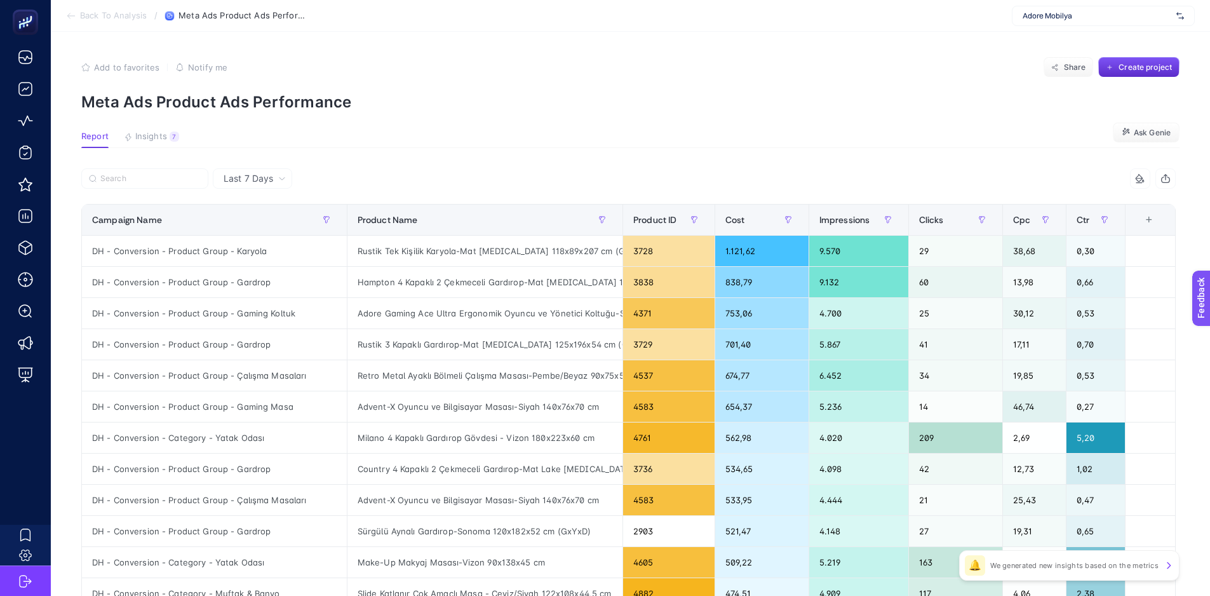
click at [118, 20] on span "Back To Analysis" at bounding box center [113, 16] width 67 height 10
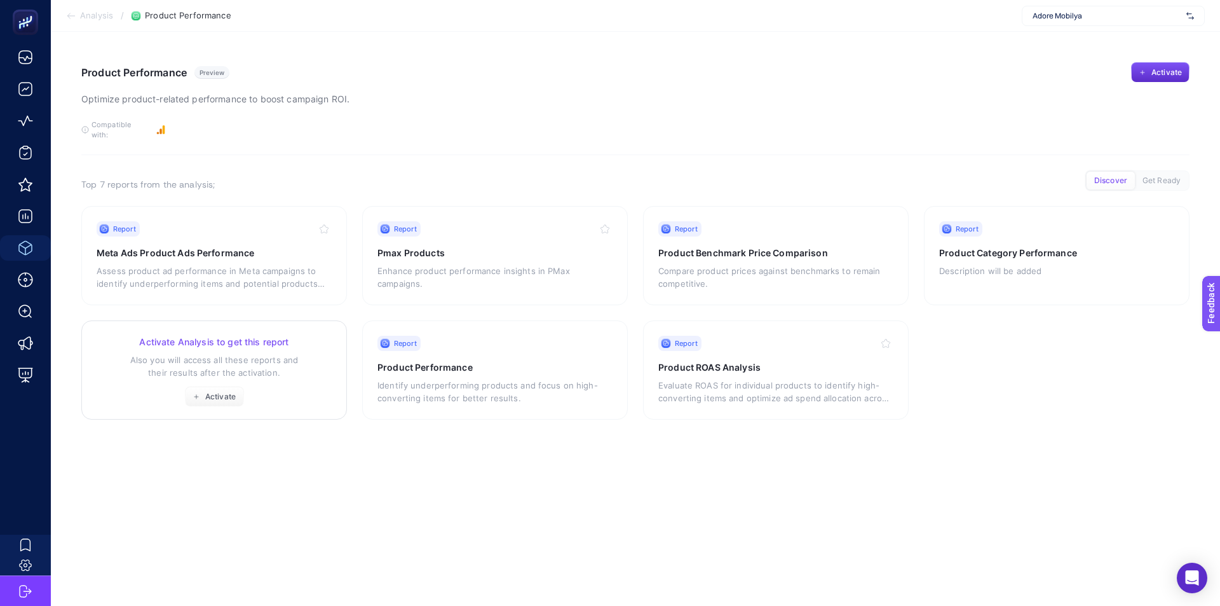
click at [282, 353] on p "Also you will access all these reports and their results after the activation." at bounding box center [214, 365] width 235 height 25
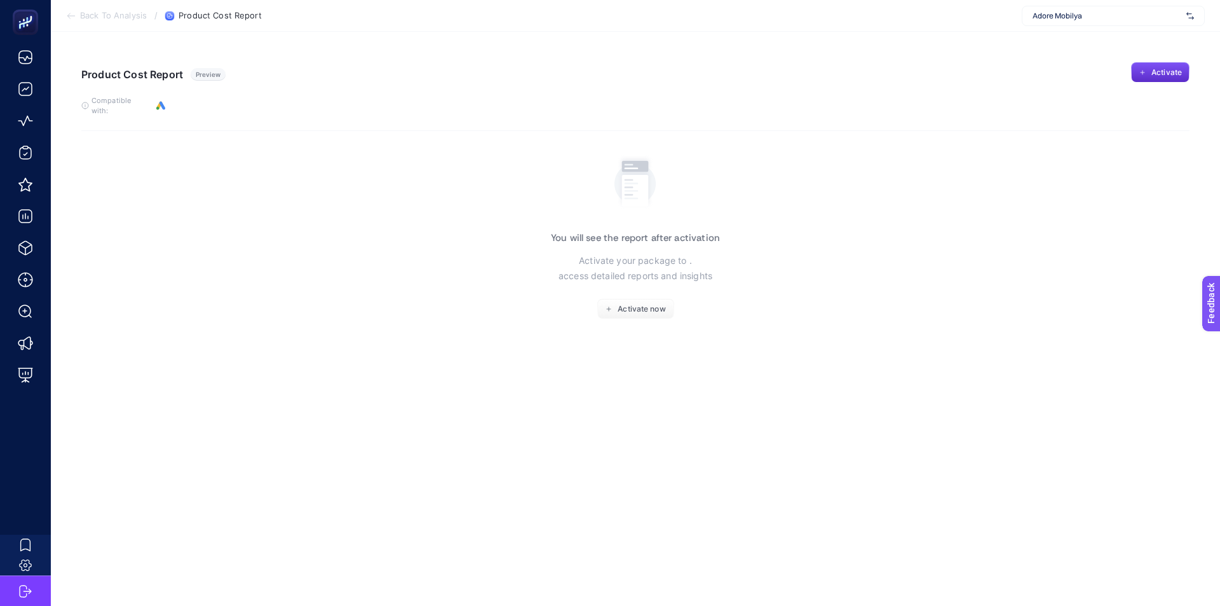
click at [115, 15] on span "Back To Analysis" at bounding box center [113, 16] width 67 height 10
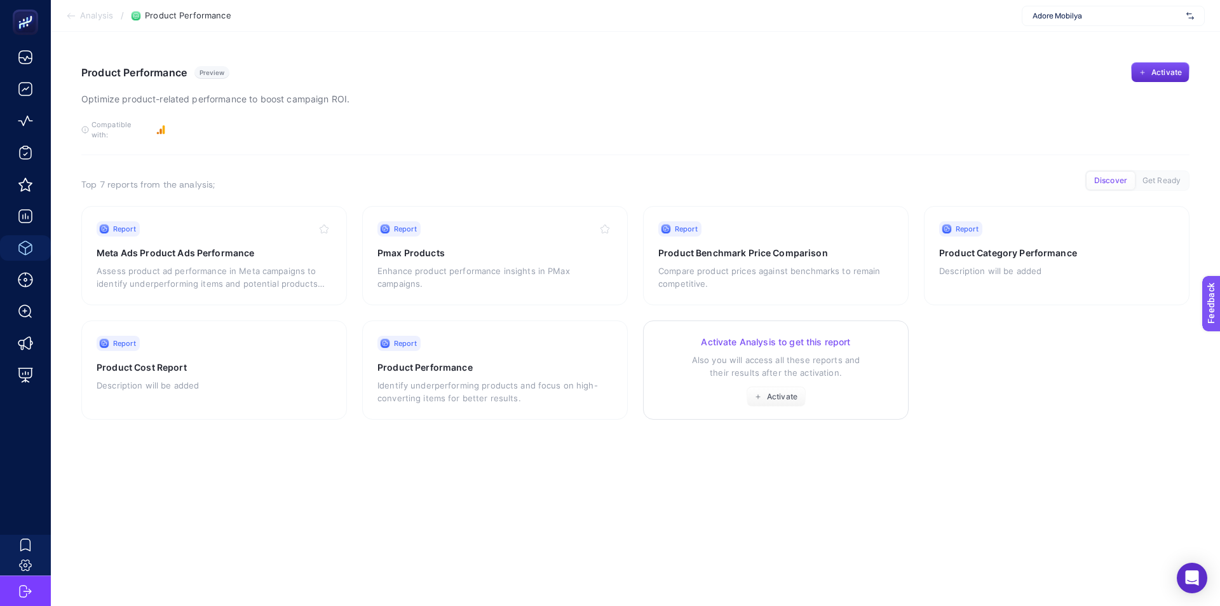
click at [776, 336] on h3 "Activate Analysis to get this report" at bounding box center [775, 342] width 235 height 13
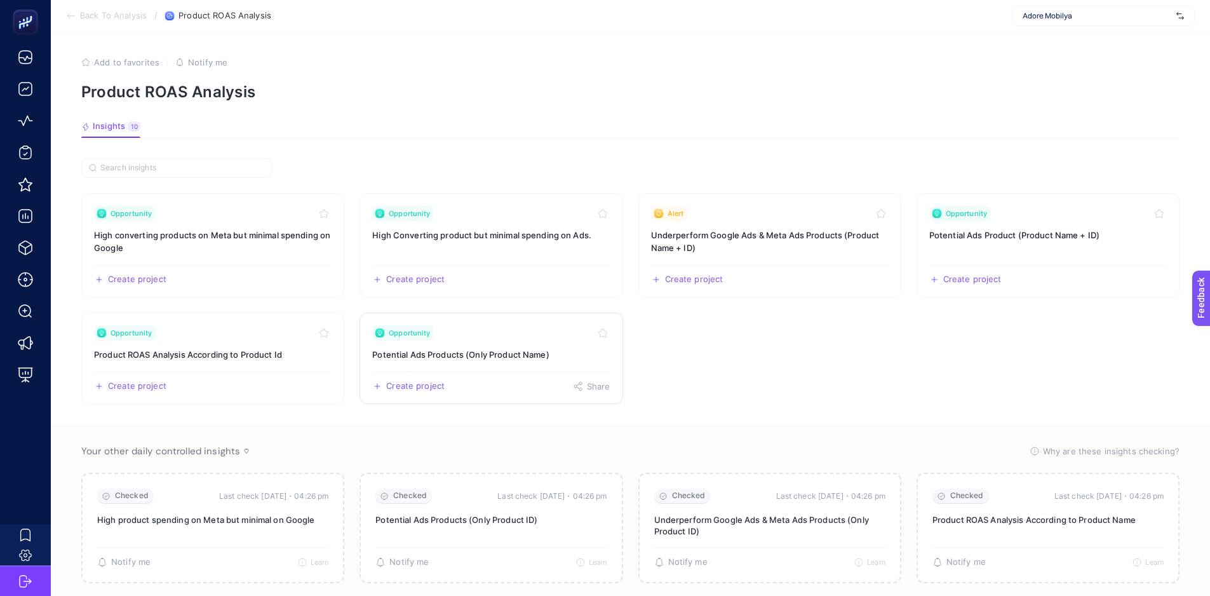
click at [513, 339] on div "Opportunity" at bounding box center [491, 332] width 238 height 15
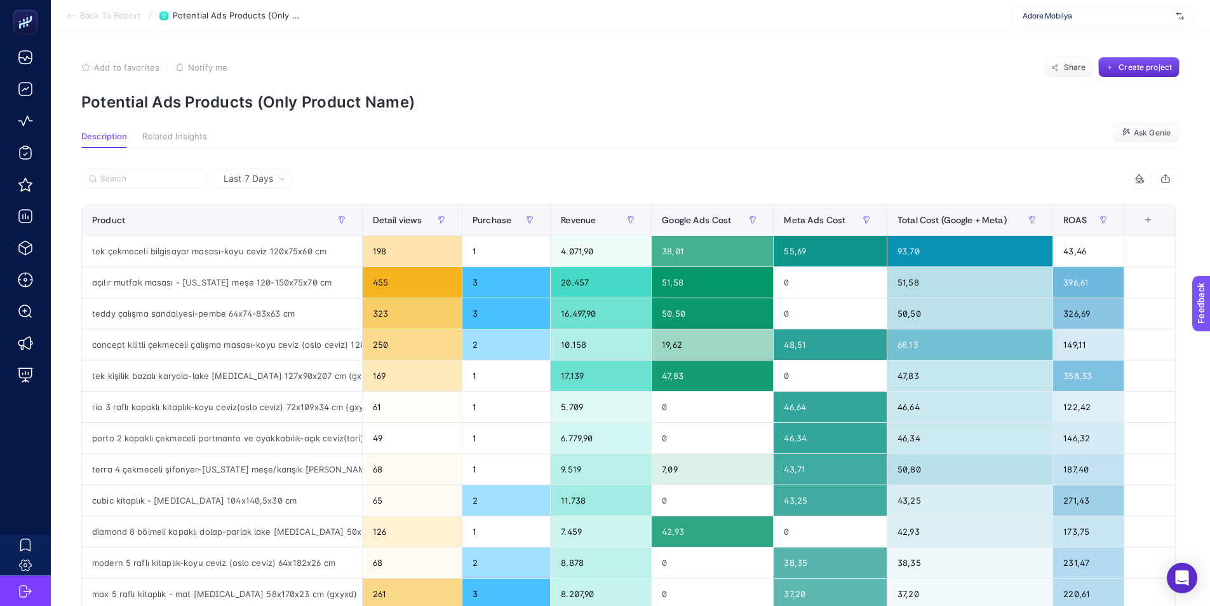
click at [132, 18] on span "Back To Report" at bounding box center [110, 16] width 61 height 10
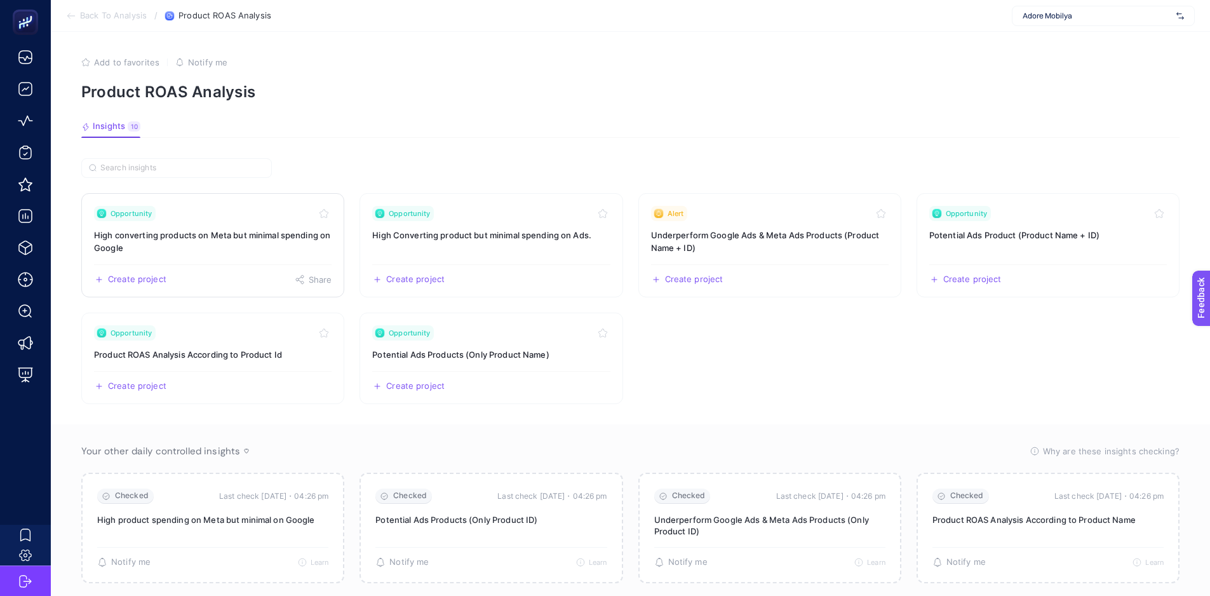
click at [245, 230] on h3 "High converting products on Meta but minimal spending on Google" at bounding box center [213, 241] width 238 height 25
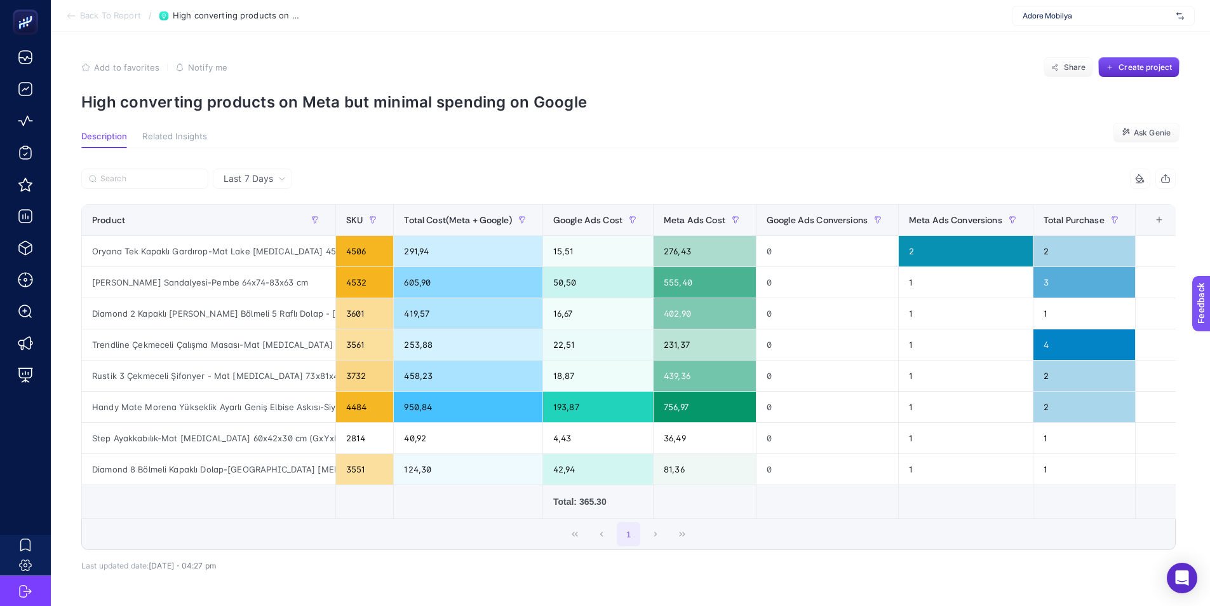
click at [126, 11] on span "Back To Report" at bounding box center [110, 16] width 61 height 10
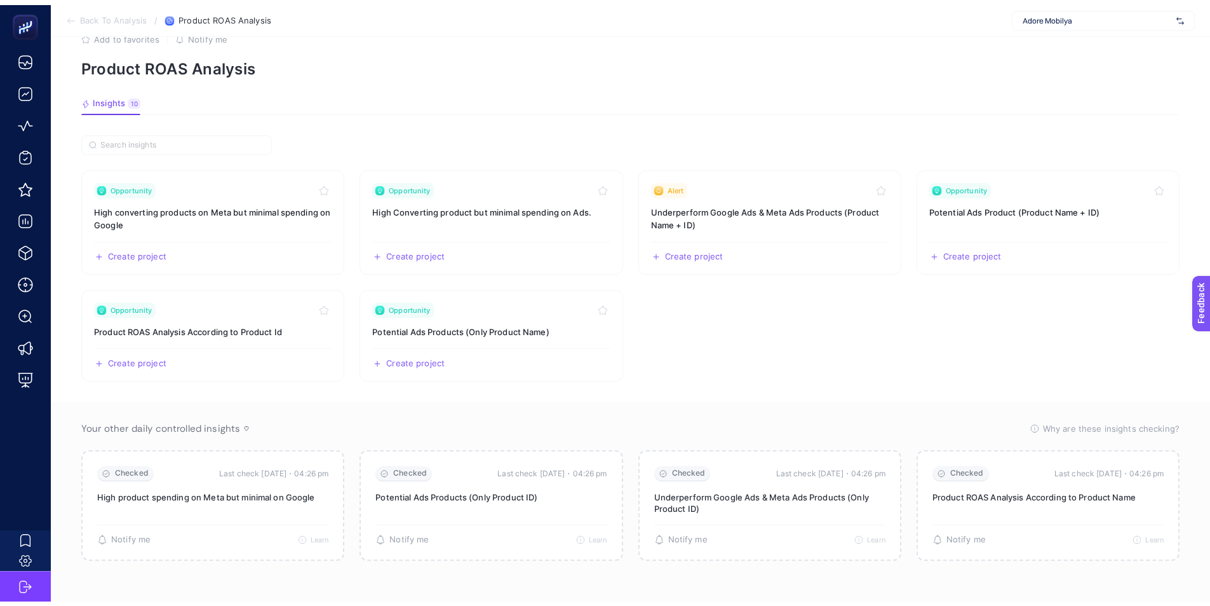
scroll to position [29, 0]
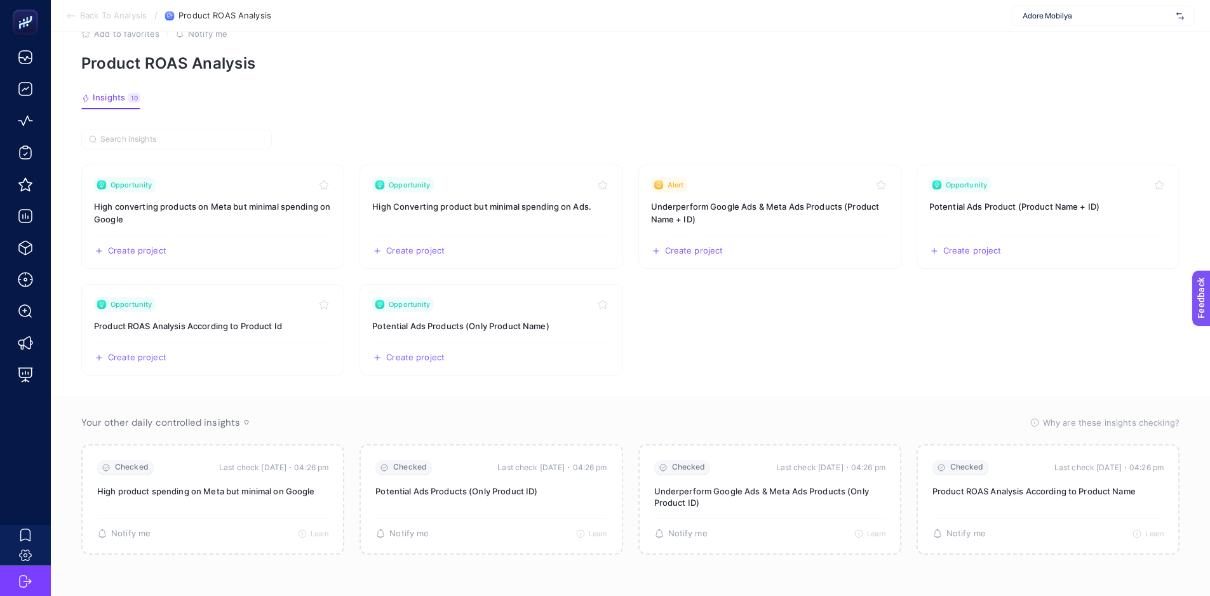
click at [95, 18] on span "Back To Analysis" at bounding box center [113, 16] width 67 height 10
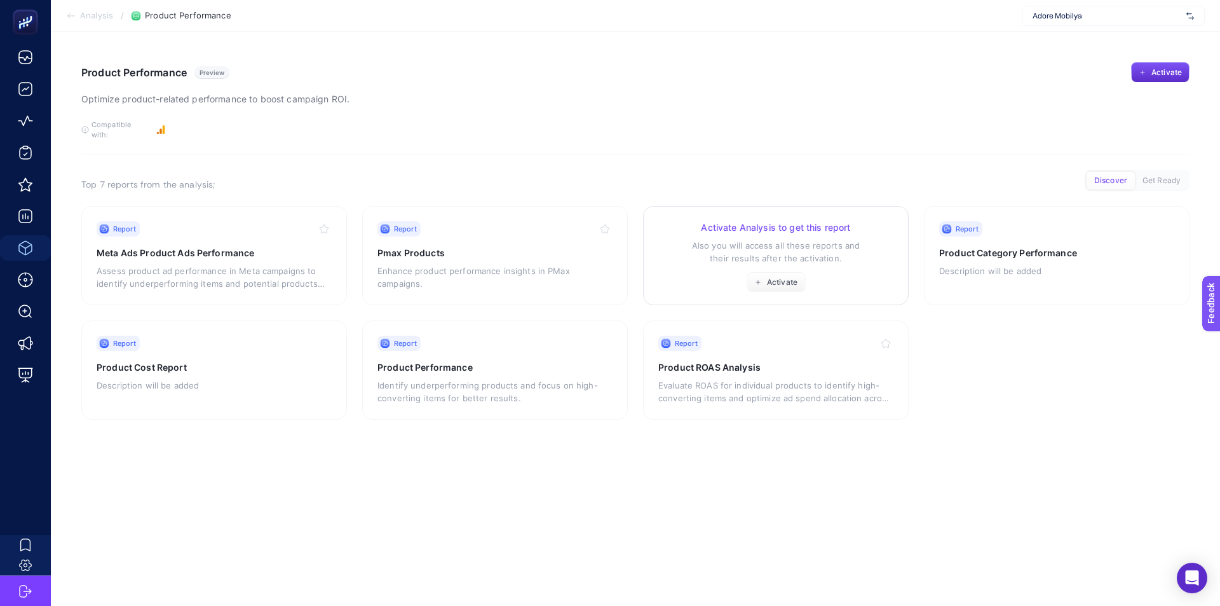
click at [742, 221] on h3 "Activate Analysis to get this report" at bounding box center [775, 227] width 235 height 13
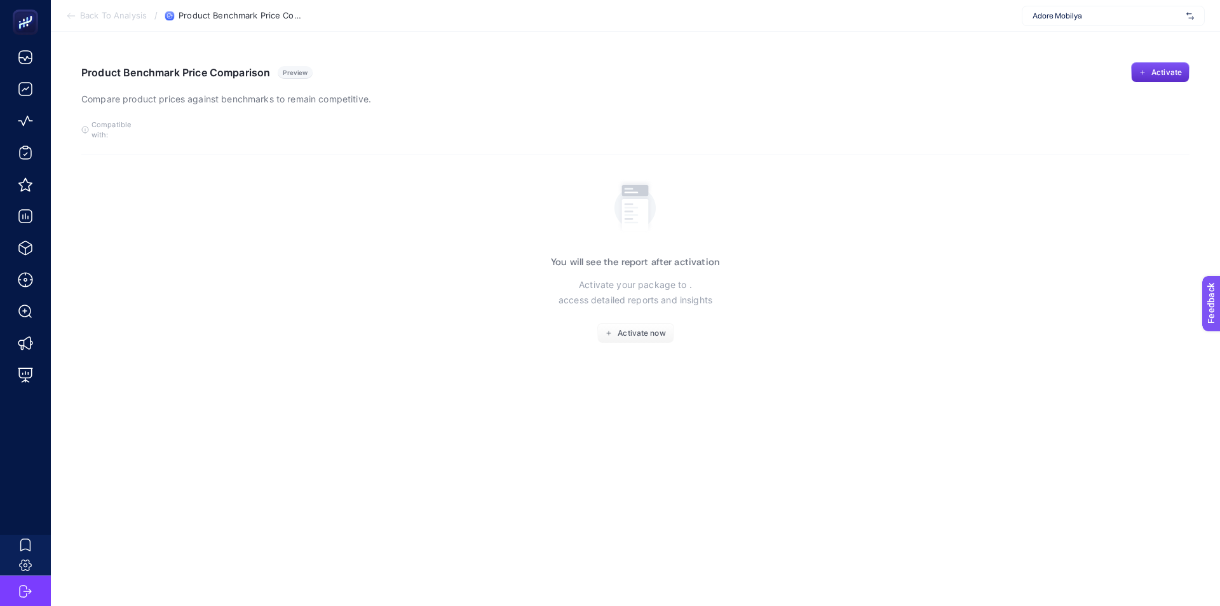
click at [105, 17] on span "Back To Analysis" at bounding box center [113, 16] width 67 height 10
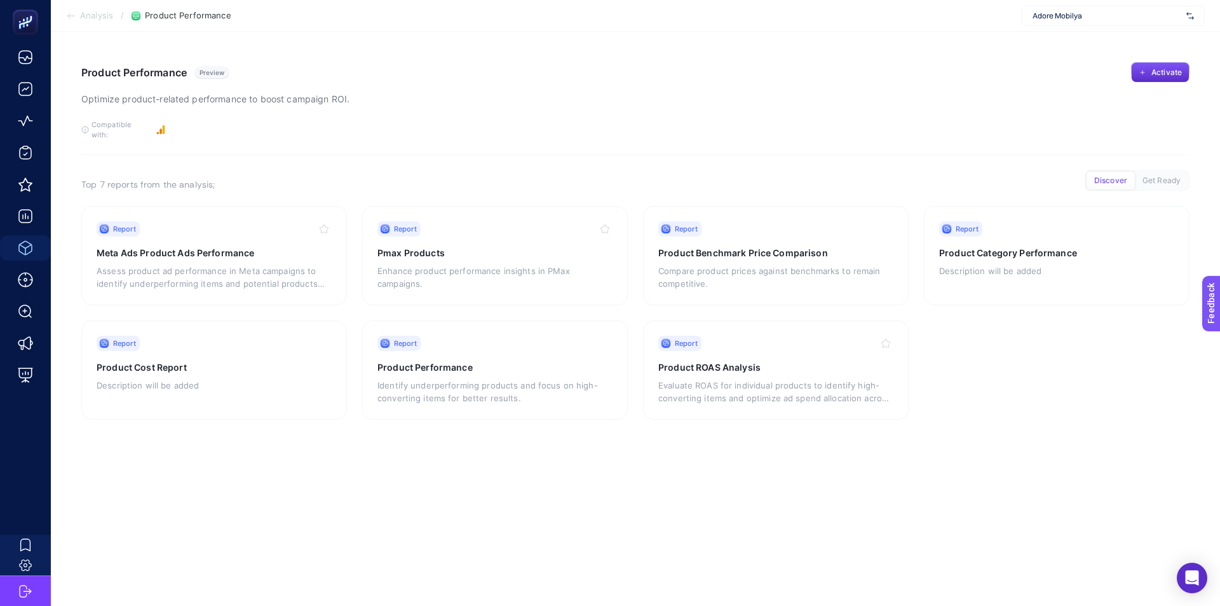
click at [91, 18] on span "Analysis" at bounding box center [96, 16] width 33 height 10
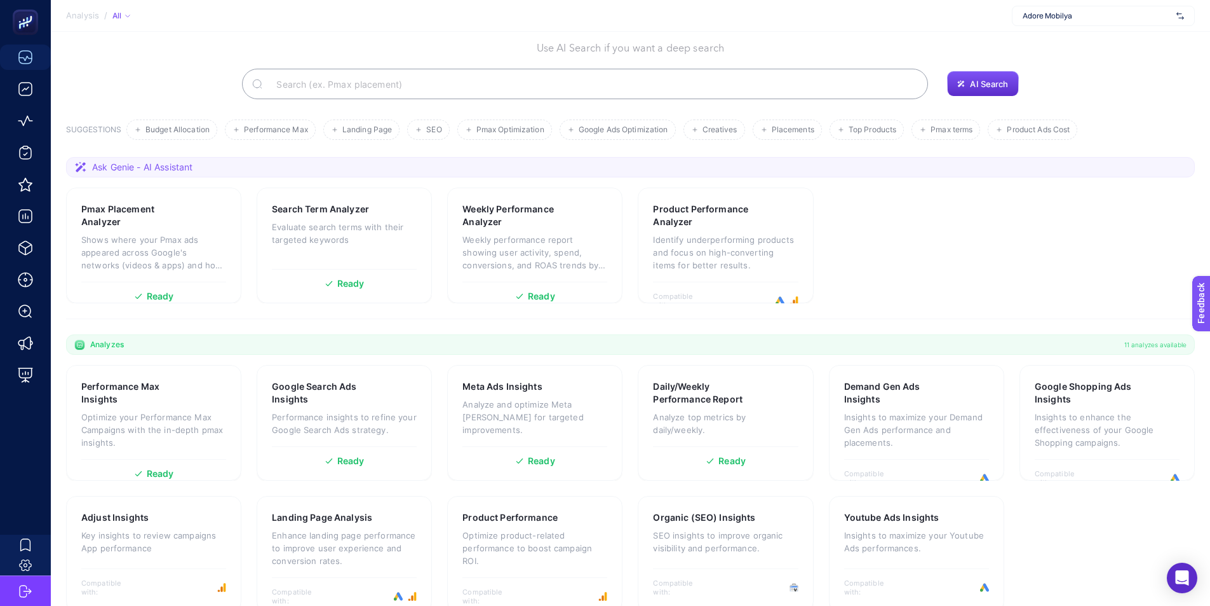
scroll to position [64, 0]
click at [697, 384] on h3 "Daily/Weekly Performance Report" at bounding box center [706, 389] width 107 height 25
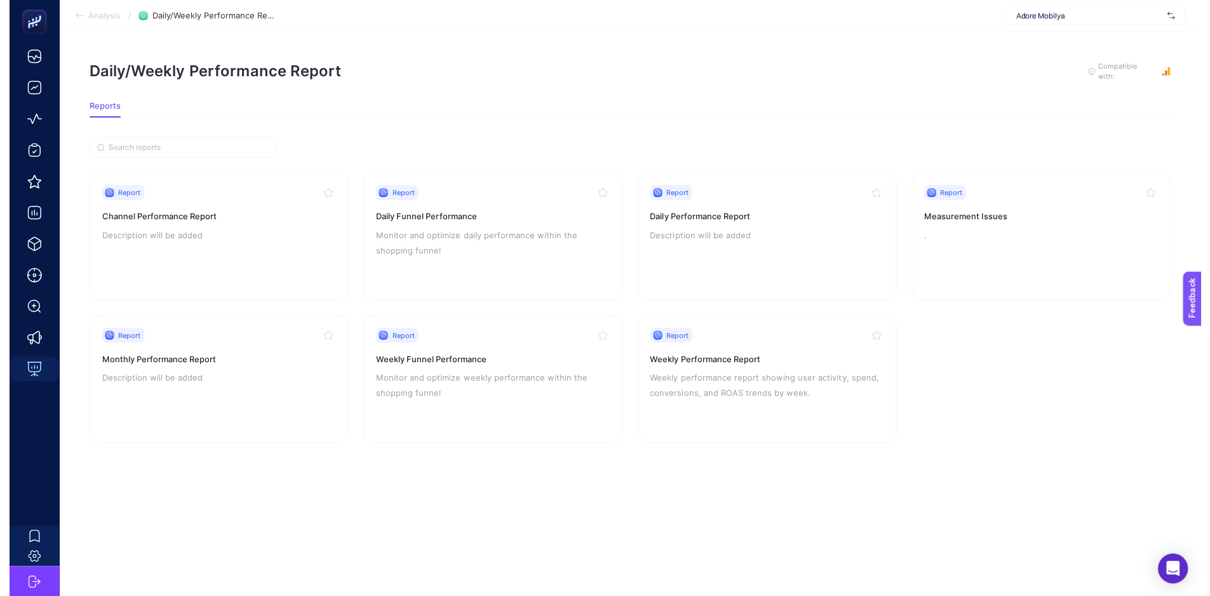
scroll to position [10, 0]
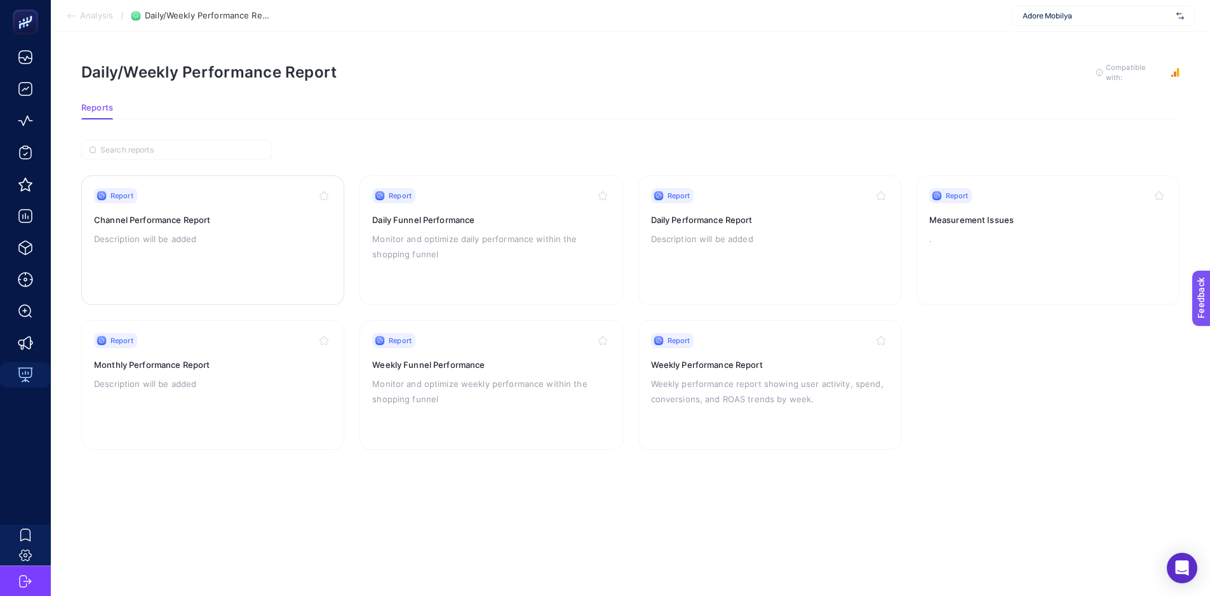
click at [236, 188] on div "Report" at bounding box center [213, 195] width 238 height 15
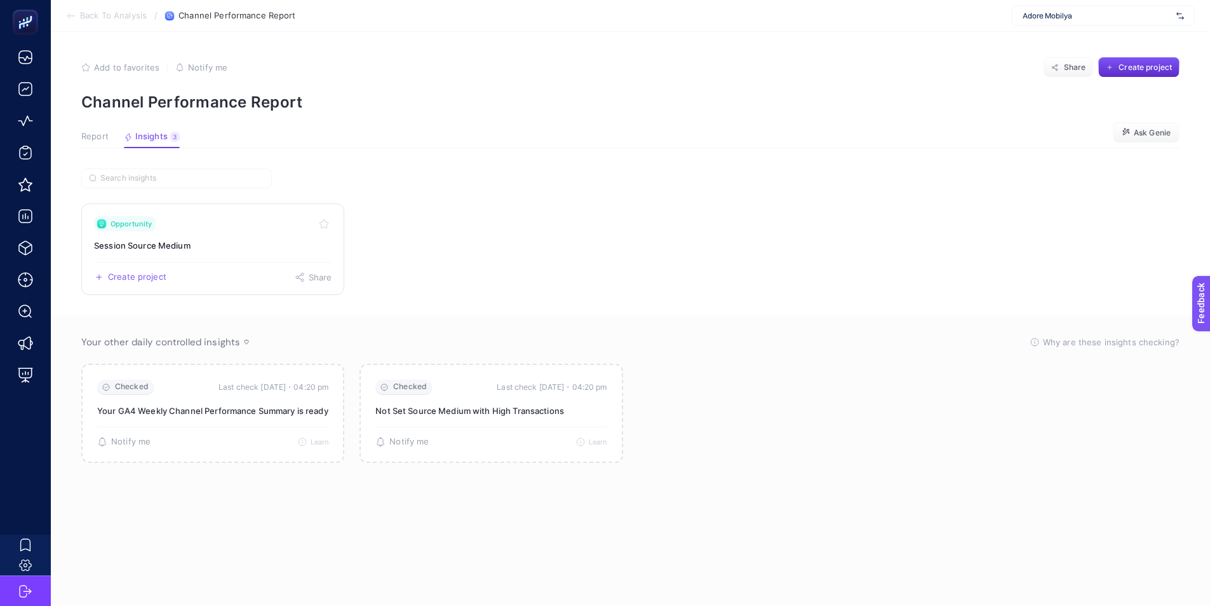
click at [197, 221] on div "Opportunity" at bounding box center [213, 223] width 238 height 15
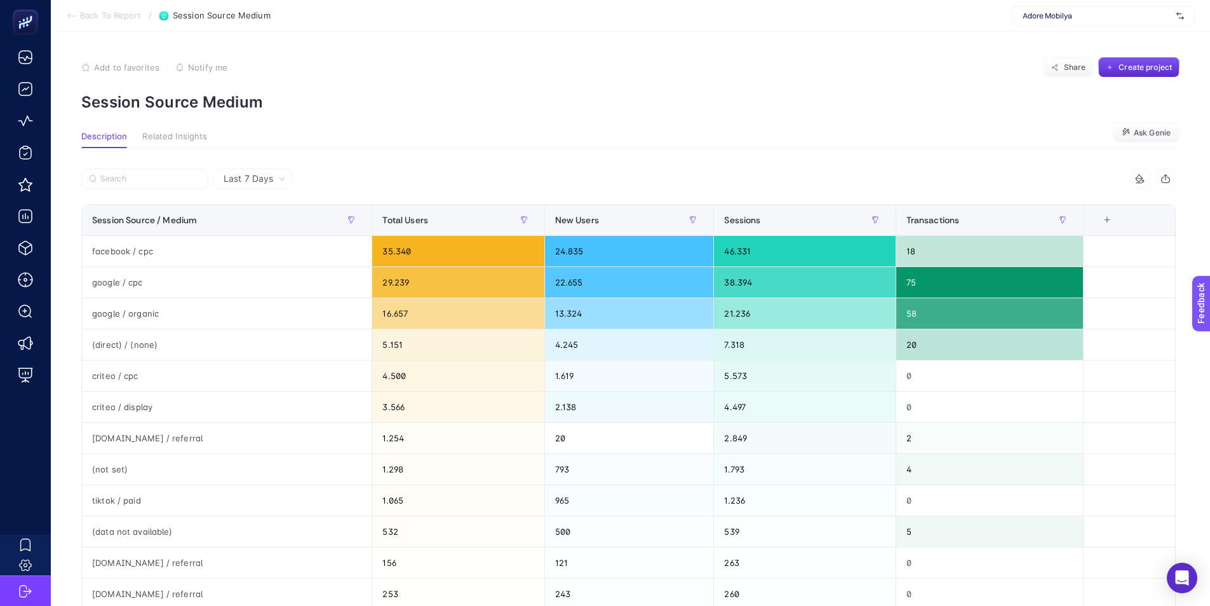
click at [115, 17] on span "Back To Report" at bounding box center [110, 16] width 61 height 10
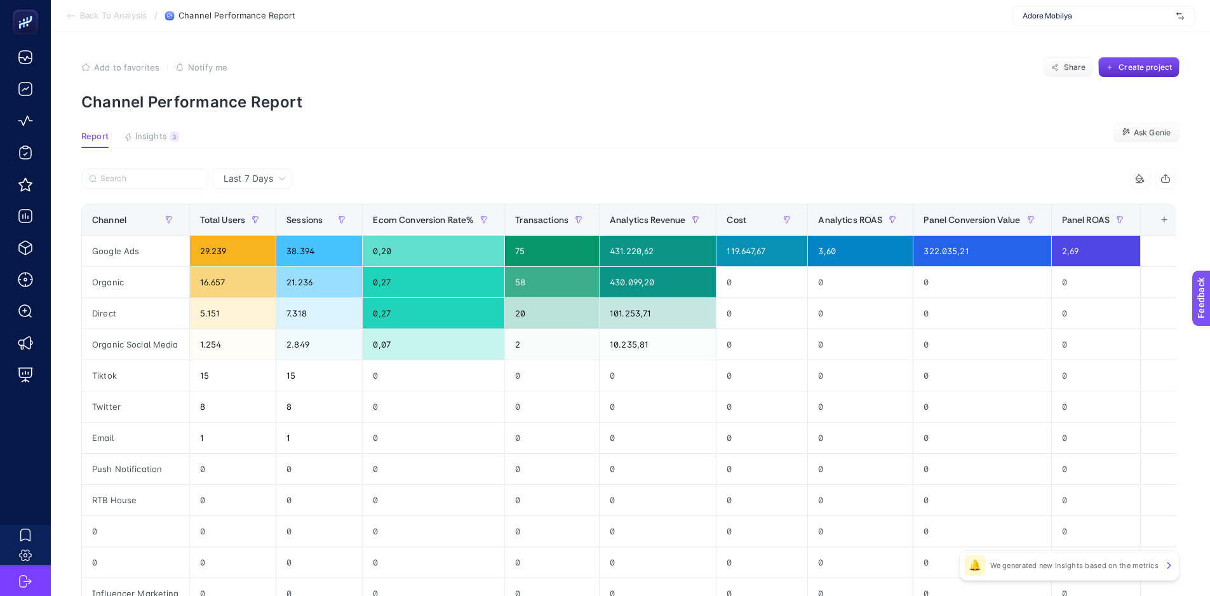
click at [110, 18] on span "Back To Analysis" at bounding box center [113, 16] width 67 height 10
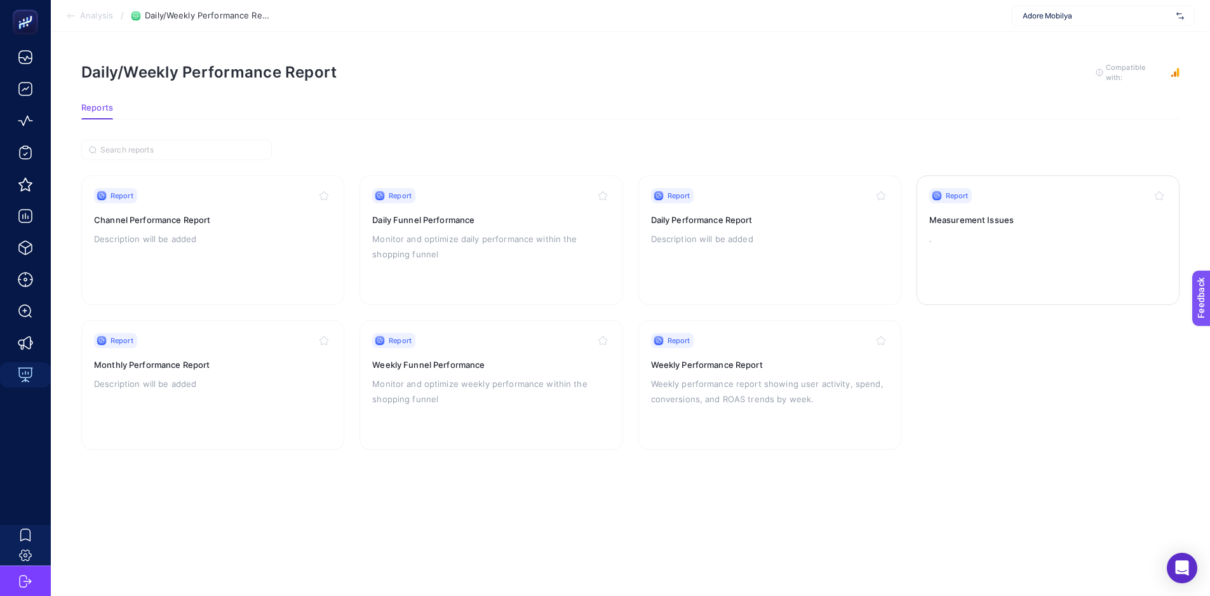
click at [999, 252] on div "Report Measurement Issues ." at bounding box center [1049, 240] width 238 height 104
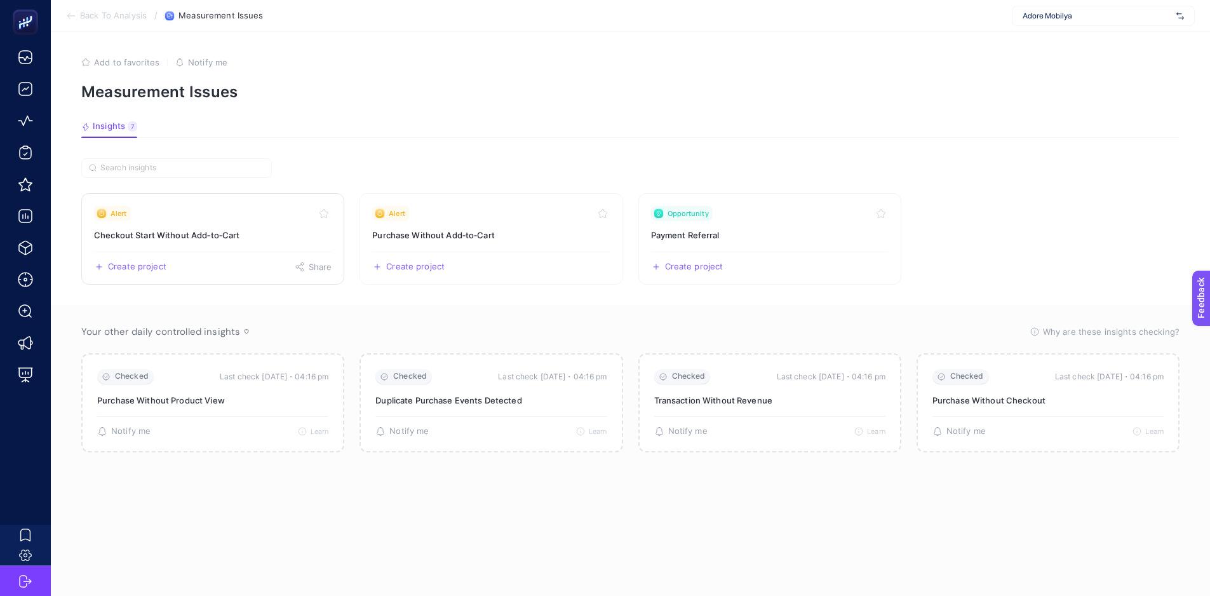
click at [224, 214] on div "Alert" at bounding box center [213, 213] width 238 height 15
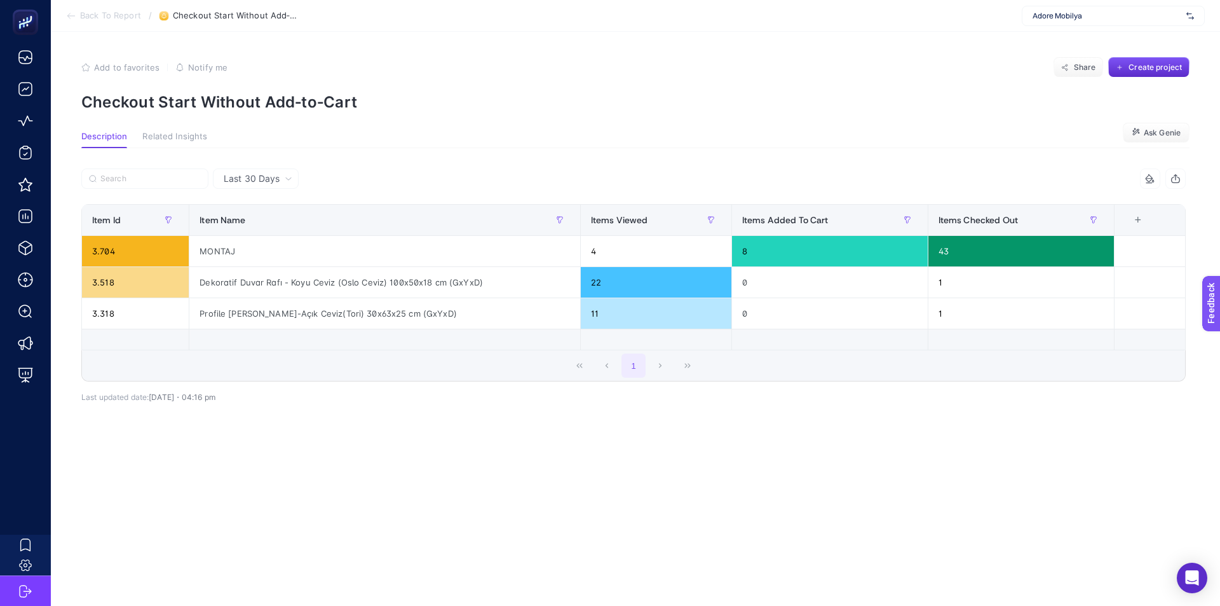
click at [88, 16] on span "Back To Report" at bounding box center [110, 16] width 61 height 10
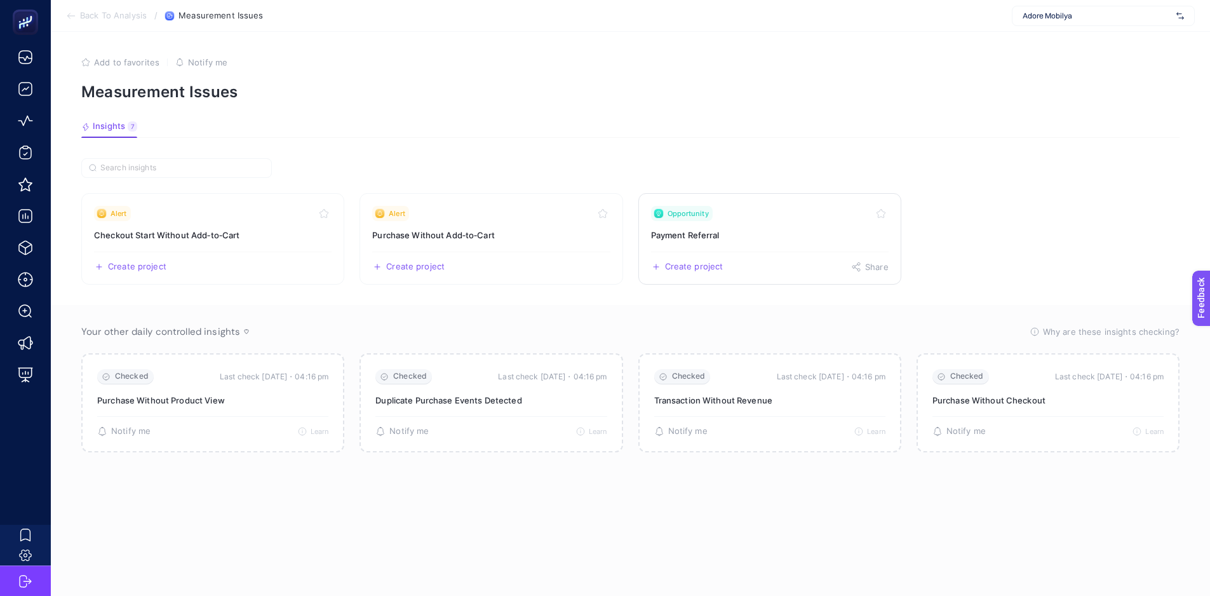
click at [723, 217] on div "Opportunity" at bounding box center [770, 213] width 238 height 15
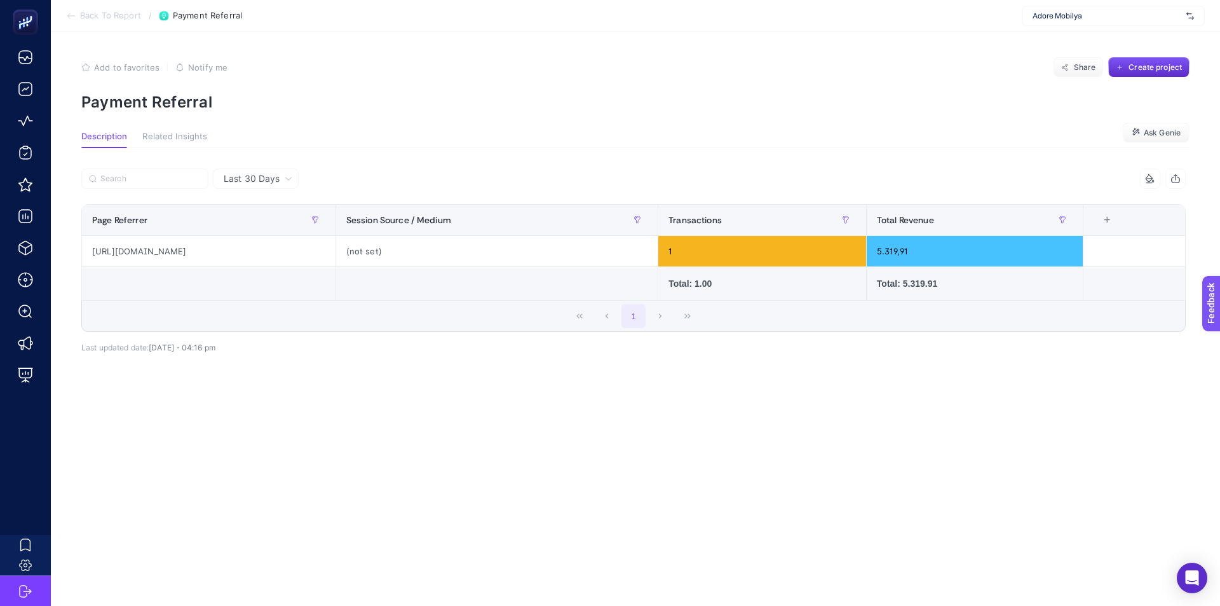
click at [104, 18] on span "Back To Report" at bounding box center [110, 16] width 61 height 10
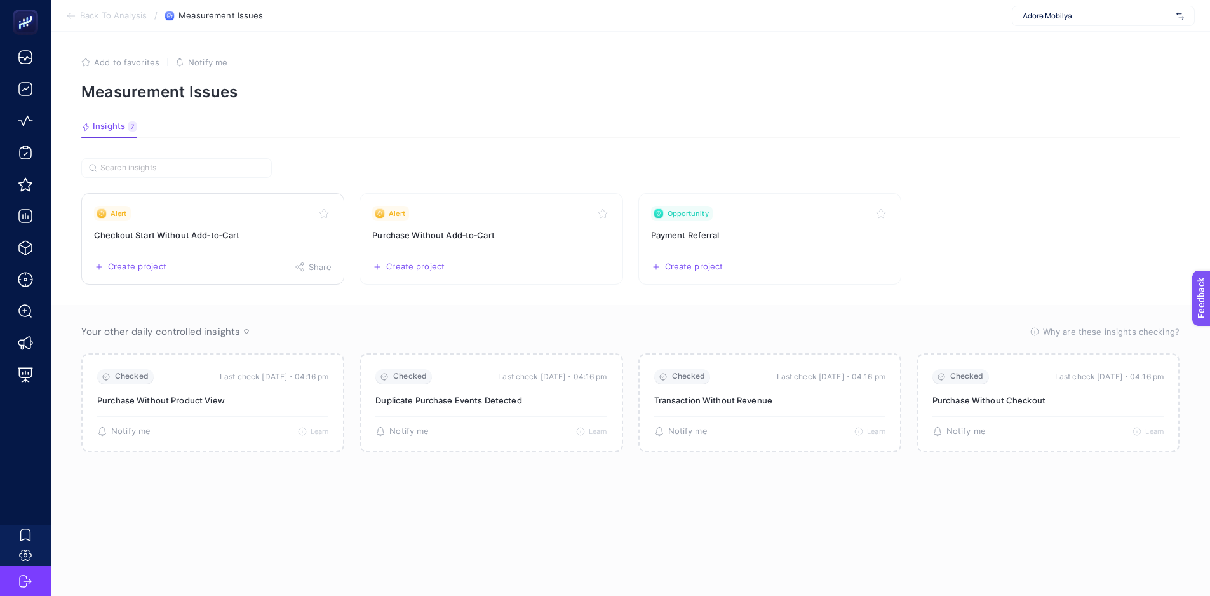
click at [223, 217] on div "Alert" at bounding box center [213, 213] width 238 height 15
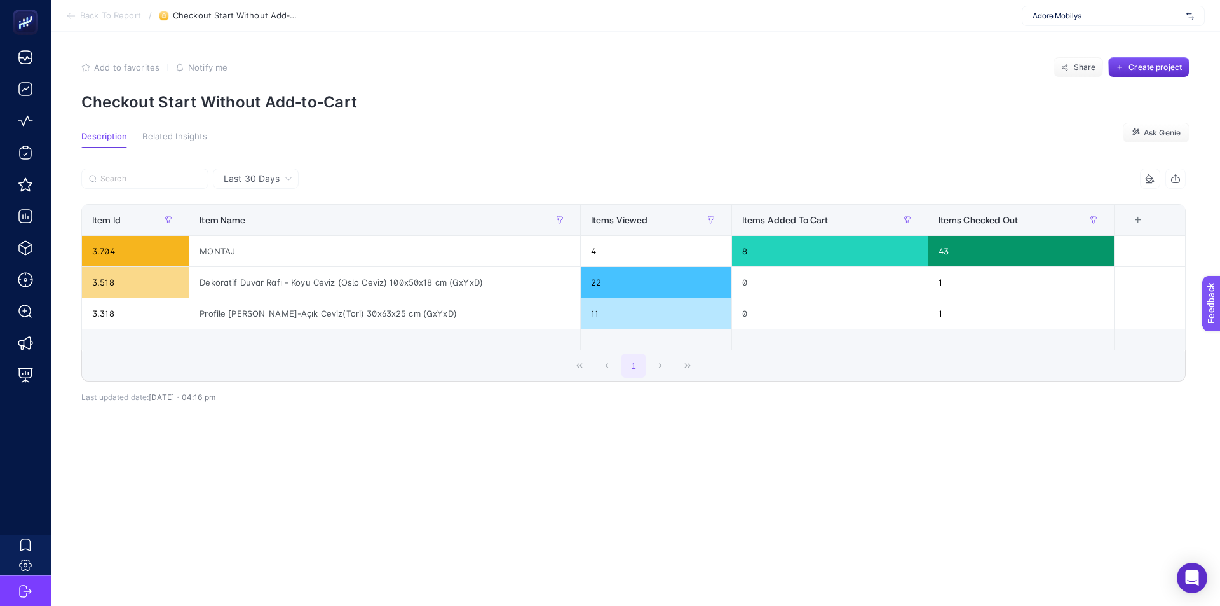
click at [297, 173] on div "Last 30 Days" at bounding box center [256, 178] width 86 height 20
click at [261, 228] on li "Last 7 Days" at bounding box center [256, 228] width 78 height 23
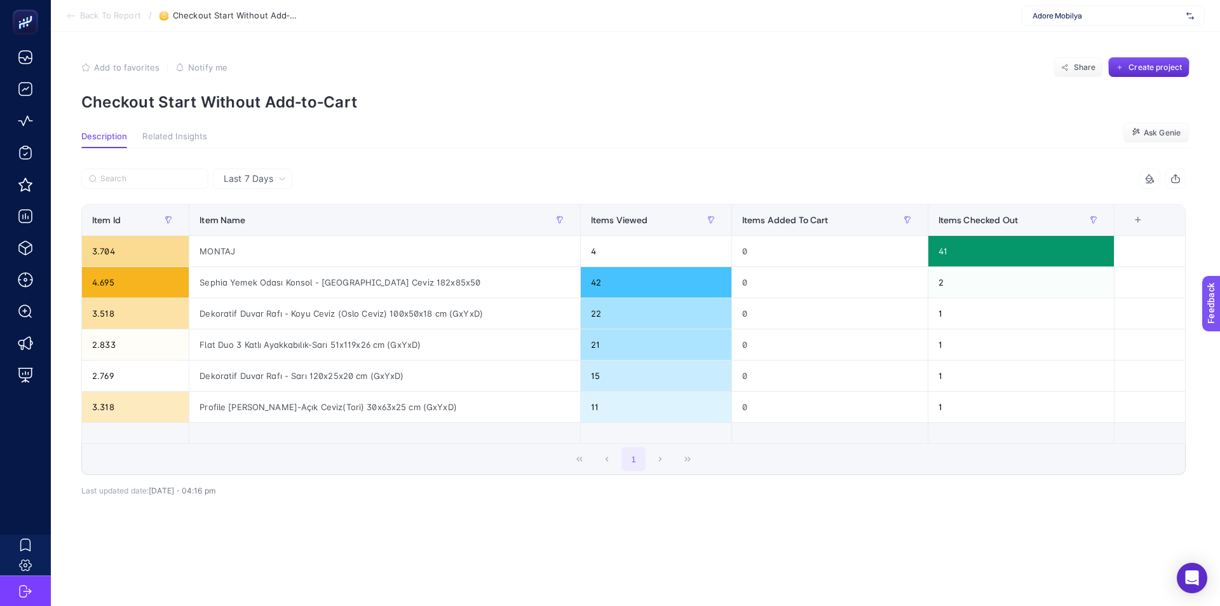
click at [271, 184] on span "Last 7 Days" at bounding box center [249, 178] width 50 height 13
click at [271, 205] on li "Last 30 Days" at bounding box center [253, 205] width 72 height 23
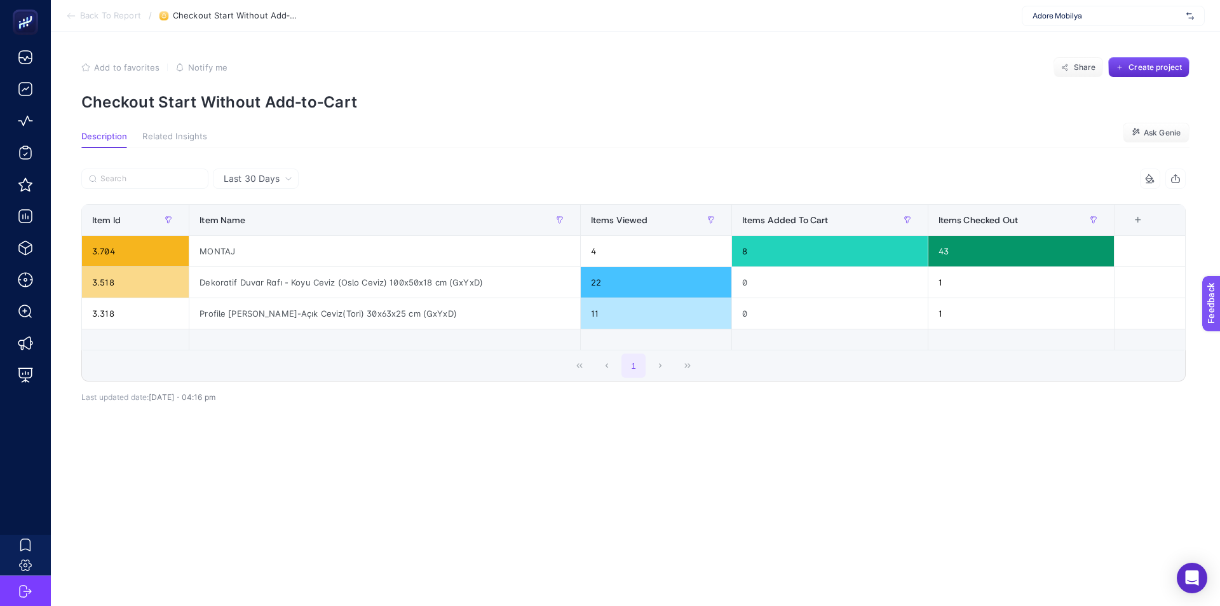
click at [269, 185] on span "Last 30 Days" at bounding box center [252, 178] width 56 height 13
click at [268, 218] on li "Last 7 Days" at bounding box center [256, 228] width 78 height 23
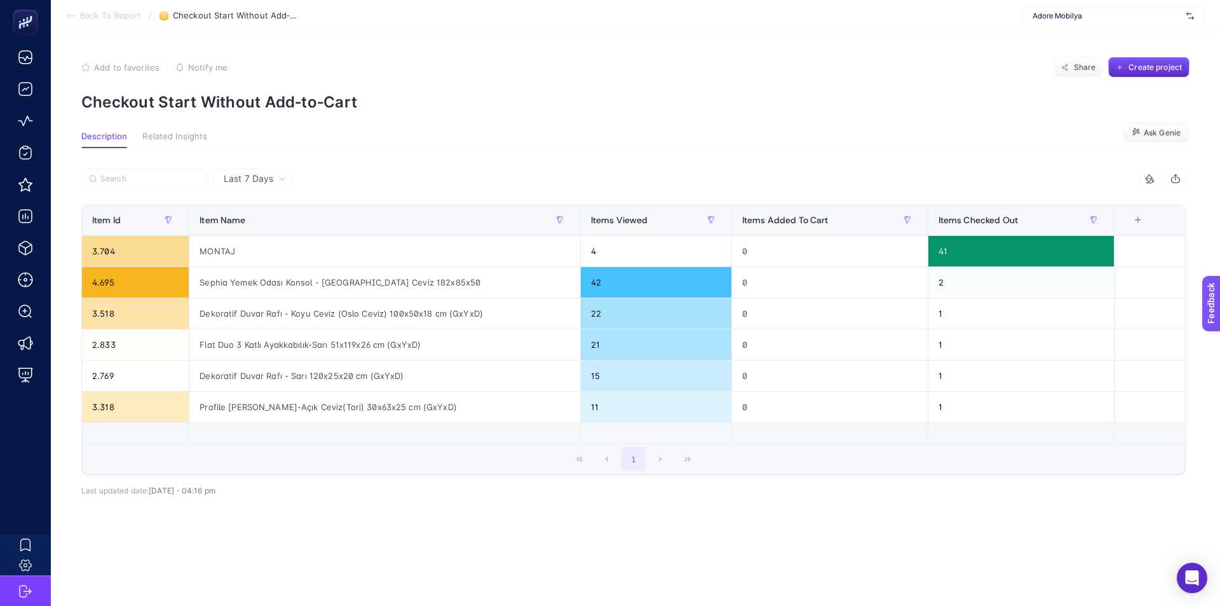
click at [133, 17] on span "Back To Report" at bounding box center [110, 16] width 61 height 10
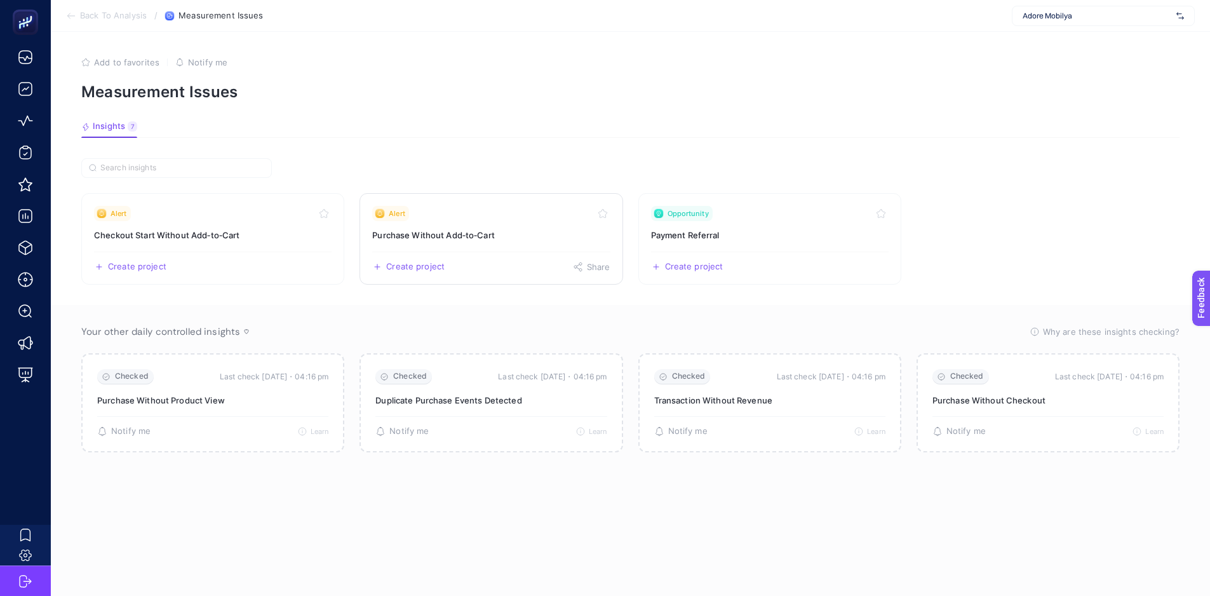
click at [529, 199] on link "Alert Purchase Without Add‑to‑Cart Create project Share" at bounding box center [491, 239] width 263 height 92
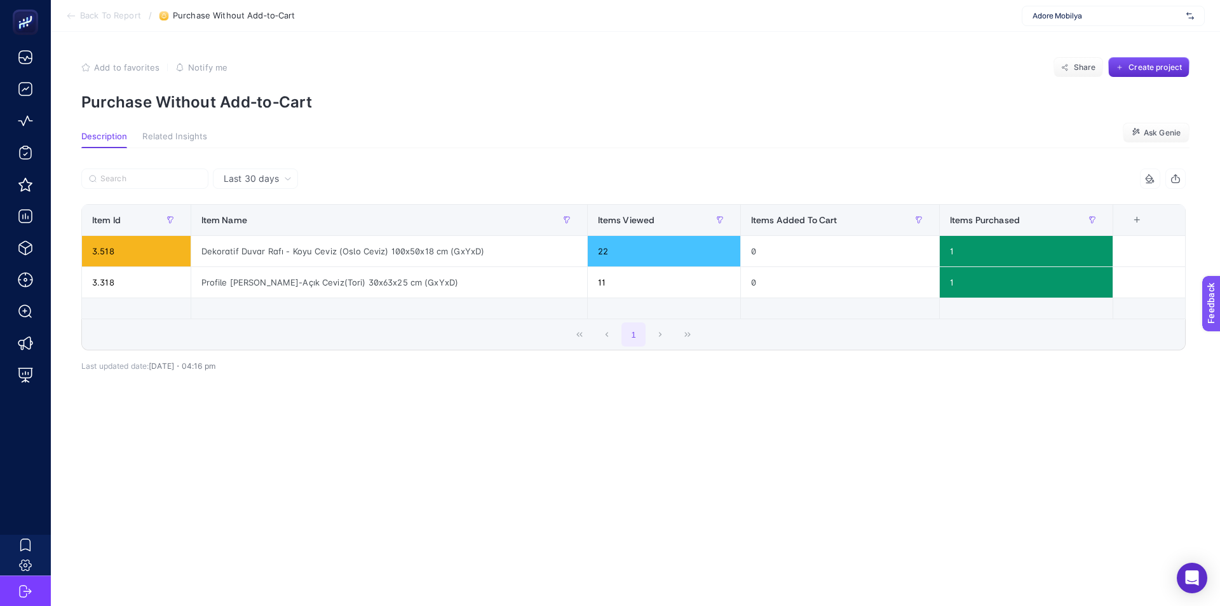
click at [90, 15] on span "Back To Report" at bounding box center [110, 16] width 61 height 10
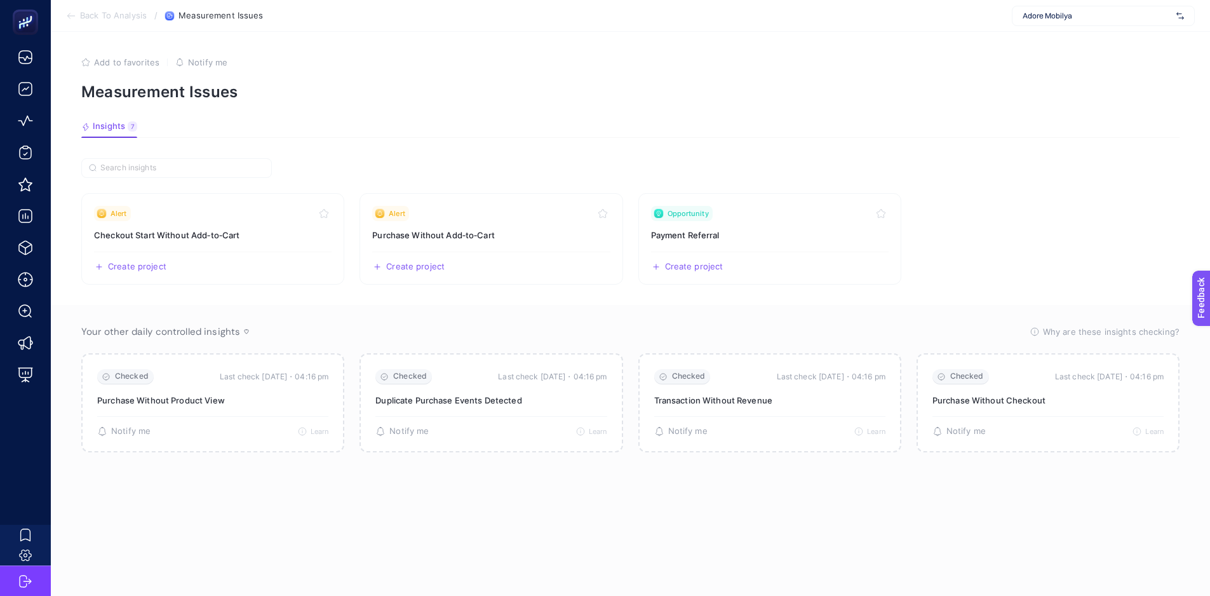
click at [112, 22] on section "Back To Analysis / Measurement Issues Adore Mobilya" at bounding box center [631, 16] width 1160 height 32
click at [111, 11] on span "Back To Analysis" at bounding box center [113, 16] width 67 height 10
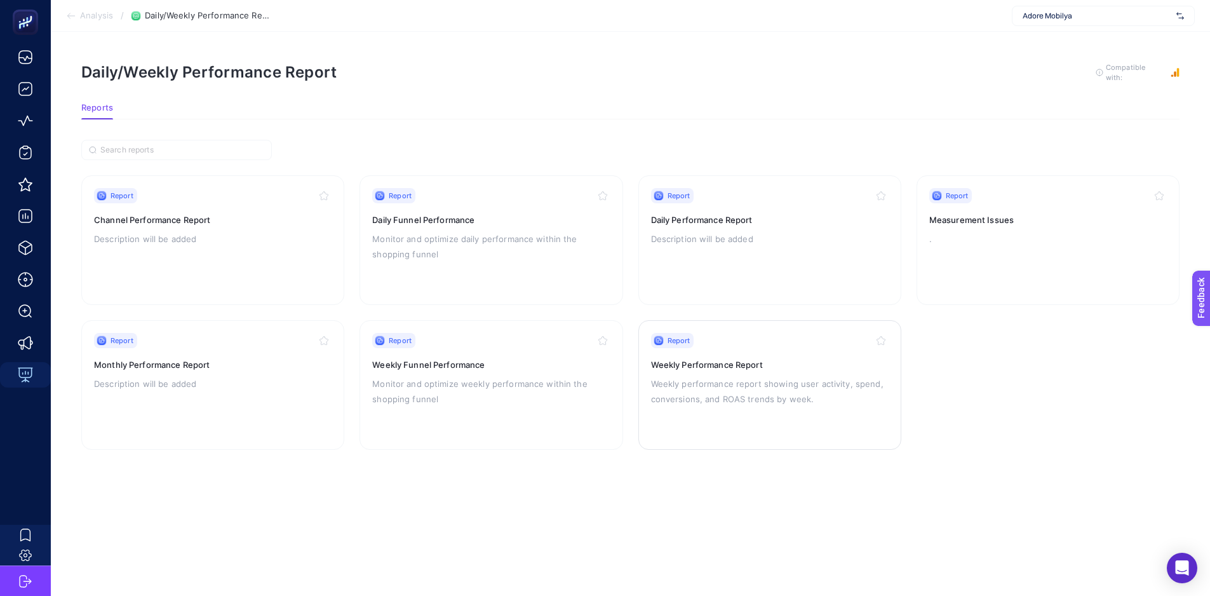
click at [686, 390] on p "Weekly performance report showing user activity, spend, conversions, and ROAS t…" at bounding box center [770, 391] width 238 height 31
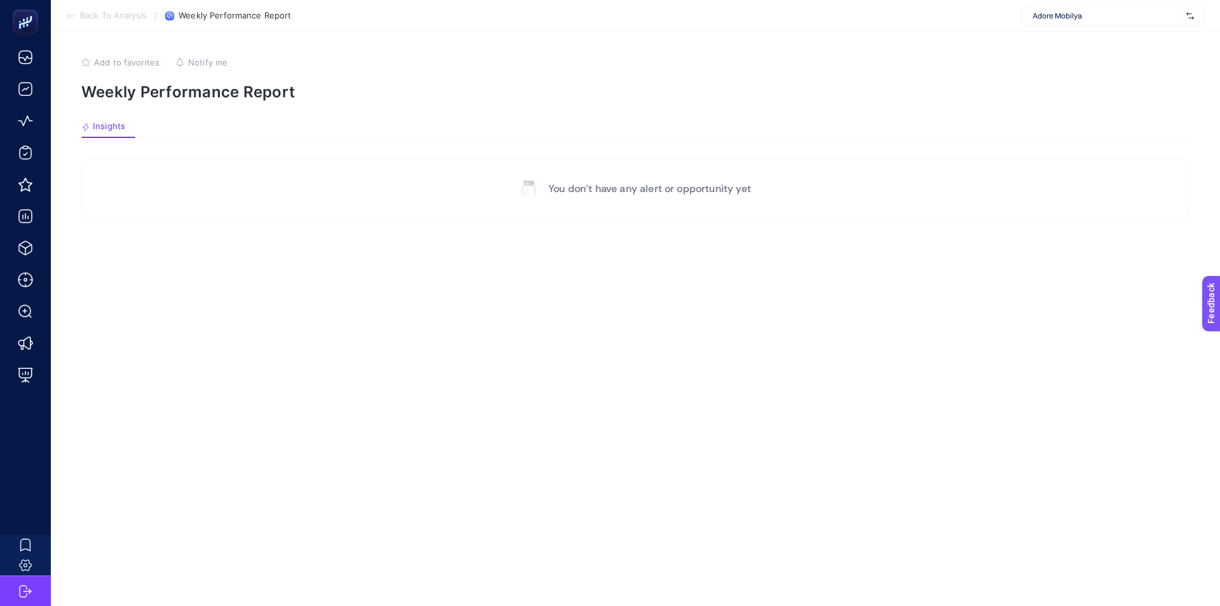
click at [96, 18] on span "Back To Analysis" at bounding box center [113, 16] width 67 height 10
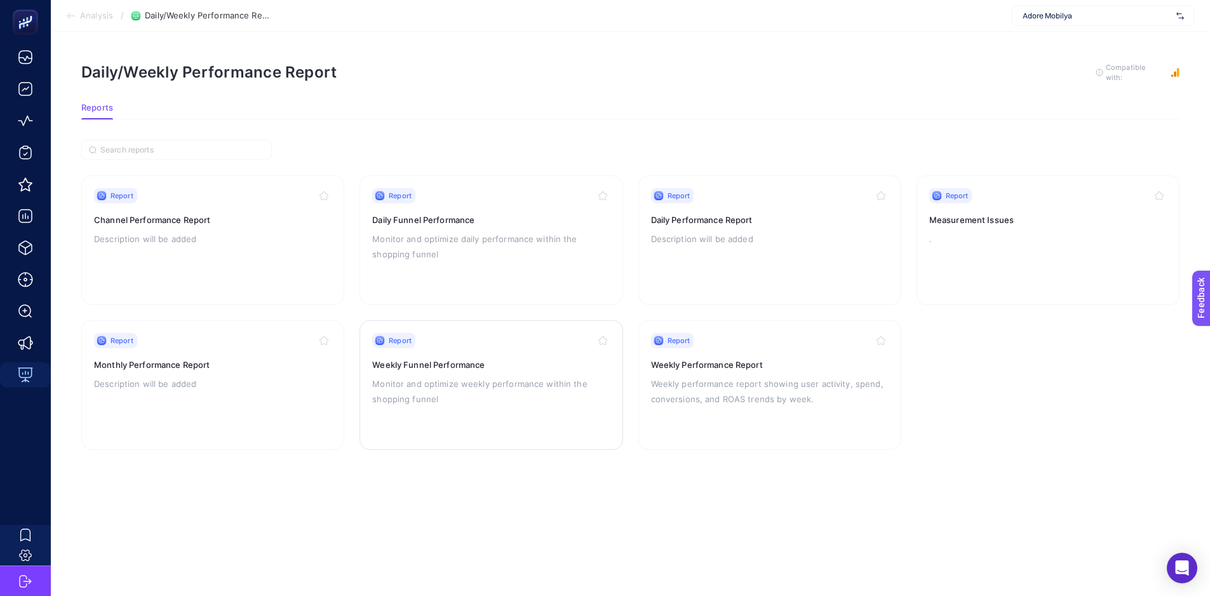
click at [506, 388] on p "Monitor and optimize weekly performance within the shopping funnel" at bounding box center [491, 391] width 238 height 31
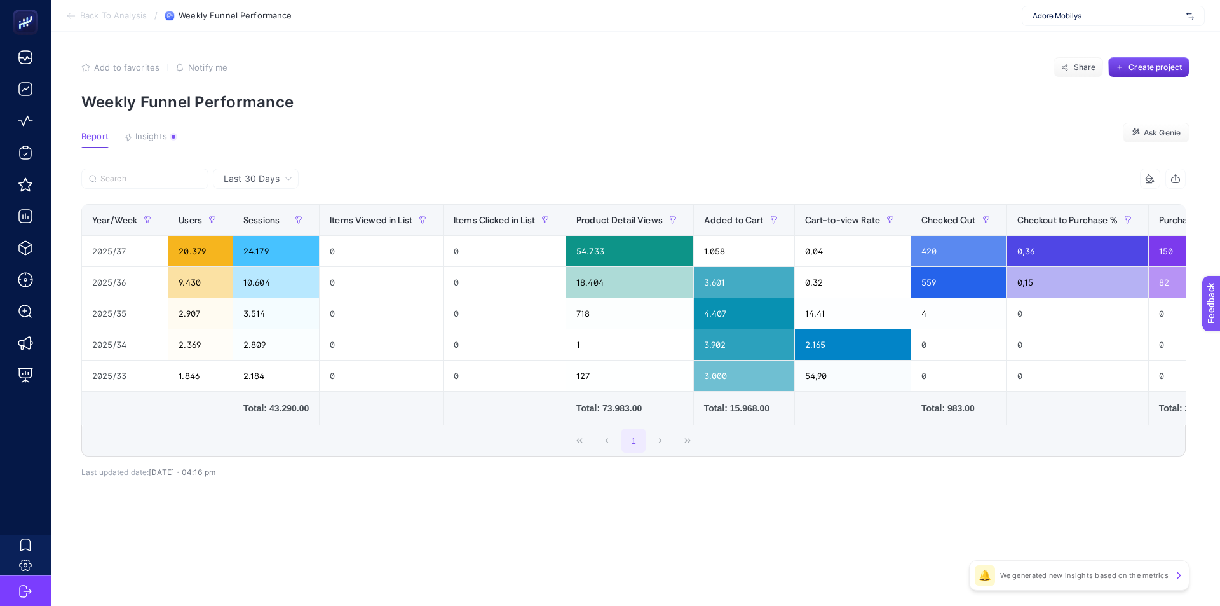
click at [115, 18] on span "Back To Analysis" at bounding box center [113, 16] width 67 height 10
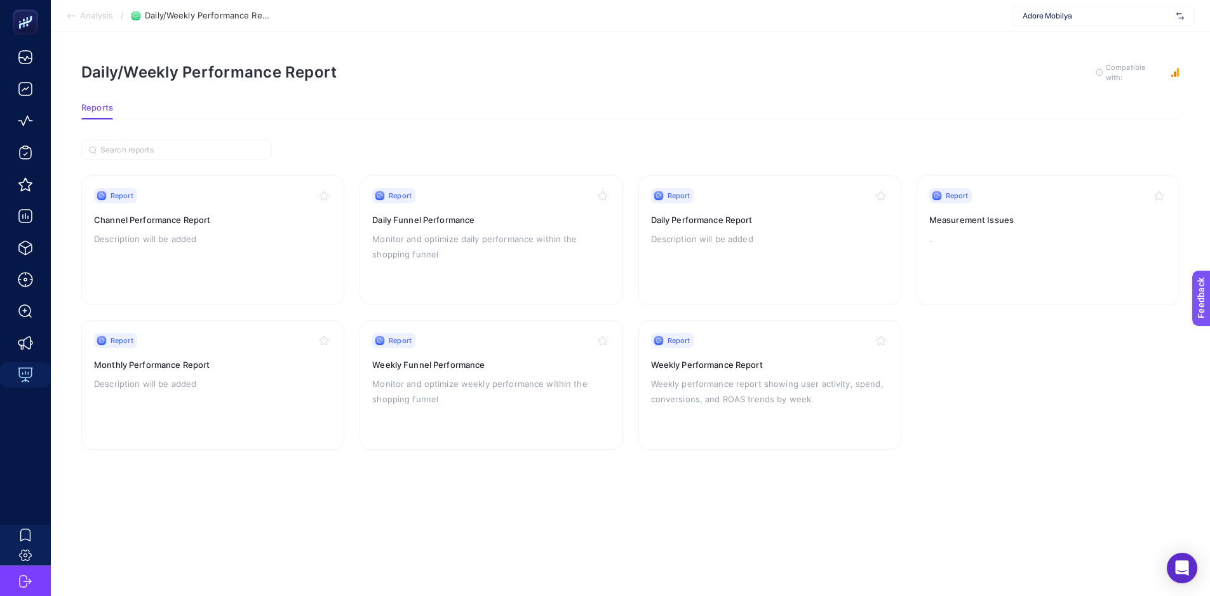
click at [101, 17] on span "Analysis" at bounding box center [96, 16] width 33 height 10
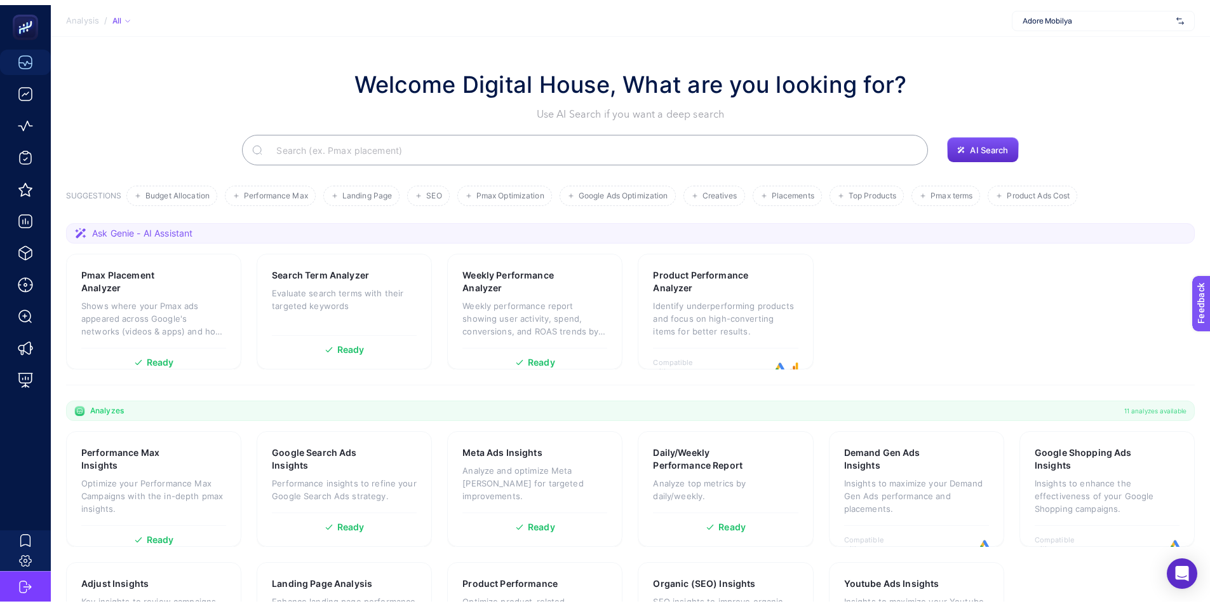
scroll to position [64, 0]
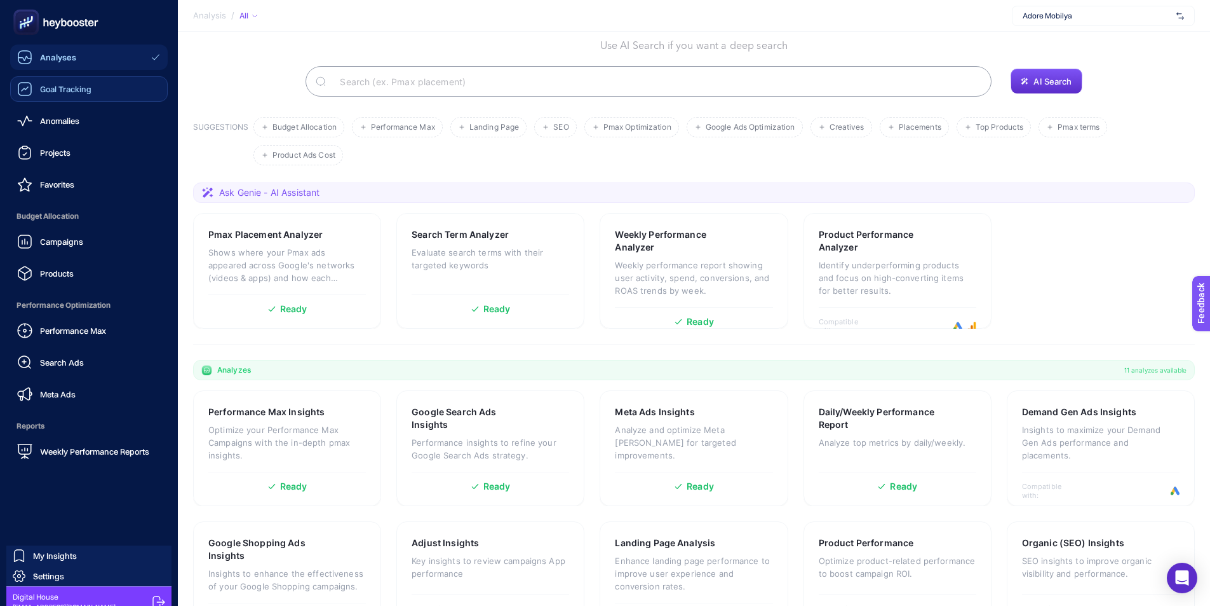
click at [44, 90] on span "Goal Tracking" at bounding box center [65, 89] width 51 height 10
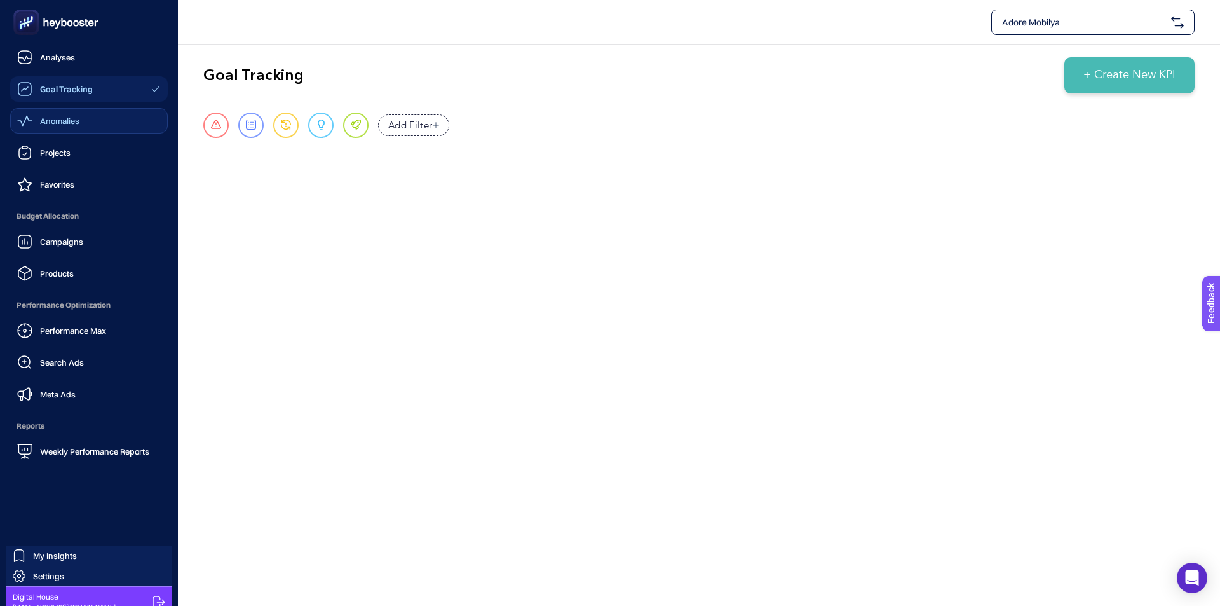
click at [55, 124] on span "Anomalies" at bounding box center [59, 121] width 39 height 10
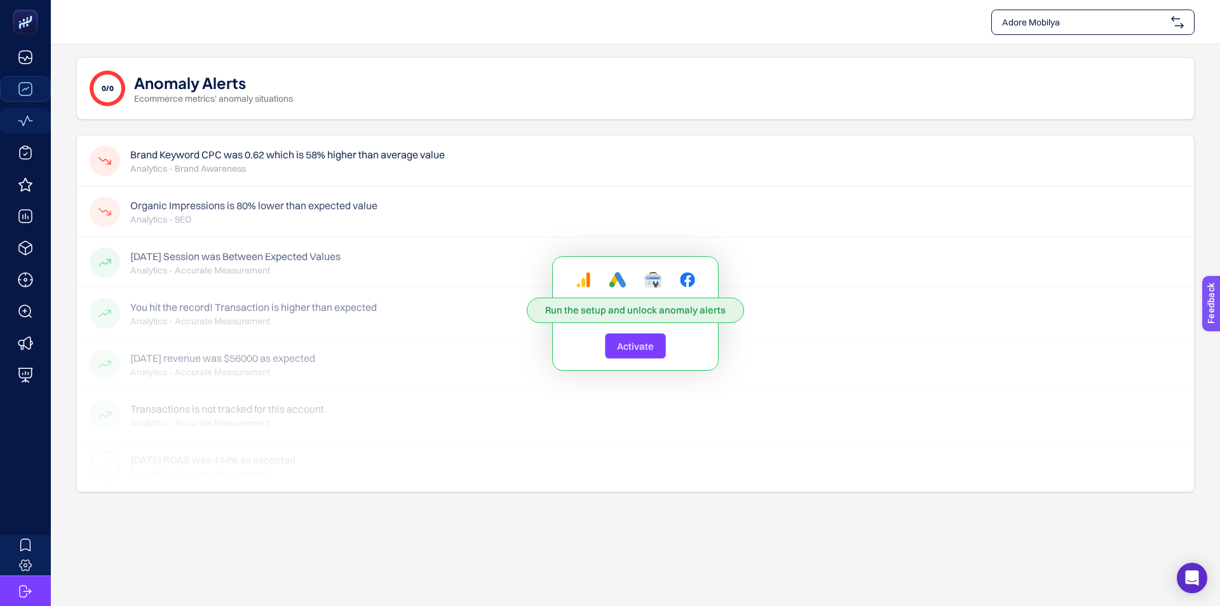
click at [381, 160] on div "Run the setup and unlock anomaly alerts Activate" at bounding box center [635, 313] width 1117 height 356
click at [381, 153] on div "Run the setup and unlock anomaly alerts Activate" at bounding box center [635, 313] width 1117 height 356
click at [383, 153] on div "Run the setup and unlock anomaly alerts Activate" at bounding box center [635, 313] width 1117 height 356
click at [374, 146] on div "Run the setup and unlock anomaly alerts Activate" at bounding box center [635, 313] width 1117 height 356
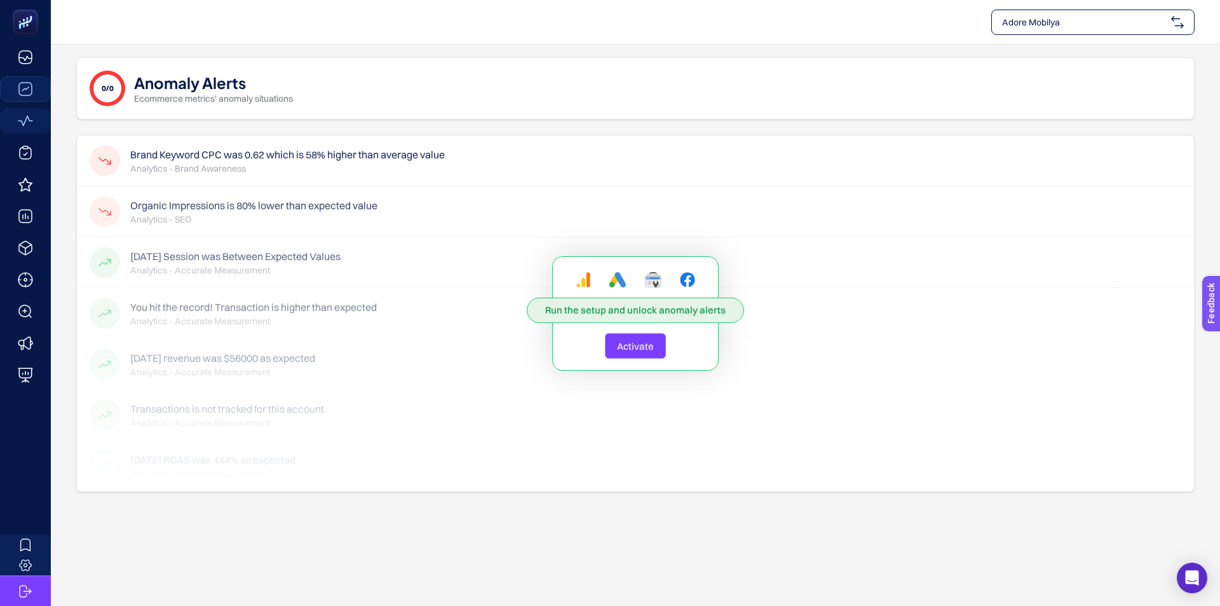
click at [362, 151] on div "Run the setup and unlock anomaly alerts Activate" at bounding box center [635, 313] width 1117 height 356
click at [626, 344] on span "Activate" at bounding box center [635, 346] width 37 height 12
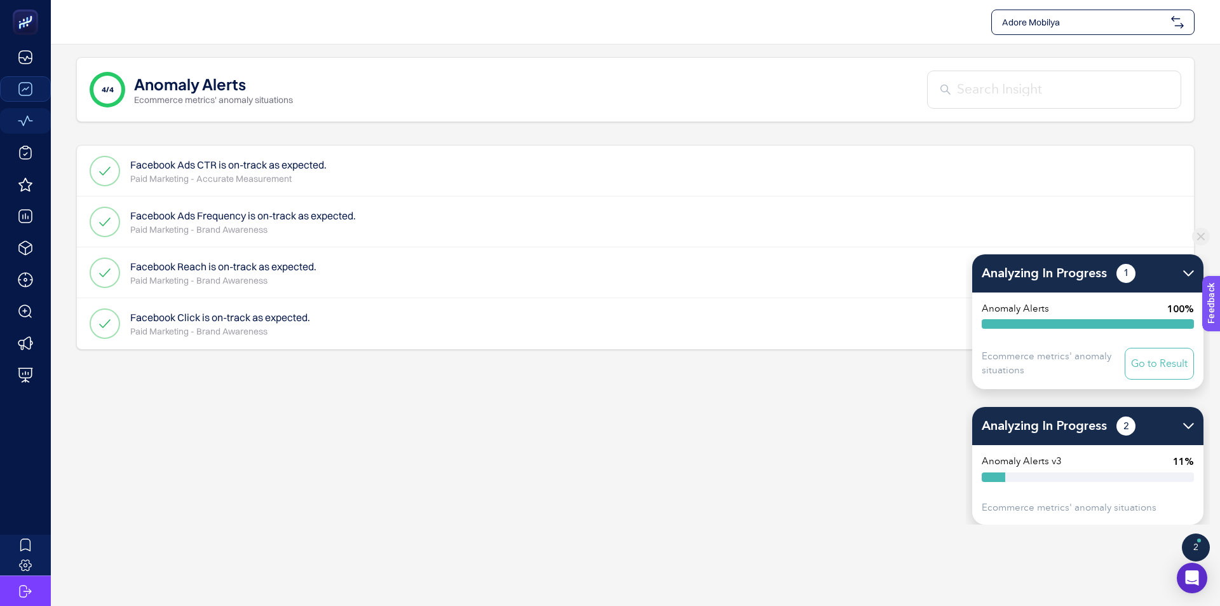
click at [1182, 274] on div "Analyzing In Progress 1" at bounding box center [1087, 273] width 231 height 38
click at [1196, 239] on img at bounding box center [1201, 236] width 18 height 18
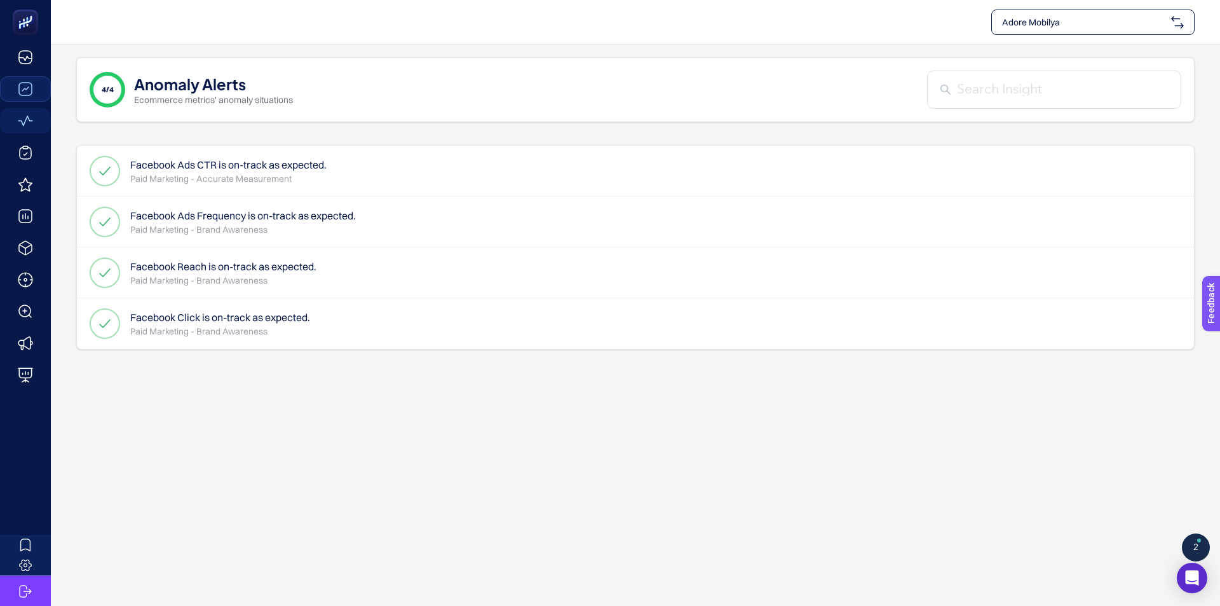
click at [167, 172] on p "Paid Marketing - Accurate Measurement" at bounding box center [228, 178] width 196 height 13
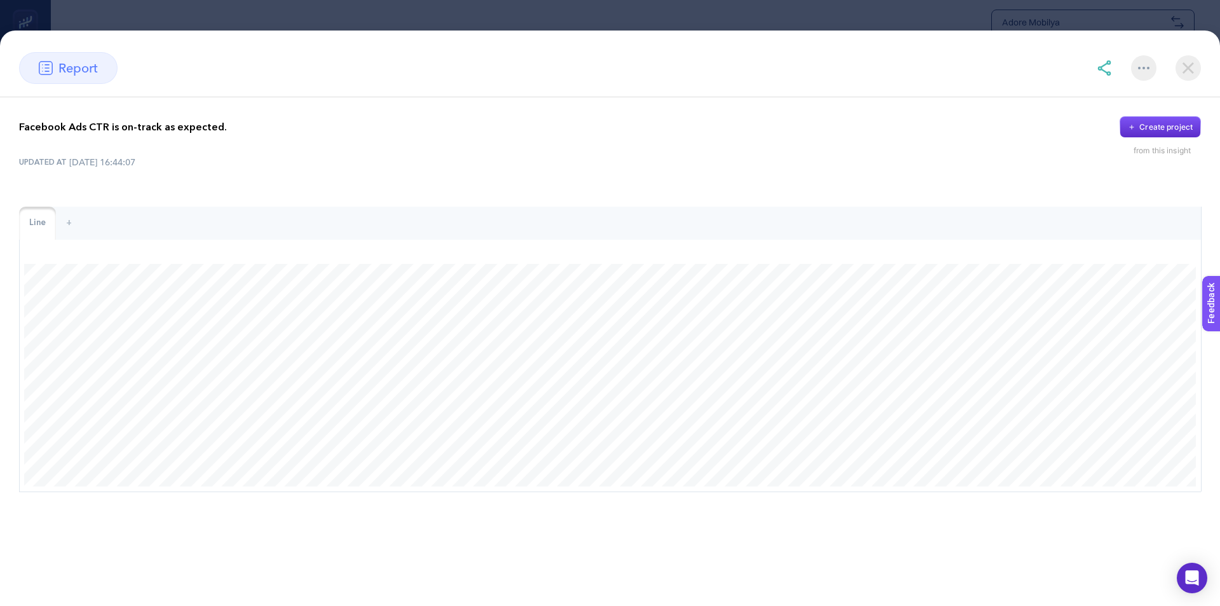
drag, startPoint x: 1190, startPoint y: 73, endPoint x: 1182, endPoint y: 72, distance: 7.7
click at [1190, 72] on img at bounding box center [1188, 67] width 25 height 25
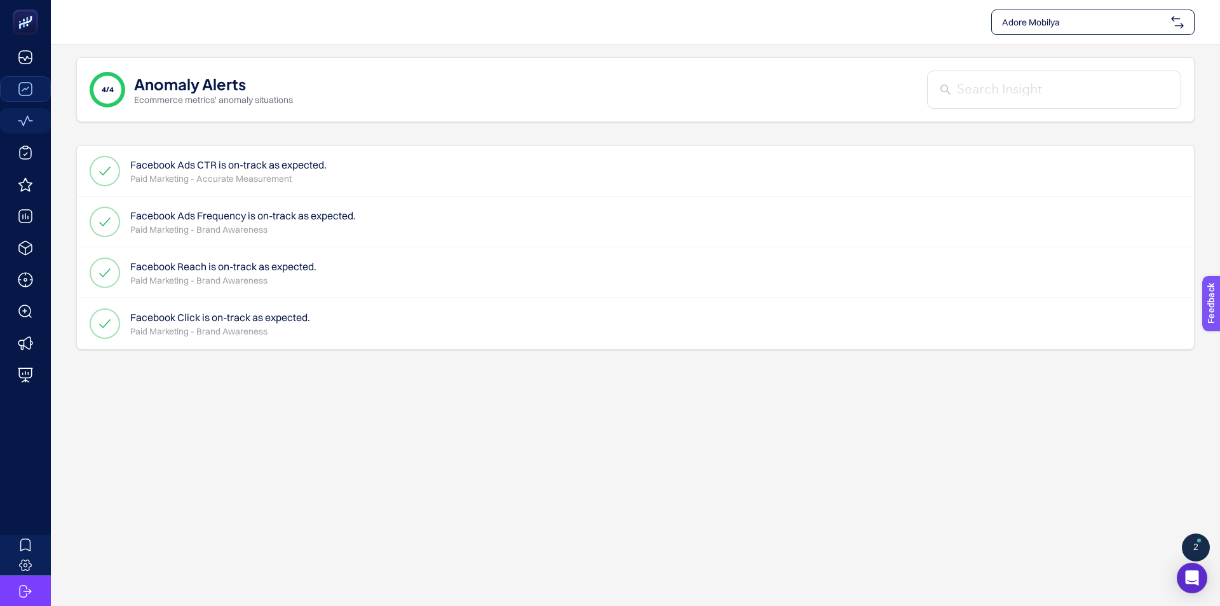
click at [250, 332] on p "Paid Marketing - Brand Awareness" at bounding box center [220, 331] width 180 height 13
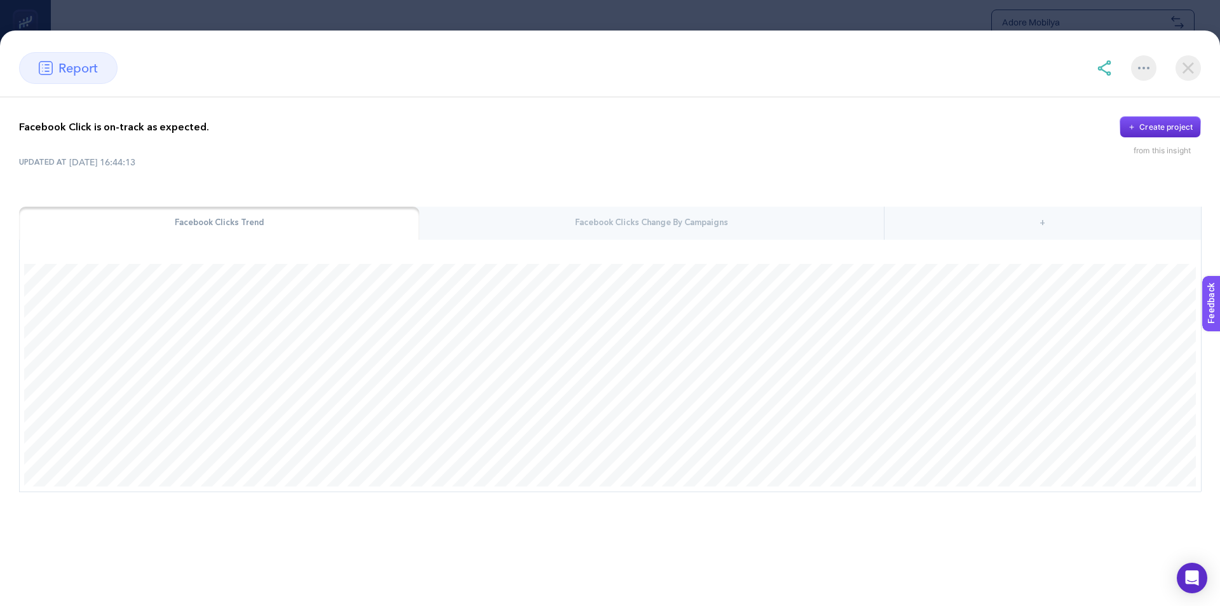
click at [1191, 72] on img at bounding box center [1188, 67] width 25 height 25
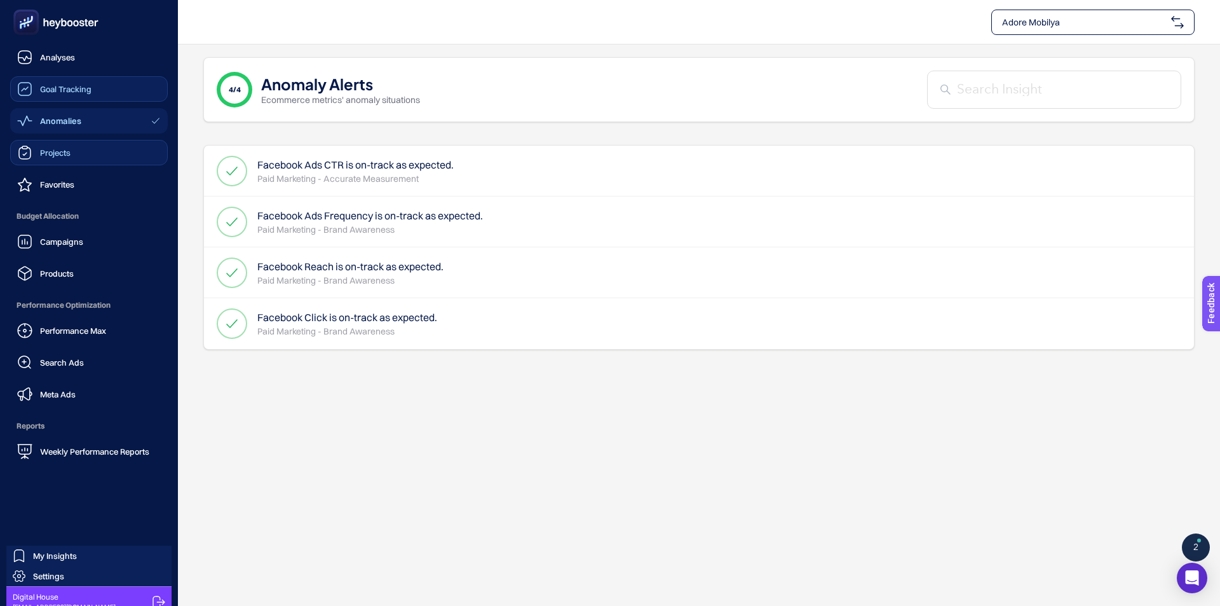
click at [88, 158] on link "Projects" at bounding box center [89, 152] width 158 height 25
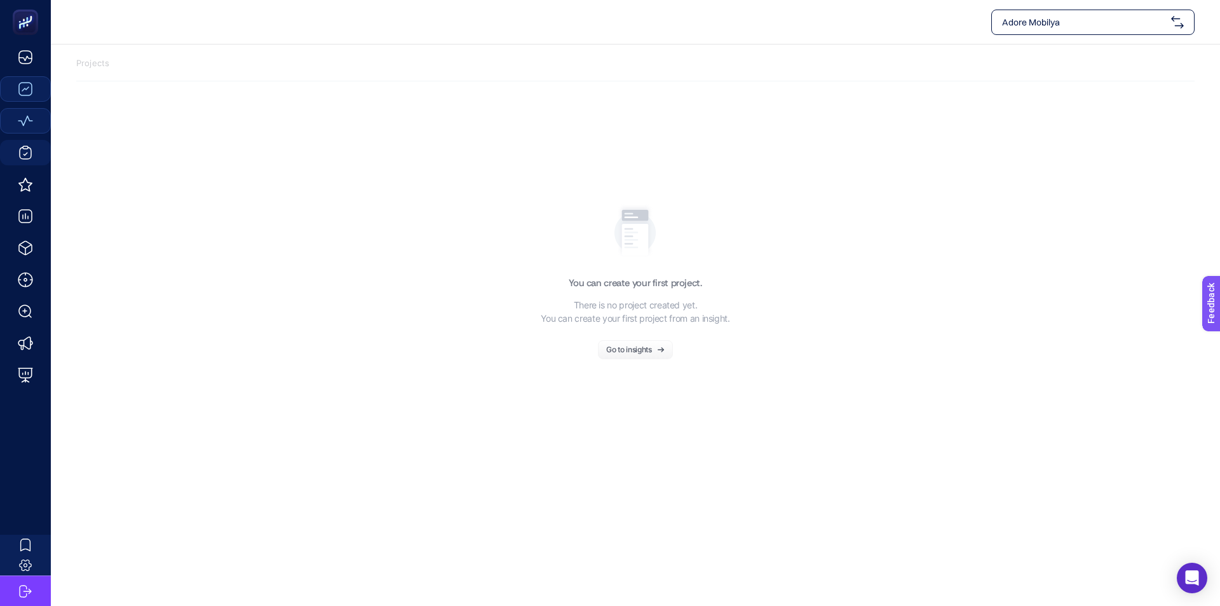
click at [614, 344] on button "Go to insights" at bounding box center [635, 349] width 75 height 19
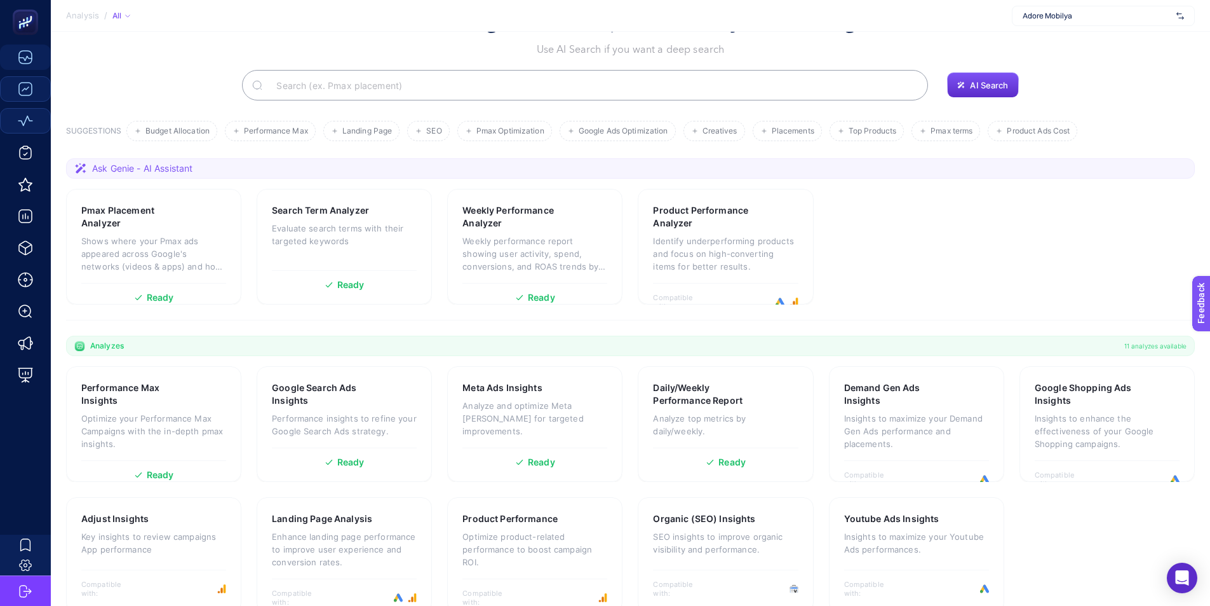
scroll to position [64, 0]
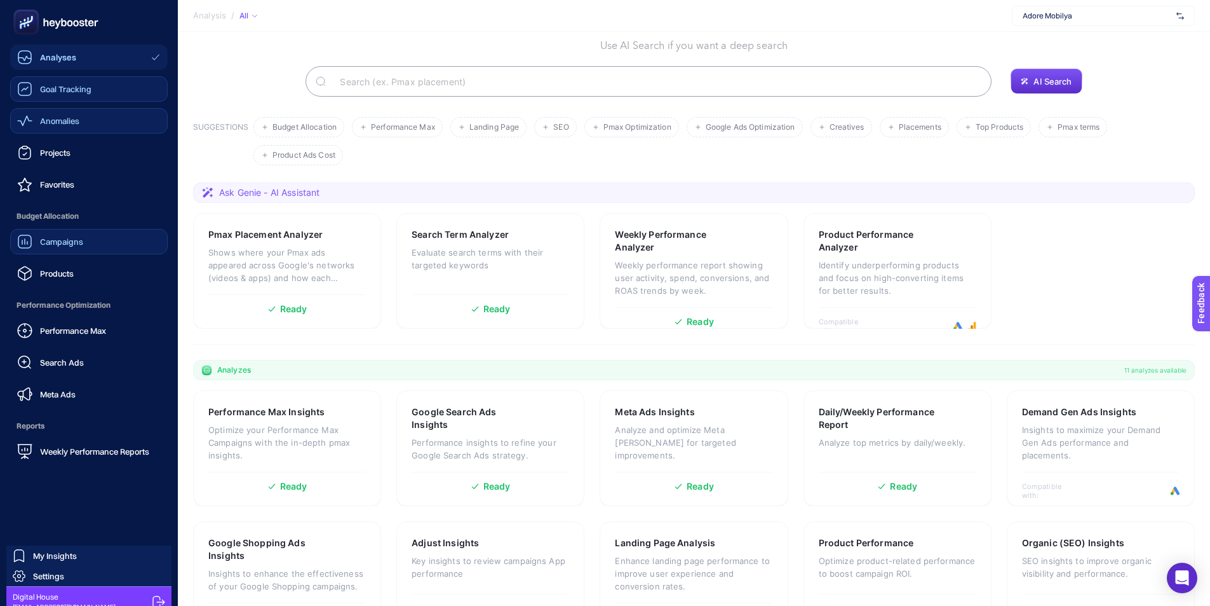
click at [113, 241] on link "Campaigns" at bounding box center [89, 241] width 158 height 25
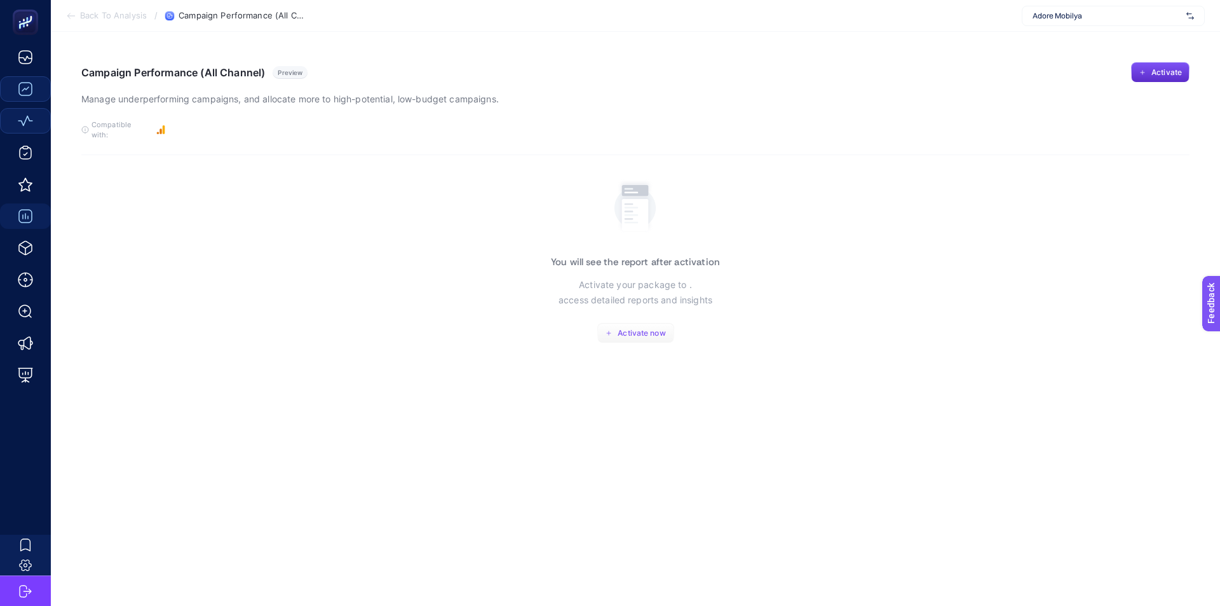
click at [620, 328] on button "Activate now" at bounding box center [635, 333] width 77 height 20
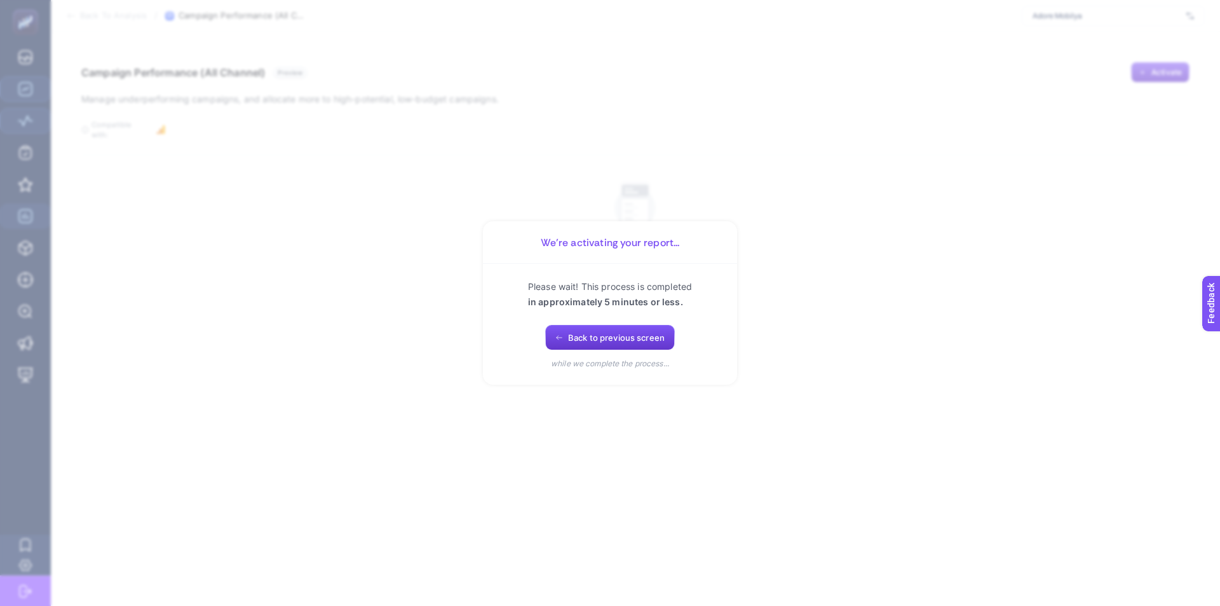
click at [562, 330] on button "Back to previous screen" at bounding box center [610, 337] width 130 height 25
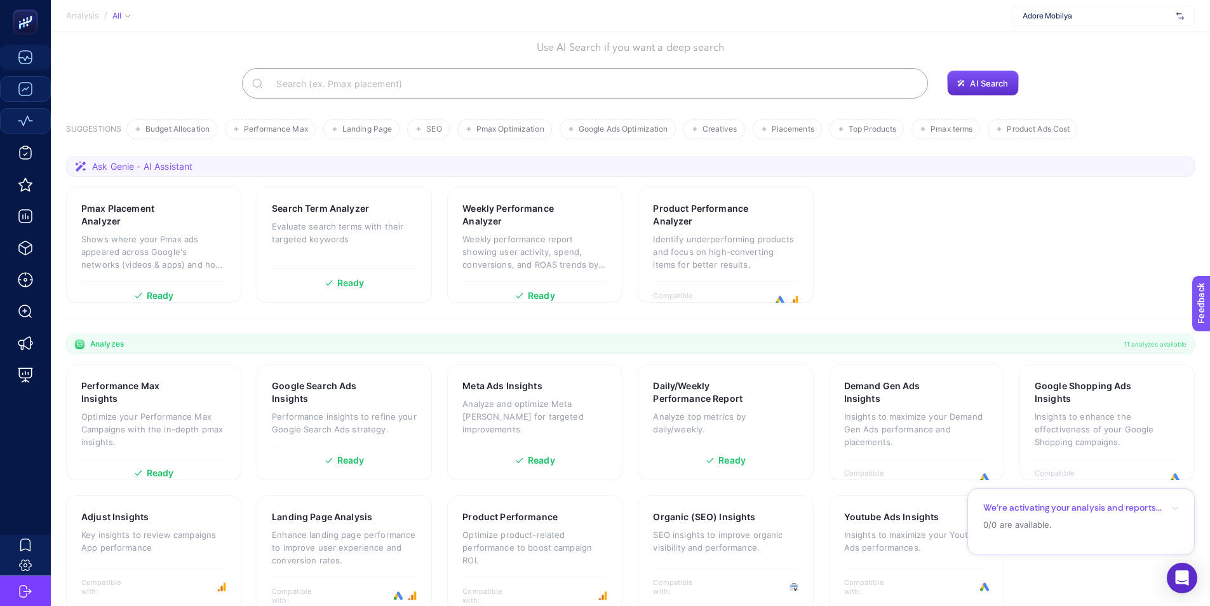
scroll to position [64, 0]
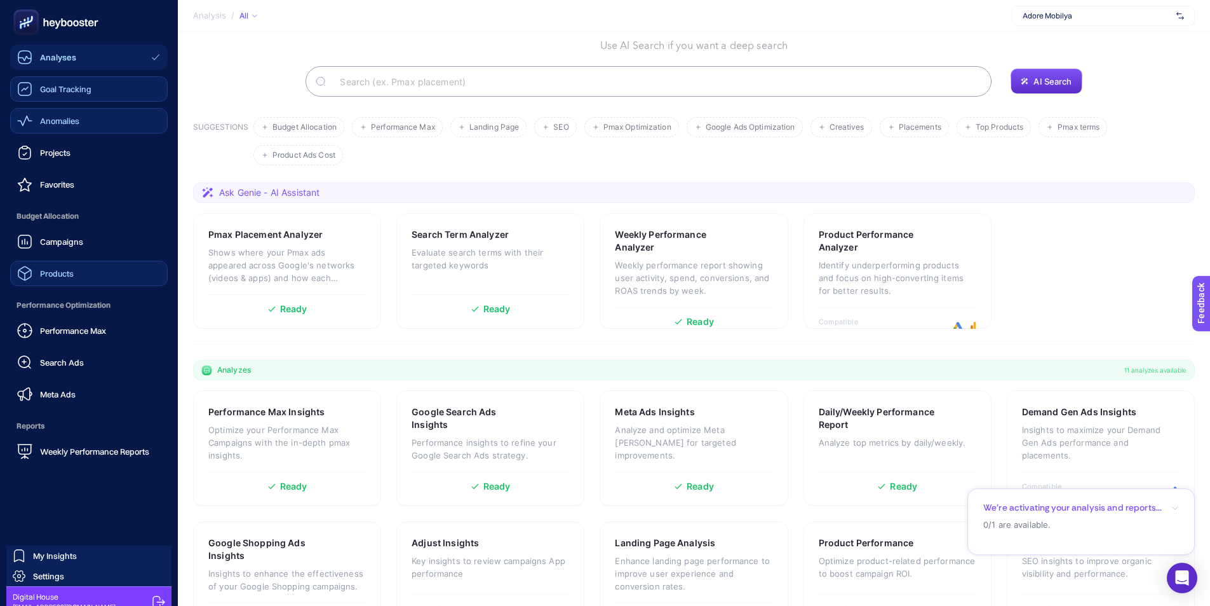
click at [98, 268] on link "Products" at bounding box center [89, 273] width 158 height 25
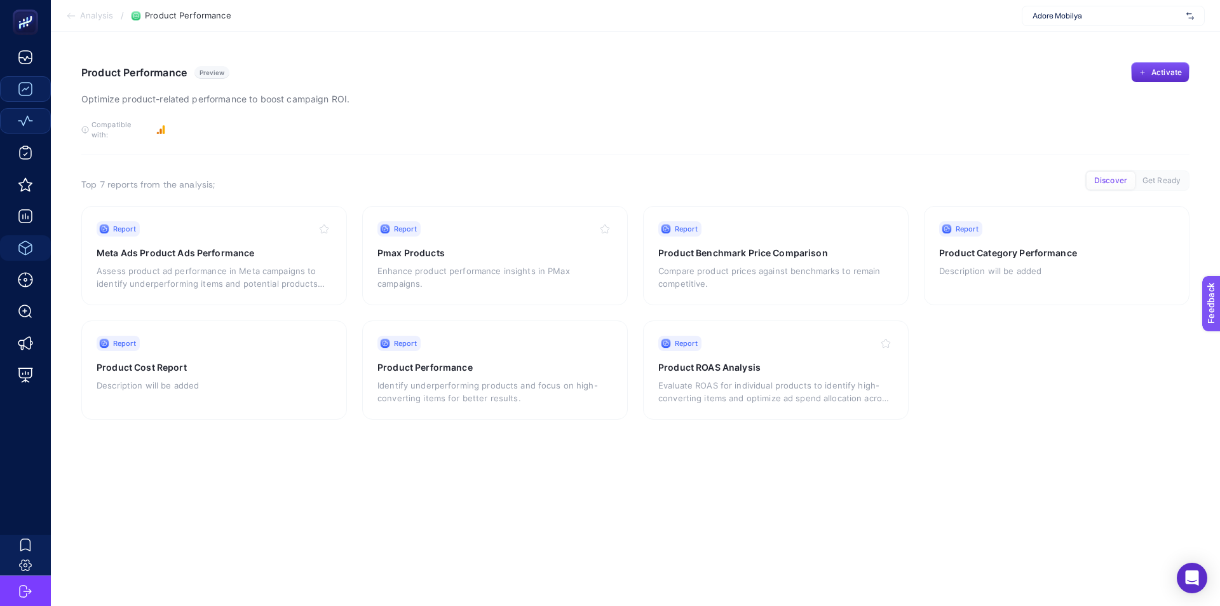
click at [1156, 176] on span "Get Ready" at bounding box center [1161, 181] width 38 height 10
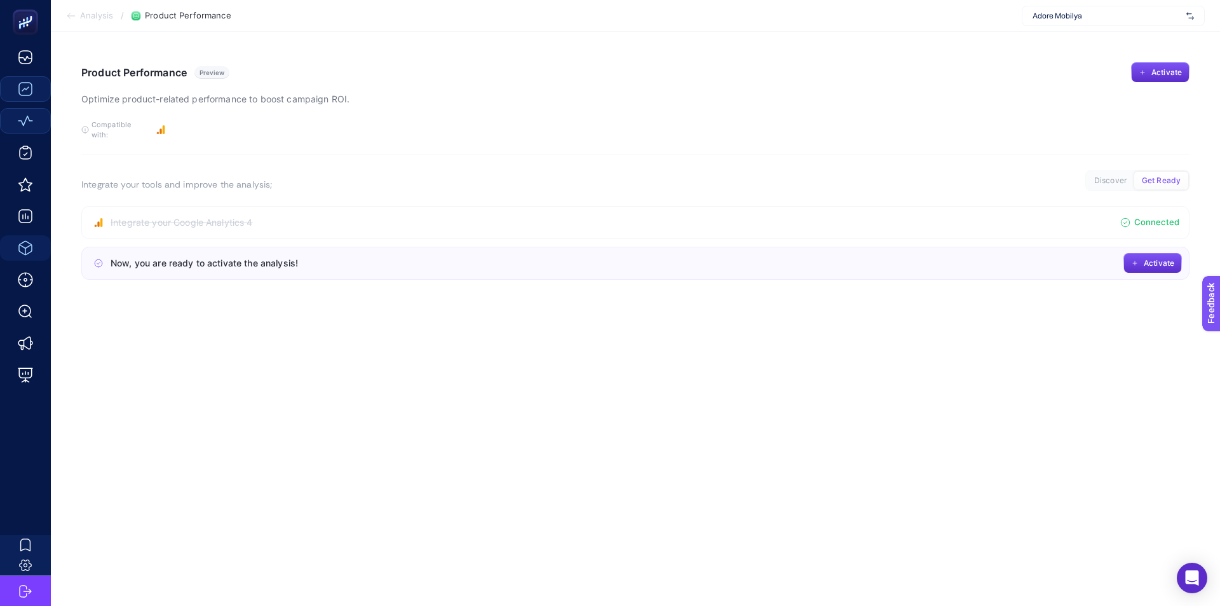
click at [1115, 176] on span "Discover" at bounding box center [1110, 181] width 32 height 10
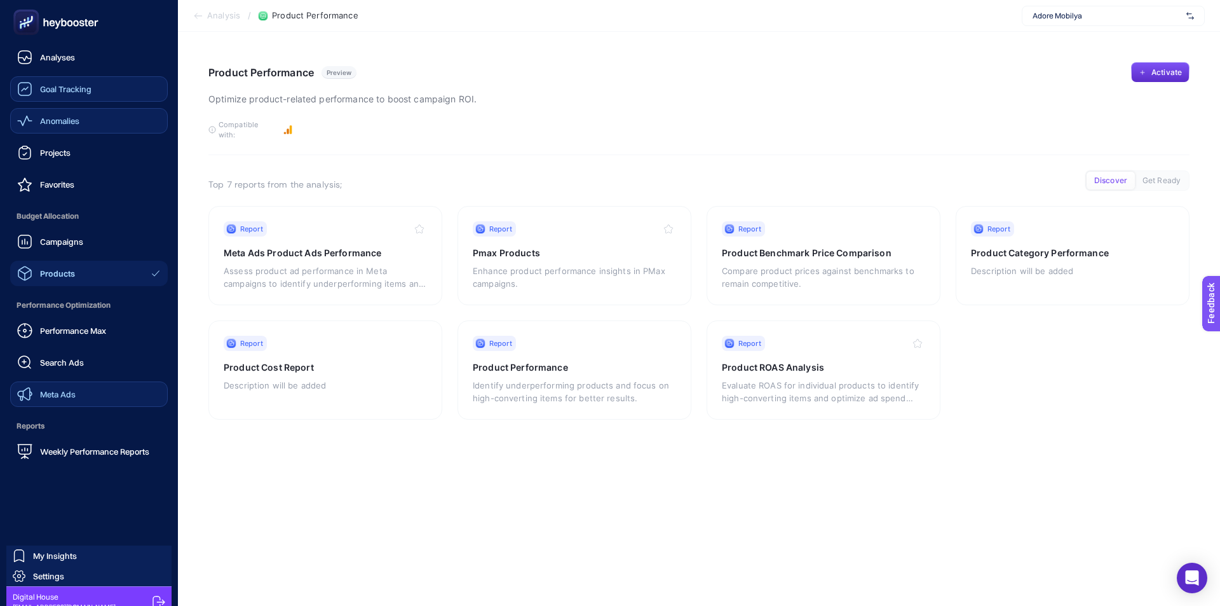
click at [89, 398] on link "Meta Ads" at bounding box center [89, 393] width 158 height 25
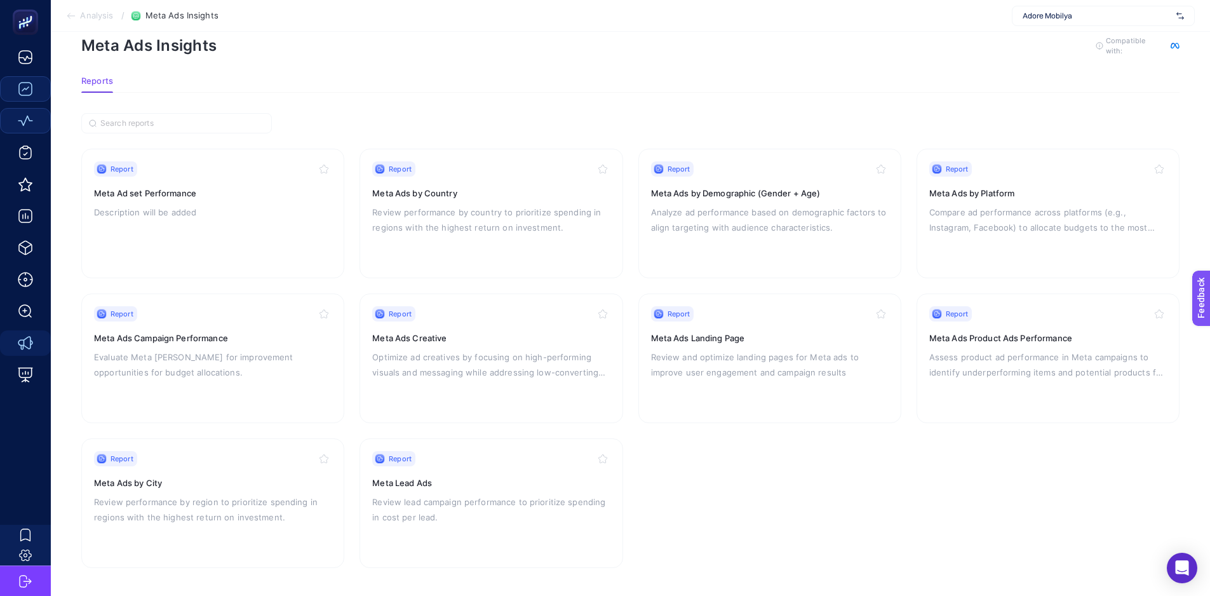
scroll to position [27, 0]
click at [998, 197] on h3 "Meta Ads by Platform" at bounding box center [1049, 192] width 238 height 13
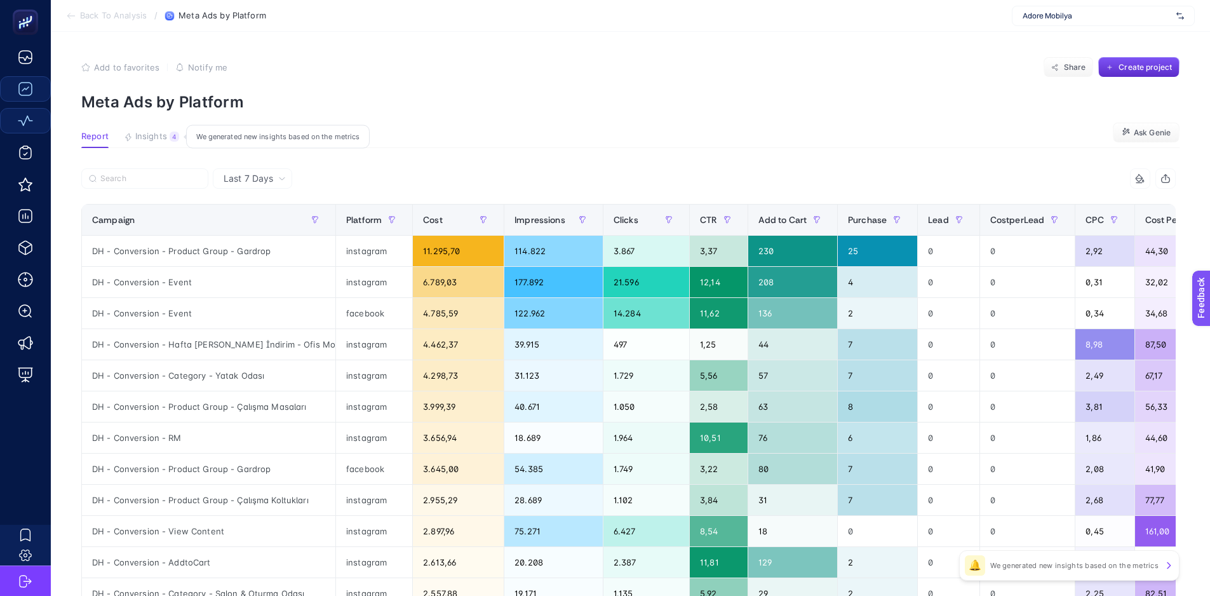
click at [175, 145] on button "Insights 4 We generated new insights based on the metrics" at bounding box center [151, 140] width 55 height 17
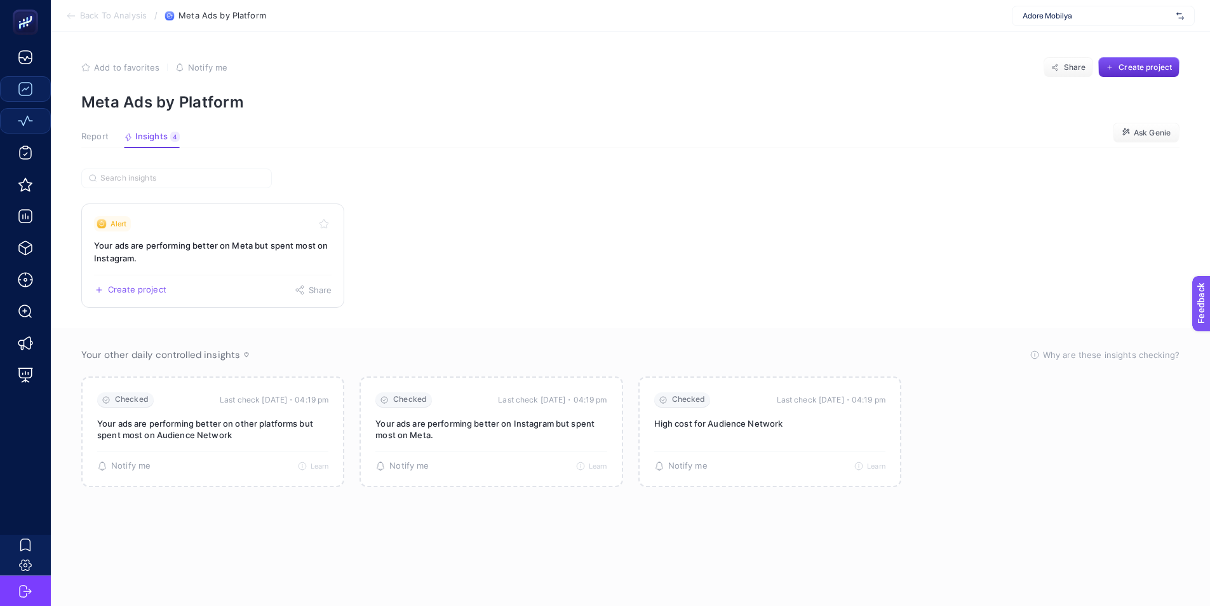
click at [210, 247] on h3 "Your ads are performing better on Meta but spent most on Instagram." at bounding box center [213, 251] width 238 height 25
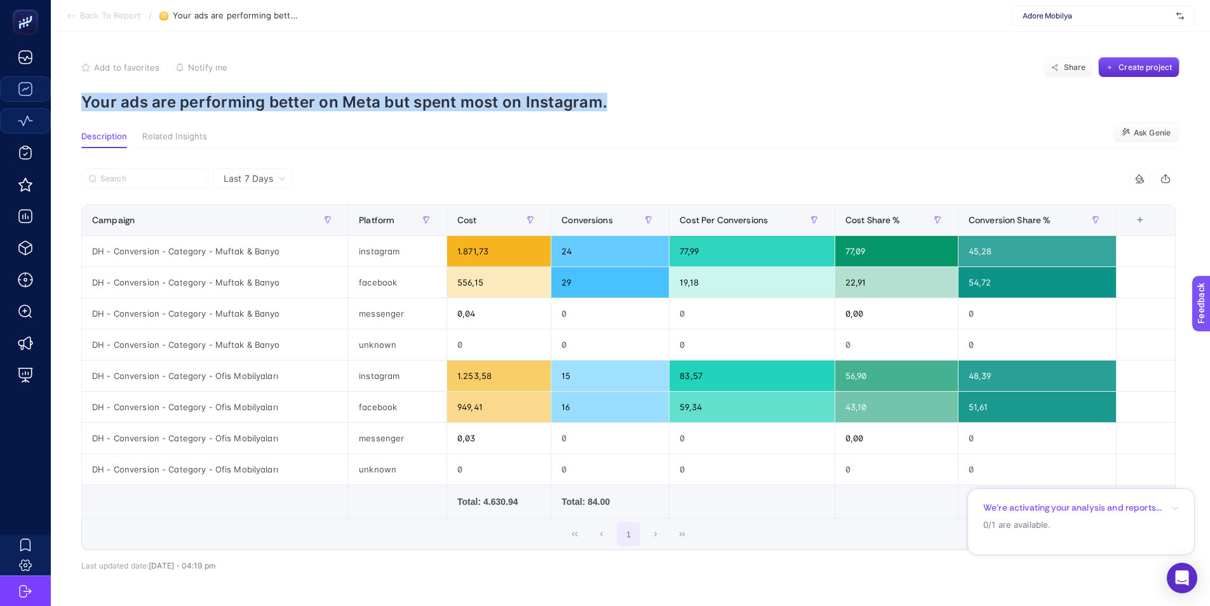
drag, startPoint x: 643, startPoint y: 101, endPoint x: 71, endPoint y: 110, distance: 571.9
click at [71, 110] on article "Add to favorites false Notify me Share Create project Your ads are performing b…" at bounding box center [631, 347] width 1160 height 630
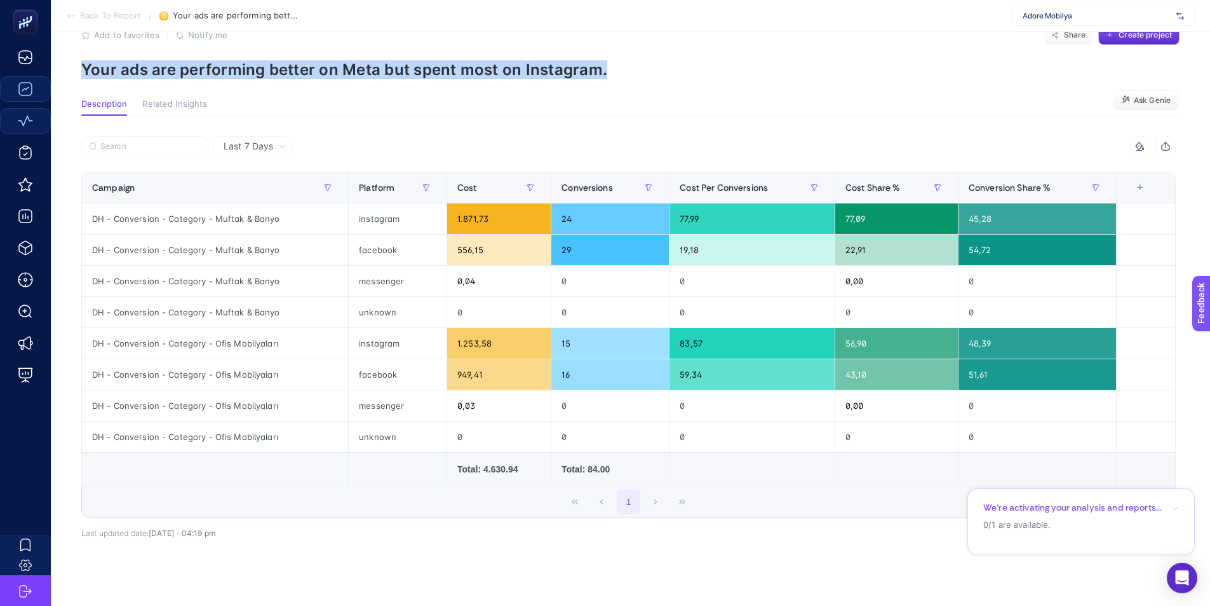
scroll to position [65, 0]
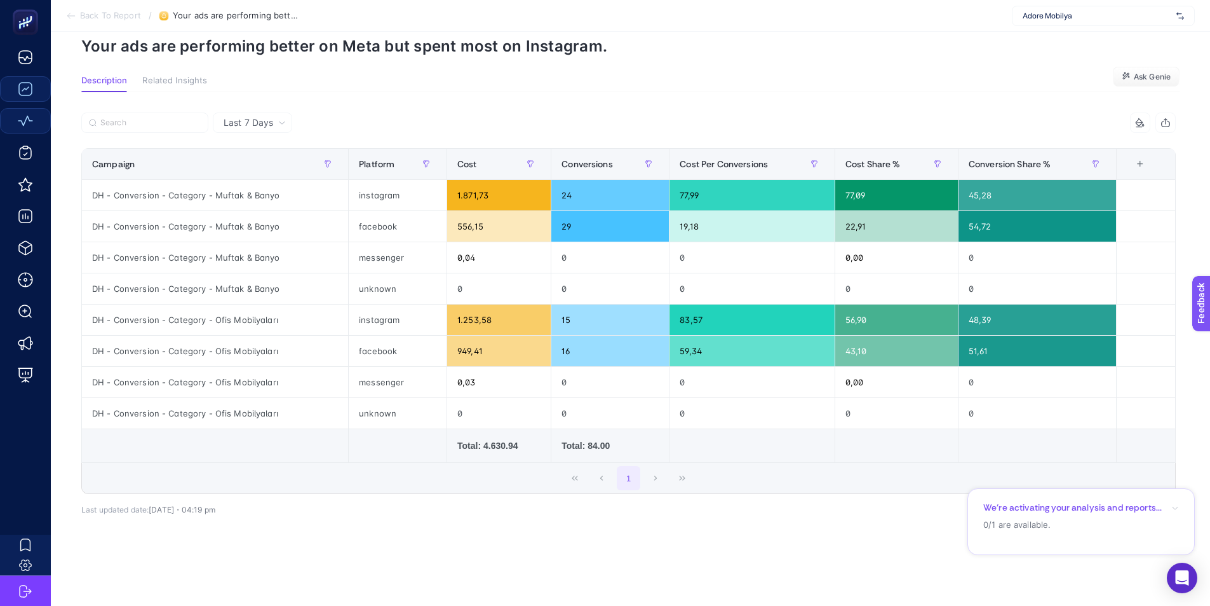
click at [661, 470] on div "1" at bounding box center [629, 478] width 1094 height 31
click at [266, 116] on span "Last 7 Days" at bounding box center [249, 122] width 50 height 13
click at [265, 121] on div "Last 7 Days Last 7 Days" at bounding box center [252, 122] width 79 height 20
drag, startPoint x: 185, startPoint y: 57, endPoint x: 190, endPoint y: 70, distance: 13.7
click at [187, 63] on article "Add to favorites false Notify me Share Create project Your ads are performing b…" at bounding box center [631, 291] width 1160 height 630
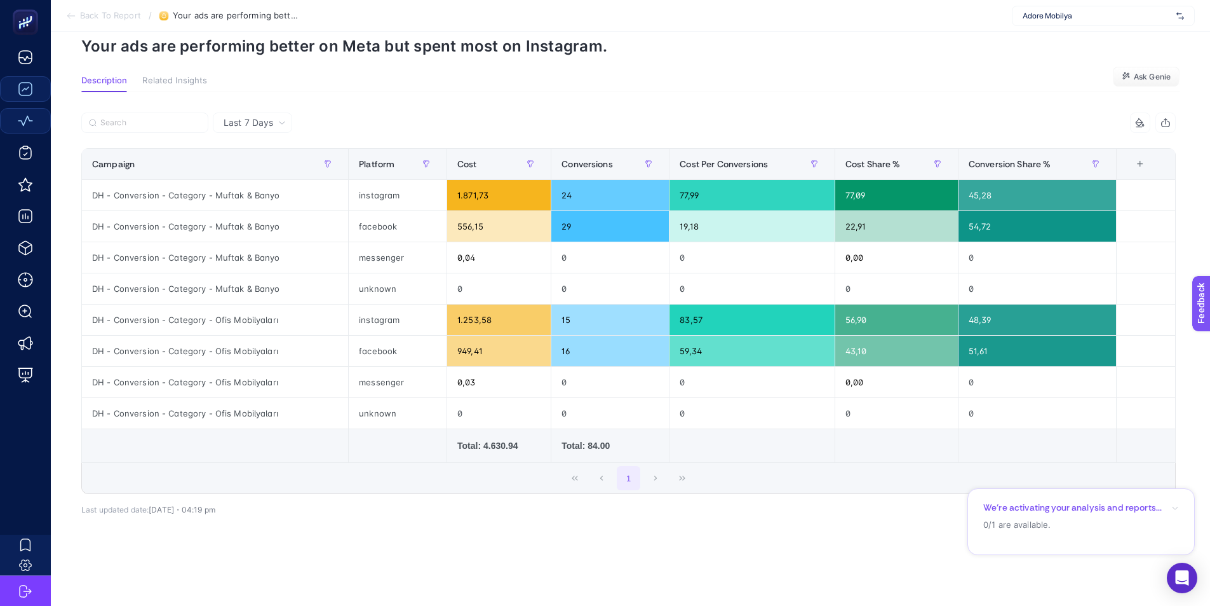
click at [189, 76] on span "Related Insights" at bounding box center [174, 81] width 65 height 10
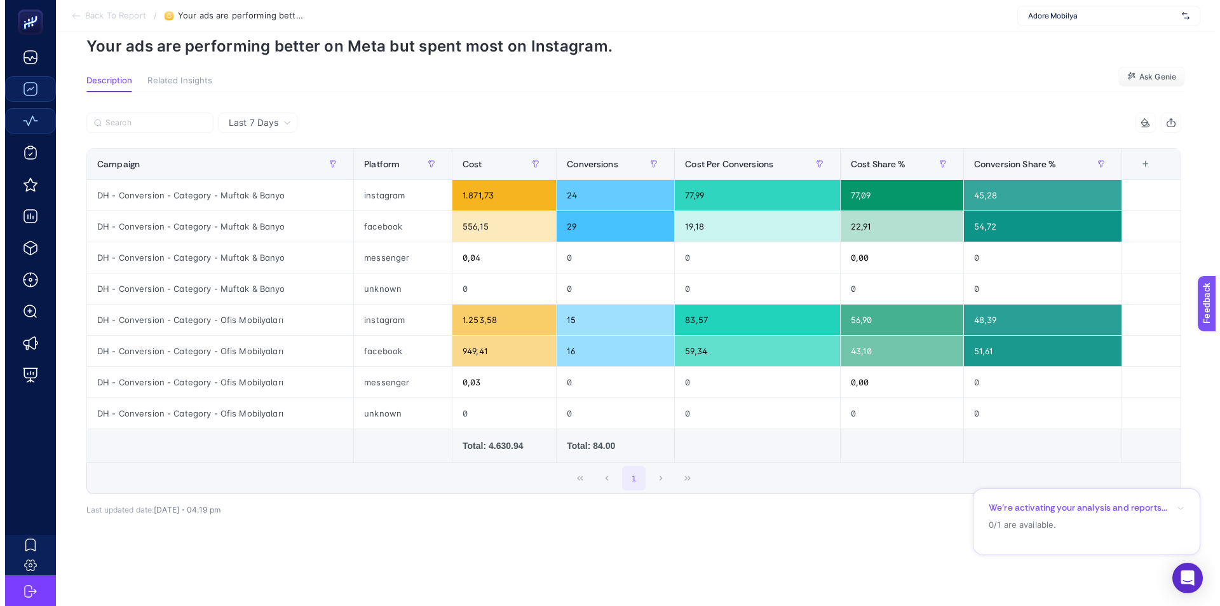
scroll to position [0, 0]
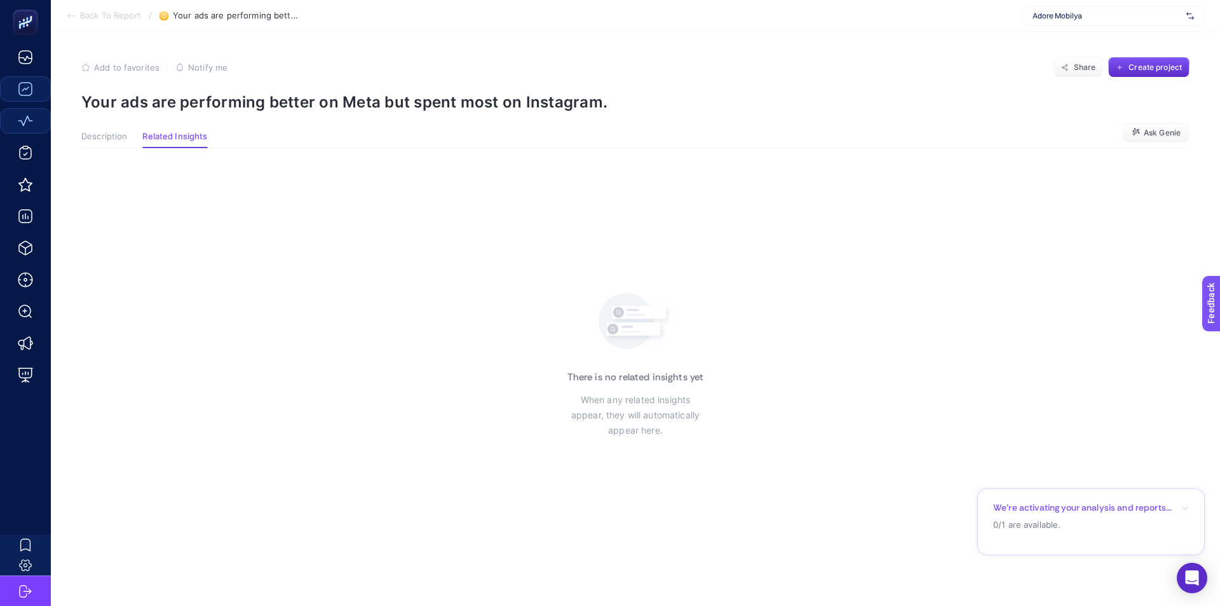
click at [95, 142] on button "Description" at bounding box center [104, 140] width 46 height 17
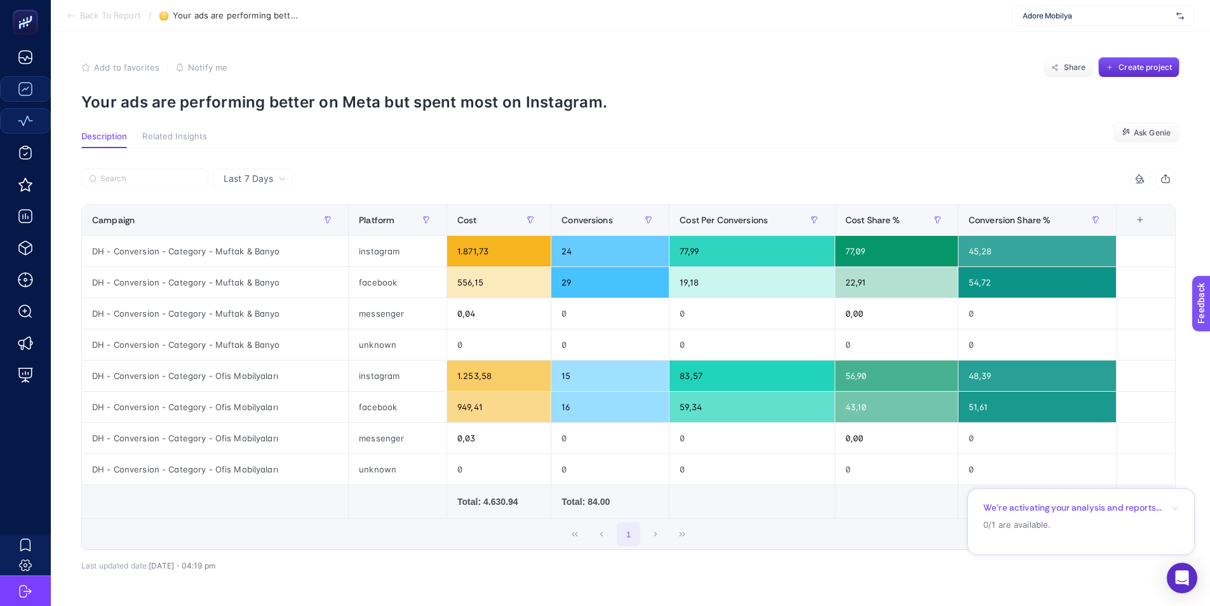
click at [956, 142] on section "Description Related Insights Ask Genie" at bounding box center [630, 140] width 1099 height 17
click at [115, 20] on span "Back To Report" at bounding box center [110, 16] width 61 height 10
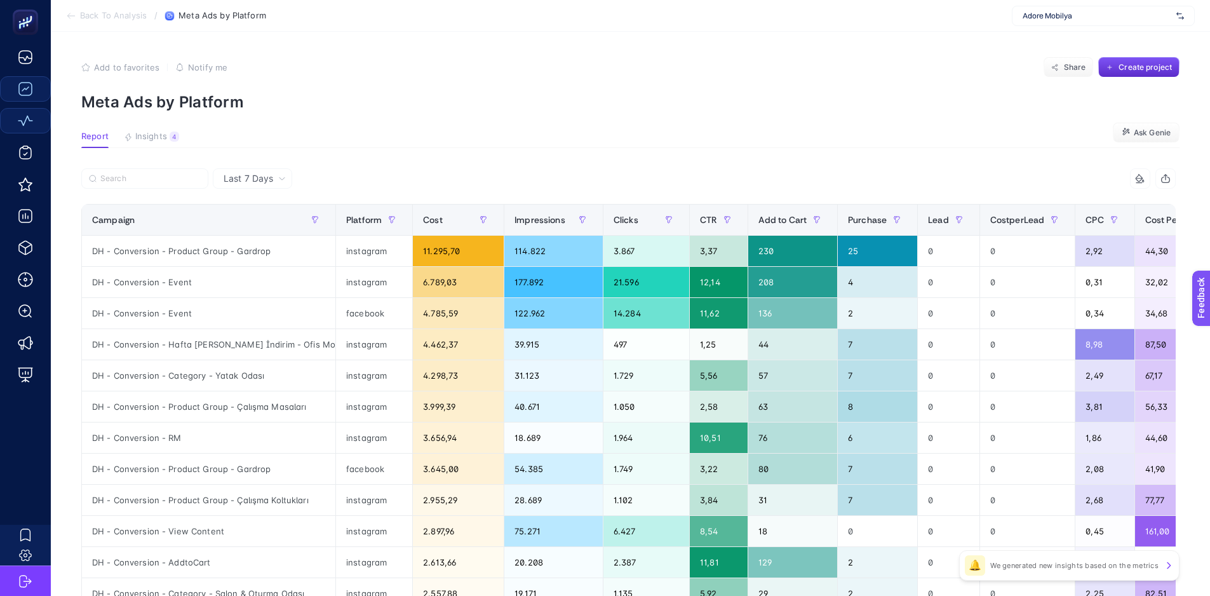
click at [75, 13] on icon at bounding box center [71, 16] width 10 height 10
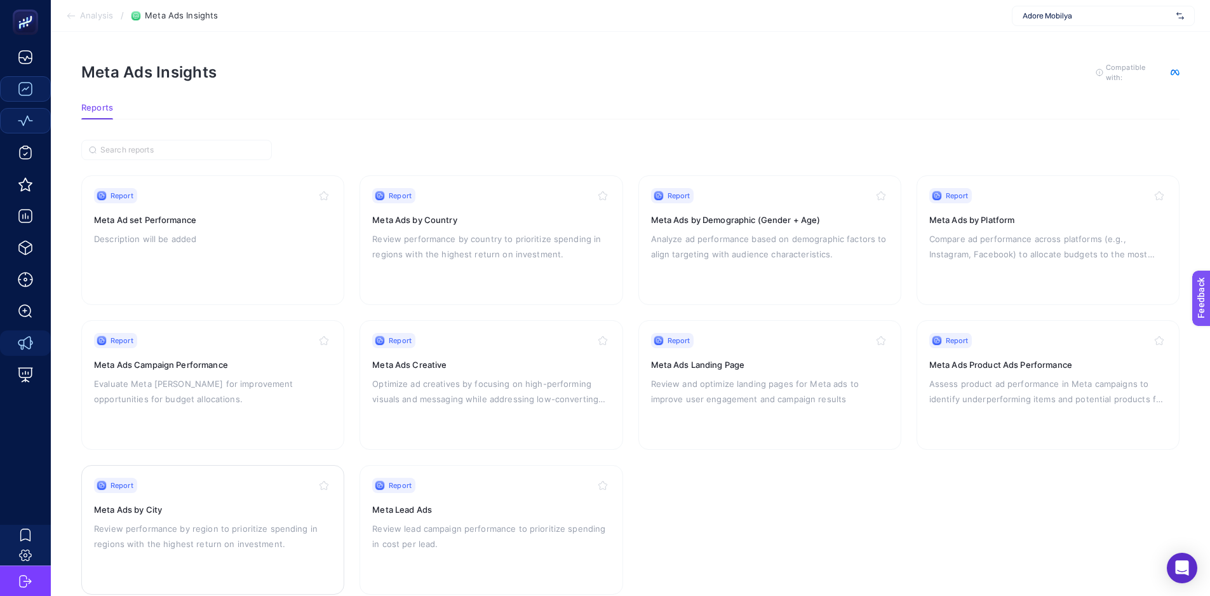
click at [169, 521] on p "Review performance by region to prioritize spending in regions with the highest…" at bounding box center [213, 536] width 238 height 31
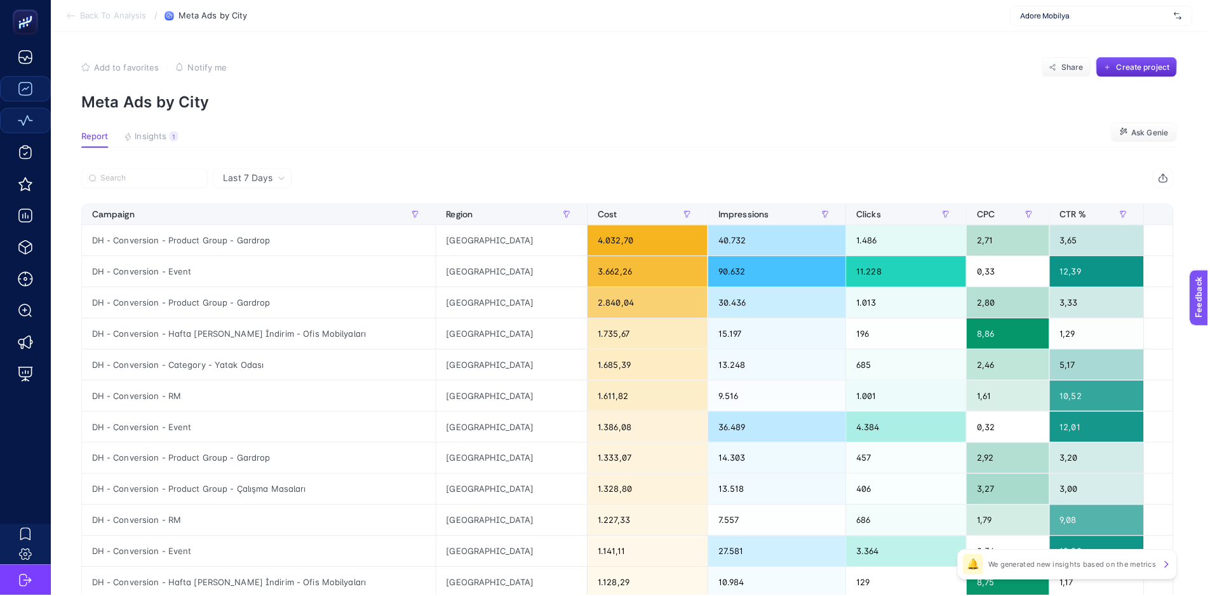
click at [159, 136] on span "Insights" at bounding box center [151, 137] width 32 height 10
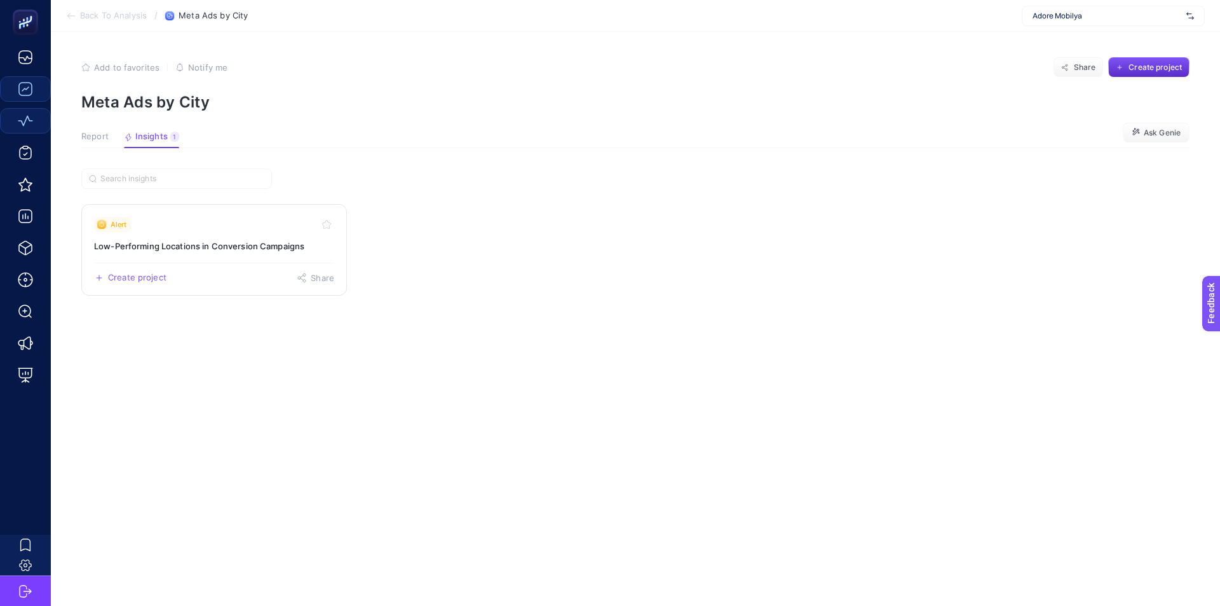
click at [212, 244] on h3 "Low-Performing Locations in Conversion Campaigns" at bounding box center [214, 246] width 240 height 13
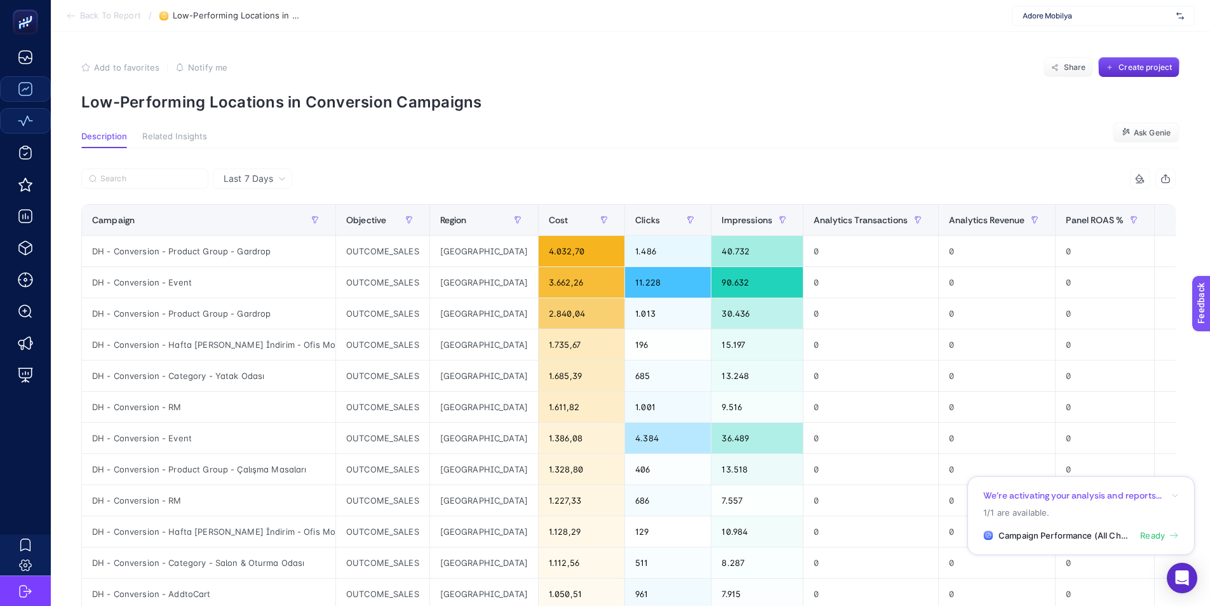
click at [118, 12] on span "Back To Report" at bounding box center [110, 16] width 61 height 10
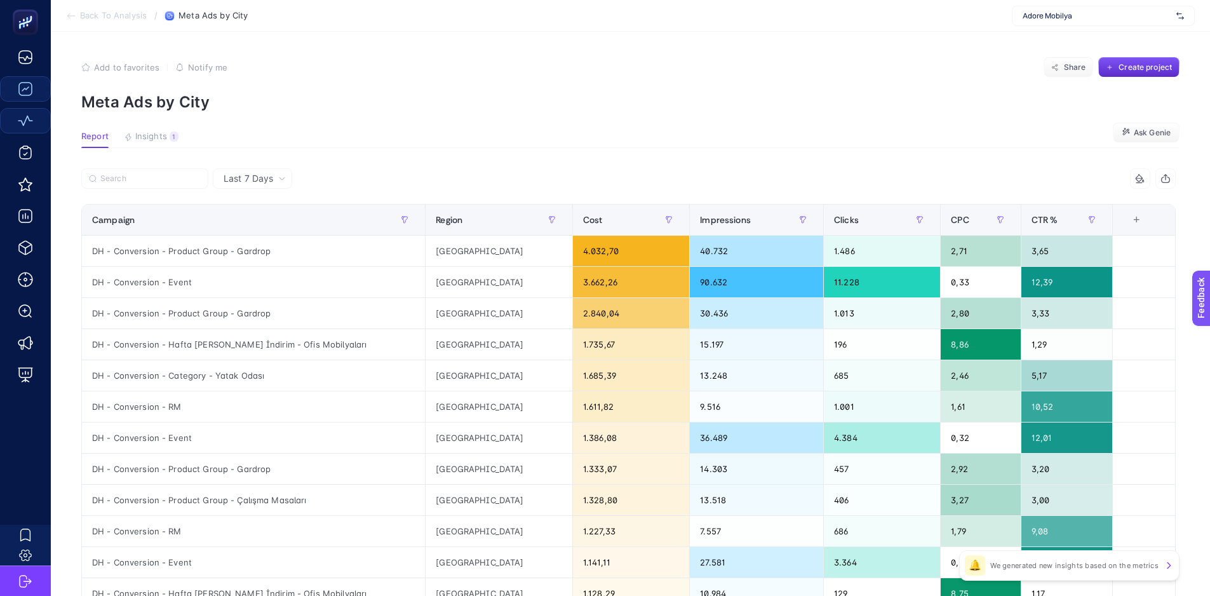
click at [1041, 11] on span "Adore Mobilya" at bounding box center [1097, 16] width 149 height 10
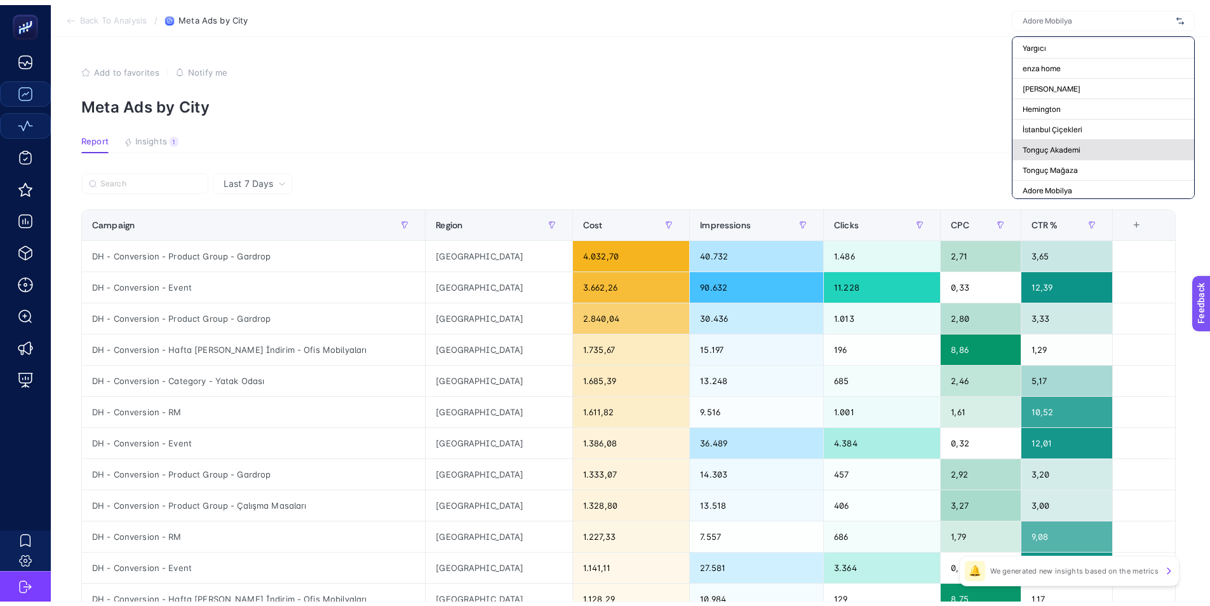
scroll to position [169, 0]
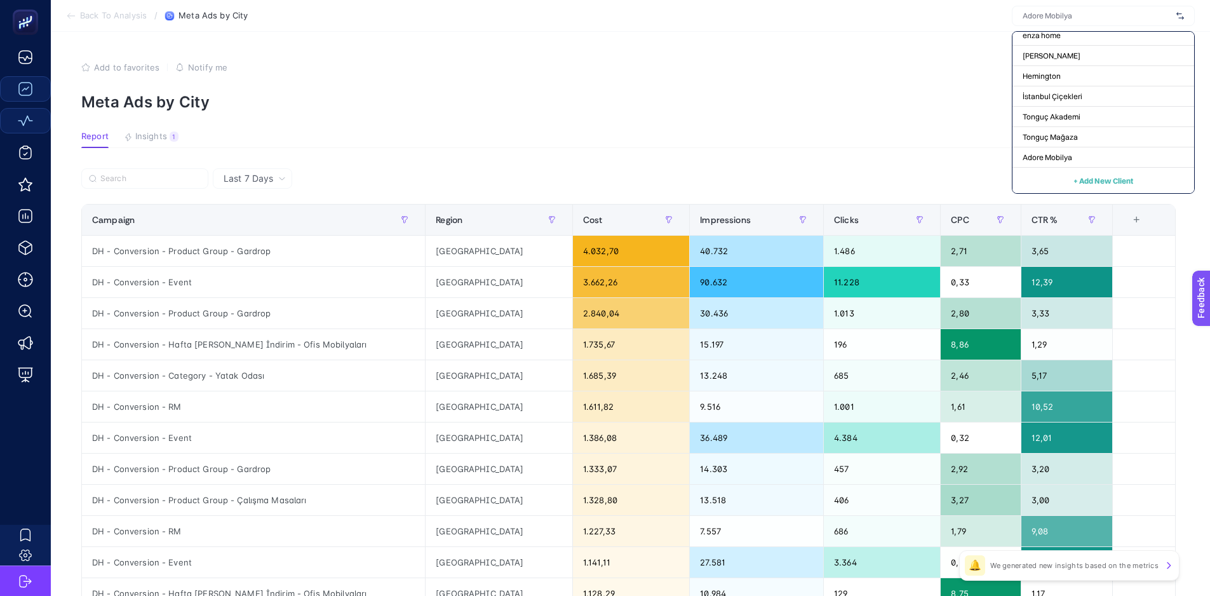
click at [1078, 173] on button "+ Add New Client" at bounding box center [1104, 180] width 60 height 15
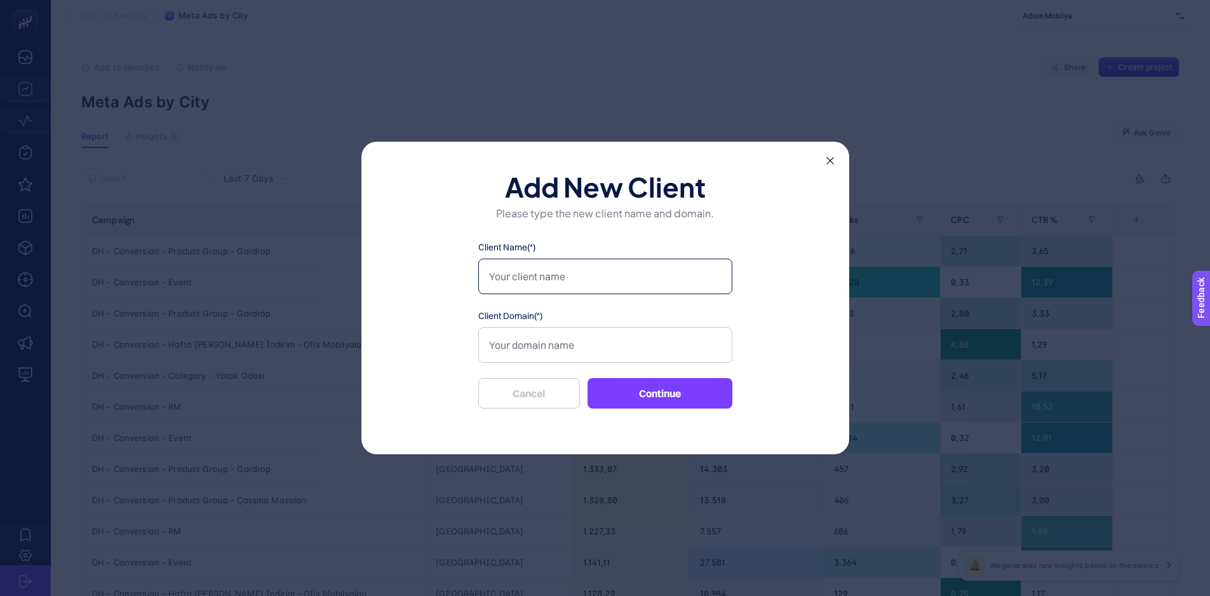
click at [639, 285] on input "Client Name(*)" at bounding box center [605, 277] width 254 height 36
type input "Mad Parfüm"
click at [657, 359] on input "Client Domain(*)" at bounding box center [605, 345] width 254 height 36
click at [577, 342] on input "Client Domain(*)" at bounding box center [605, 345] width 254 height 36
paste input "https://www.madparfum.com/"
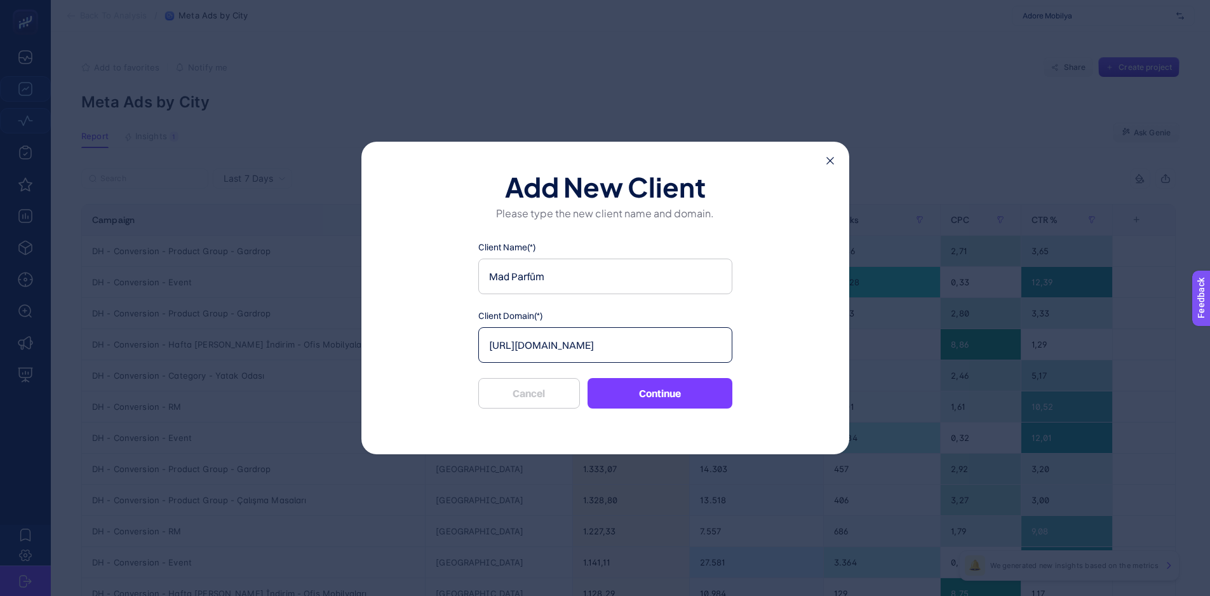
type input "https://www.madparfum.com/"
click at [645, 406] on button "Continue" at bounding box center [660, 393] width 145 height 31
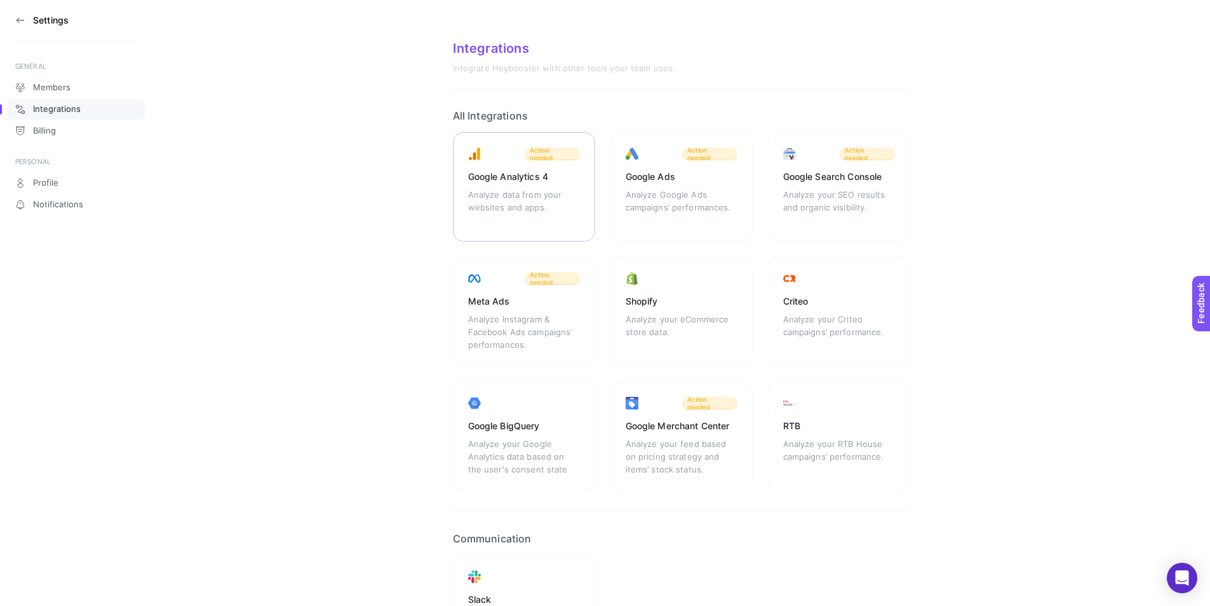
click at [573, 215] on div "Analyze data from your websites and apps." at bounding box center [524, 207] width 112 height 38
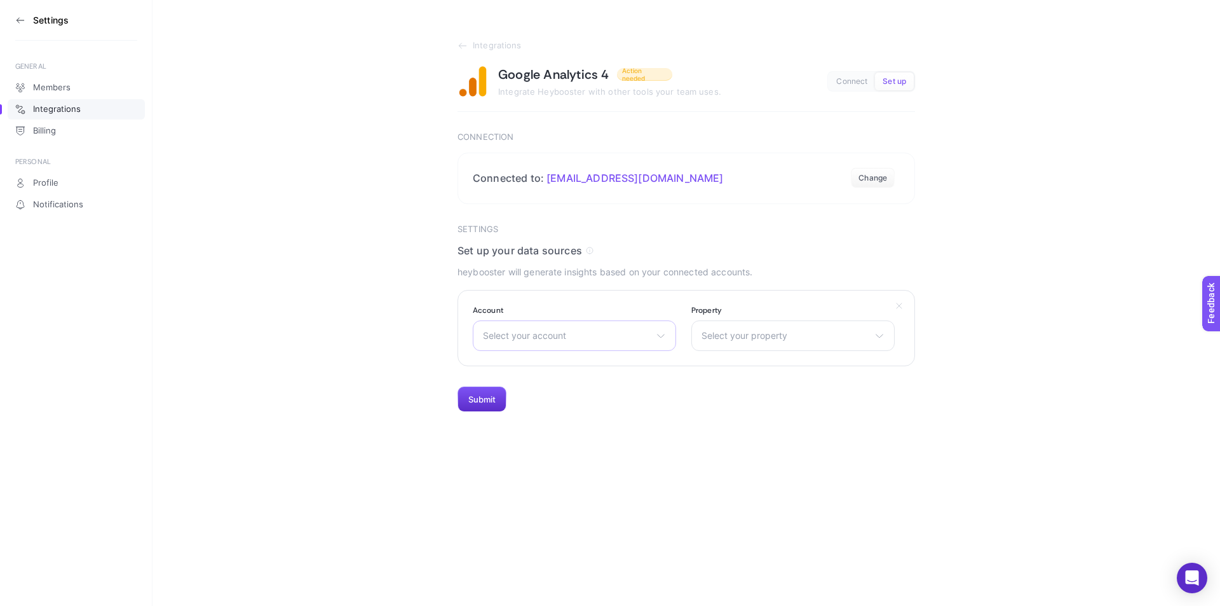
click at [573, 327] on div "Select your account LTB Jeans Koroplast www.snocmobilya.com Adore Mobilya Daiki…" at bounding box center [574, 335] width 203 height 31
click at [539, 375] on input "text" at bounding box center [574, 365] width 202 height 25
type input "Mad"
click at [539, 393] on li "madparfum" at bounding box center [574, 391] width 197 height 20
click at [715, 337] on span "Select your property" at bounding box center [786, 335] width 168 height 10
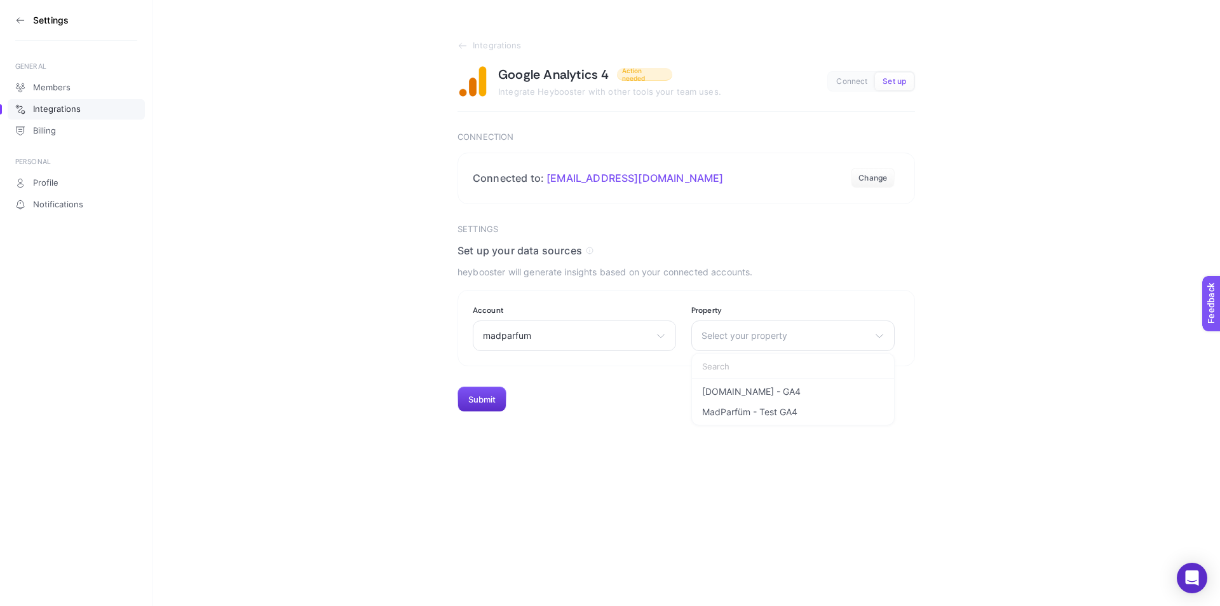
click at [799, 391] on li "madparfum.com - GA4" at bounding box center [793, 391] width 197 height 20
click at [479, 402] on button "Submit" at bounding box center [482, 398] width 49 height 25
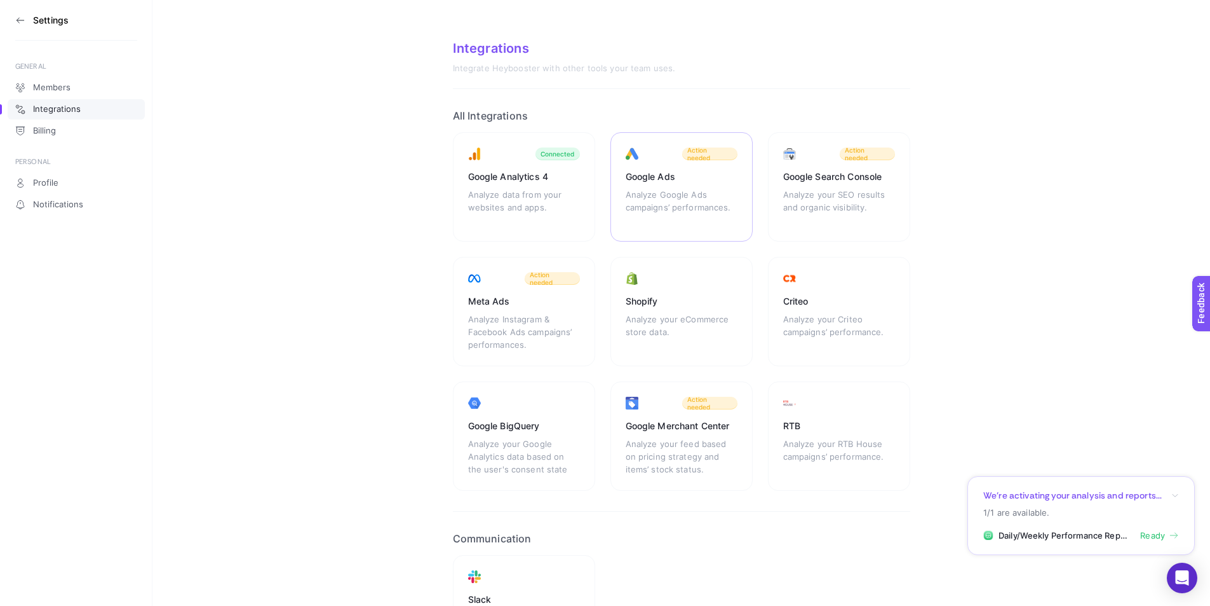
click at [675, 180] on div "Google Ads" at bounding box center [682, 176] width 112 height 13
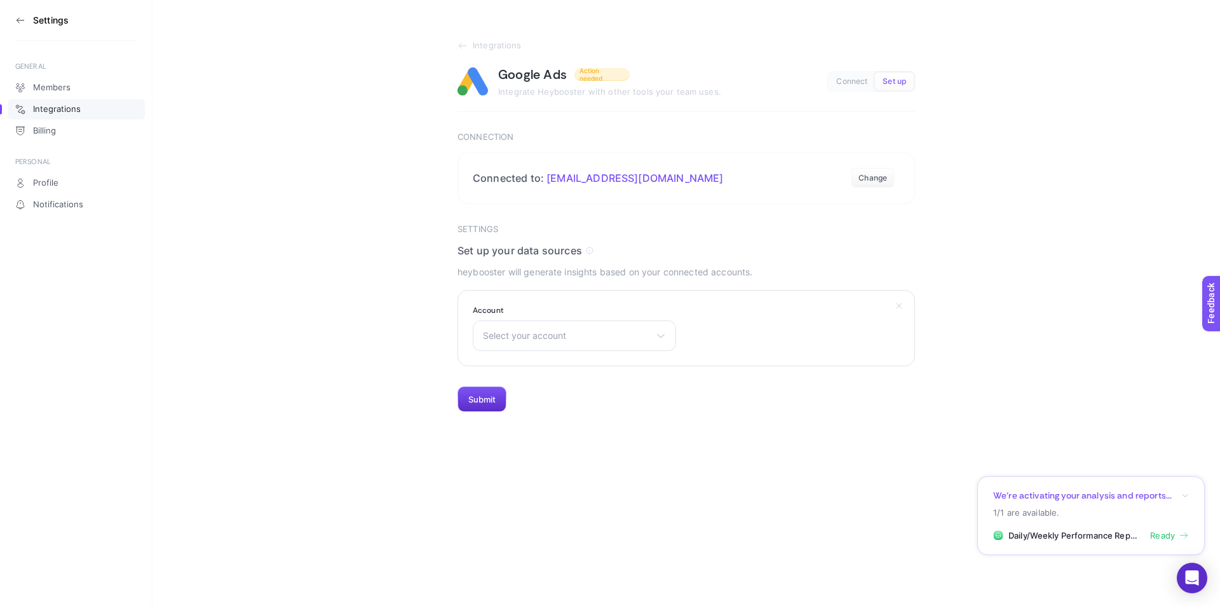
click at [677, 328] on section "Account Select your account Yargıcı 30/1- TED Rönesans Koleji AGT Parke AYT Tec…" at bounding box center [687, 328] width 458 height 76
click at [653, 330] on div "Select your account Yargıcı 30/1- TED Rönesans Koleji AGT Parke AYT Technologie…" at bounding box center [574, 335] width 203 height 31
click at [580, 370] on input "text" at bounding box center [574, 365] width 202 height 25
type input "Mad"
click at [553, 390] on li "mad eticaret" at bounding box center [574, 391] width 197 height 20
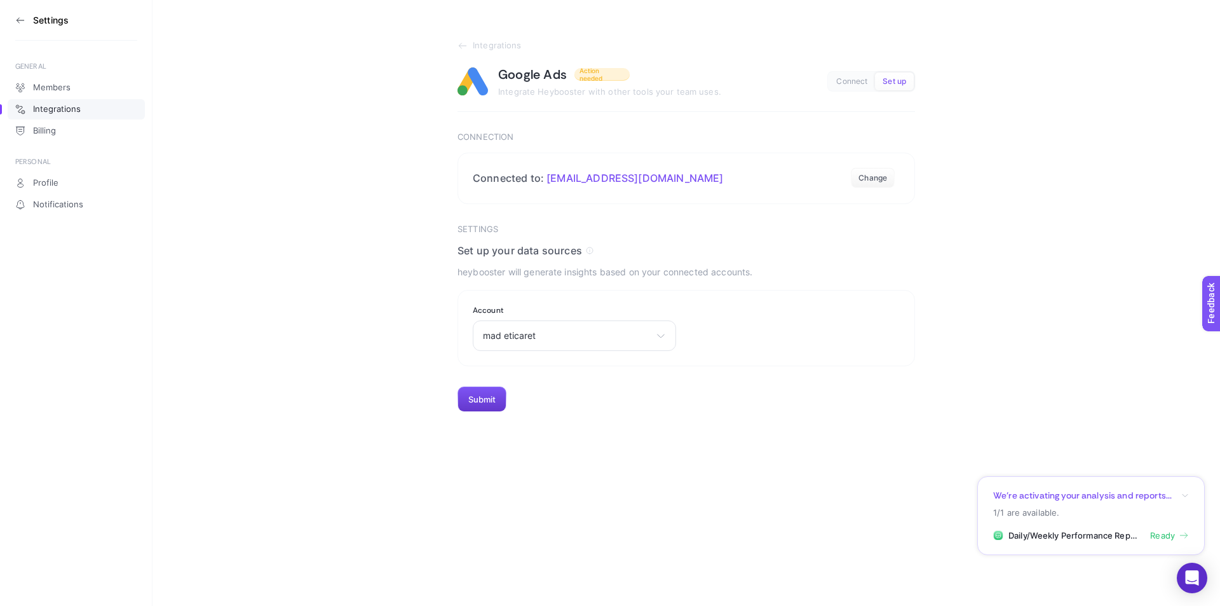
click at [493, 405] on button "Submit" at bounding box center [482, 398] width 49 height 25
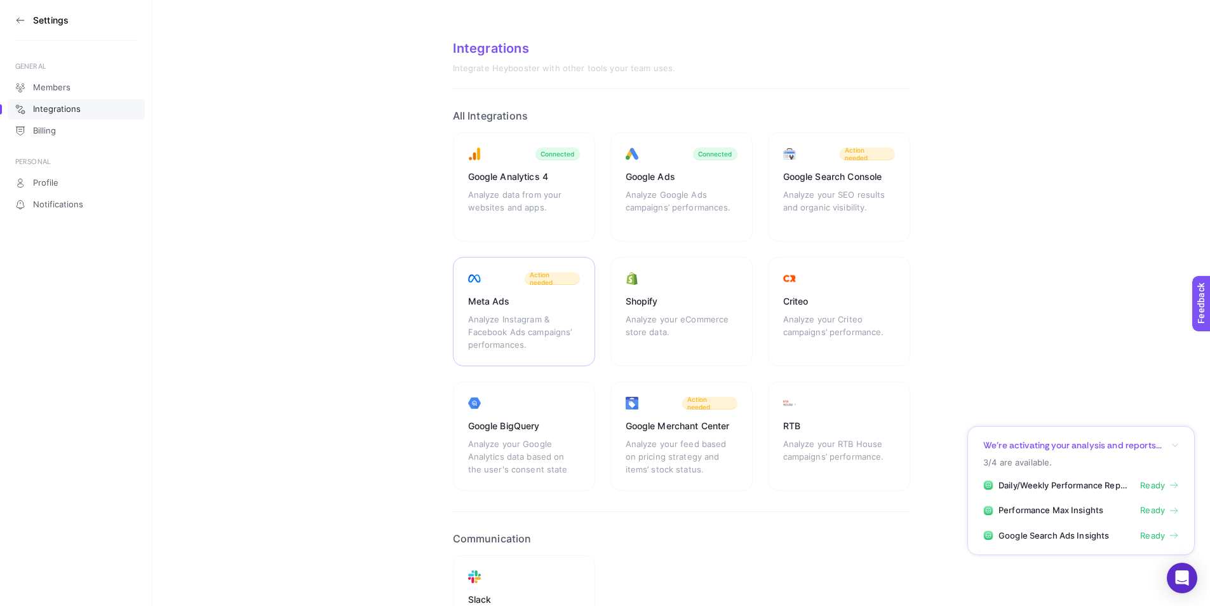
click at [544, 269] on div "Meta Ads Analyze Instagram & Facebook Ads campaigns’ performances. Action needed" at bounding box center [524, 311] width 142 height 109
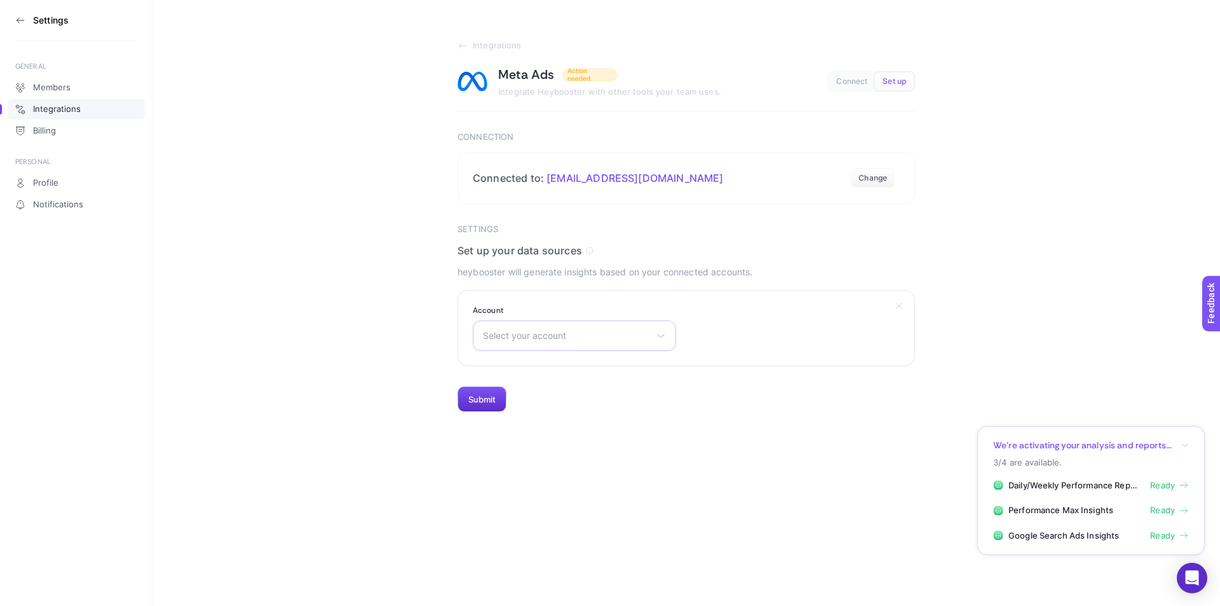
click at [541, 343] on div "Select your account Kom Reklam Master Aykan Motor Servis A.Ş. Ana Hesap Vorwerk…" at bounding box center [574, 335] width 203 height 31
click at [537, 356] on input "text" at bounding box center [574, 365] width 202 height 25
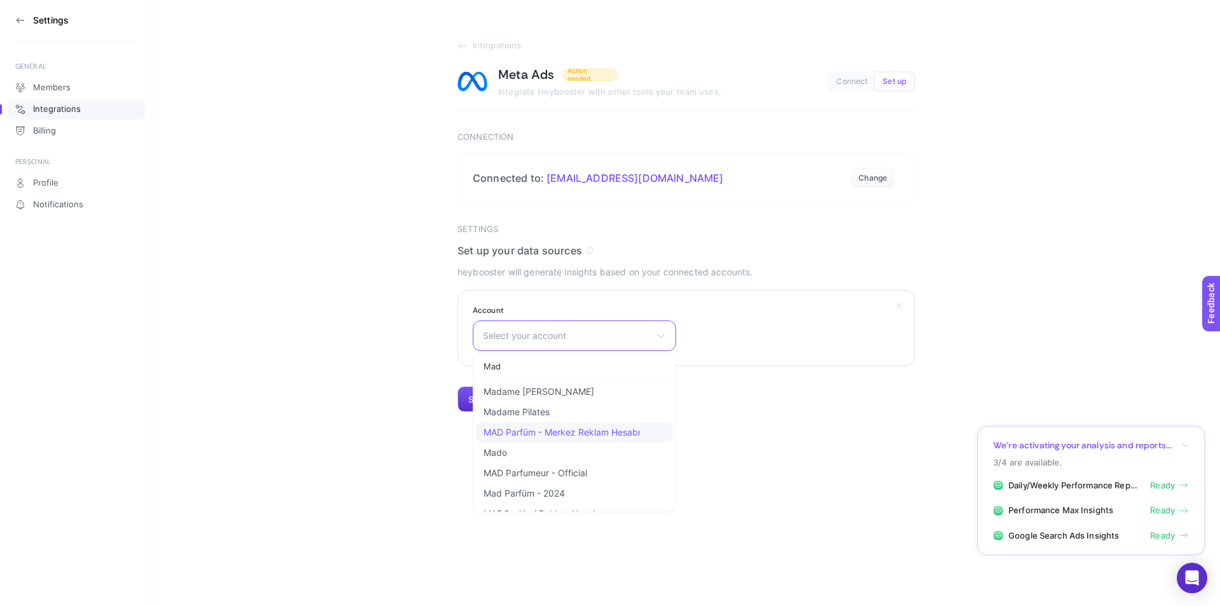
type input "Mad"
click at [580, 429] on span "MAD Parfüm - Merkez Reklam Hesabı" at bounding box center [562, 432] width 156 height 10
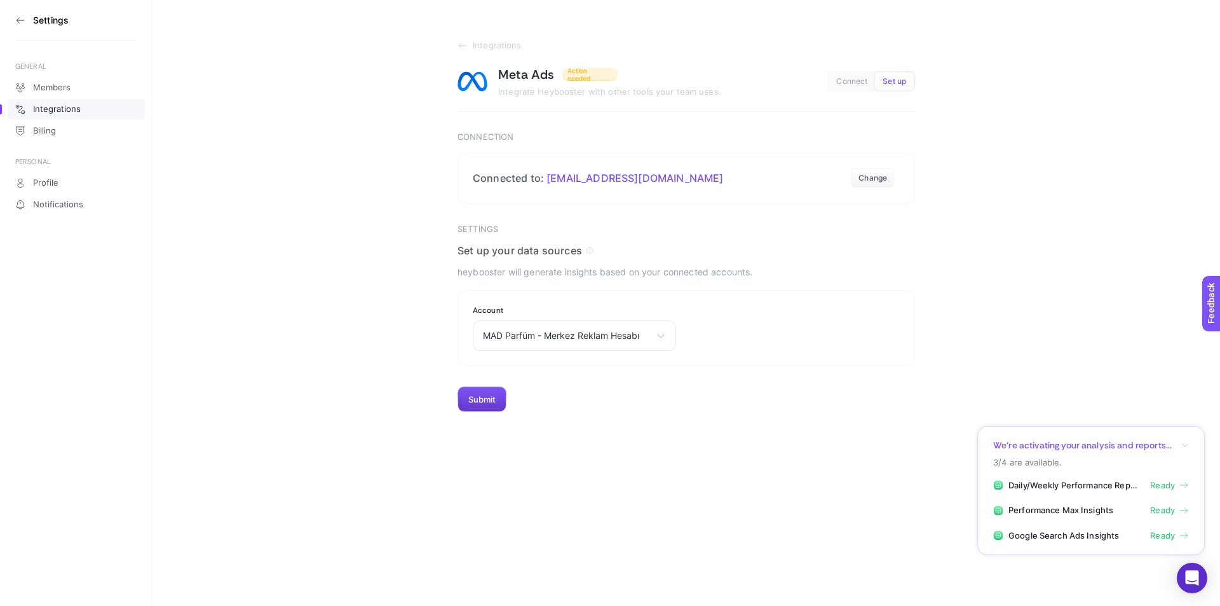
click at [475, 406] on button "Submit" at bounding box center [482, 398] width 49 height 25
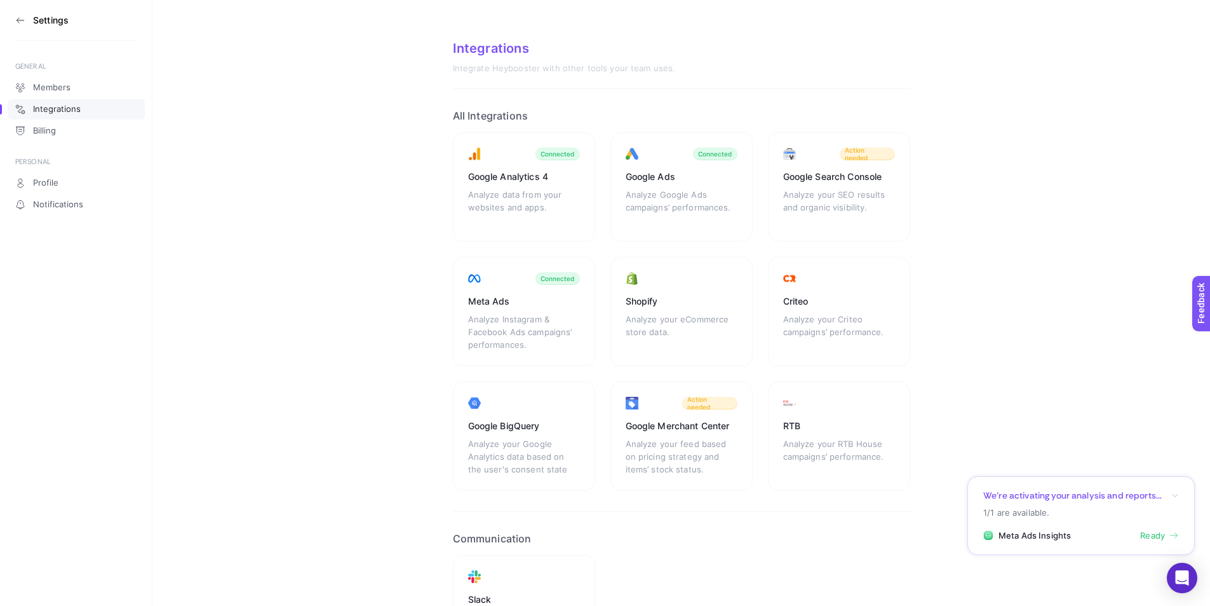
drag, startPoint x: 24, startPoint y: 12, endPoint x: 18, endPoint y: 21, distance: 10.2
click at [22, 11] on section "Settings" at bounding box center [76, 20] width 122 height 41
click at [18, 21] on icon at bounding box center [20, 20] width 10 height 10
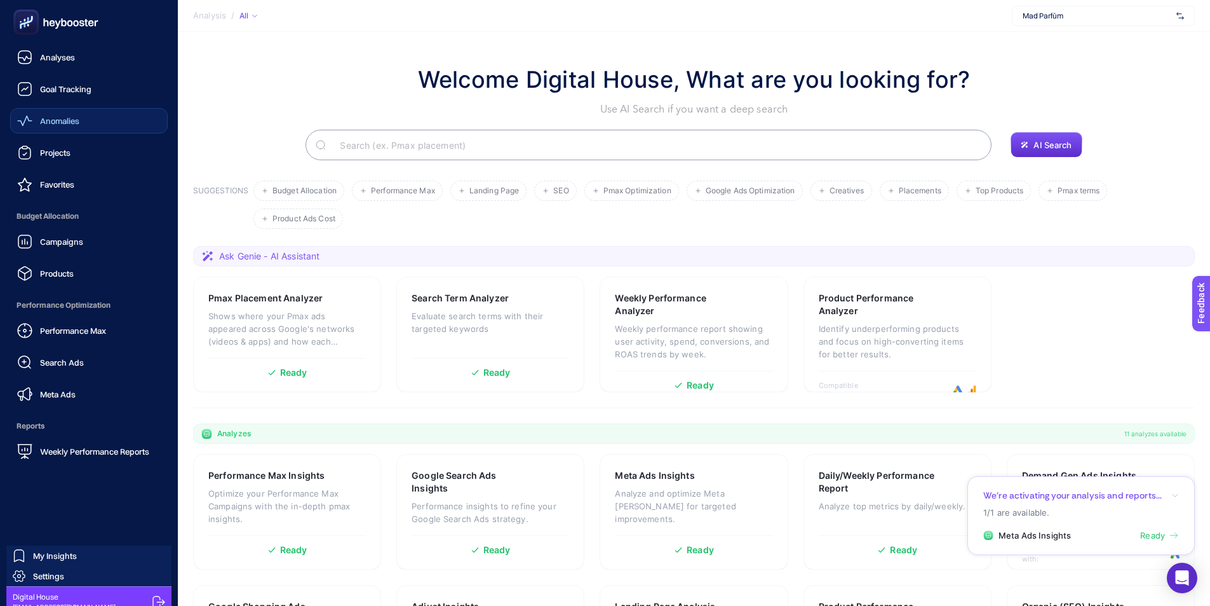
click at [104, 120] on link "Anomalies" at bounding box center [89, 120] width 158 height 25
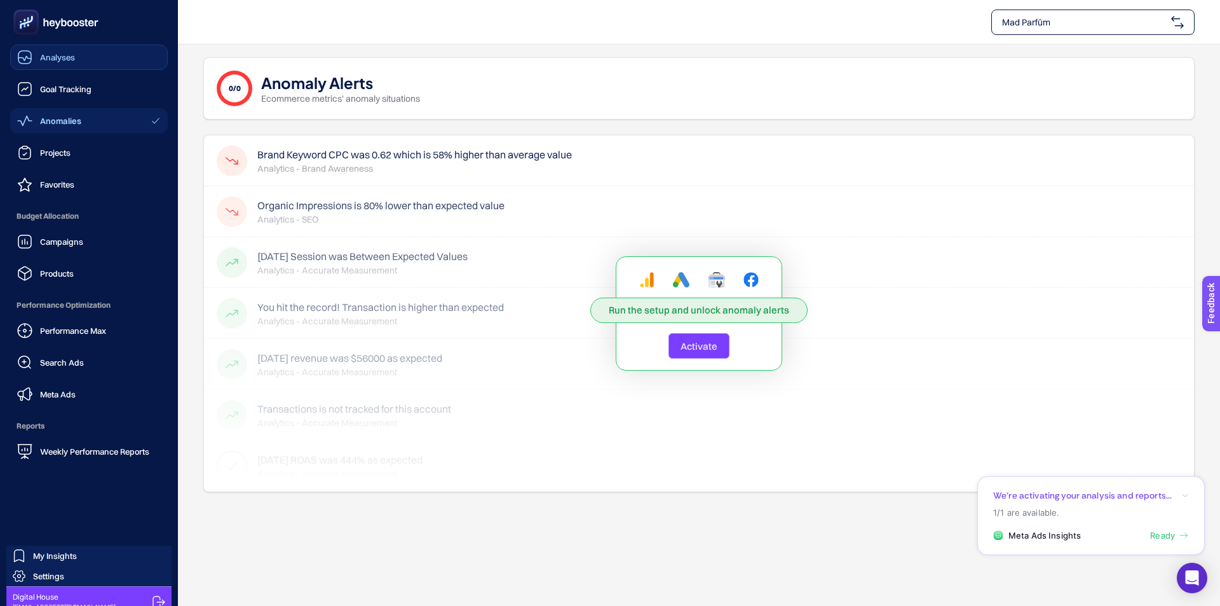
click at [77, 49] on link "Analyses" at bounding box center [89, 56] width 158 height 25
